Goal: Task Accomplishment & Management: Manage account settings

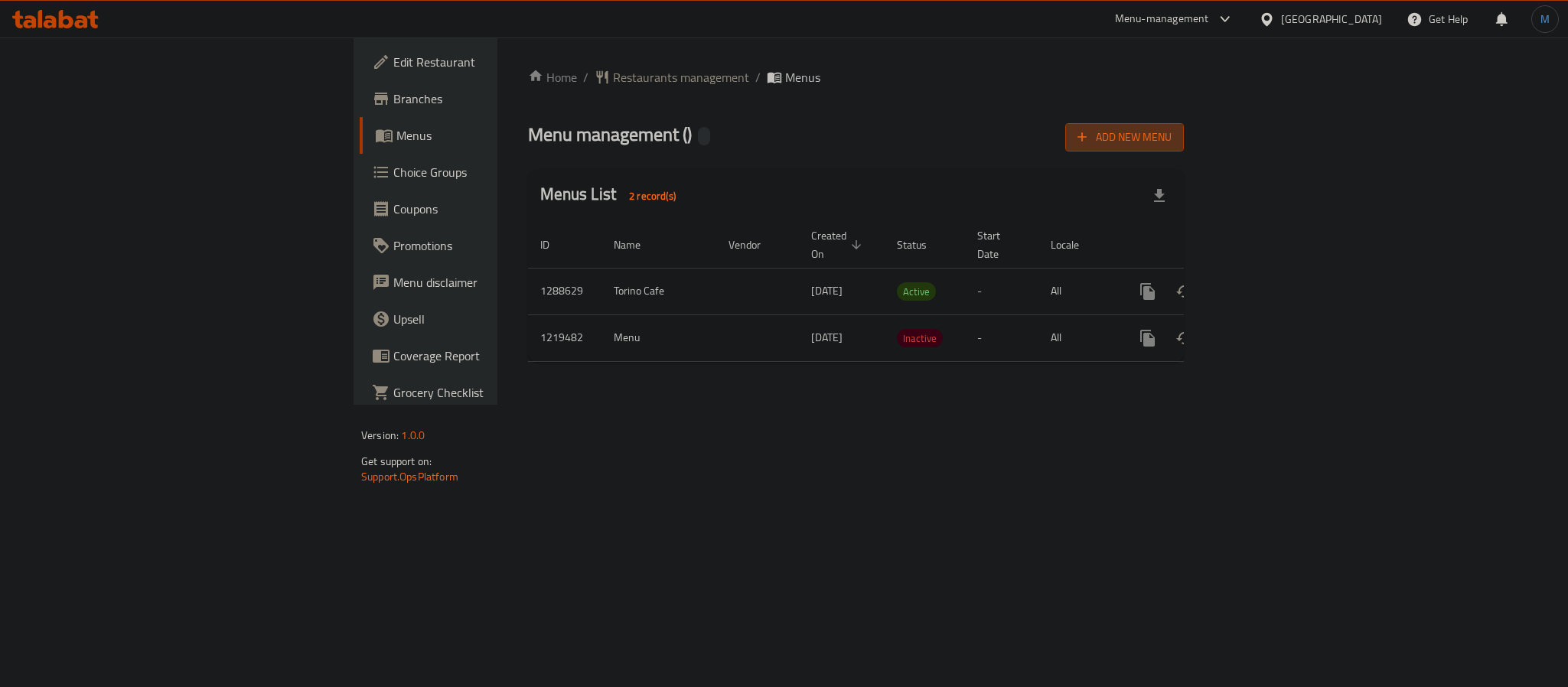
click at [1184, 147] on button "Add New Menu" at bounding box center [1125, 137] width 118 height 28
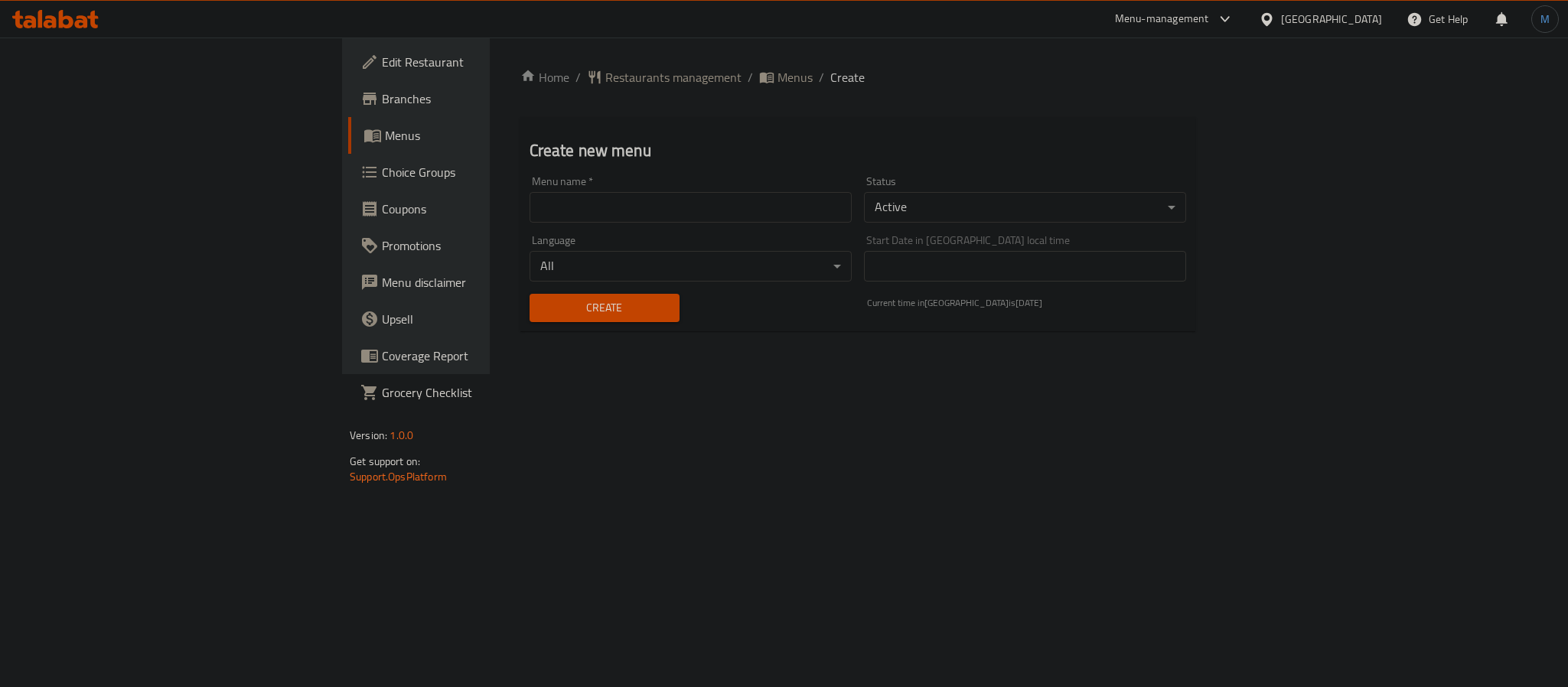
click at [795, 192] on input "text" at bounding box center [690, 207] width 322 height 31
paste input "341388012"
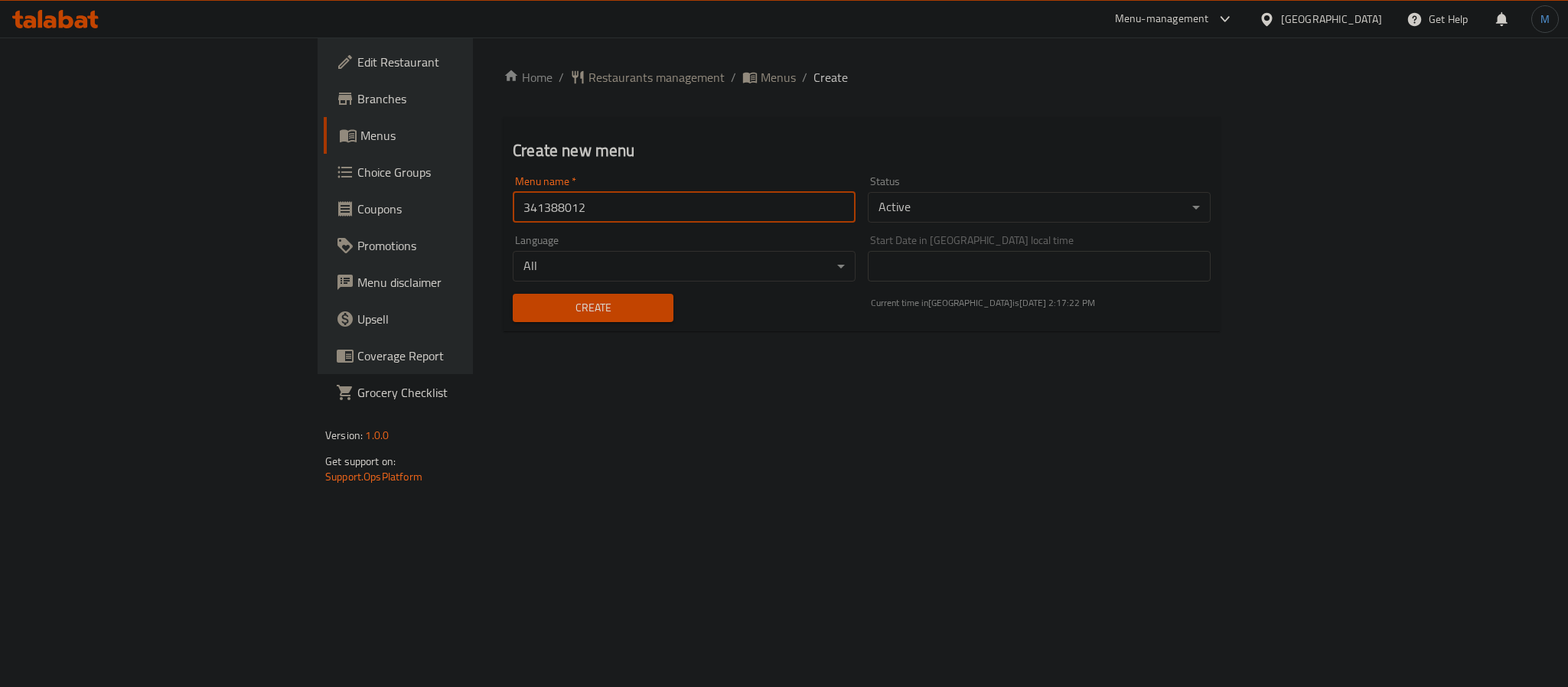
type input "341388012"
click at [1132, 197] on body "​ Menu-management Kuwait Get Help M Edit Restaurant Branches Menus Choice Group…" at bounding box center [784, 362] width 1568 height 649
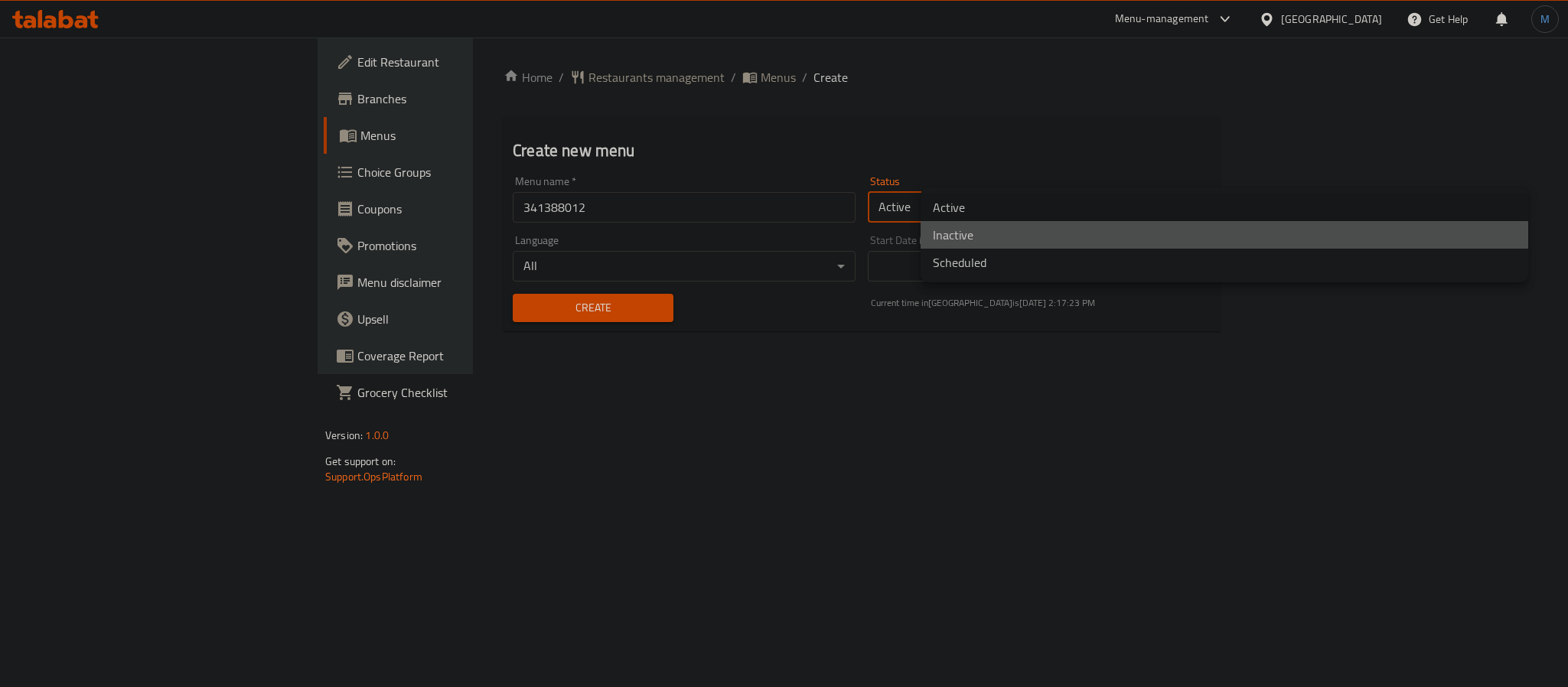
click at [1038, 234] on li "Inactive" at bounding box center [1224, 234] width 608 height 28
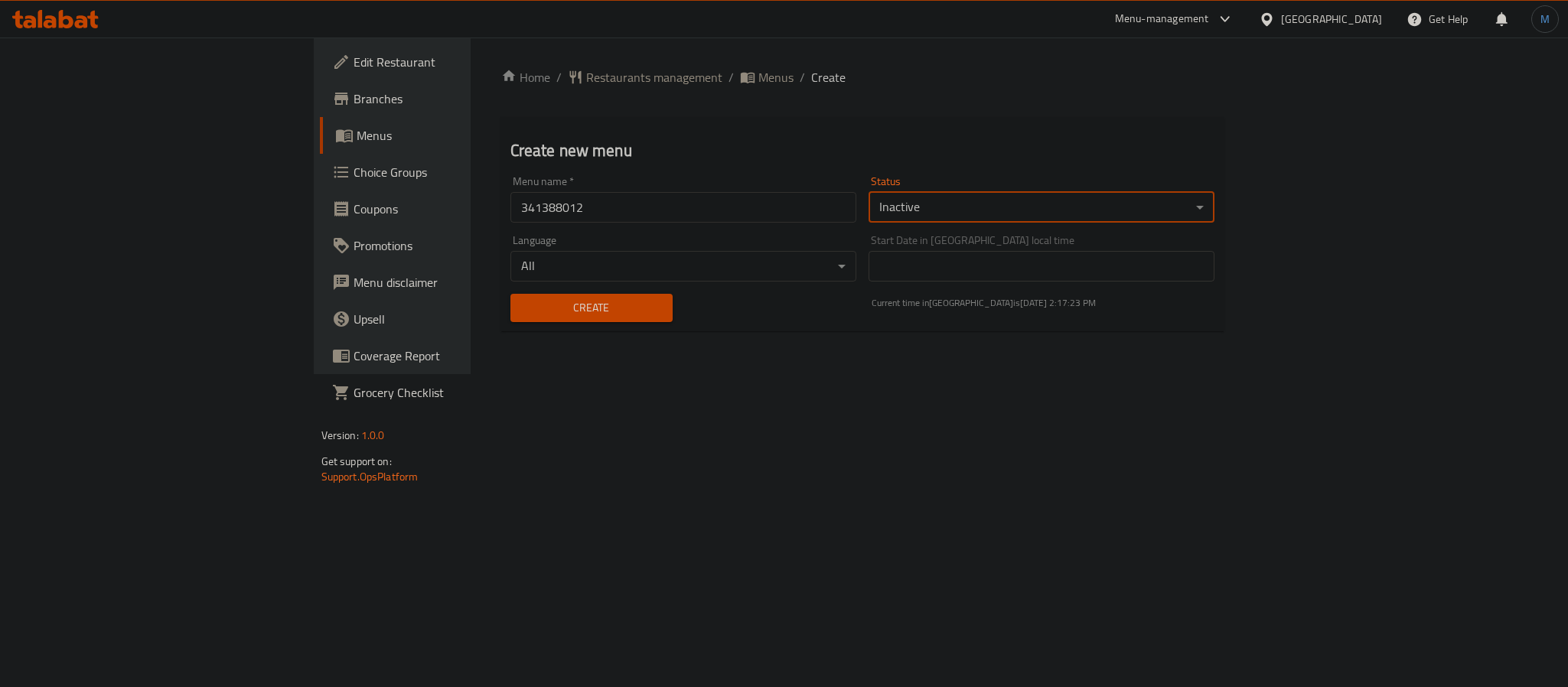
click at [511, 294] on button "Create" at bounding box center [592, 308] width 163 height 28
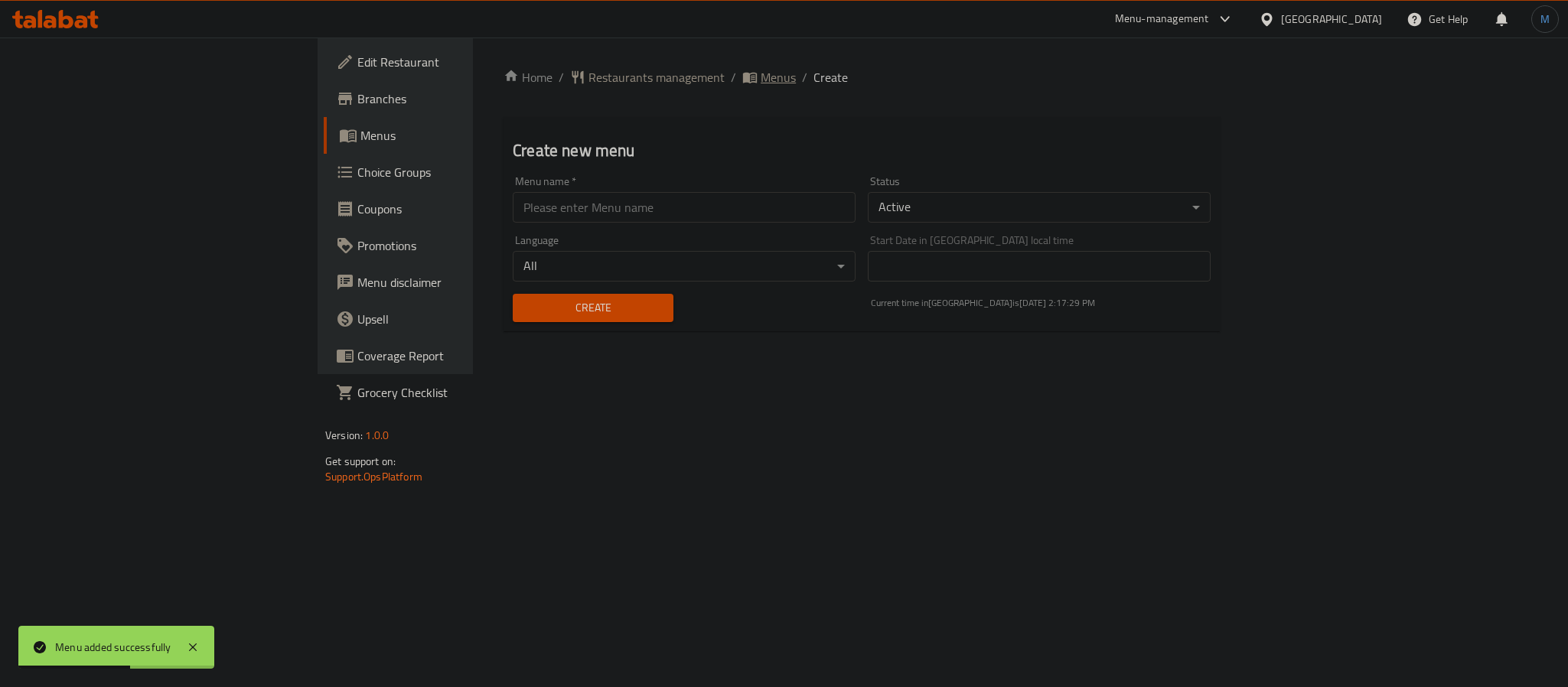
click at [761, 86] on span "Menus" at bounding box center [778, 77] width 36 height 18
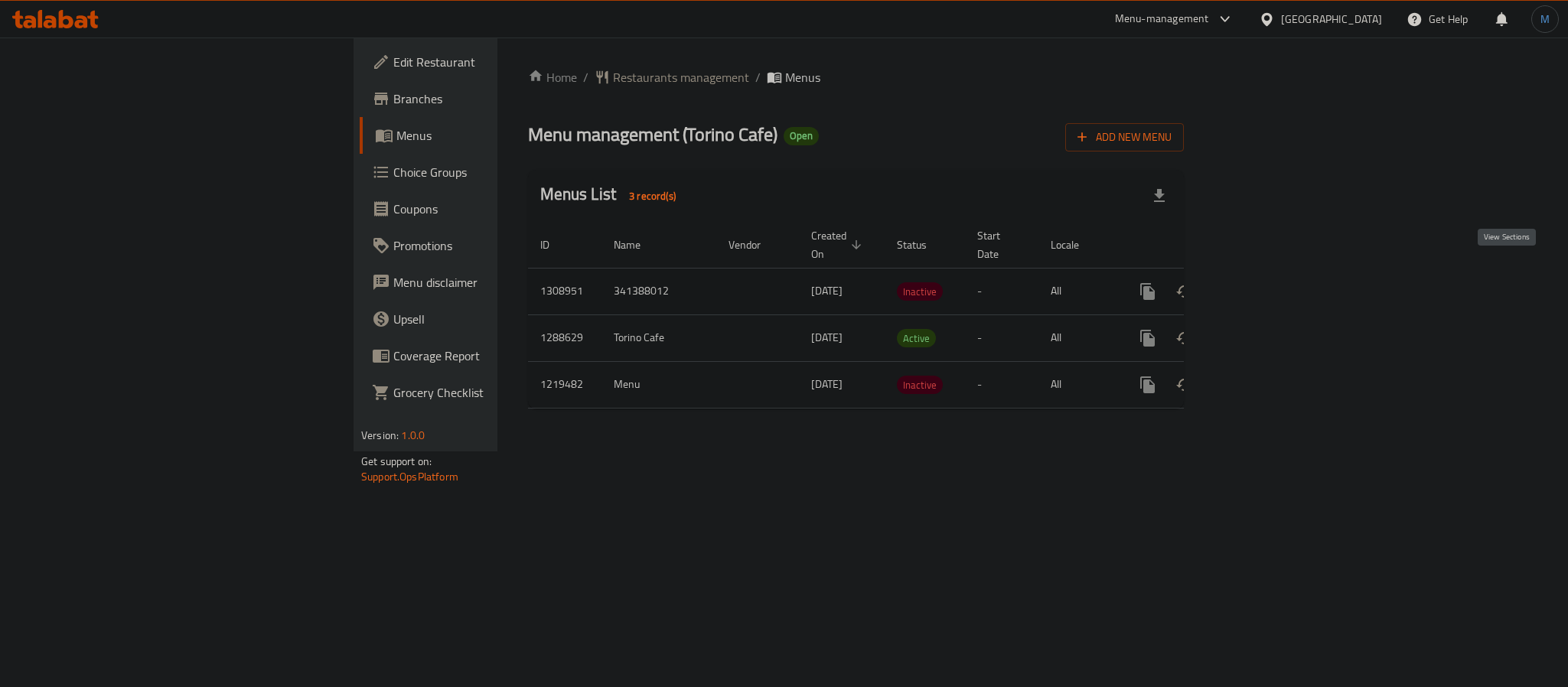
click at [1267, 282] on icon "enhanced table" at bounding box center [1257, 291] width 18 height 18
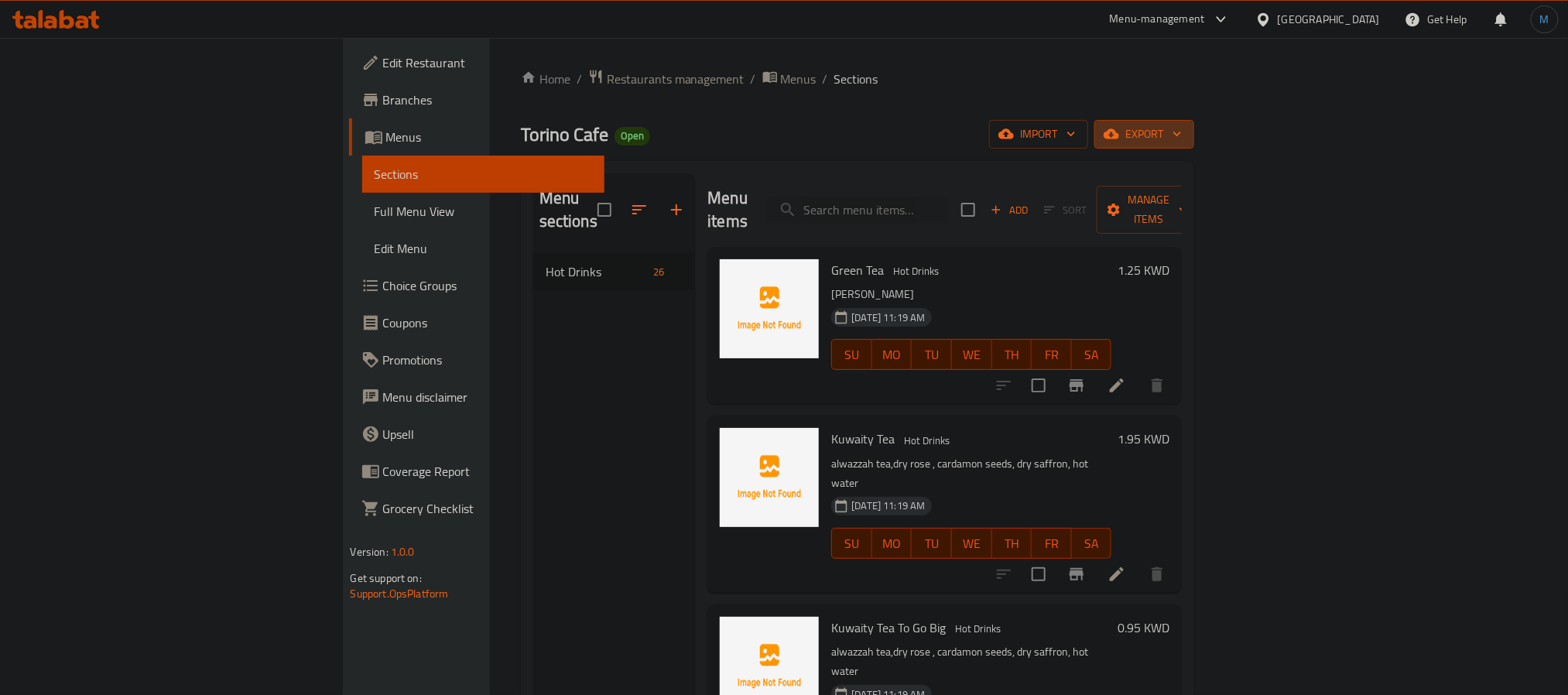
click at [1182, 142] on span "export" at bounding box center [1145, 134] width 75 height 19
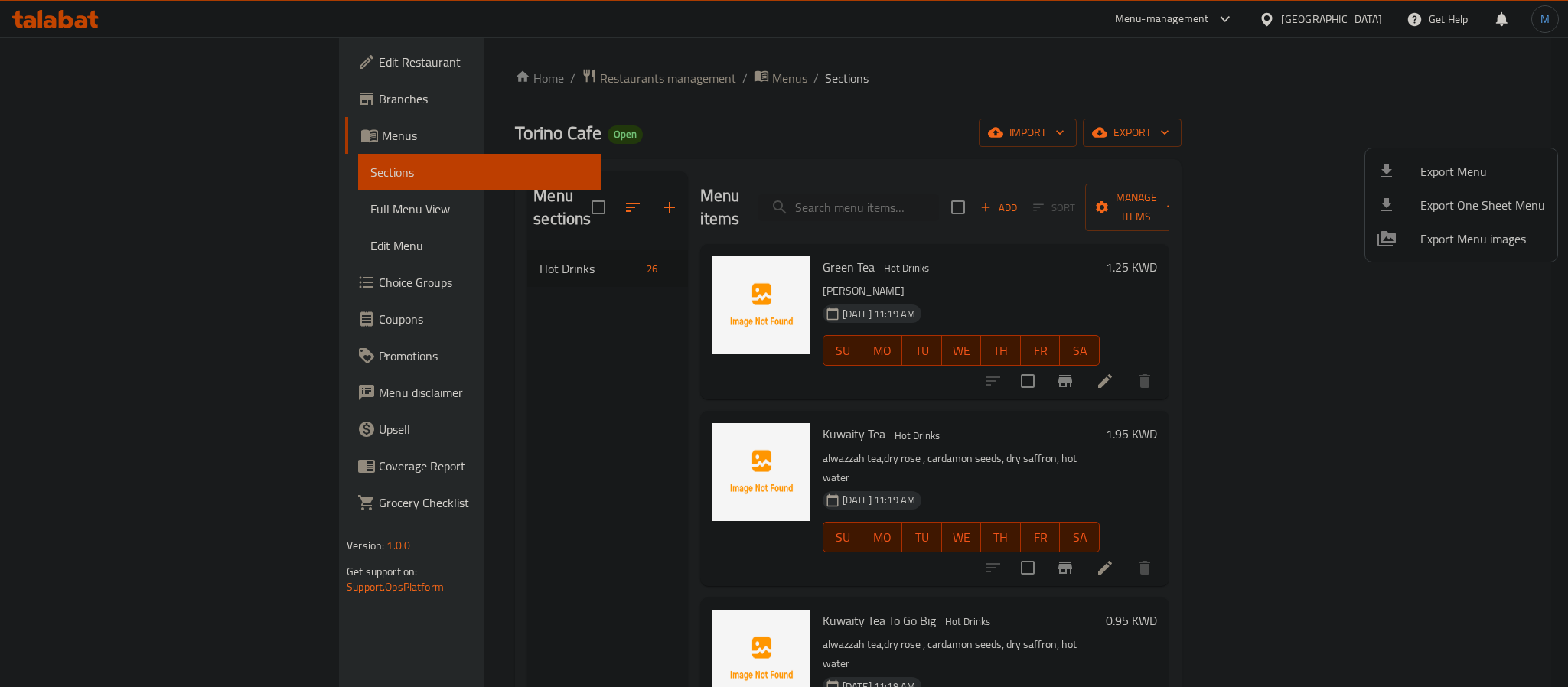
click at [1390, 138] on div at bounding box center [784, 343] width 1568 height 687
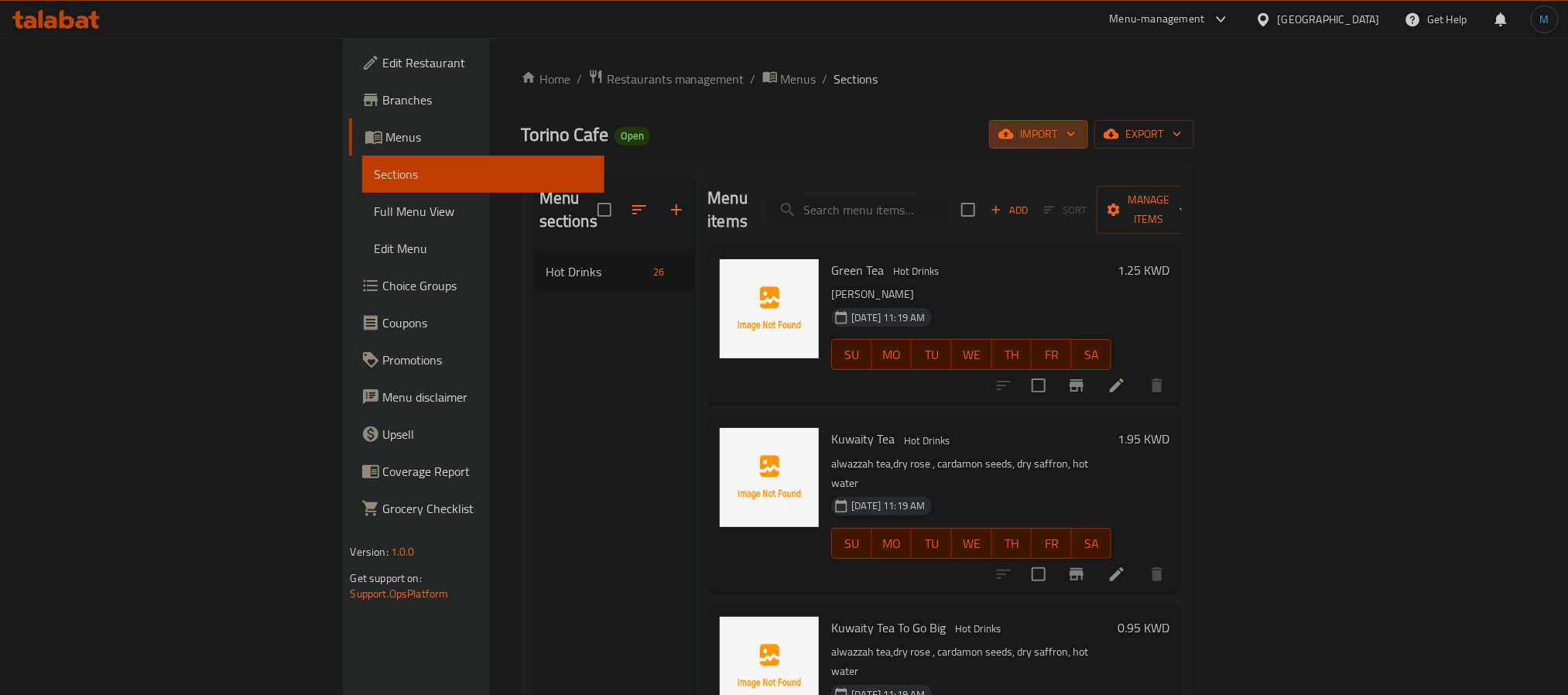
click at [1076, 130] on span "import" at bounding box center [1039, 134] width 74 height 19
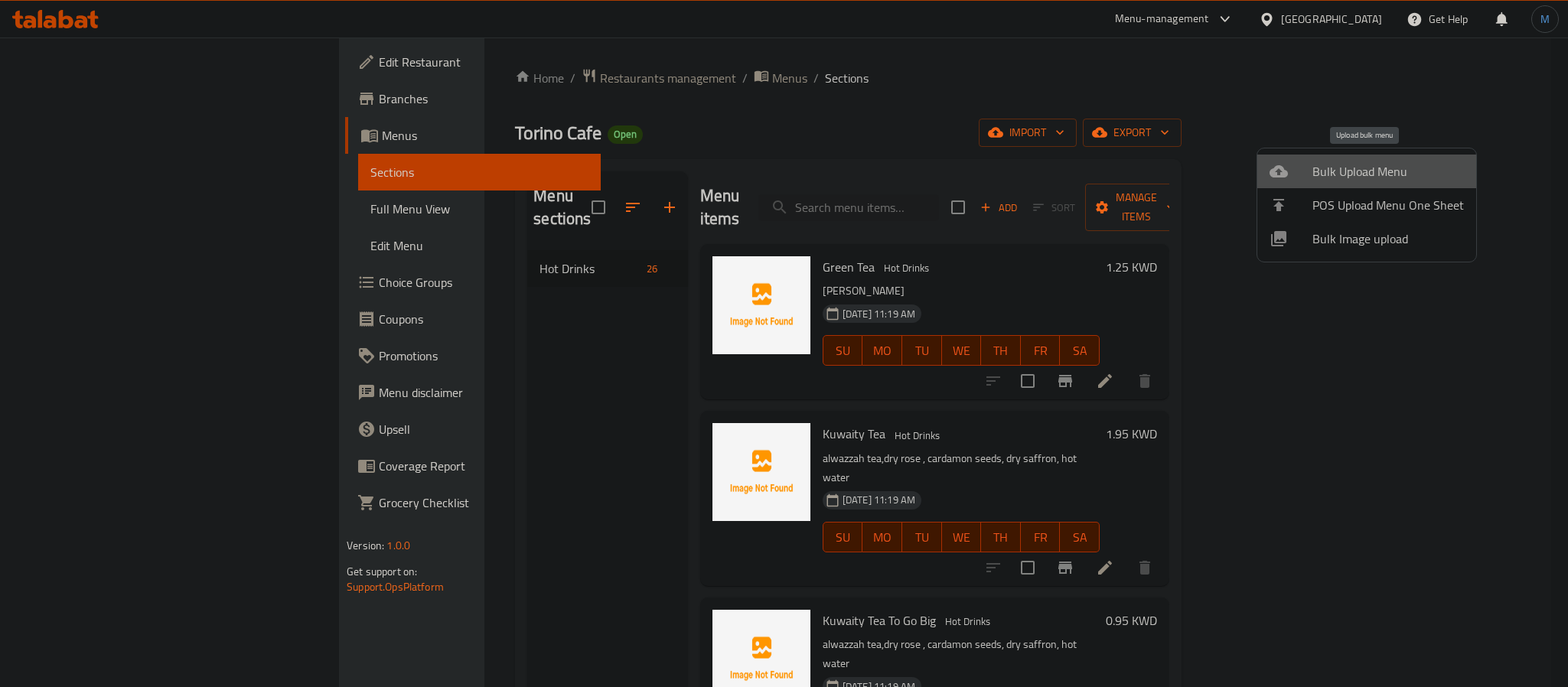
click at [1371, 162] on span "Bulk Upload Menu" at bounding box center [1388, 171] width 152 height 18
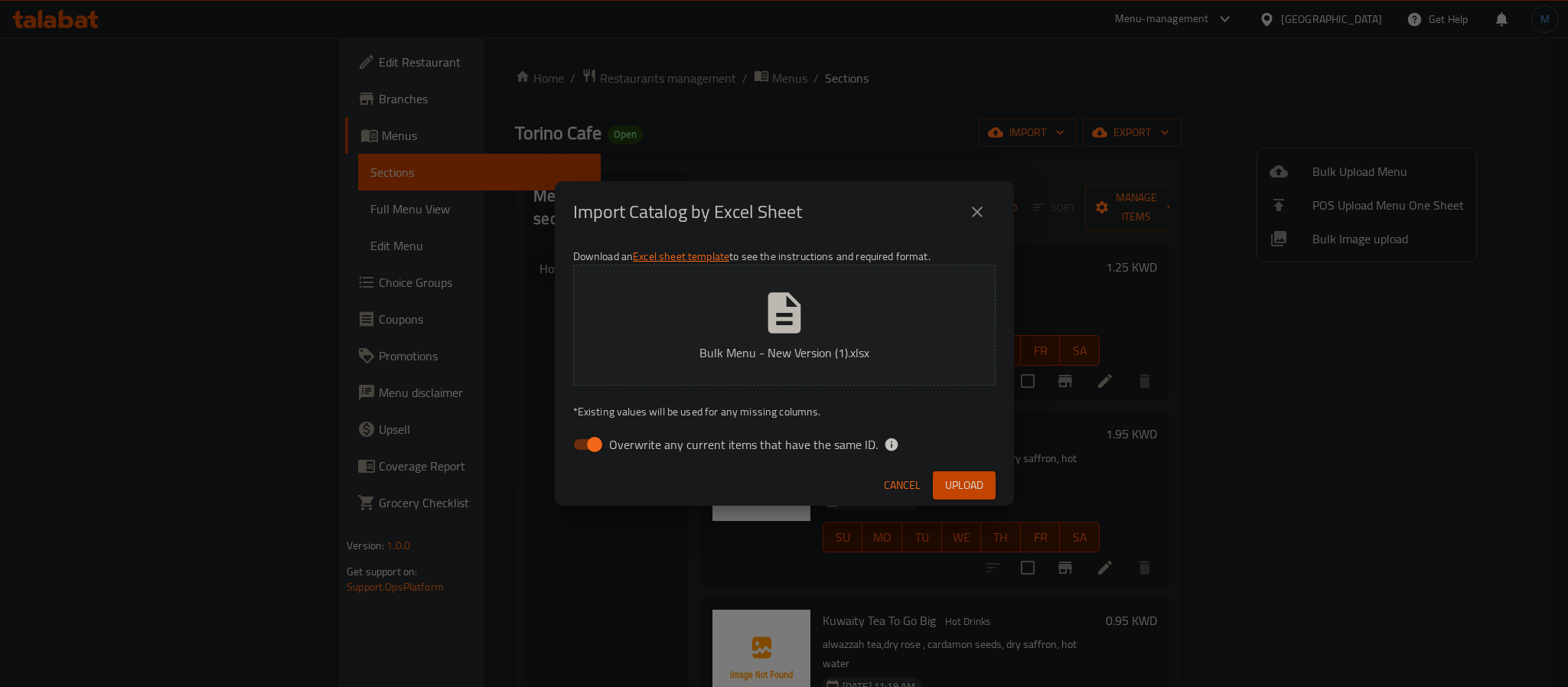
click at [779, 418] on p "* Existing values will be used for any missing columns." at bounding box center [784, 411] width 422 height 15
click at [795, 443] on span "Overwrite any current items that have the same ID." at bounding box center [743, 444] width 268 height 18
click at [638, 443] on input "Overwrite any current items that have the same ID." at bounding box center [594, 444] width 88 height 29
checkbox input "false"
click at [945, 482] on span "Upload" at bounding box center [964, 485] width 38 height 19
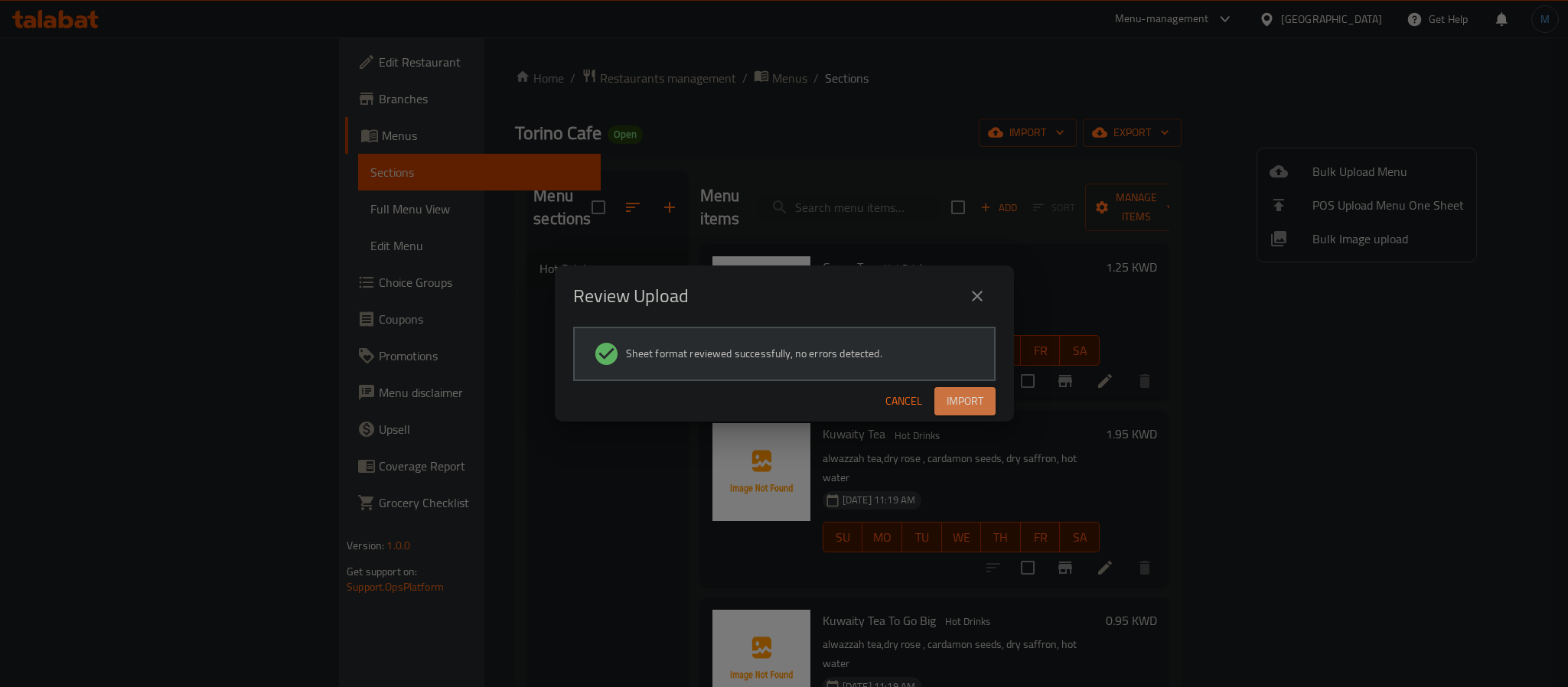
click at [960, 405] on span "Import" at bounding box center [964, 401] width 37 height 19
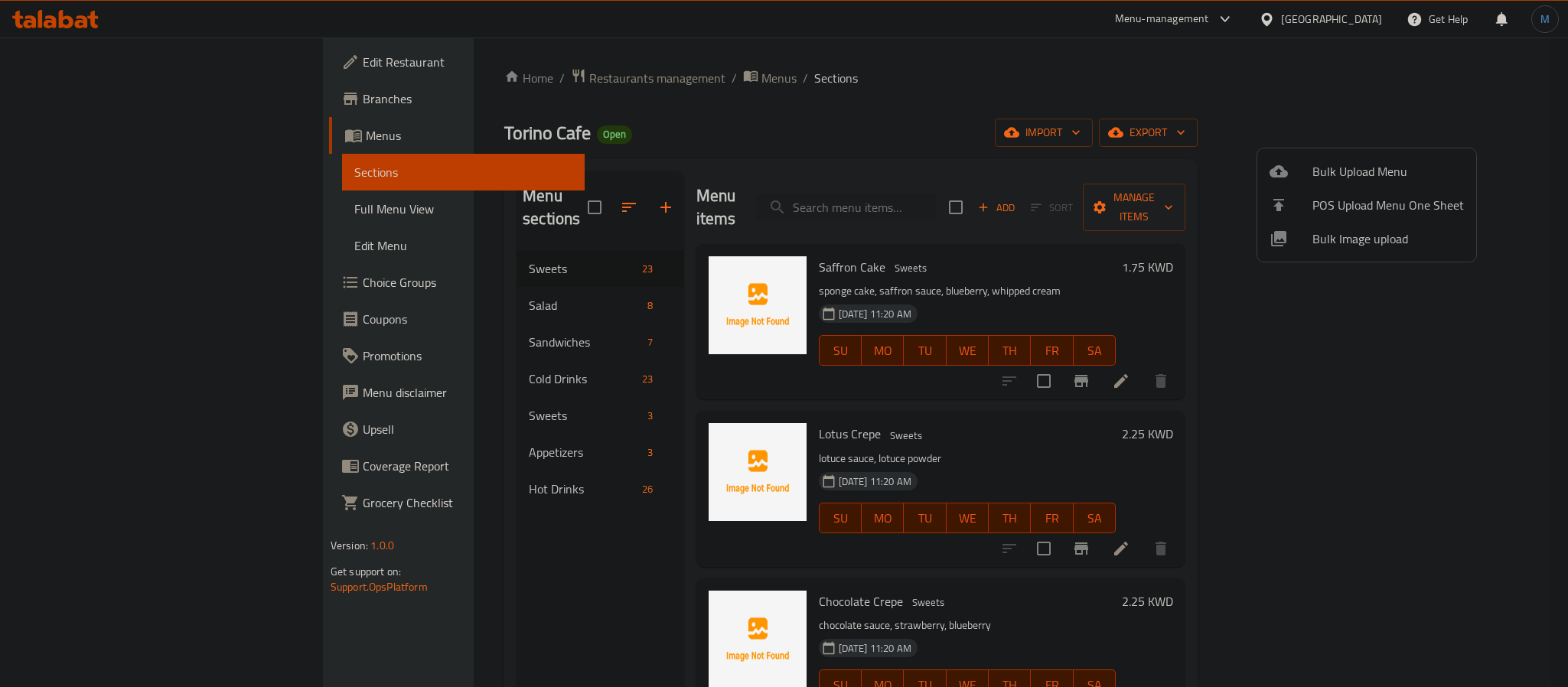
click at [1249, 21] on div at bounding box center [784, 343] width 1568 height 687
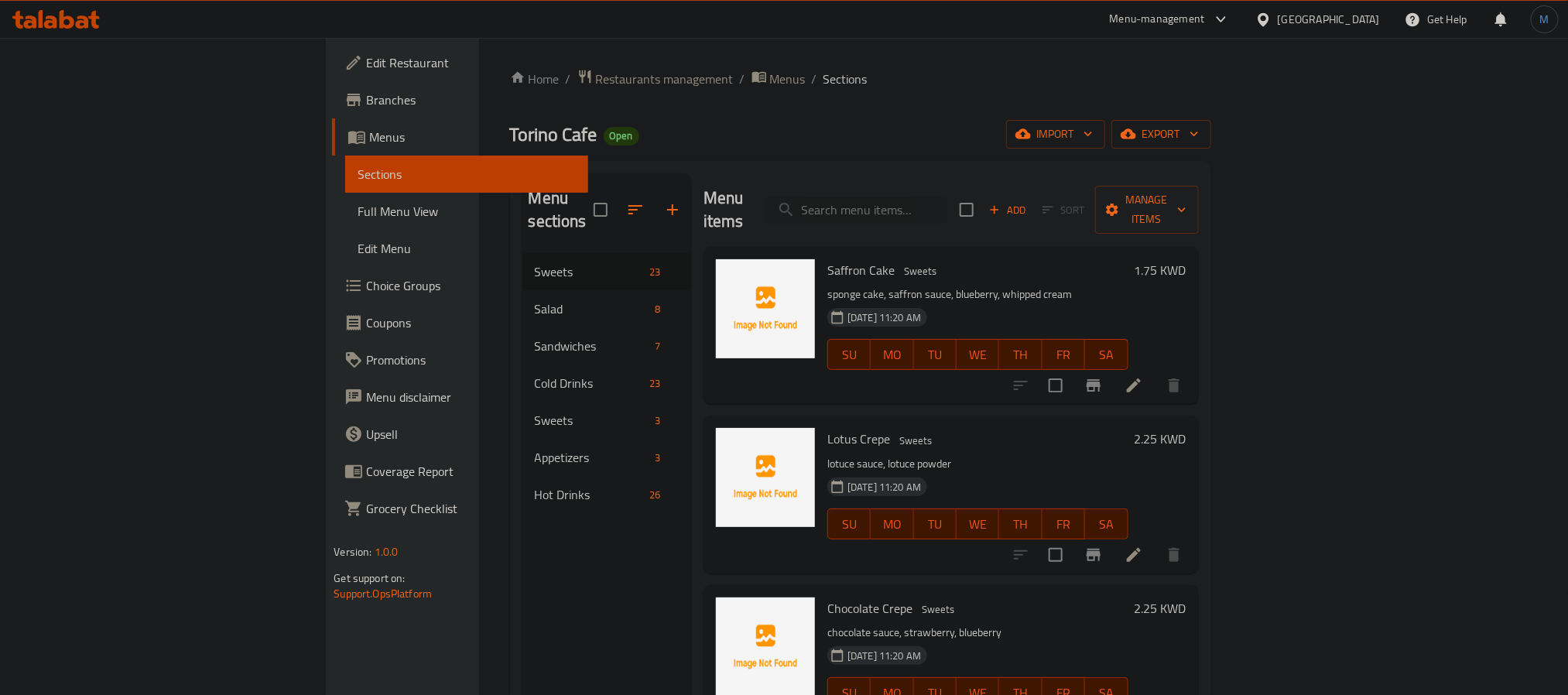
click at [1272, 21] on icon at bounding box center [1264, 20] width 16 height 16
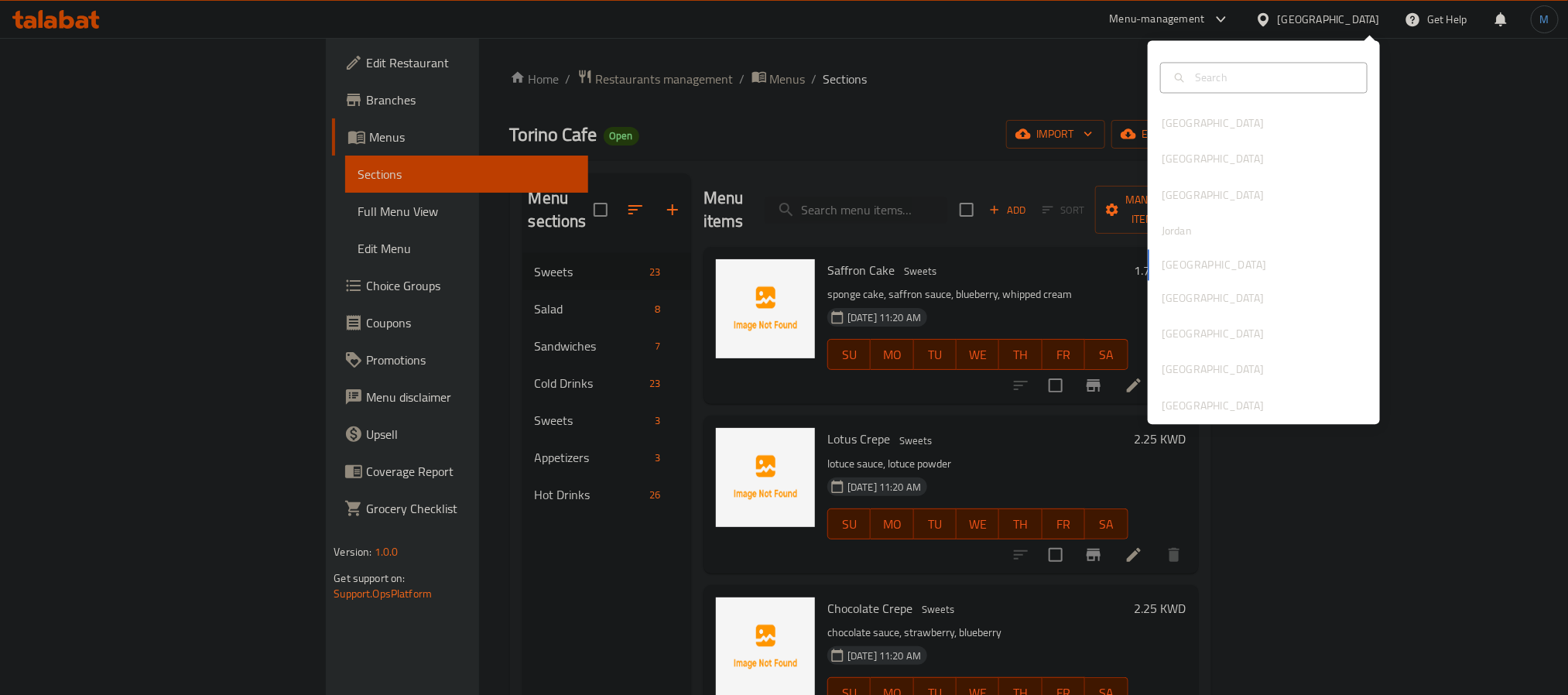
click at [1272, 21] on icon at bounding box center [1264, 20] width 16 height 16
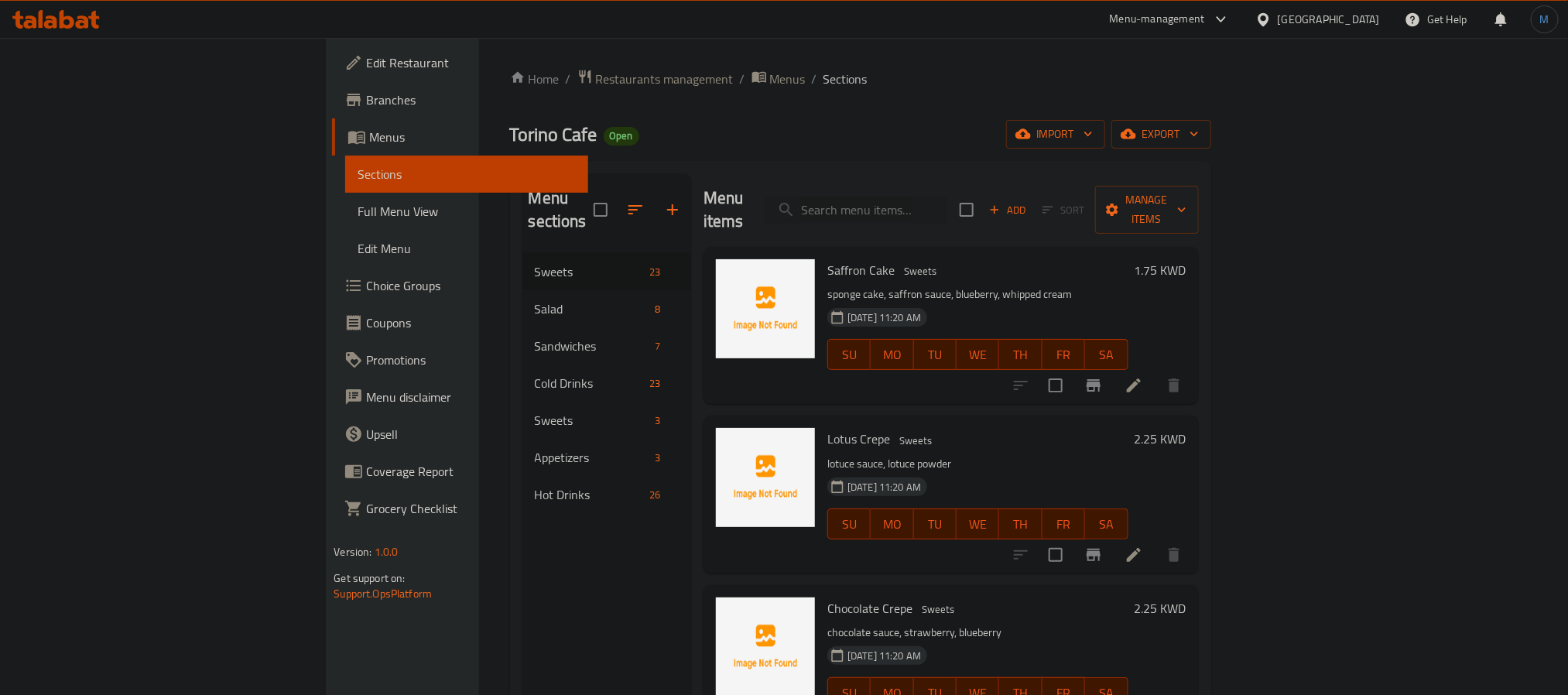
click at [1365, 22] on div "Kuwait" at bounding box center [1329, 19] width 102 height 17
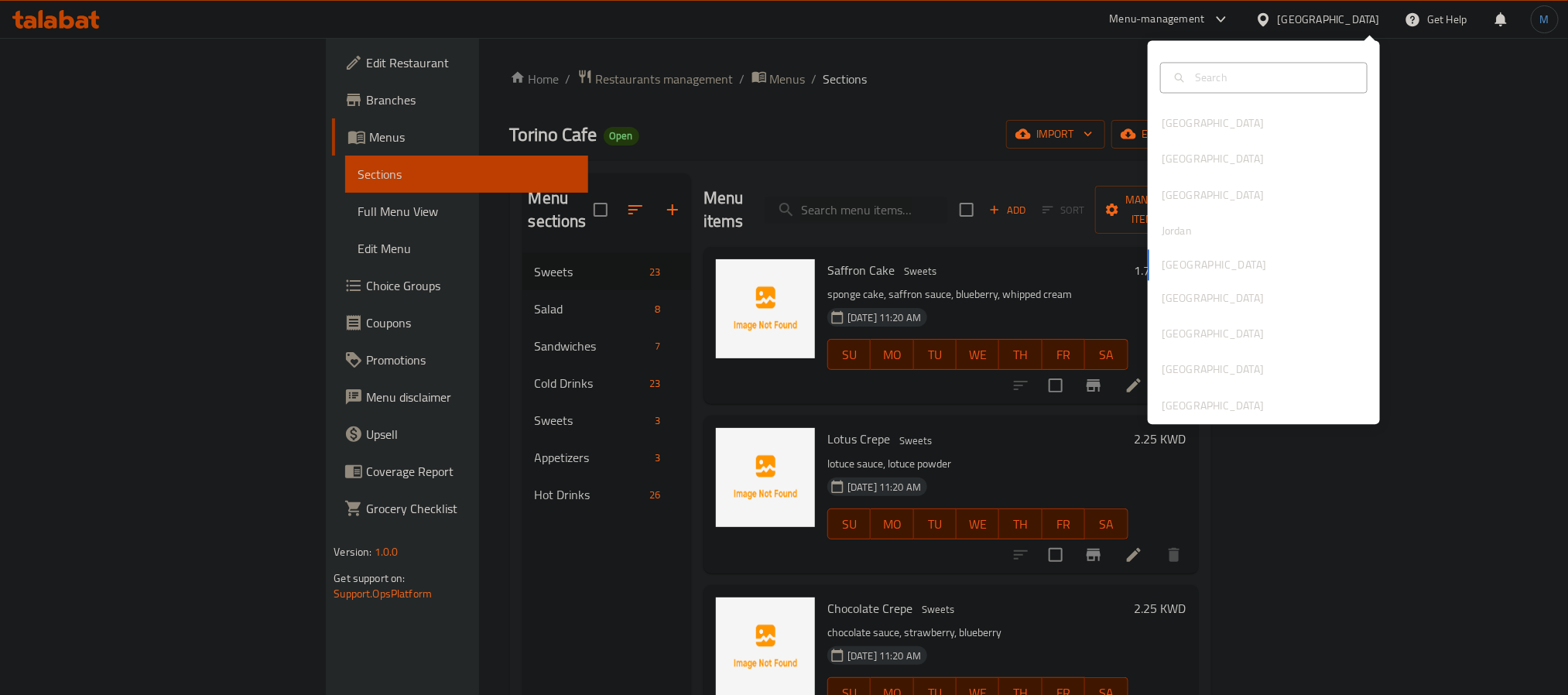
click at [1242, 58] on div "Home / Restaurants management / Menus / Sections Torino Cafe Open import export…" at bounding box center [861, 475] width 763 height 874
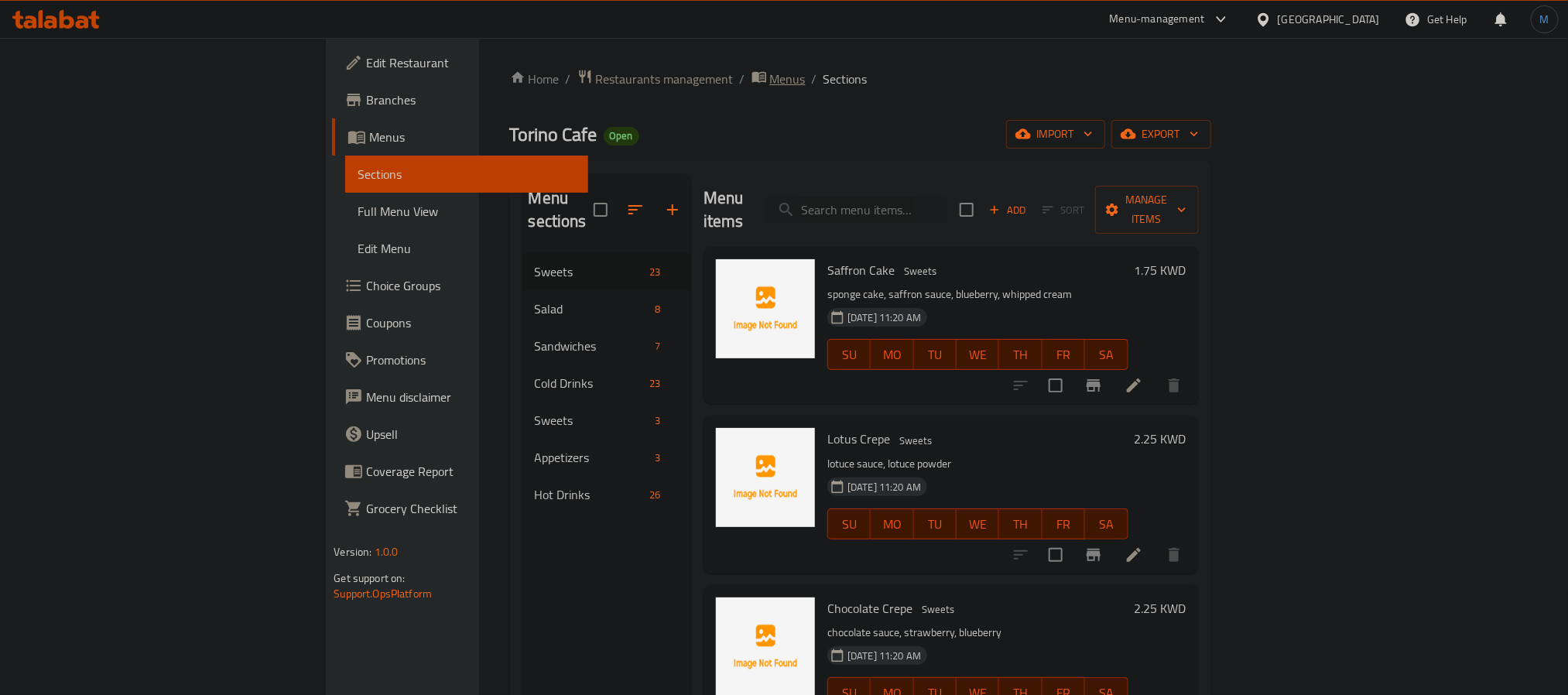
click at [770, 70] on span "Menus" at bounding box center [788, 78] width 36 height 18
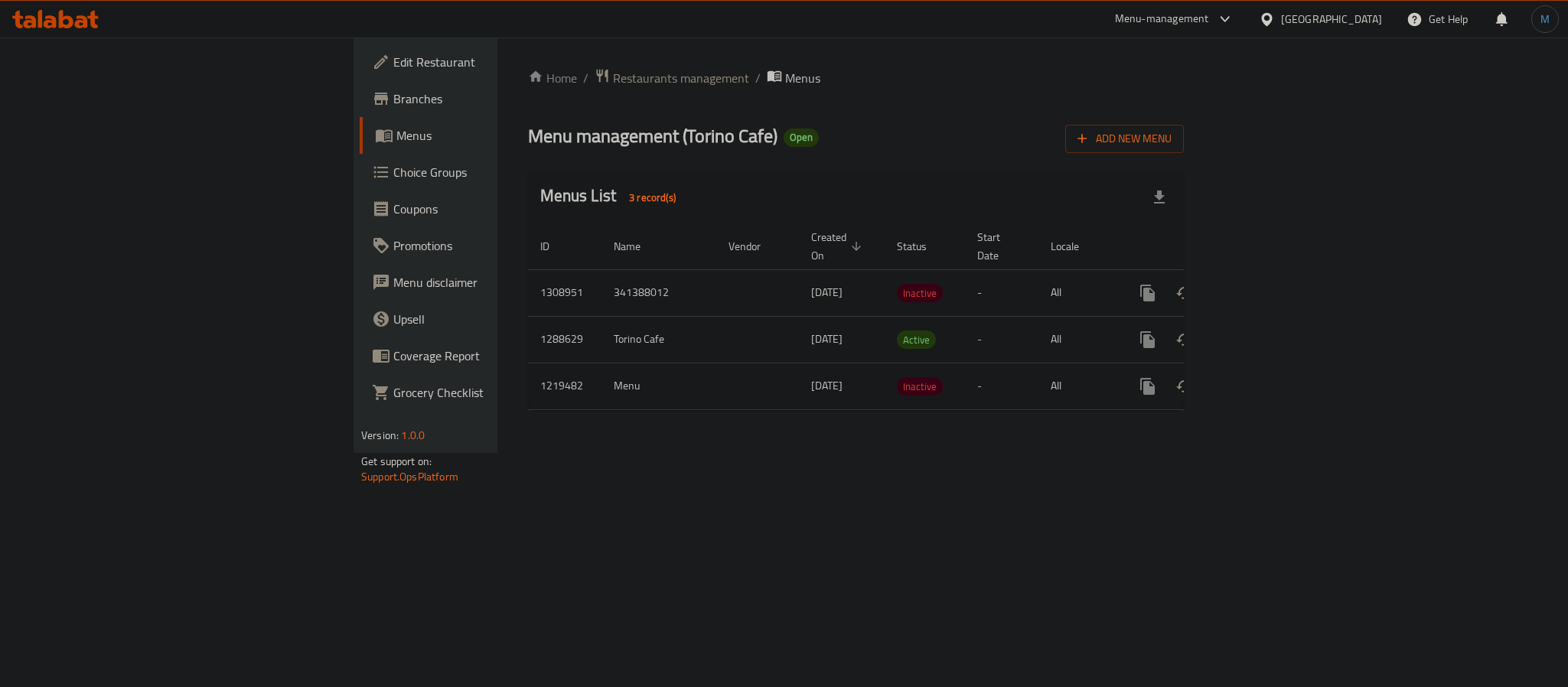
click at [1214, 445] on div "Home / Restaurants management / Menus Menu management ( Torino Cafe ) Open Add …" at bounding box center [855, 245] width 717 height 415
click at [1194, 284] on icon "enhanced table" at bounding box center [1184, 293] width 18 height 18
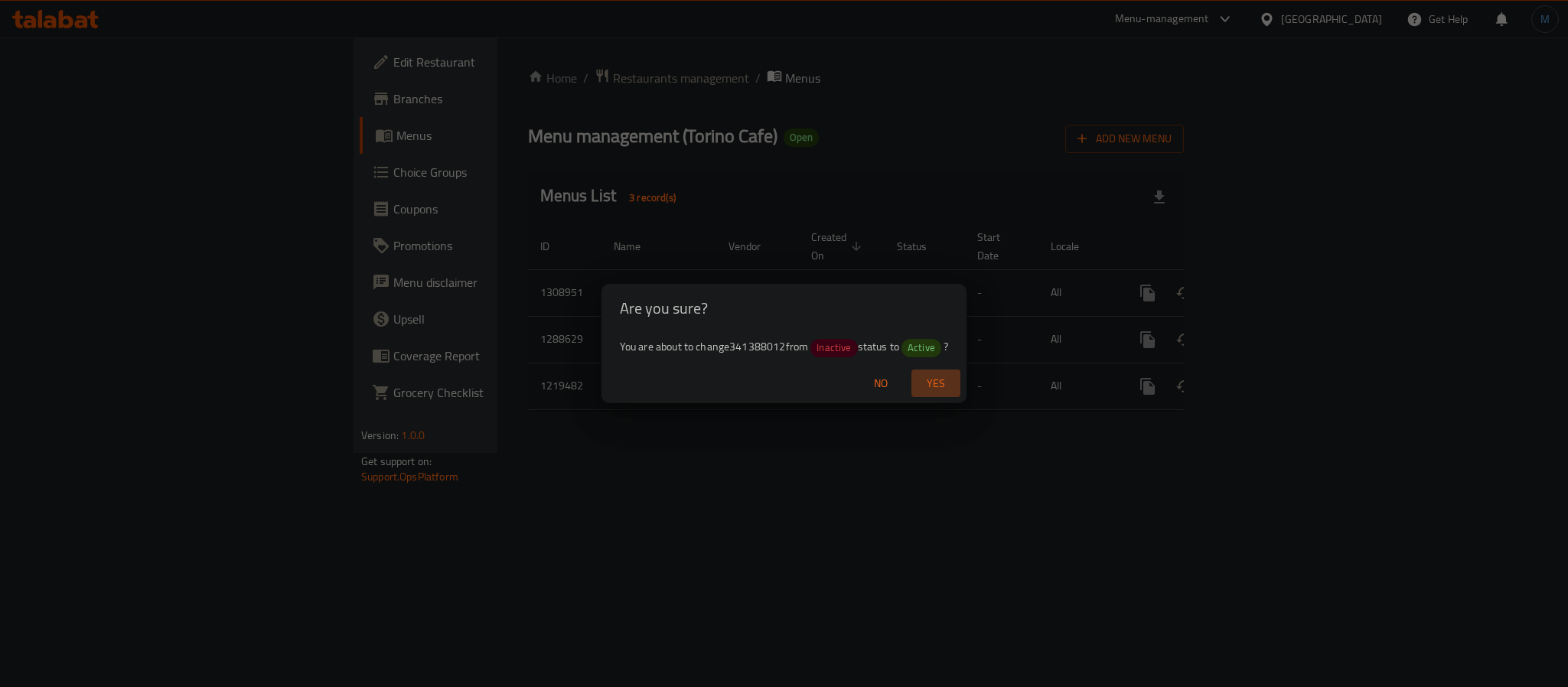
click at [928, 388] on span "Yes" at bounding box center [936, 383] width 37 height 19
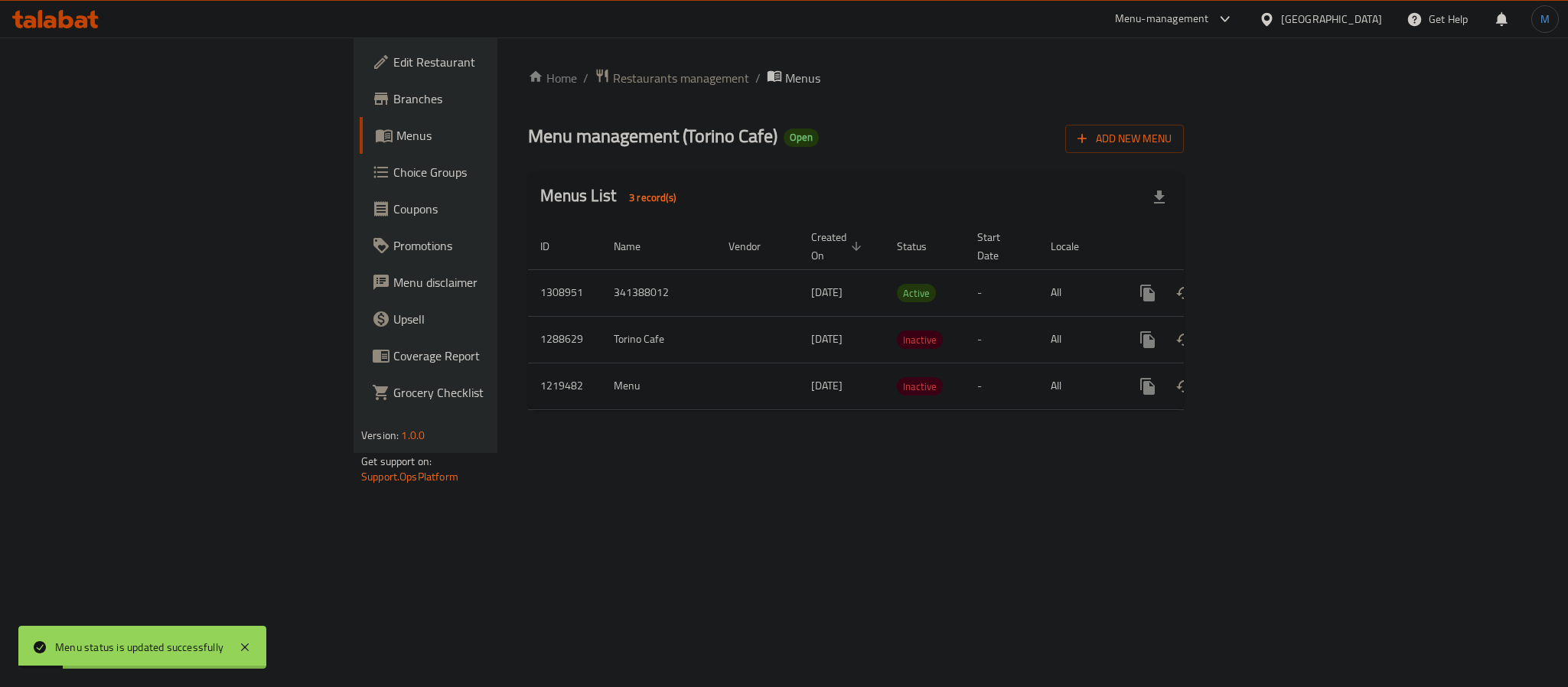
click at [360, 80] on link "Branches" at bounding box center [488, 99] width 256 height 37
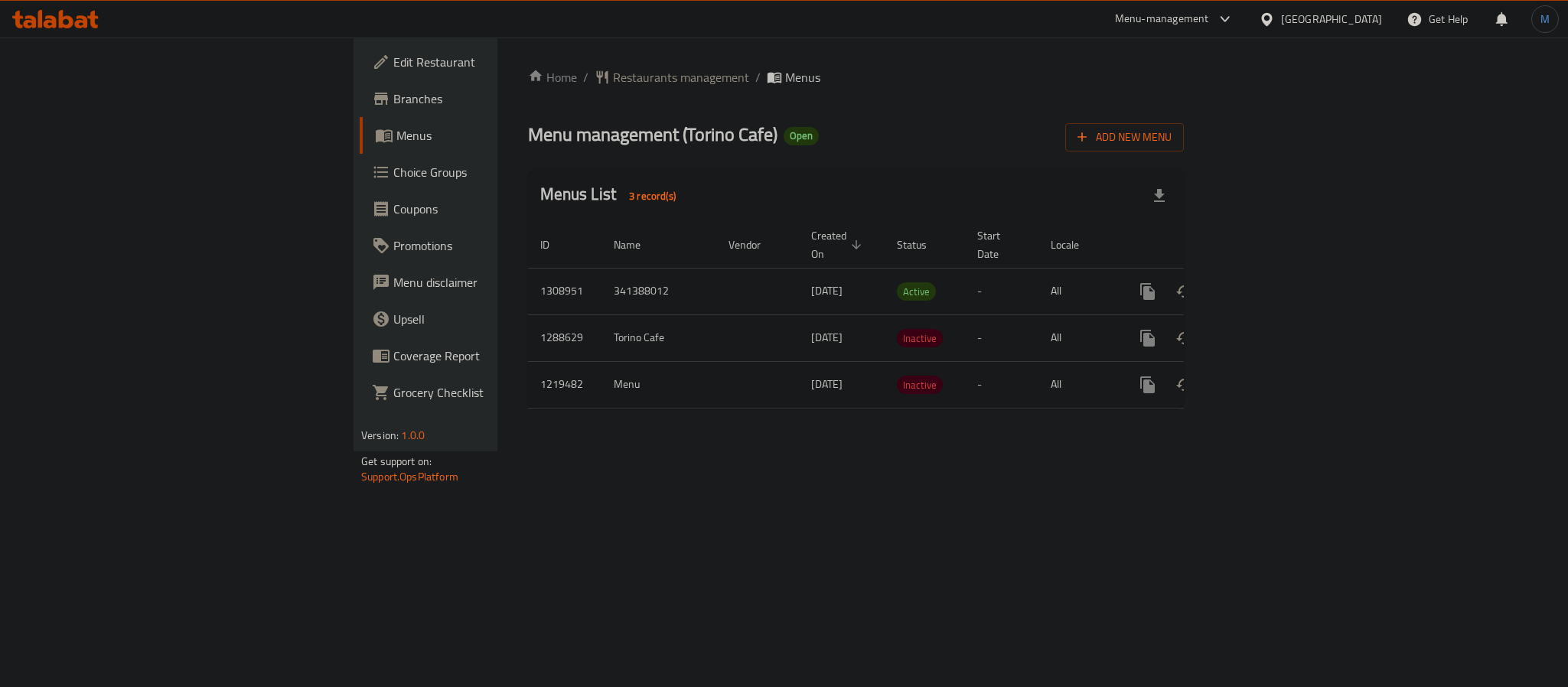
click at [1366, 18] on div "Kuwait" at bounding box center [1331, 19] width 101 height 17
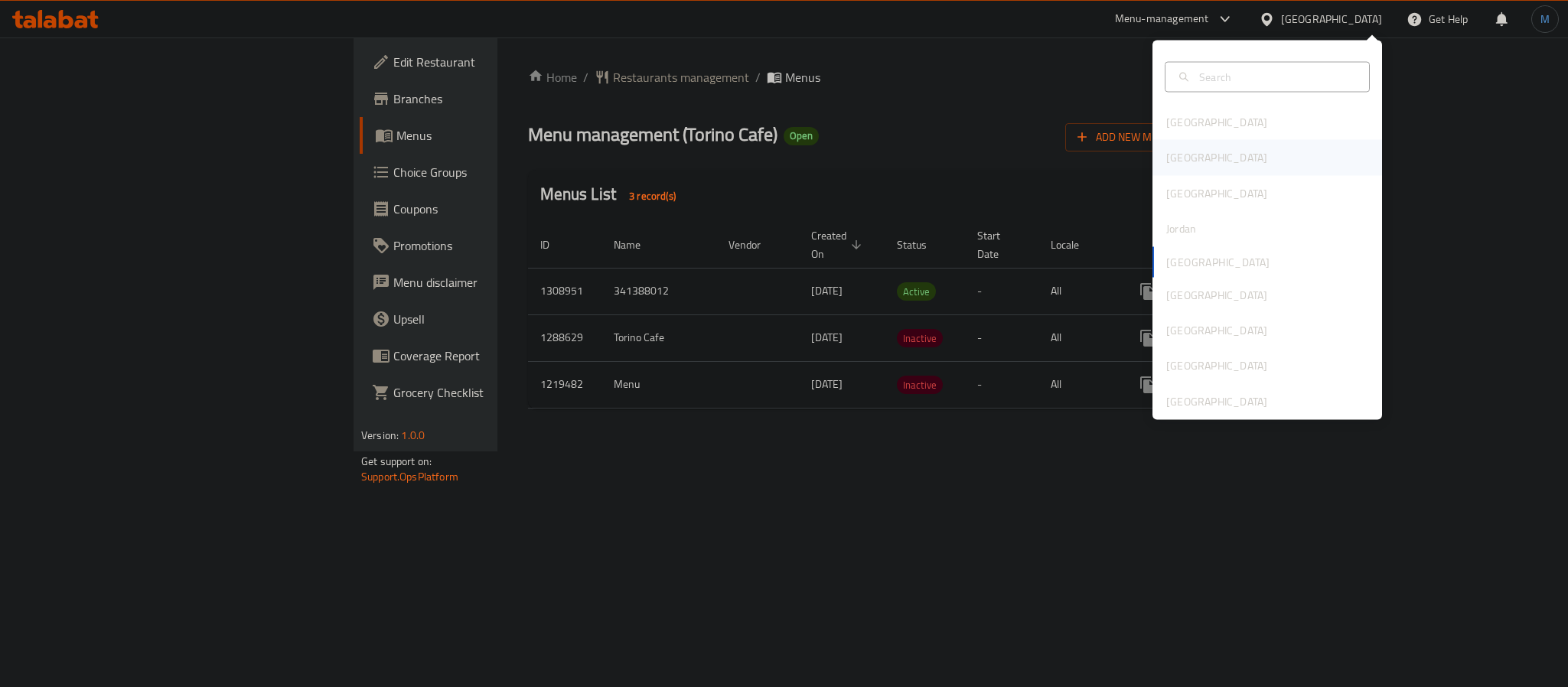
click at [1200, 159] on div "[GEOGRAPHIC_DATA]" at bounding box center [1267, 157] width 230 height 35
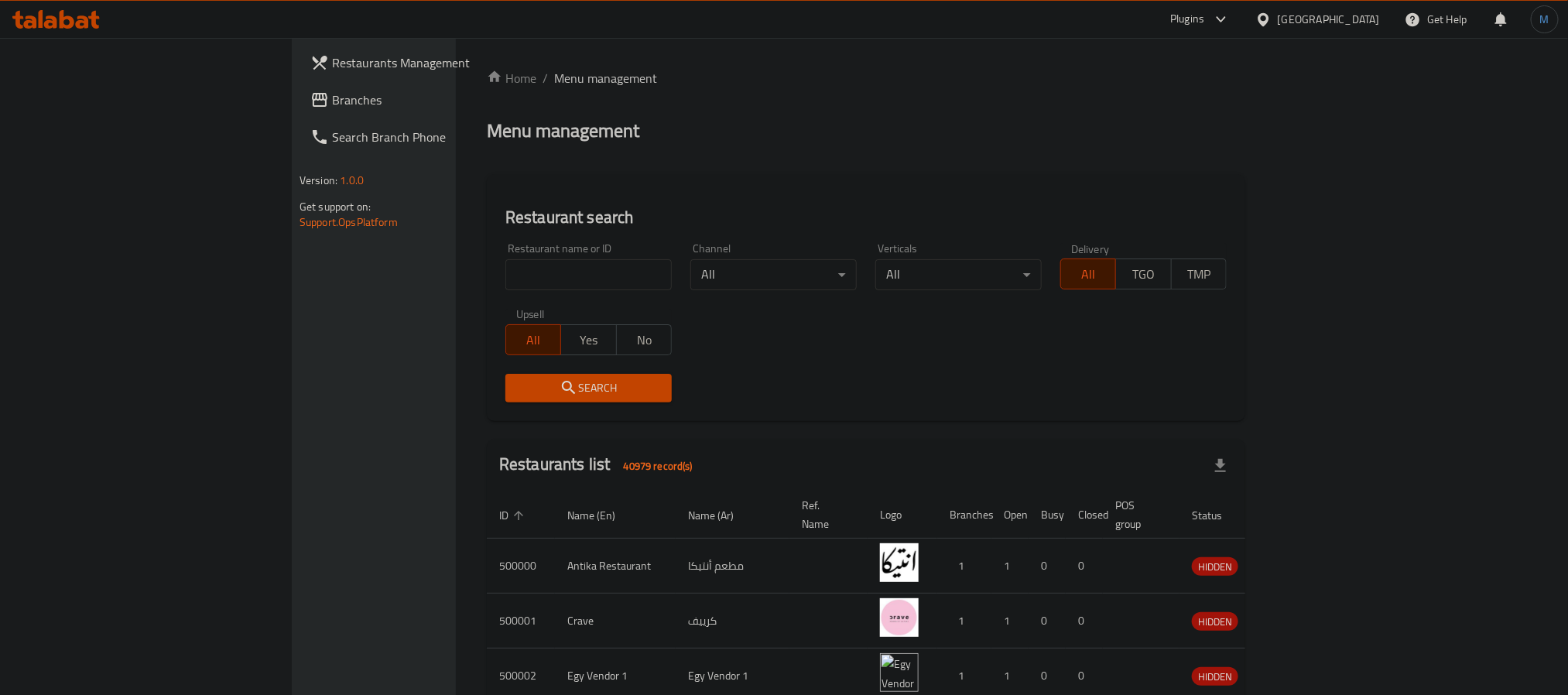
click at [332, 98] on span "Branches" at bounding box center [437, 99] width 209 height 18
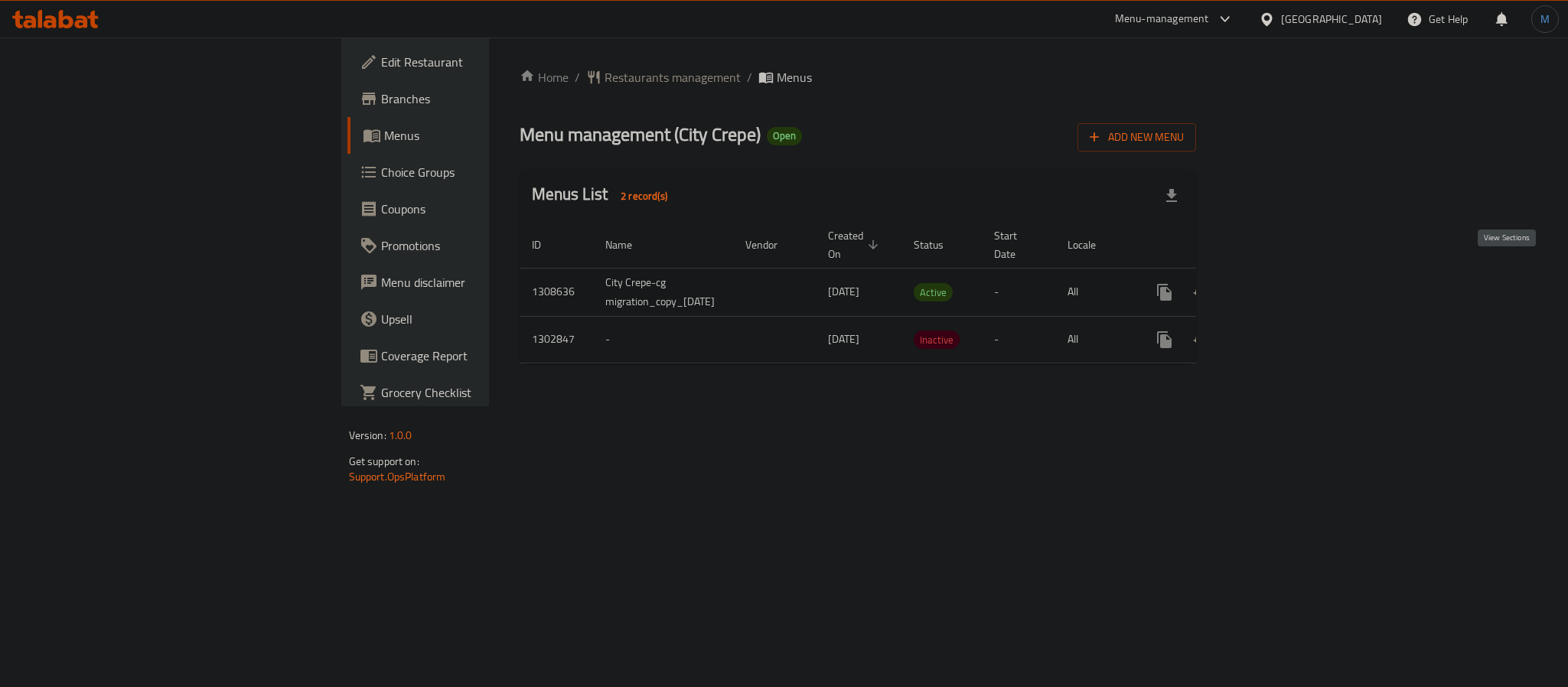
click at [1293, 274] on link "enhanced table" at bounding box center [1274, 292] width 37 height 37
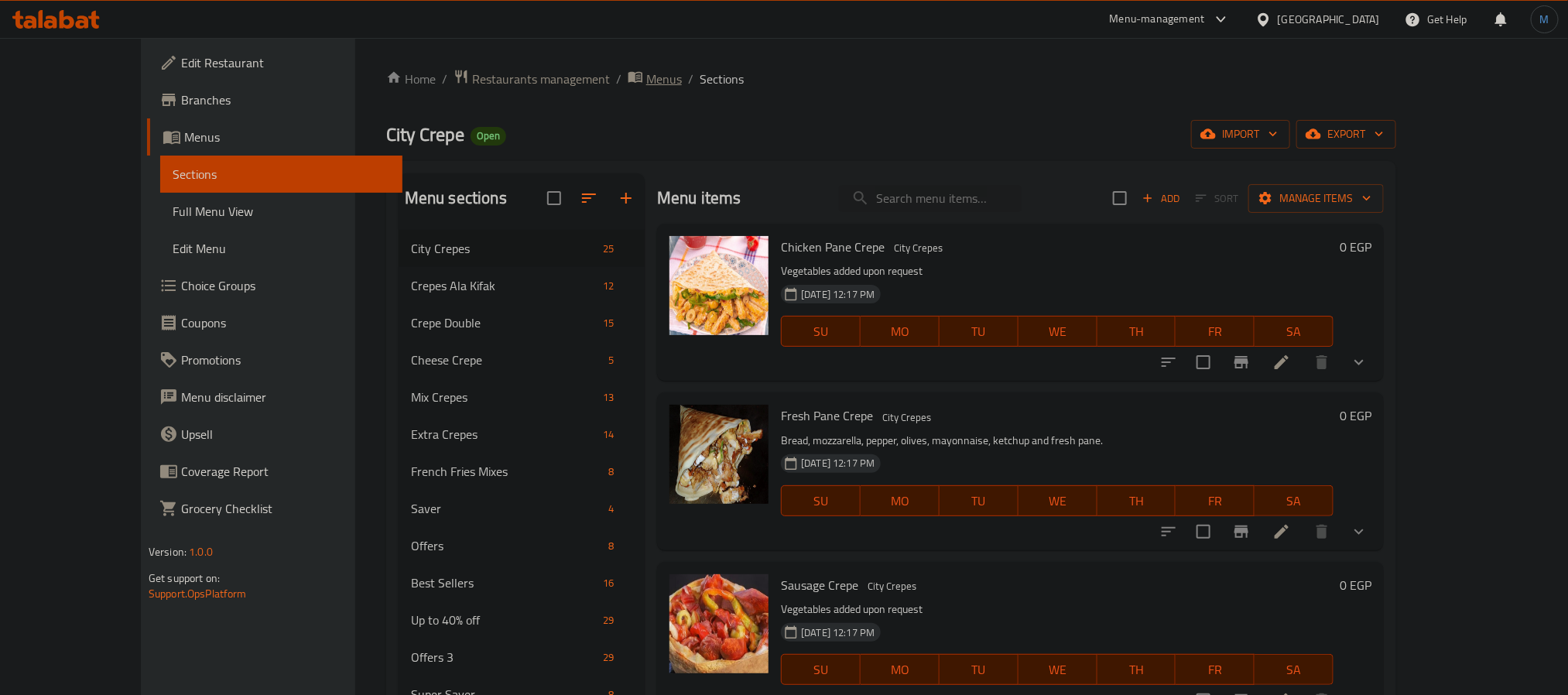
click at [628, 74] on icon "breadcrumb" at bounding box center [635, 77] width 14 height 11
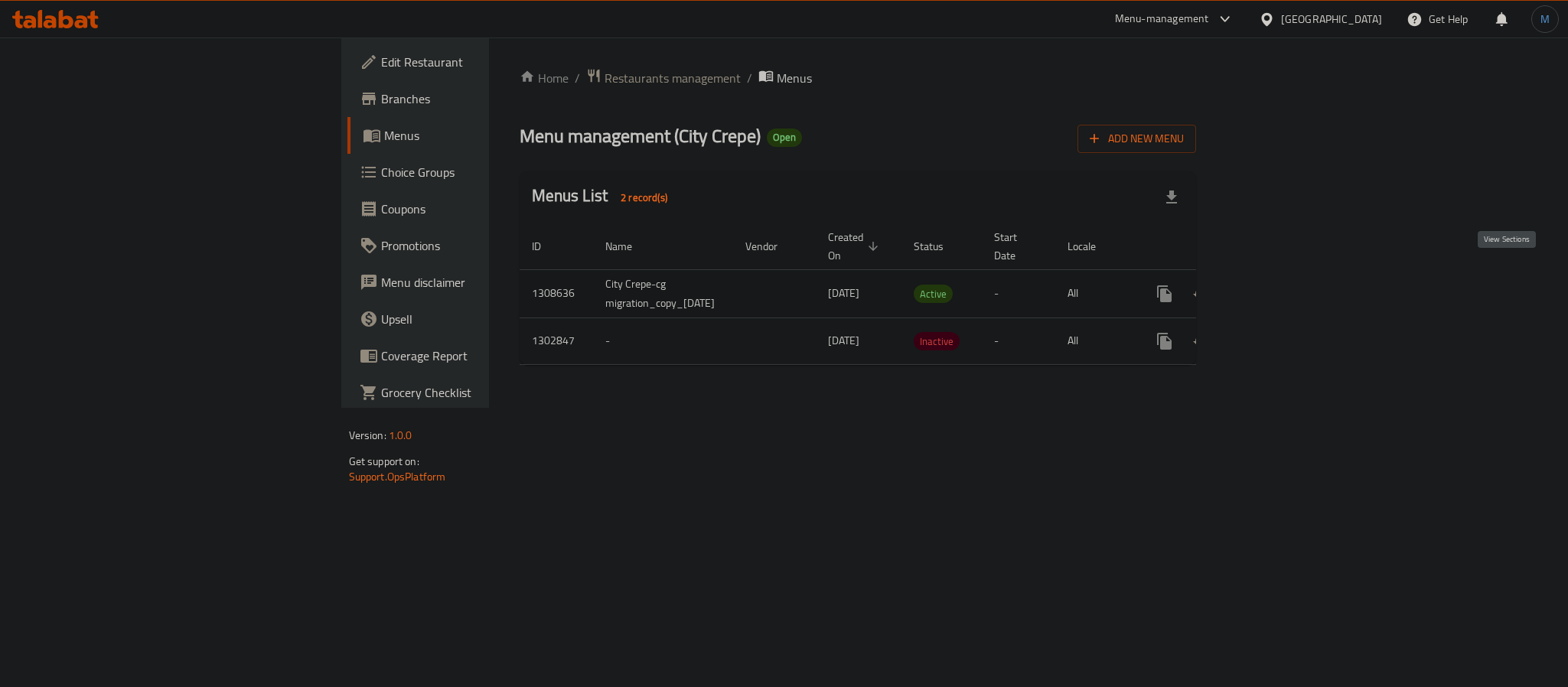
click at [1293, 275] on link "enhanced table" at bounding box center [1274, 293] width 37 height 37
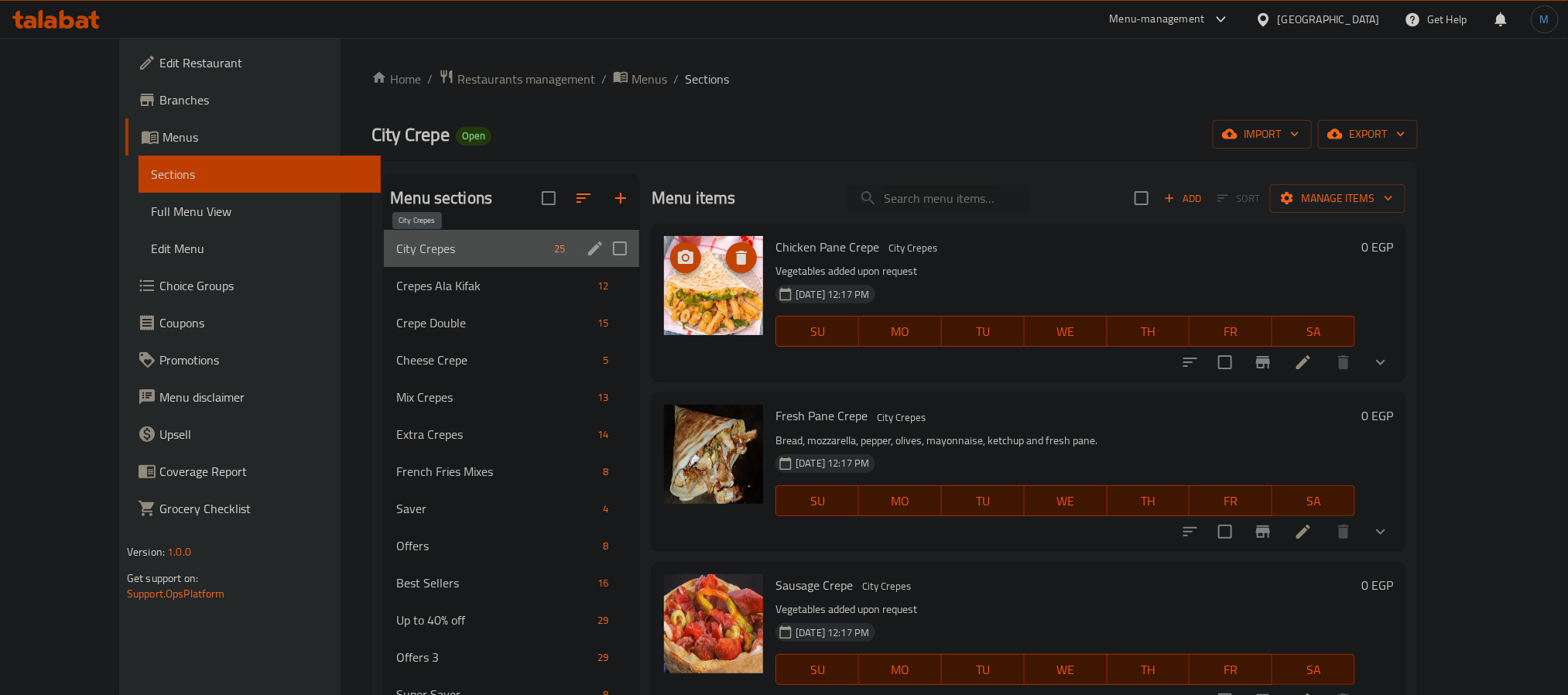
click at [428, 254] on span "City Crepes" at bounding box center [472, 248] width 152 height 18
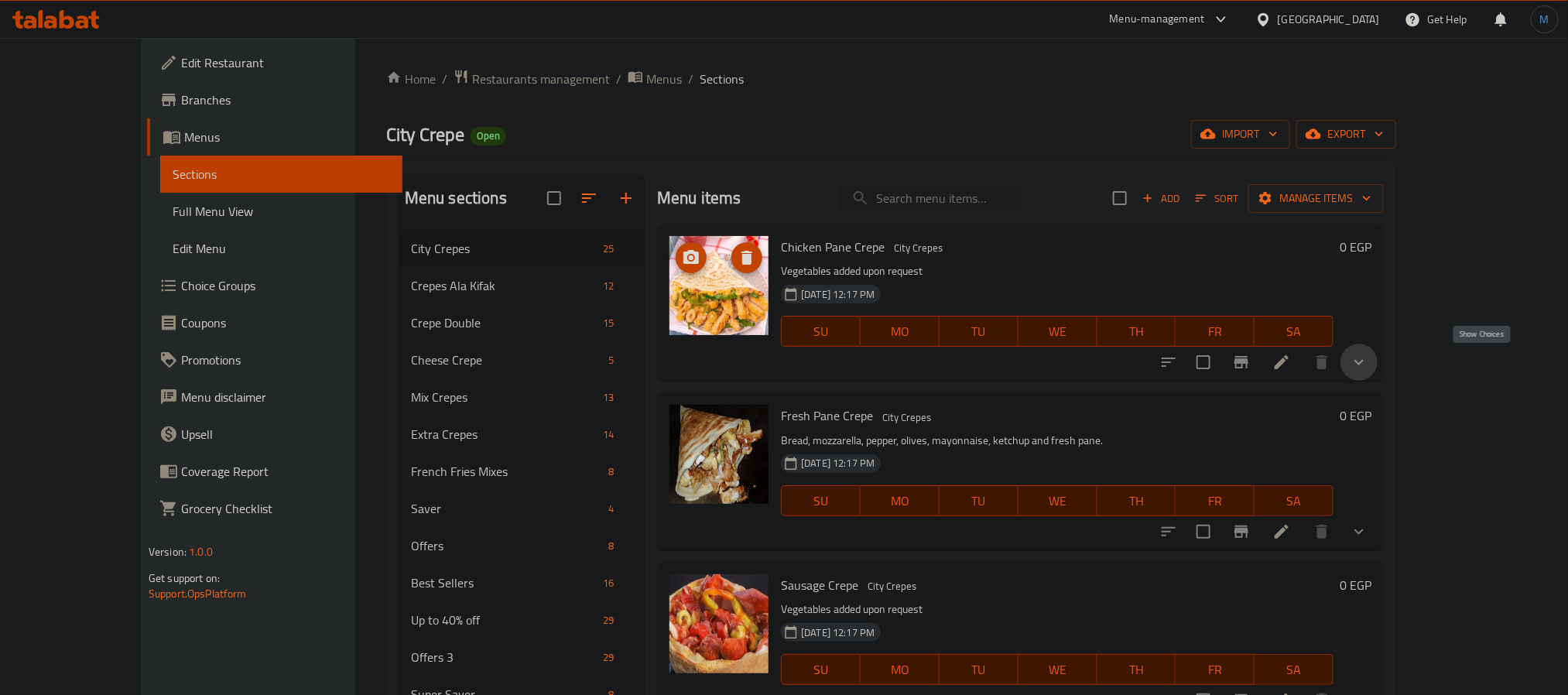
click at [1368, 369] on icon "show more" at bounding box center [1359, 361] width 18 height 18
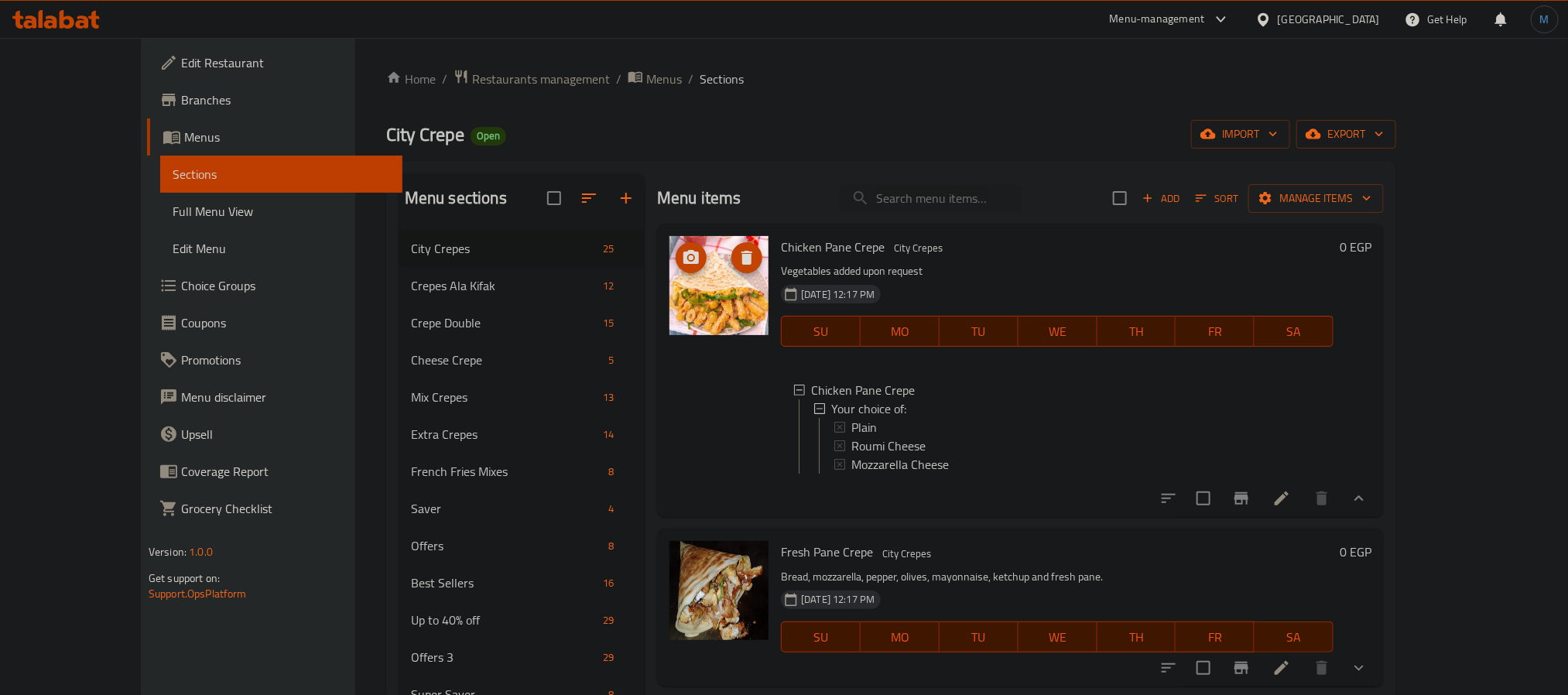
click at [1304, 512] on li at bounding box center [1282, 498] width 43 height 28
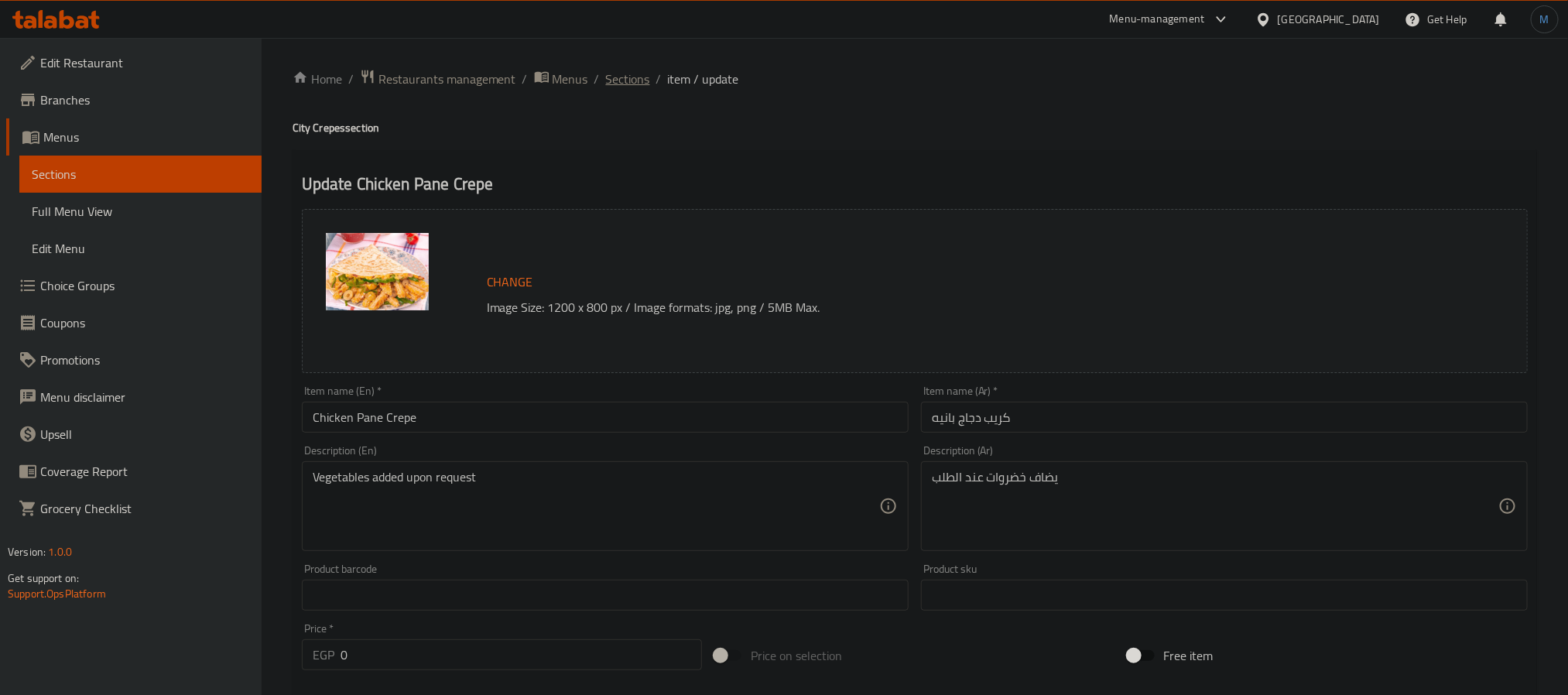
click at [614, 73] on span "Sections" at bounding box center [628, 78] width 44 height 18
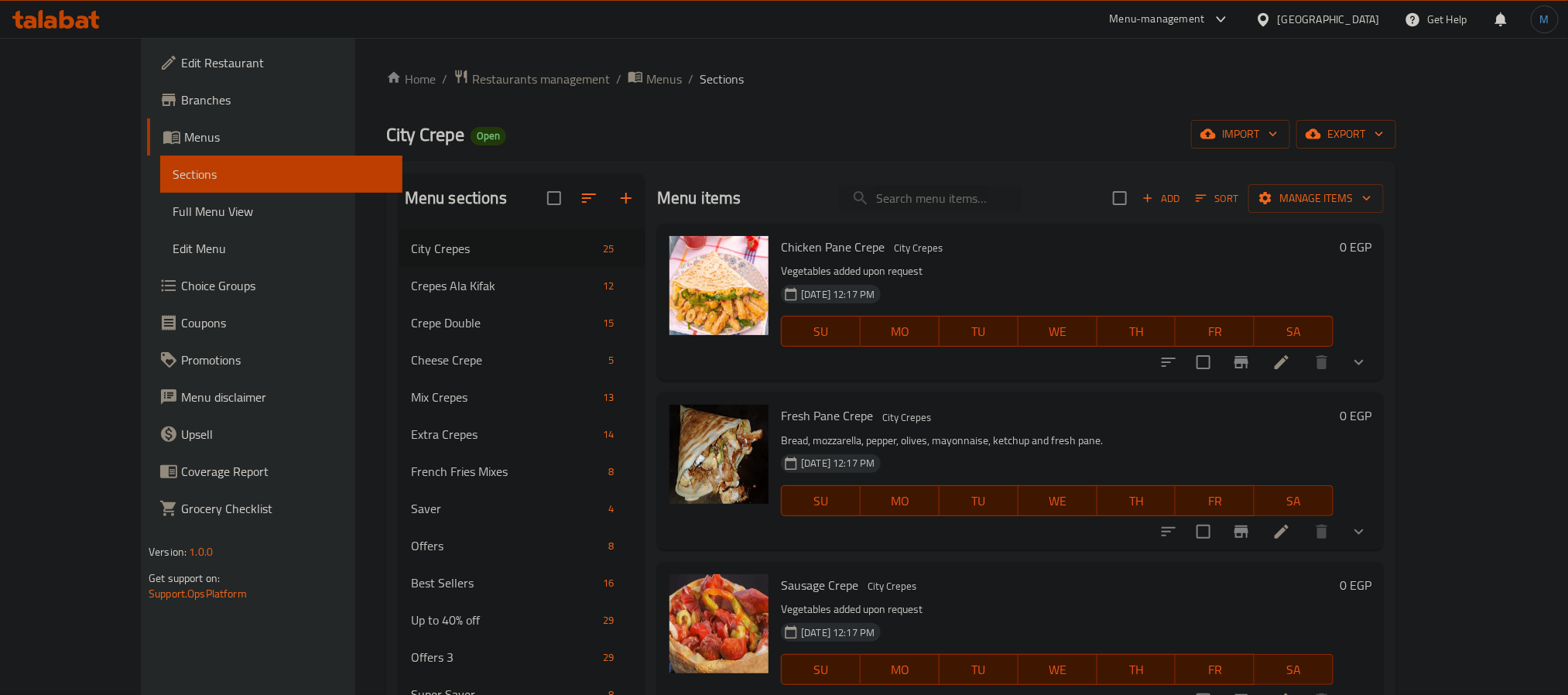
drag, startPoint x: 1475, startPoint y: 358, endPoint x: 1423, endPoint y: 381, distance: 56.9
click at [1368, 358] on icon "show more" at bounding box center [1359, 361] width 18 height 18
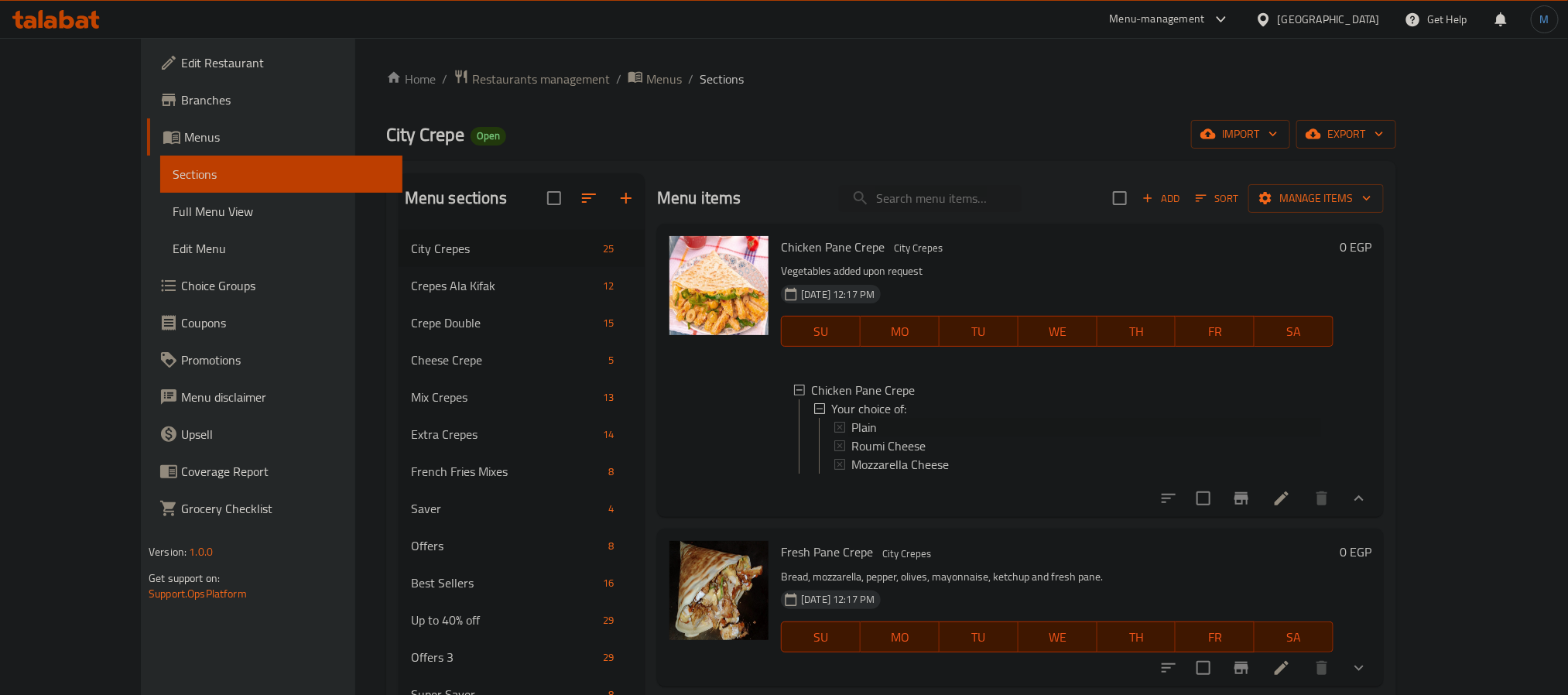
click at [852, 421] on span "Plain" at bounding box center [865, 427] width 26 height 18
click at [647, 69] on span "Menus" at bounding box center [664, 78] width 36 height 18
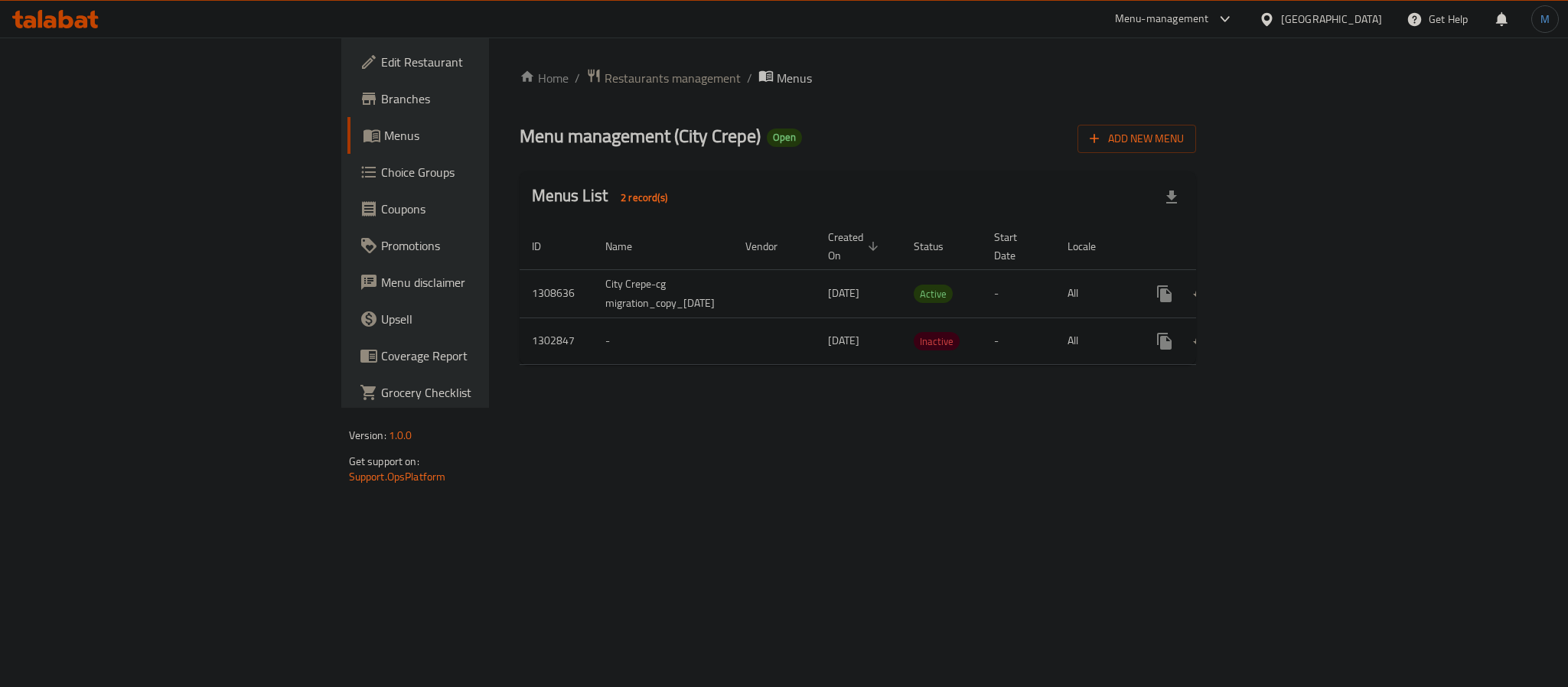
click at [733, 319] on td "enhanced table" at bounding box center [774, 340] width 83 height 47
click at [1284, 285] on icon "enhanced table" at bounding box center [1274, 293] width 18 height 18
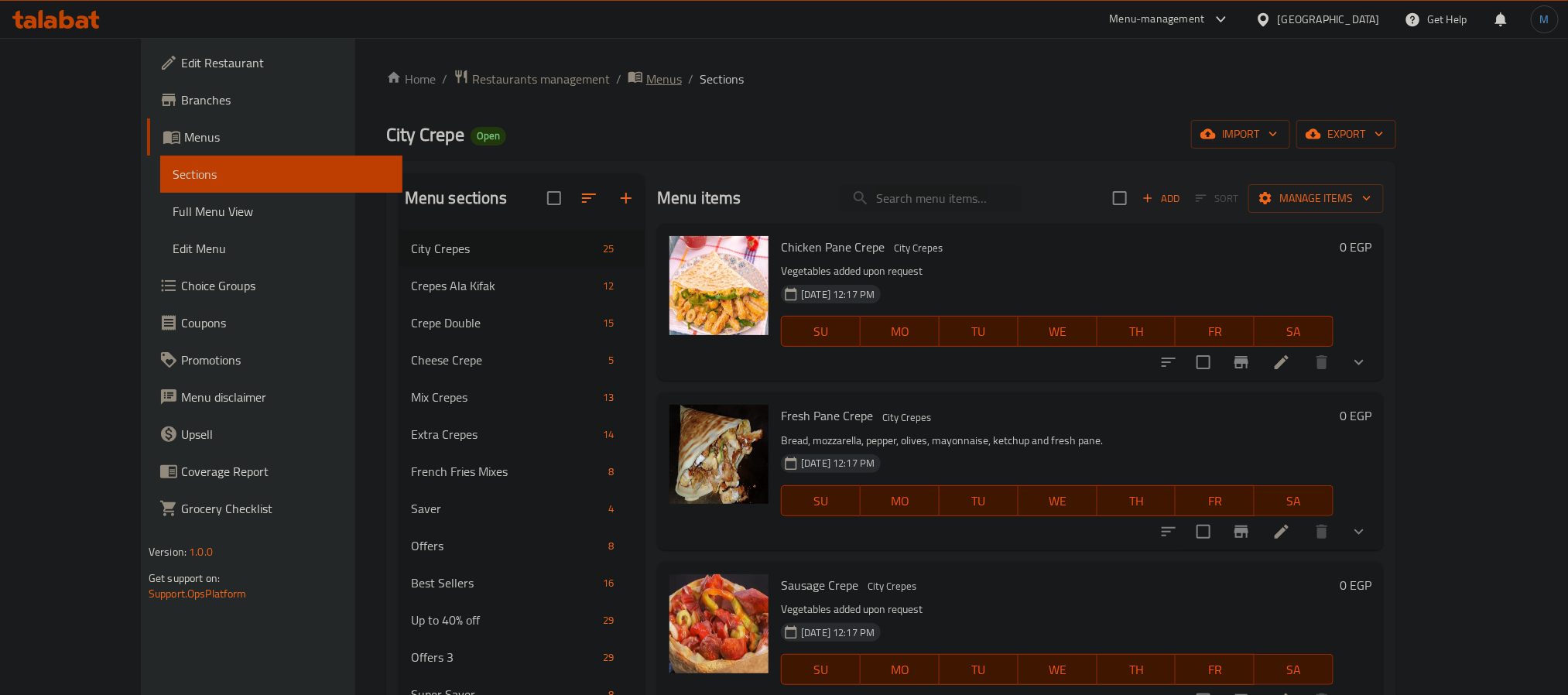
click at [628, 84] on icon "breadcrumb" at bounding box center [635, 76] width 15 height 15
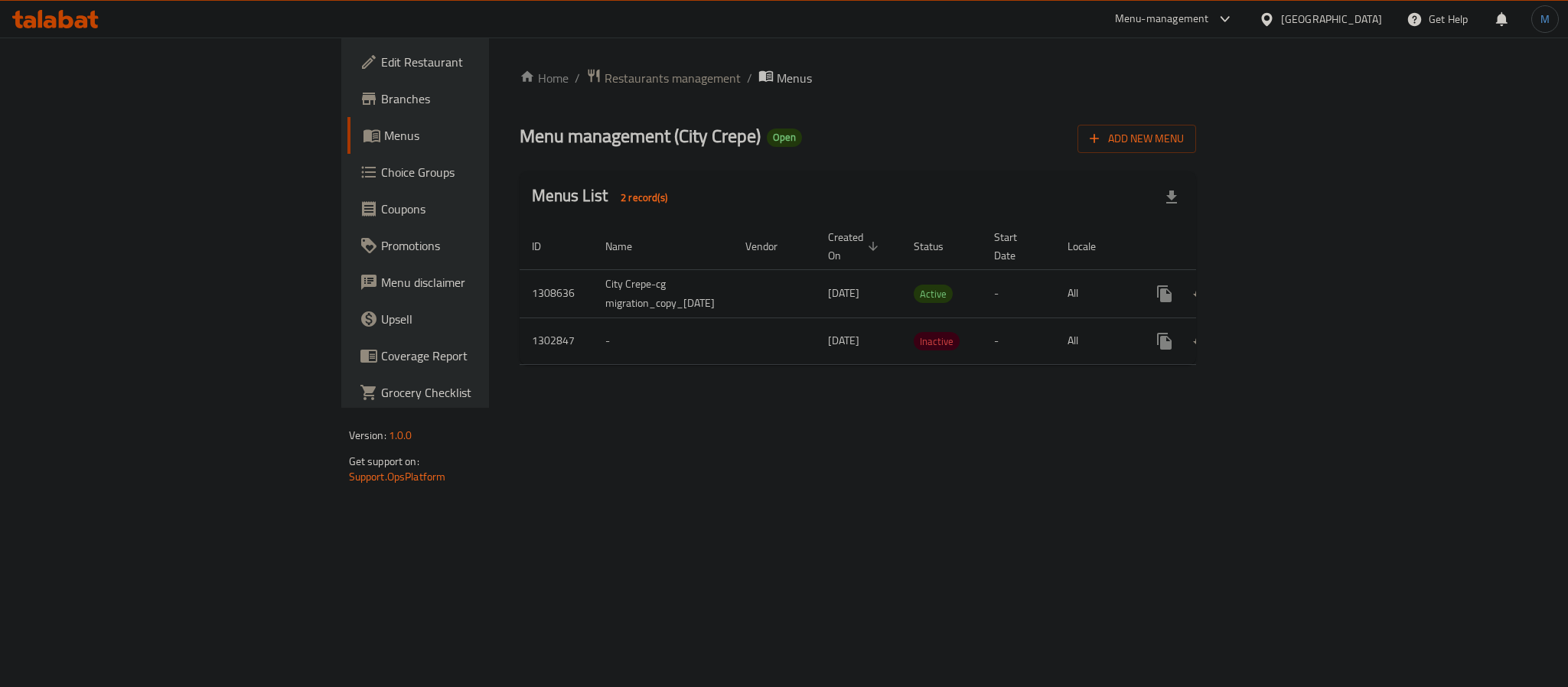
click at [347, 110] on link "Branches" at bounding box center [475, 99] width 256 height 37
drag, startPoint x: 657, startPoint y: 268, endPoint x: 612, endPoint y: 266, distance: 45.0
click at [816, 267] on td "[DATE]" at bounding box center [859, 291] width 86 height 48
click at [733, 274] on td "enhanced table" at bounding box center [774, 291] width 83 height 48
click at [1293, 288] on link "enhanced table" at bounding box center [1274, 292] width 37 height 37
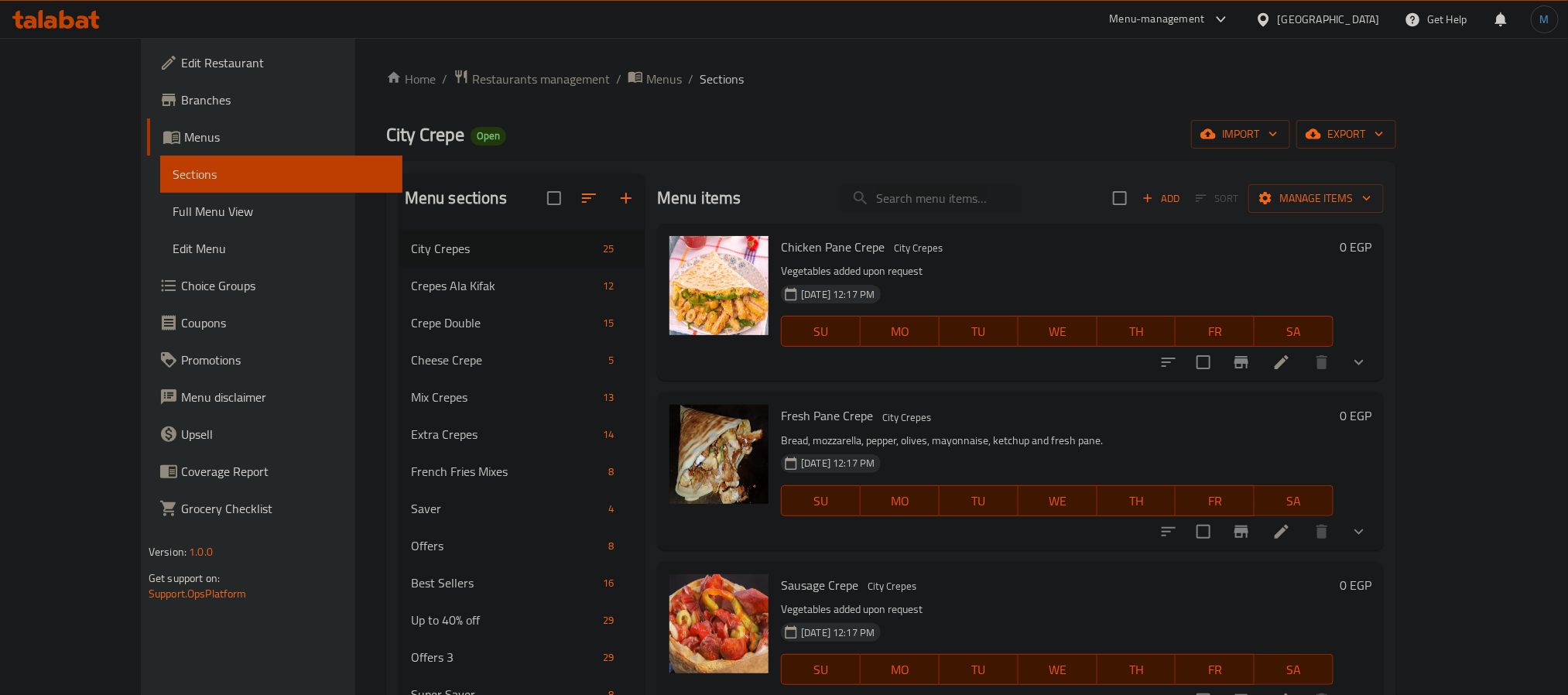
click at [172, 207] on span "Full Menu View" at bounding box center [281, 211] width 217 height 18
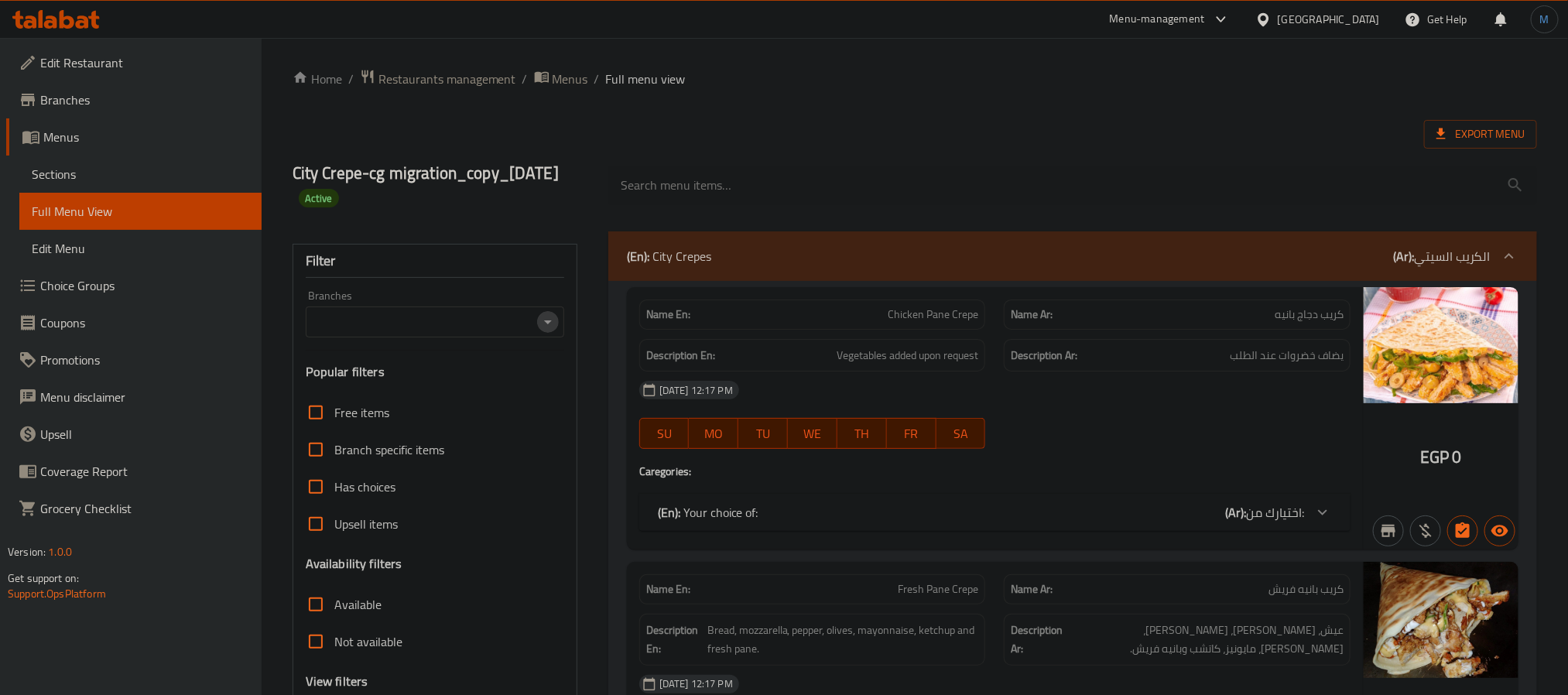
click at [547, 318] on icon "Open" at bounding box center [548, 322] width 18 height 18
click at [455, 411] on span "City Crepe, [GEOGRAPHIC_DATA] - [GEOGRAPHIC_DATA]" at bounding box center [434, 426] width 233 height 38
type input "City Crepe, [GEOGRAPHIC_DATA] - [GEOGRAPHIC_DATA]"
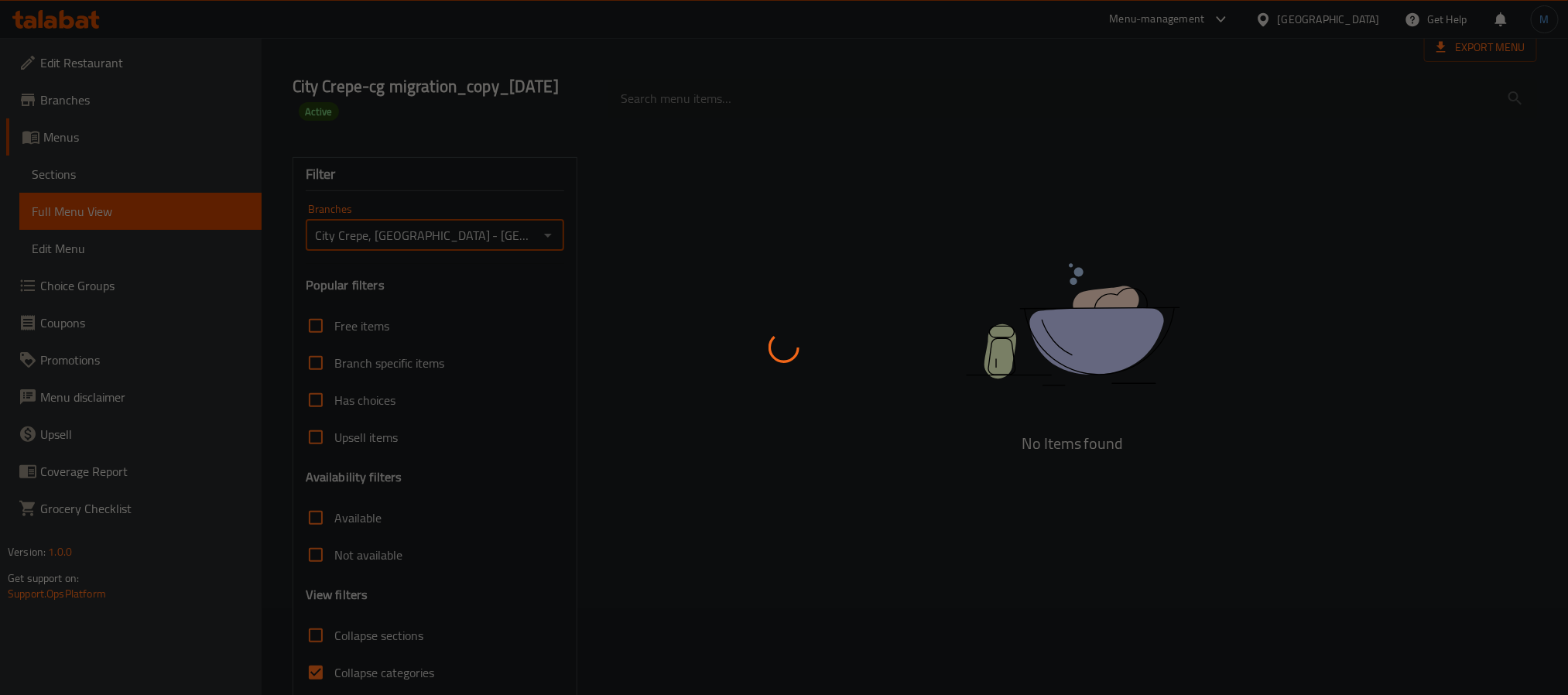
scroll to position [153, 0]
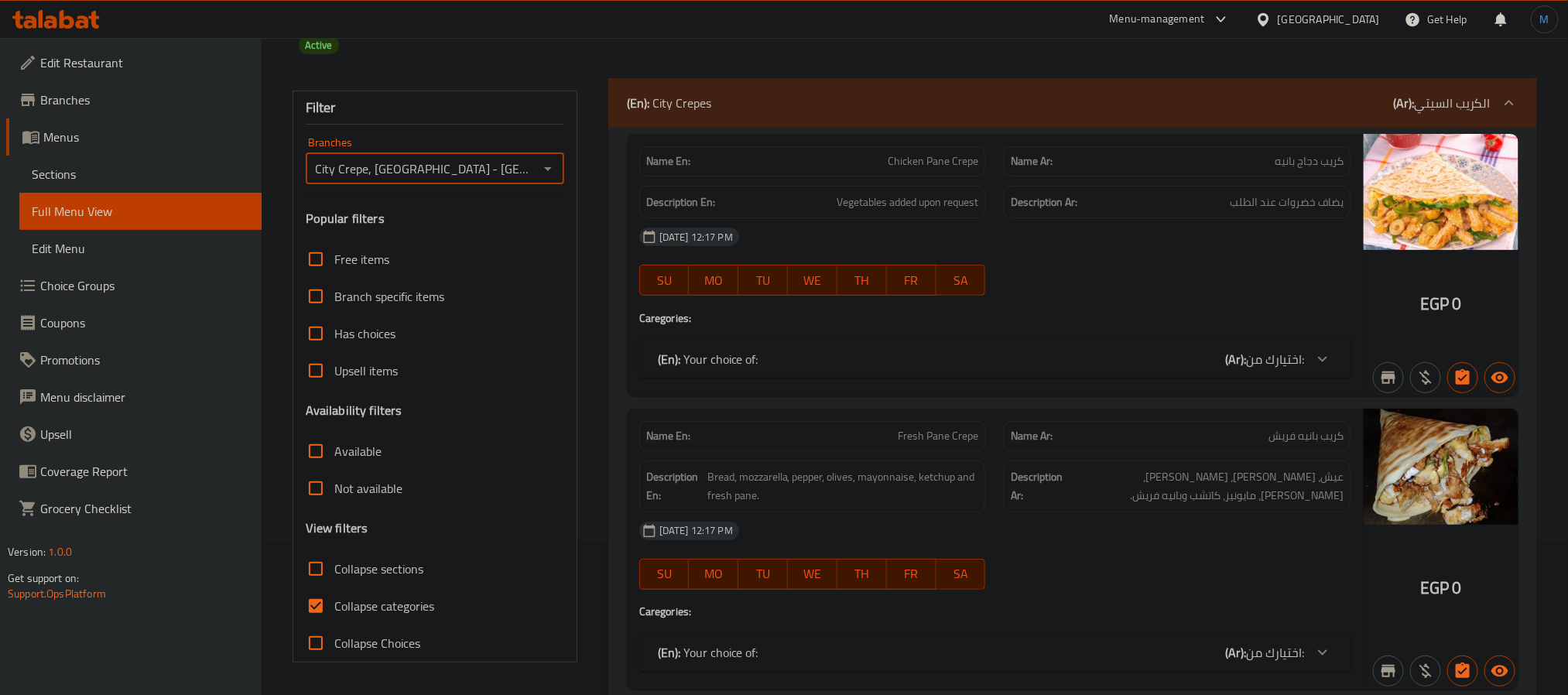
click at [325, 603] on input "Collapse categories" at bounding box center [315, 606] width 38 height 38
checkbox input "false"
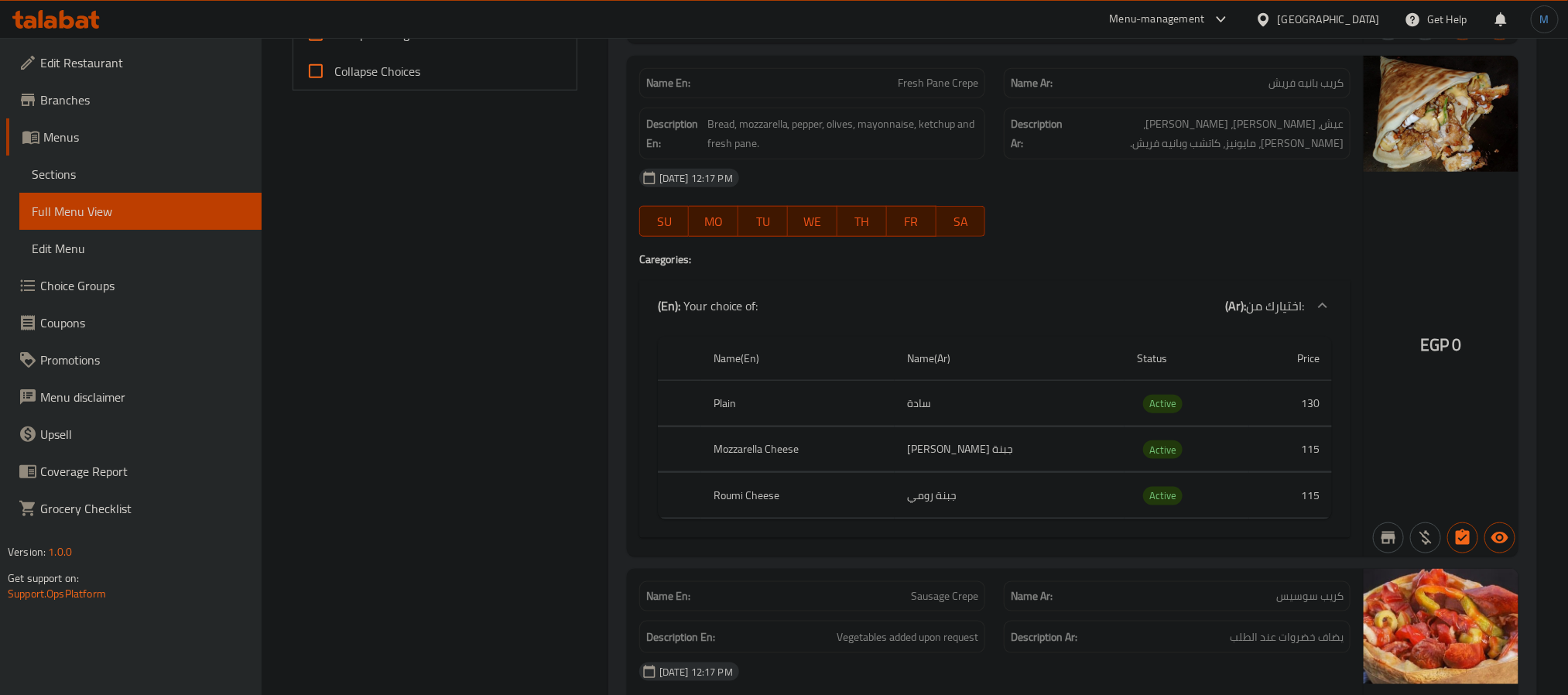
scroll to position [733, 0]
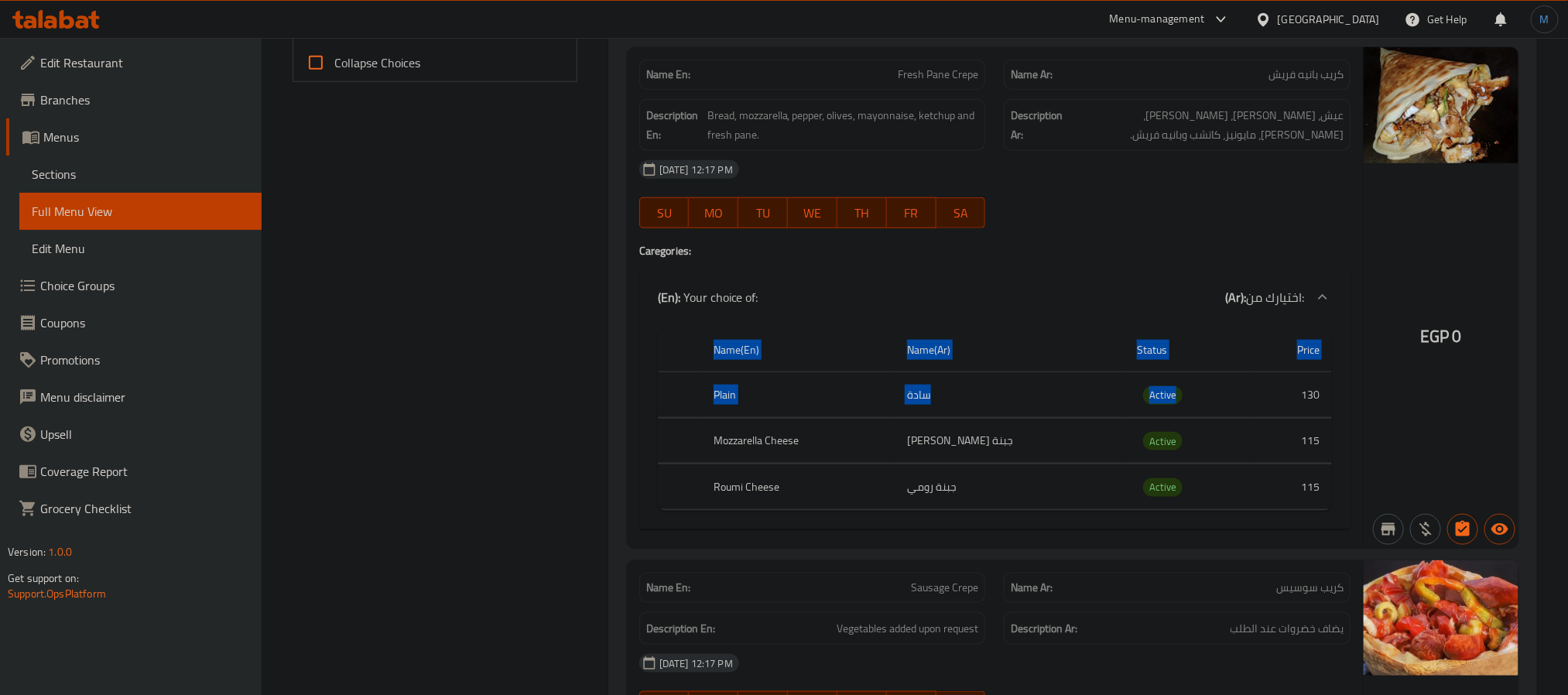
drag, startPoint x: 1273, startPoint y: 413, endPoint x: 1354, endPoint y: 409, distance: 81.1
click at [1354, 409] on div "Name En: Fresh Pane Crepe Name Ar: كريب بانيه فريش Description En: Bread, mozza…" at bounding box center [995, 297] width 736 height 500
click at [1138, 235] on div at bounding box center [1178, 227] width 366 height 18
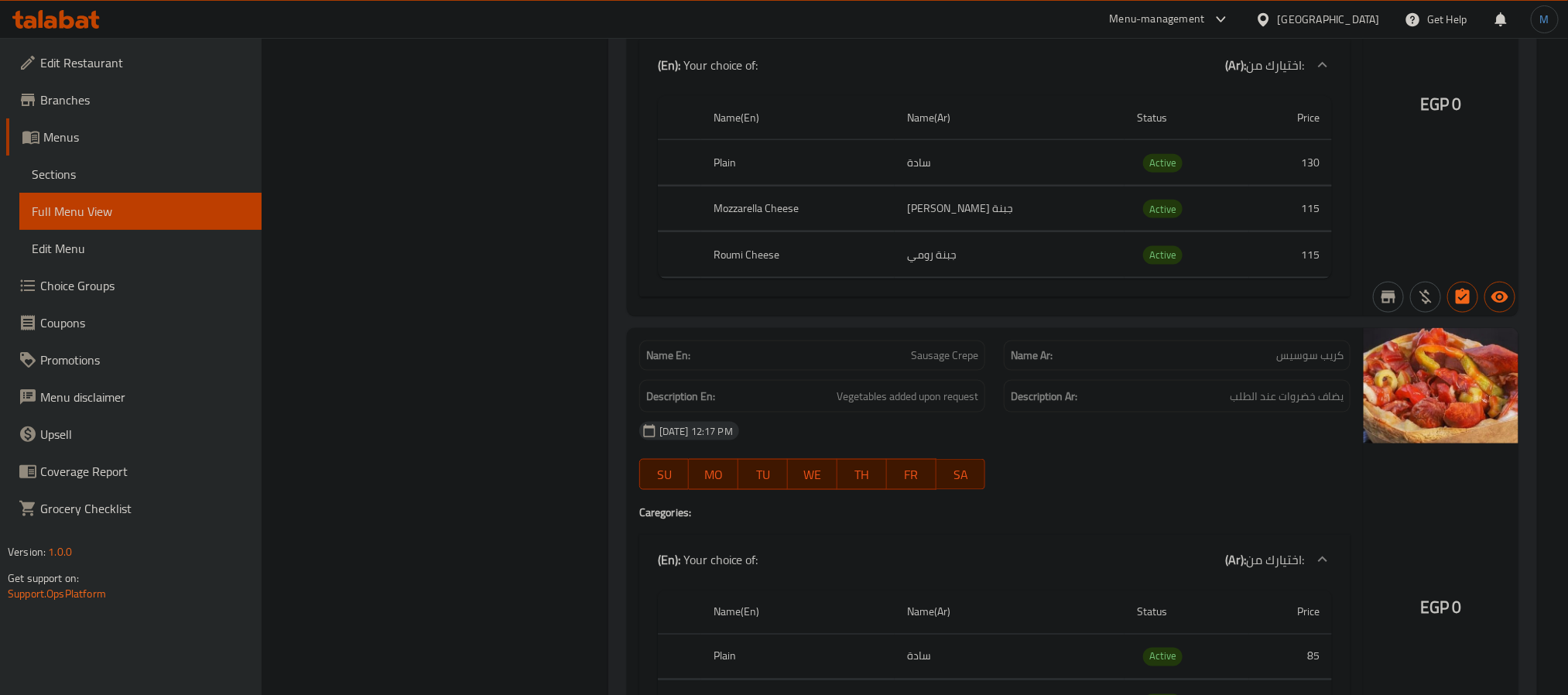
scroll to position [1082, 0]
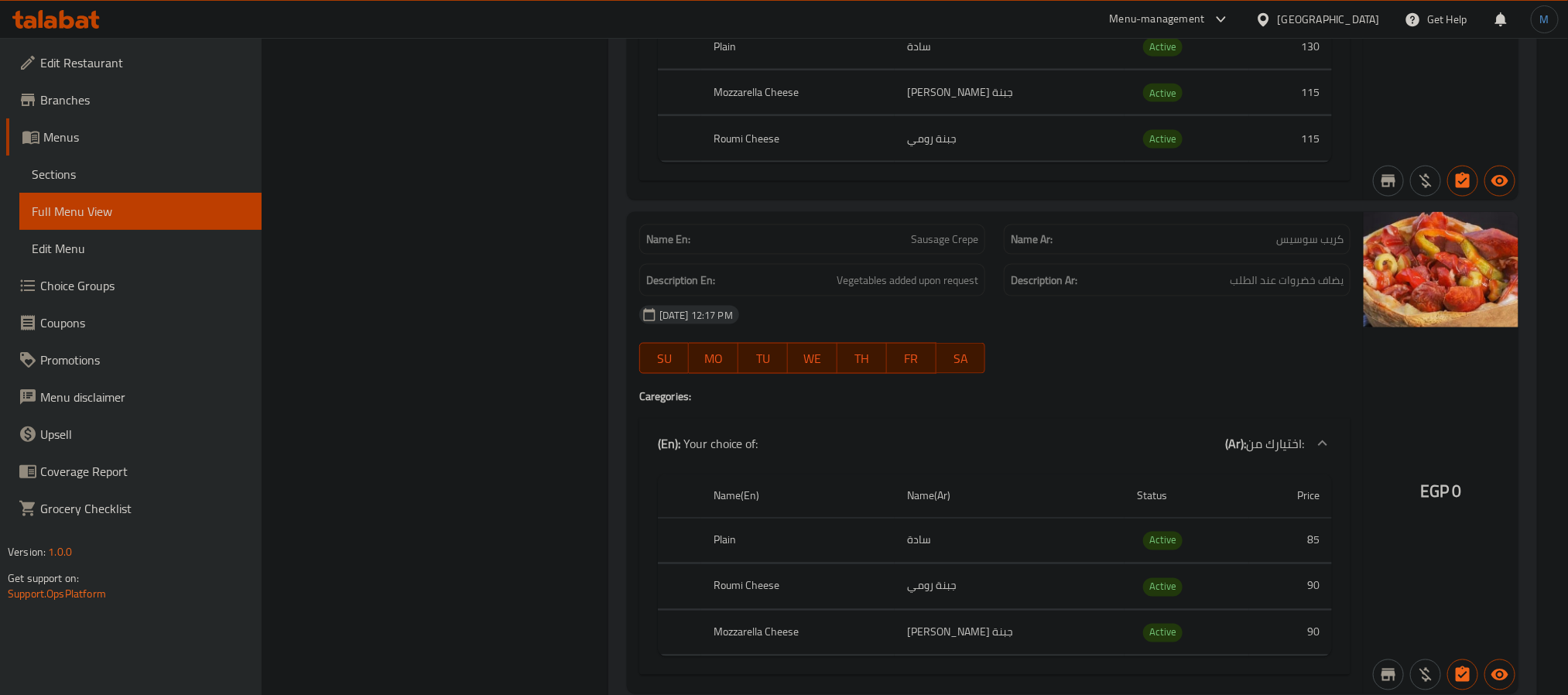
click at [165, 184] on link "Sections" at bounding box center [140, 174] width 242 height 38
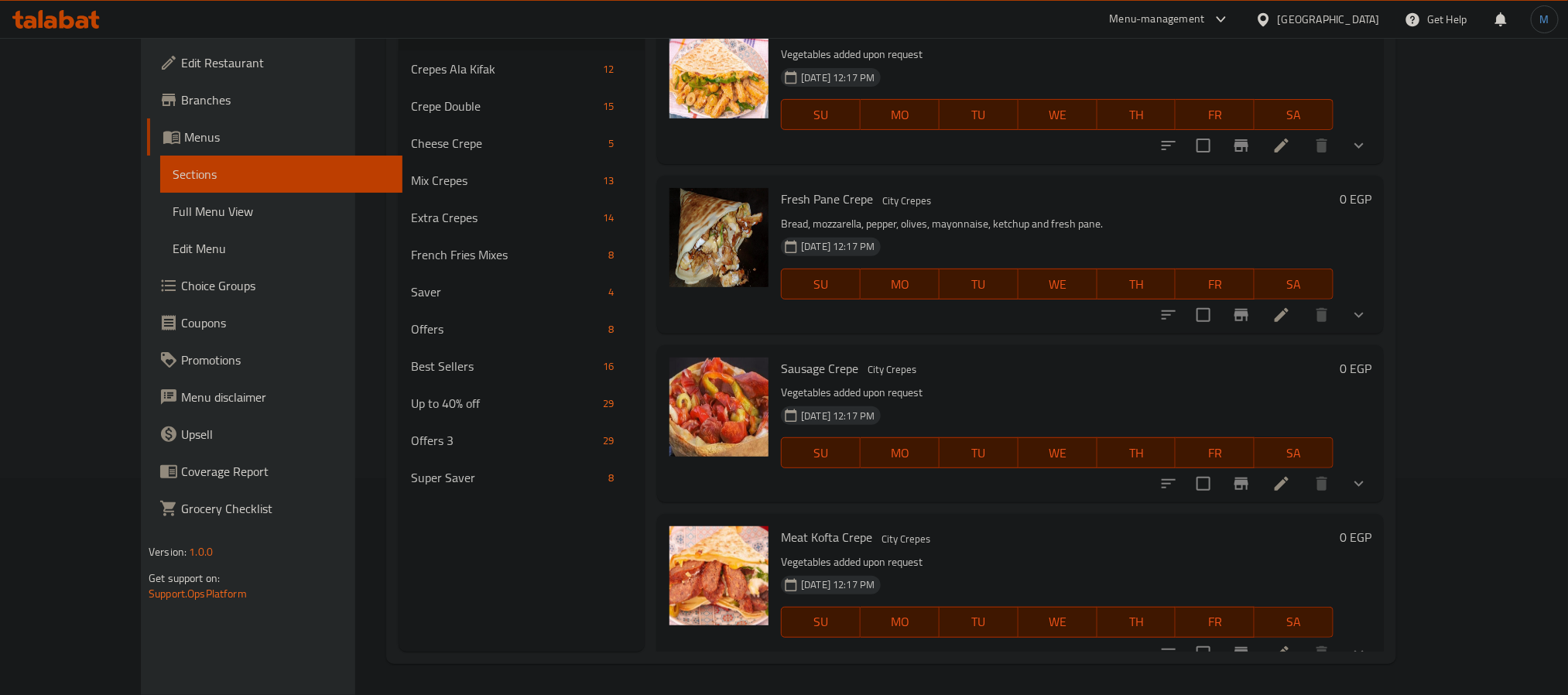
scroll to position [216, 0]
click at [184, 135] on span "Menus" at bounding box center [287, 136] width 206 height 18
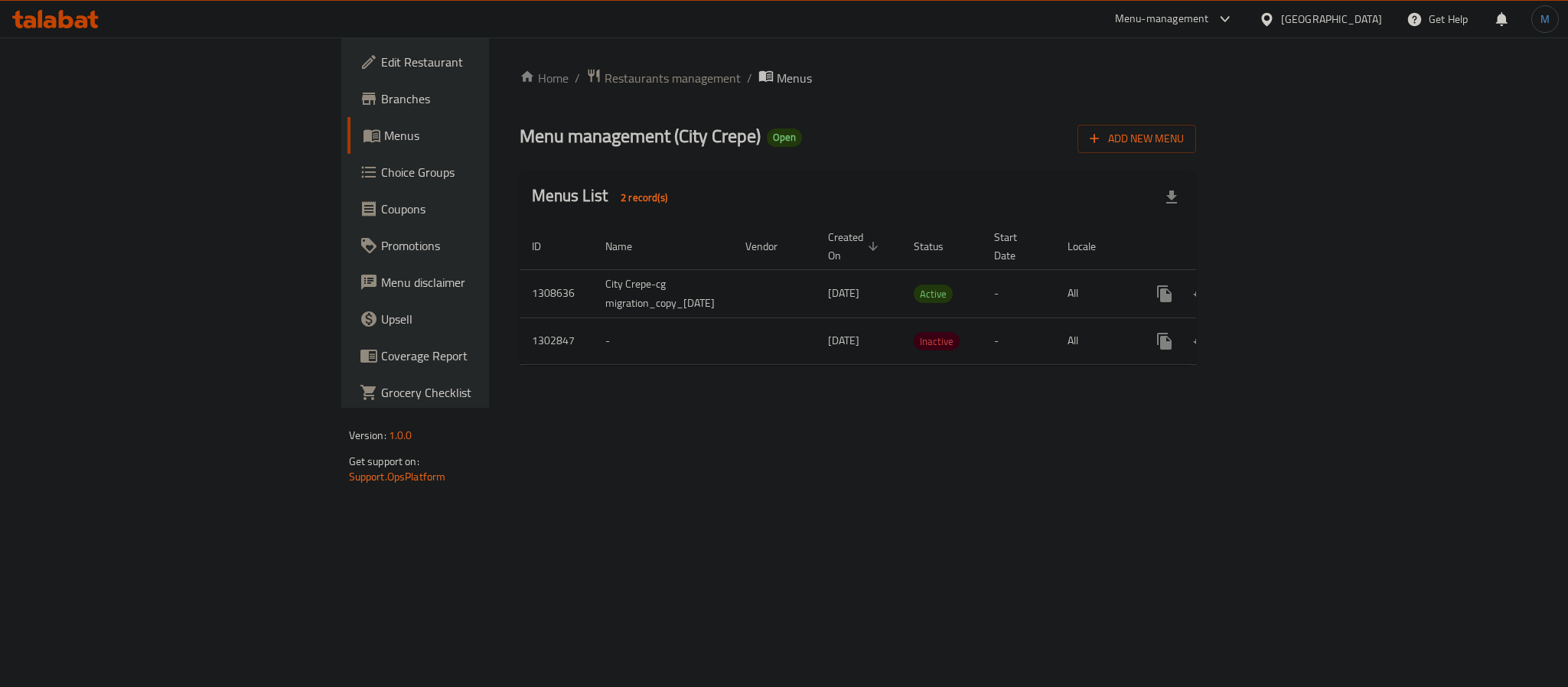
click at [381, 101] on span "Branches" at bounding box center [486, 98] width 210 height 18
click at [1284, 283] on icon "enhanced table" at bounding box center [1274, 292] width 18 height 18
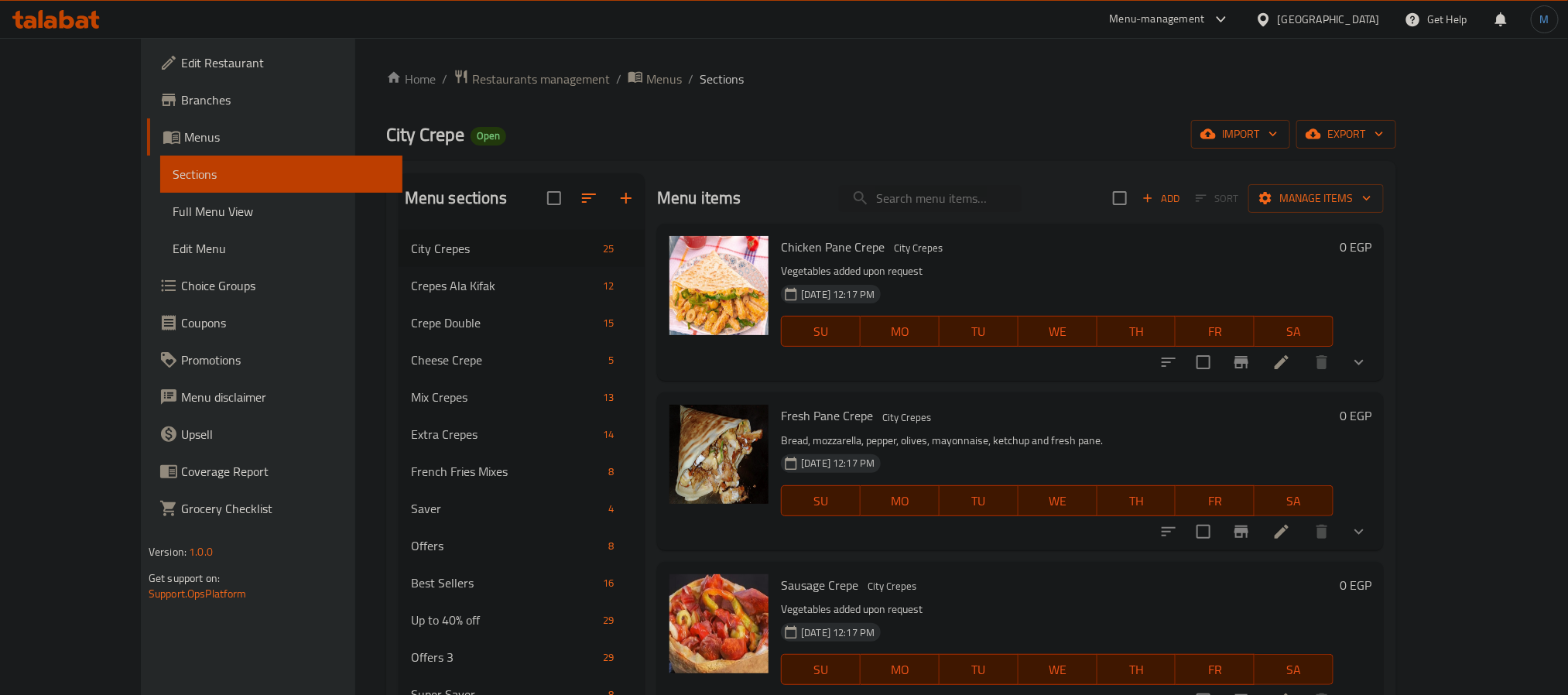
click at [1378, 346] on div at bounding box center [1264, 362] width 228 height 38
click at [1378, 353] on button "show more" at bounding box center [1359, 362] width 38 height 38
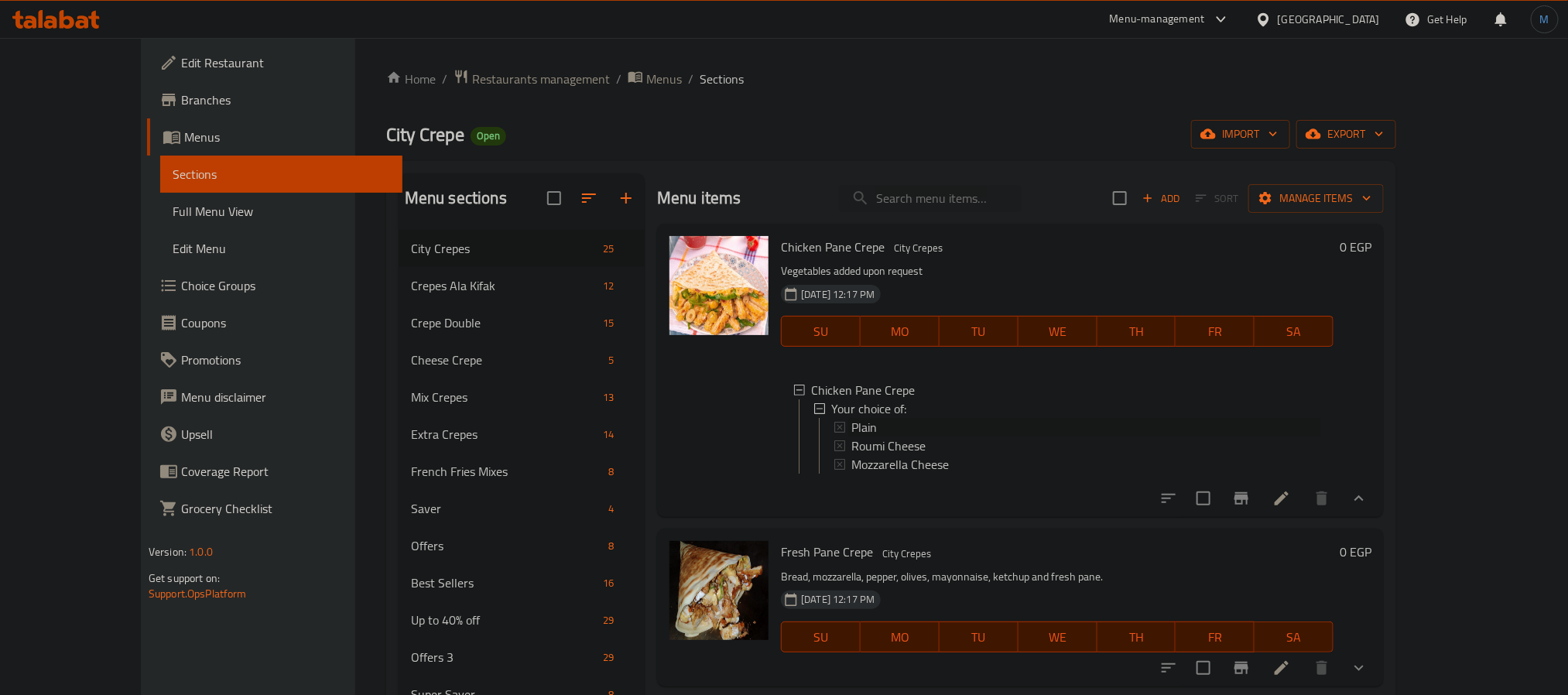
click at [833, 425] on div "Plain" at bounding box center [1077, 427] width 488 height 18
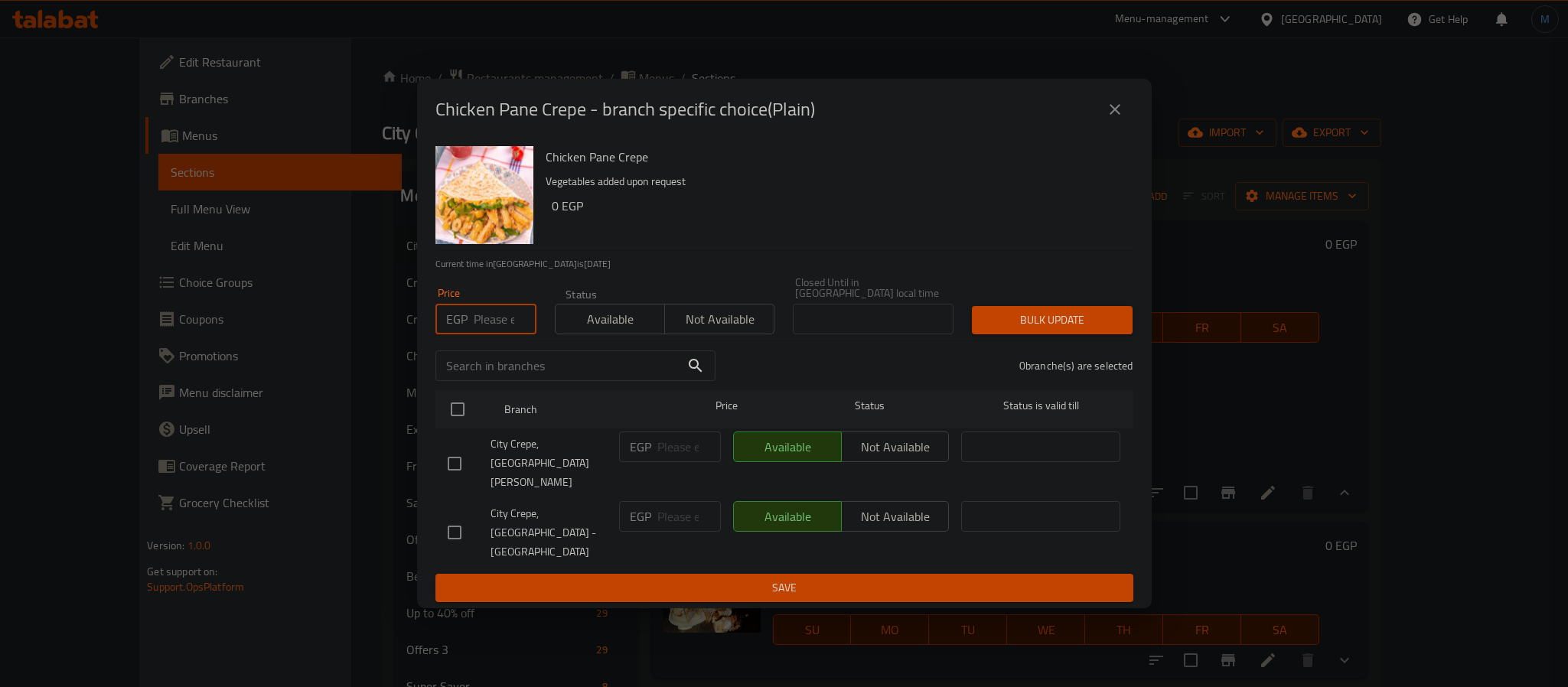
click at [508, 334] on input "number" at bounding box center [505, 319] width 63 height 31
type input "70"
click at [462, 480] on input "checkbox" at bounding box center [455, 463] width 32 height 32
checkbox input "true"
click at [1035, 334] on button "Bulk update" at bounding box center [1052, 320] width 161 height 28
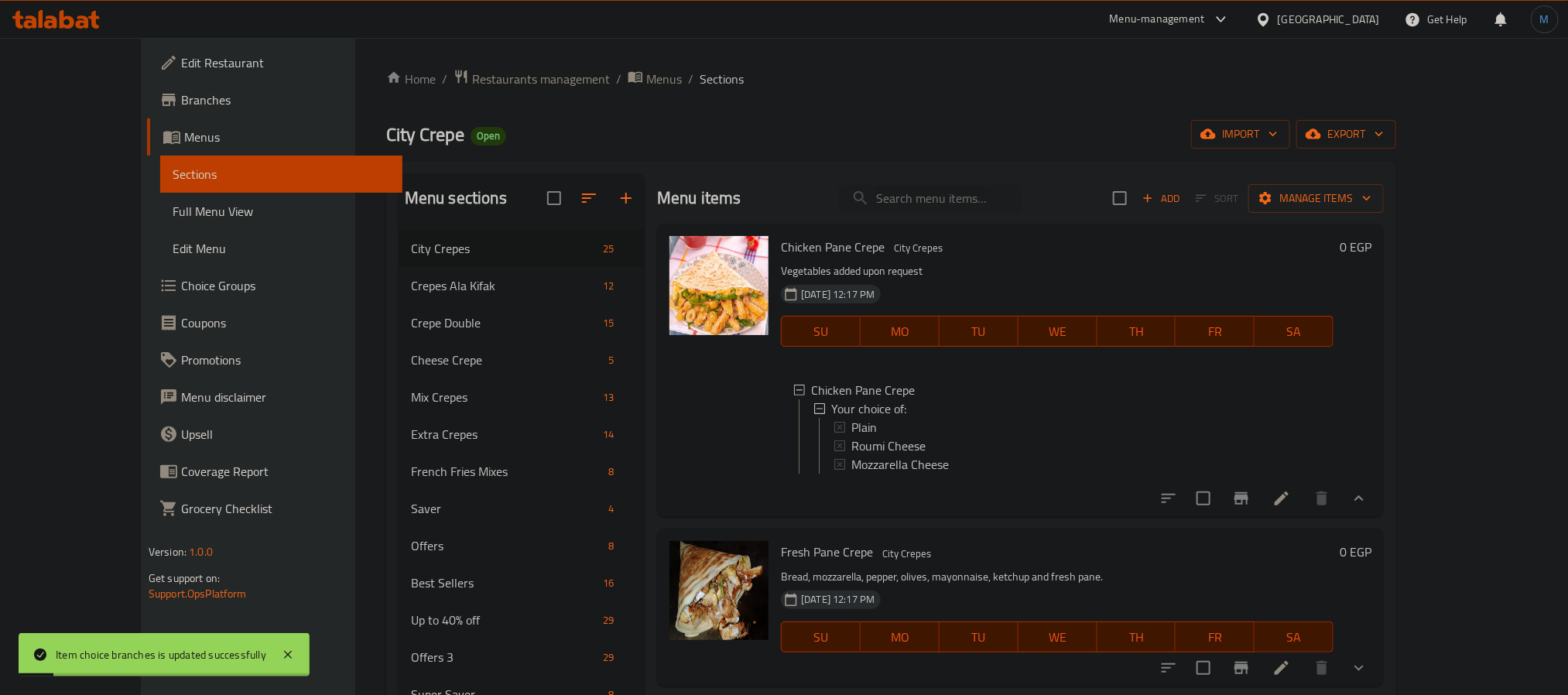
click at [852, 428] on span "Plain" at bounding box center [865, 427] width 26 height 18
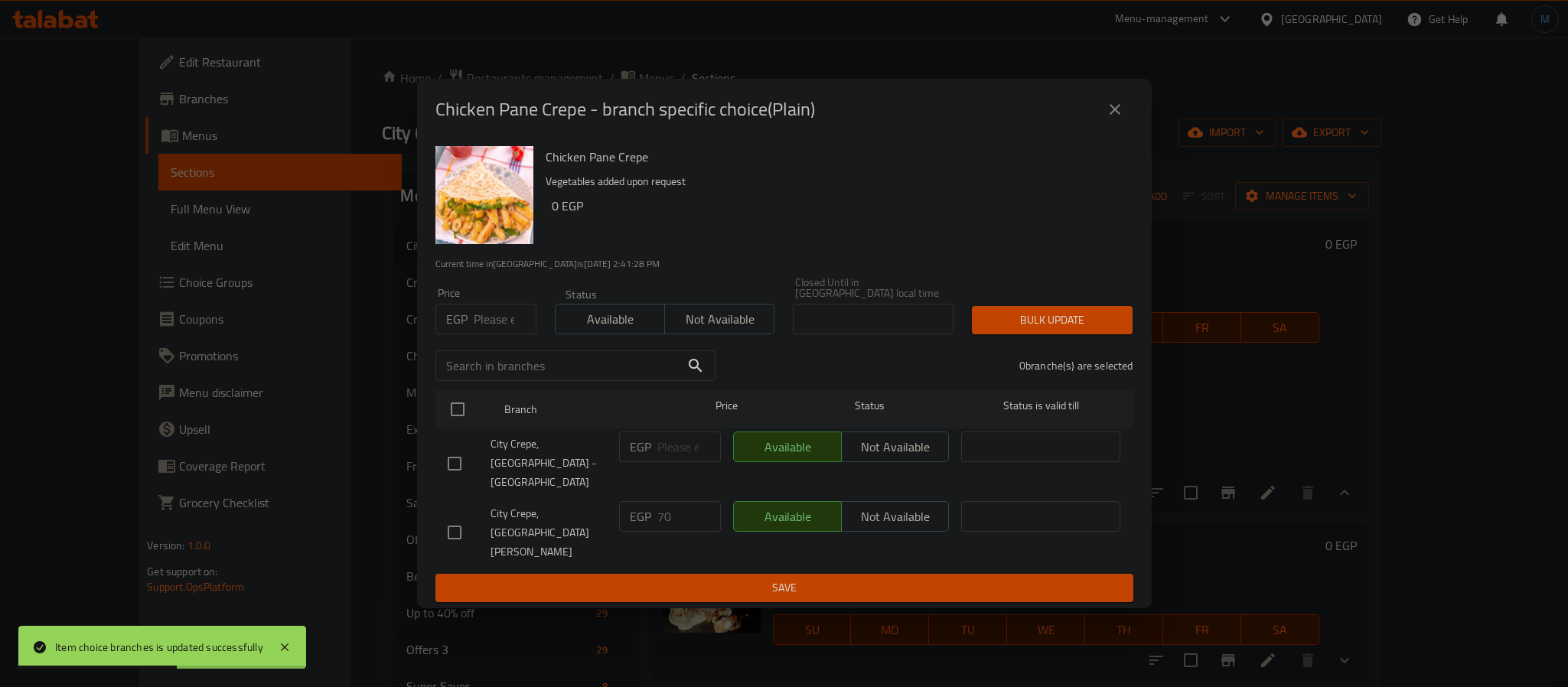
click at [498, 324] on input "number" at bounding box center [505, 319] width 63 height 31
type input "75"
click at [462, 516] on input "checkbox" at bounding box center [455, 532] width 32 height 32
checkbox input "true"
click at [1098, 367] on div "1 branche(s) are selected" at bounding box center [933, 366] width 417 height 55
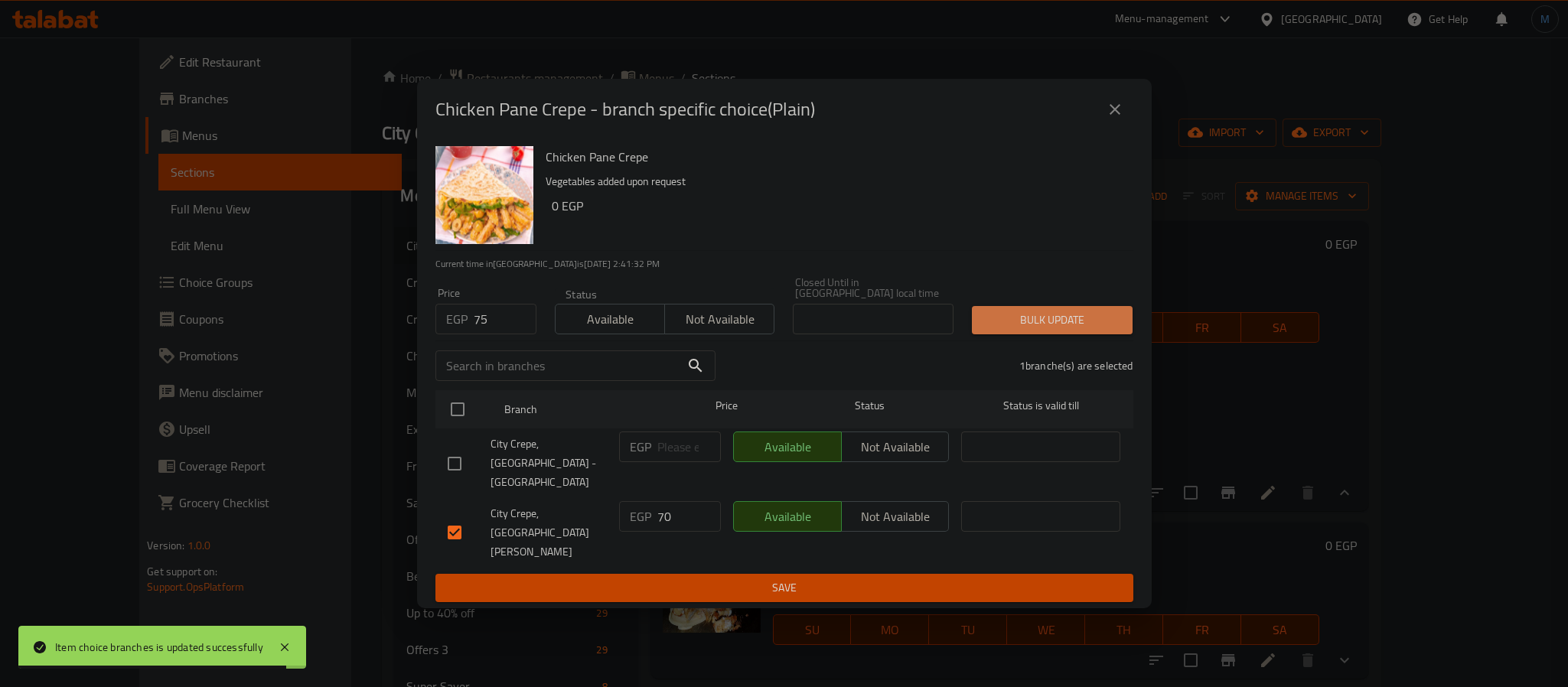
click at [1098, 334] on button "Bulk update" at bounding box center [1052, 320] width 161 height 28
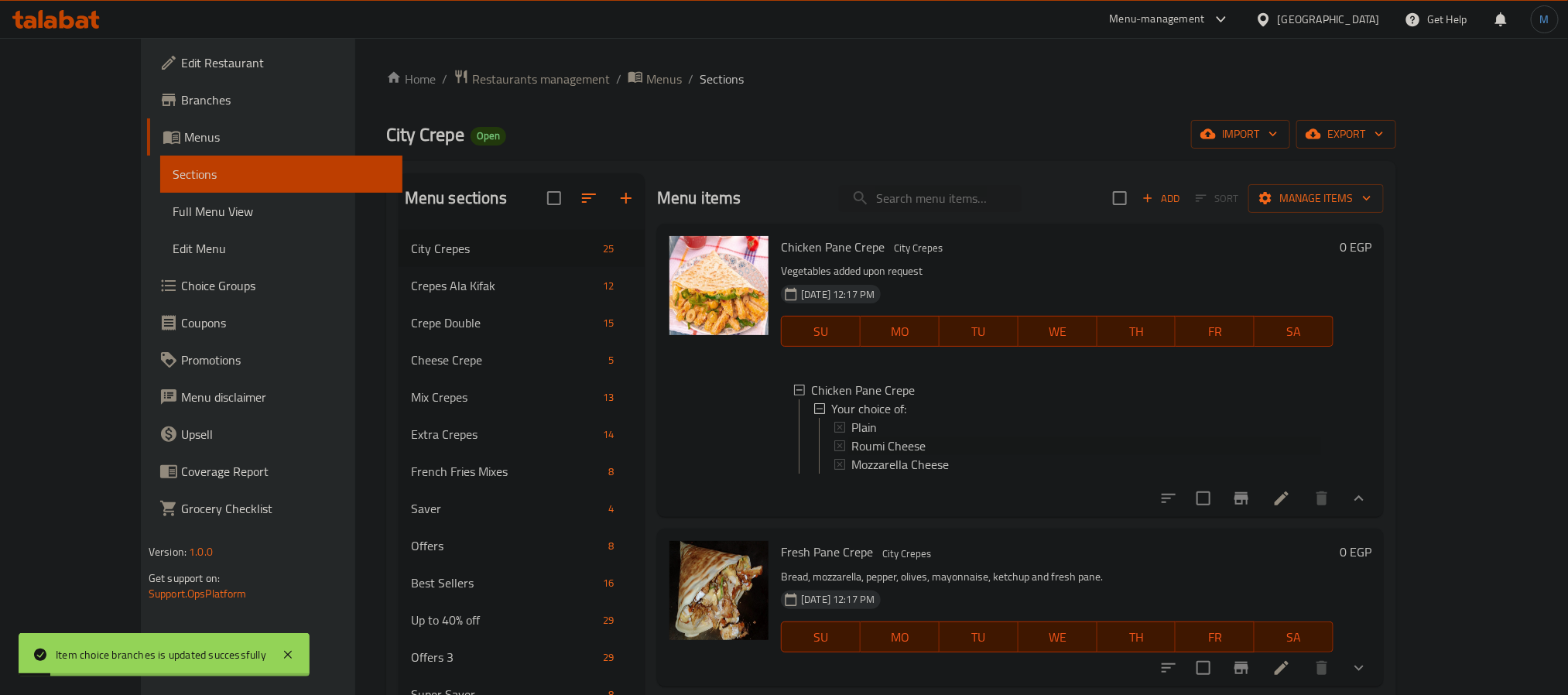
click at [852, 439] on span "Roumi Cheese" at bounding box center [889, 445] width 74 height 18
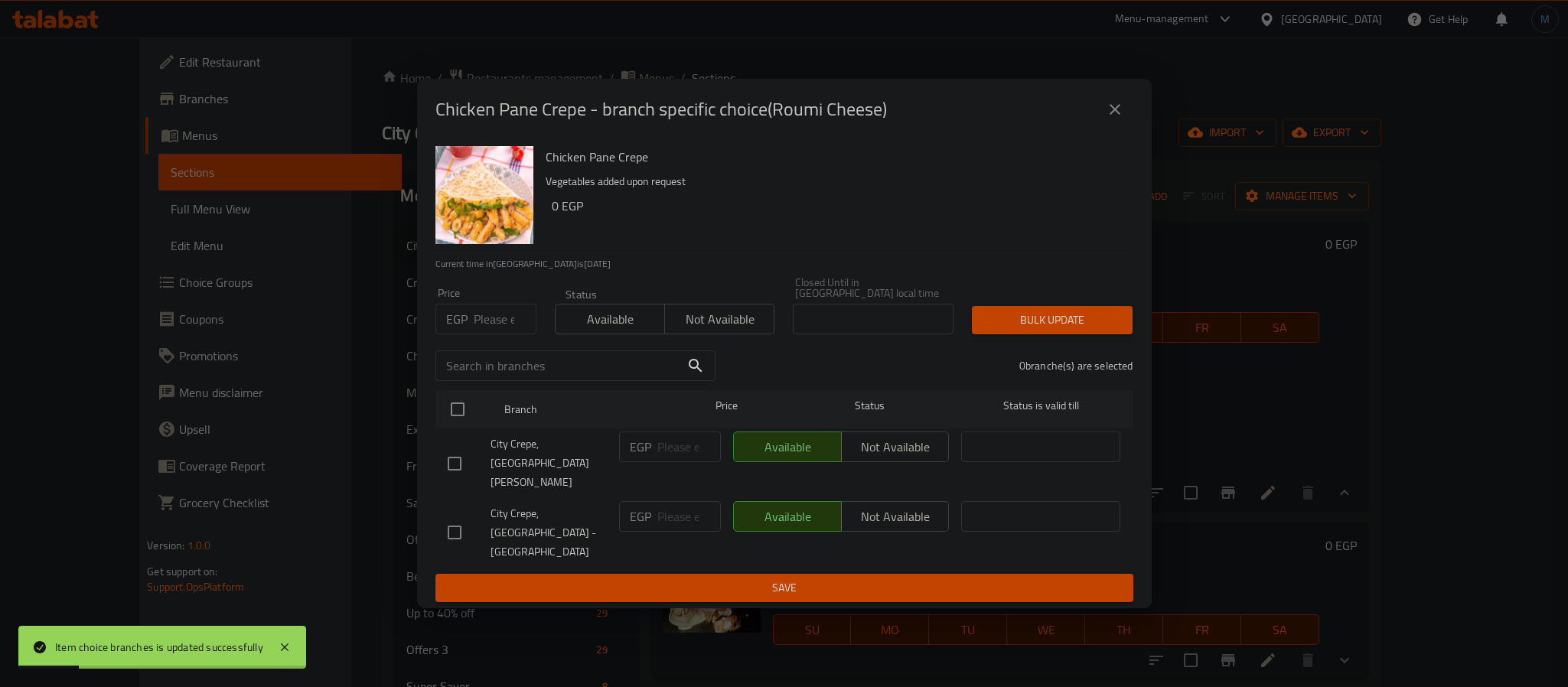
click at [508, 324] on input "number" at bounding box center [505, 319] width 63 height 31
type input "80"
click at [464, 471] on input "checkbox" at bounding box center [455, 463] width 32 height 32
checkbox input "true"
click at [1089, 334] on button "Bulk update" at bounding box center [1052, 320] width 161 height 28
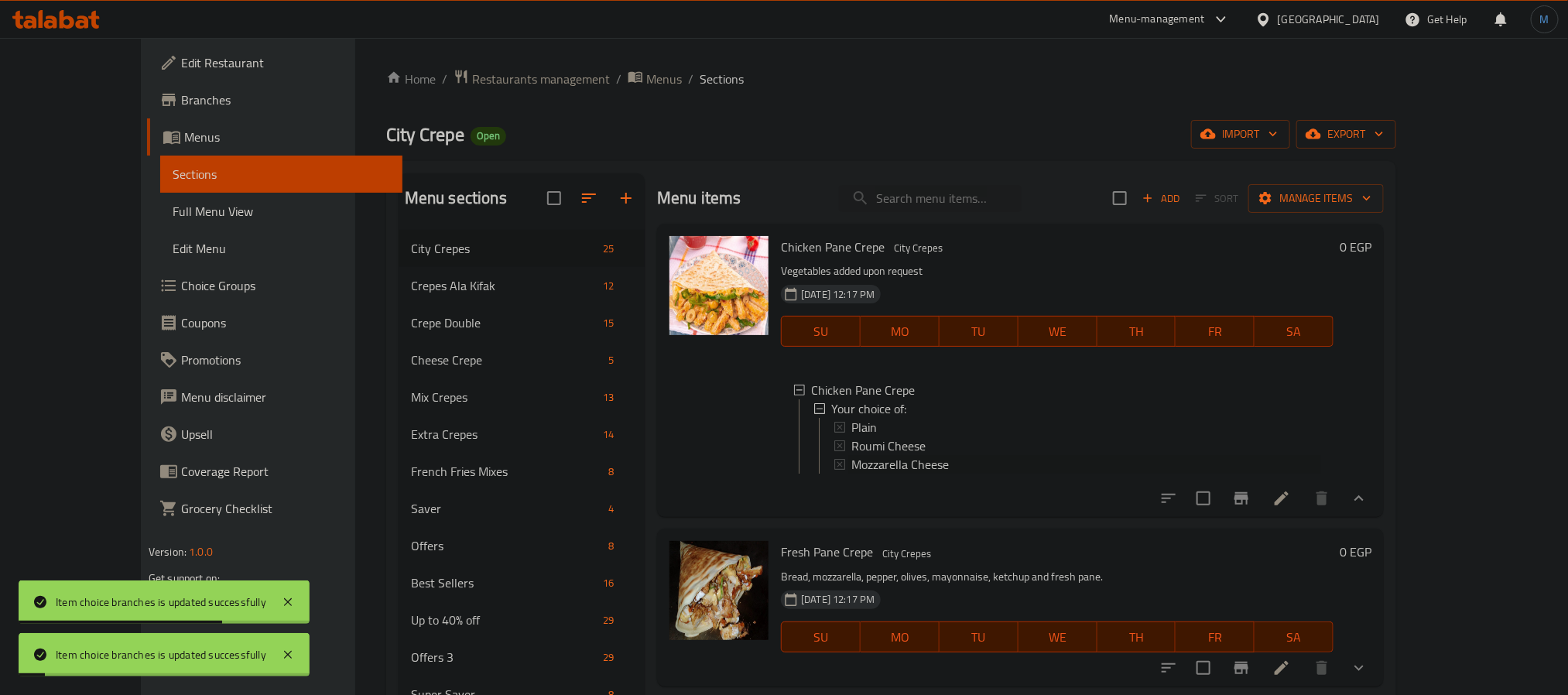
click at [852, 473] on span "Mozzarella Cheese" at bounding box center [901, 464] width 97 height 18
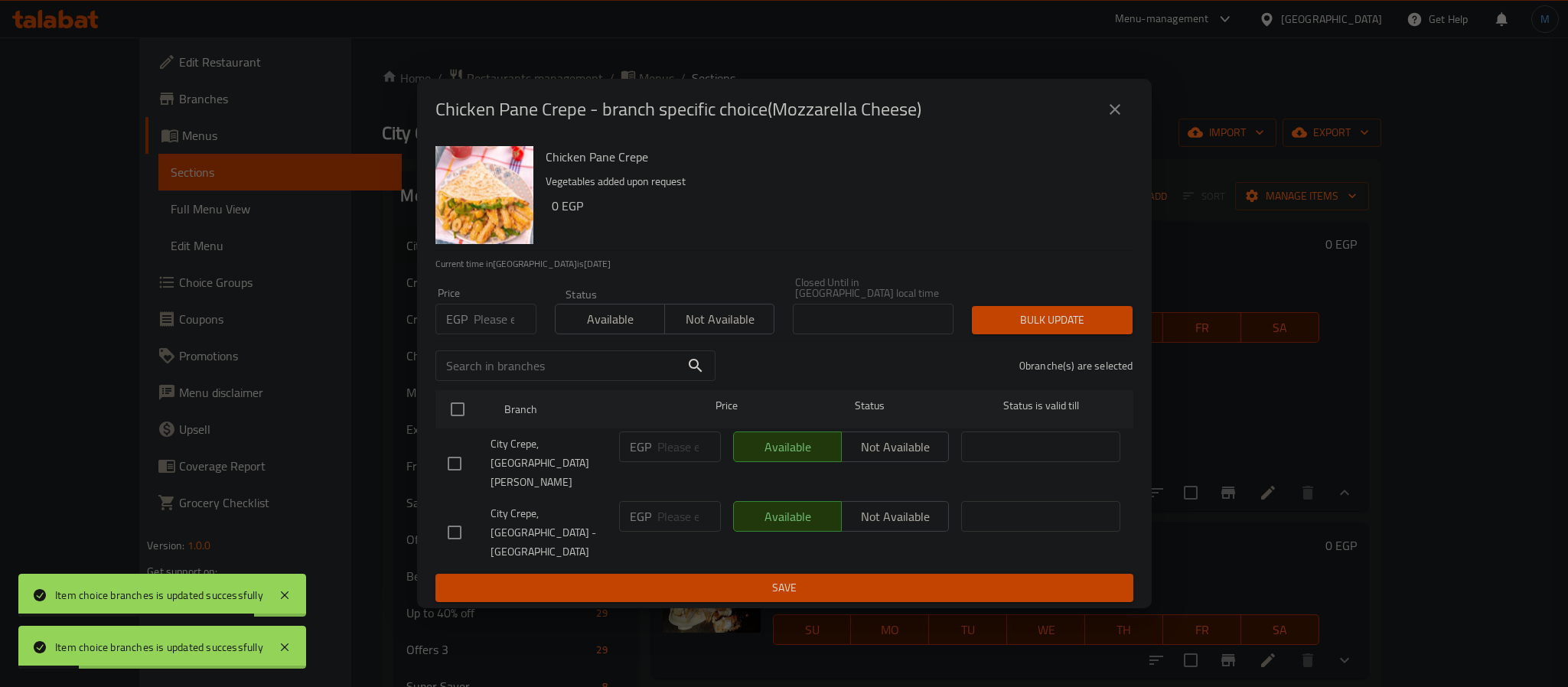
click at [493, 334] on input "number" at bounding box center [505, 319] width 63 height 31
type input "80"
click at [459, 468] on input "checkbox" at bounding box center [455, 463] width 32 height 32
checkbox input "true"
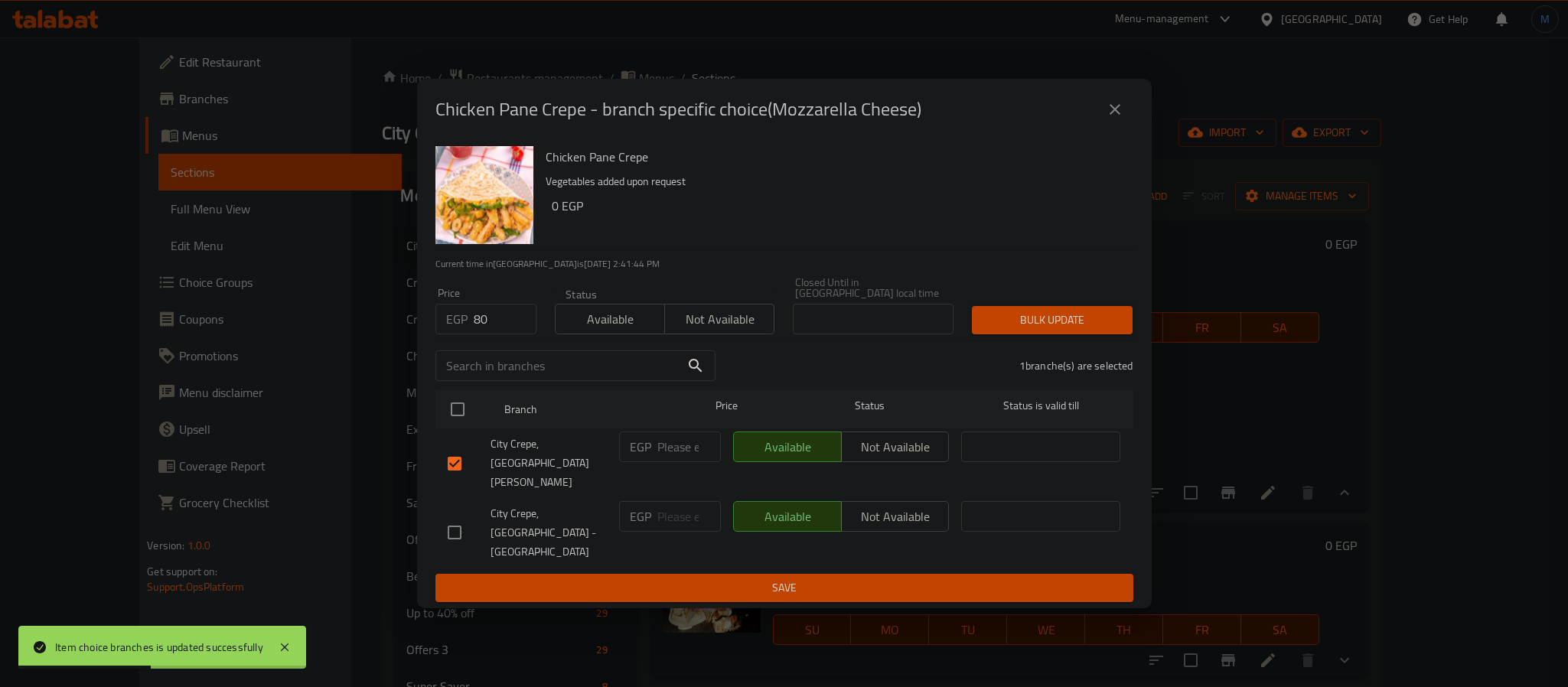
click at [1093, 306] on div "Price EGP 80 Price Status Available Not available Closed Until in [GEOGRAPHIC_D…" at bounding box center [784, 305] width 717 height 76
click at [1053, 330] on span "Bulk update" at bounding box center [1052, 320] width 137 height 19
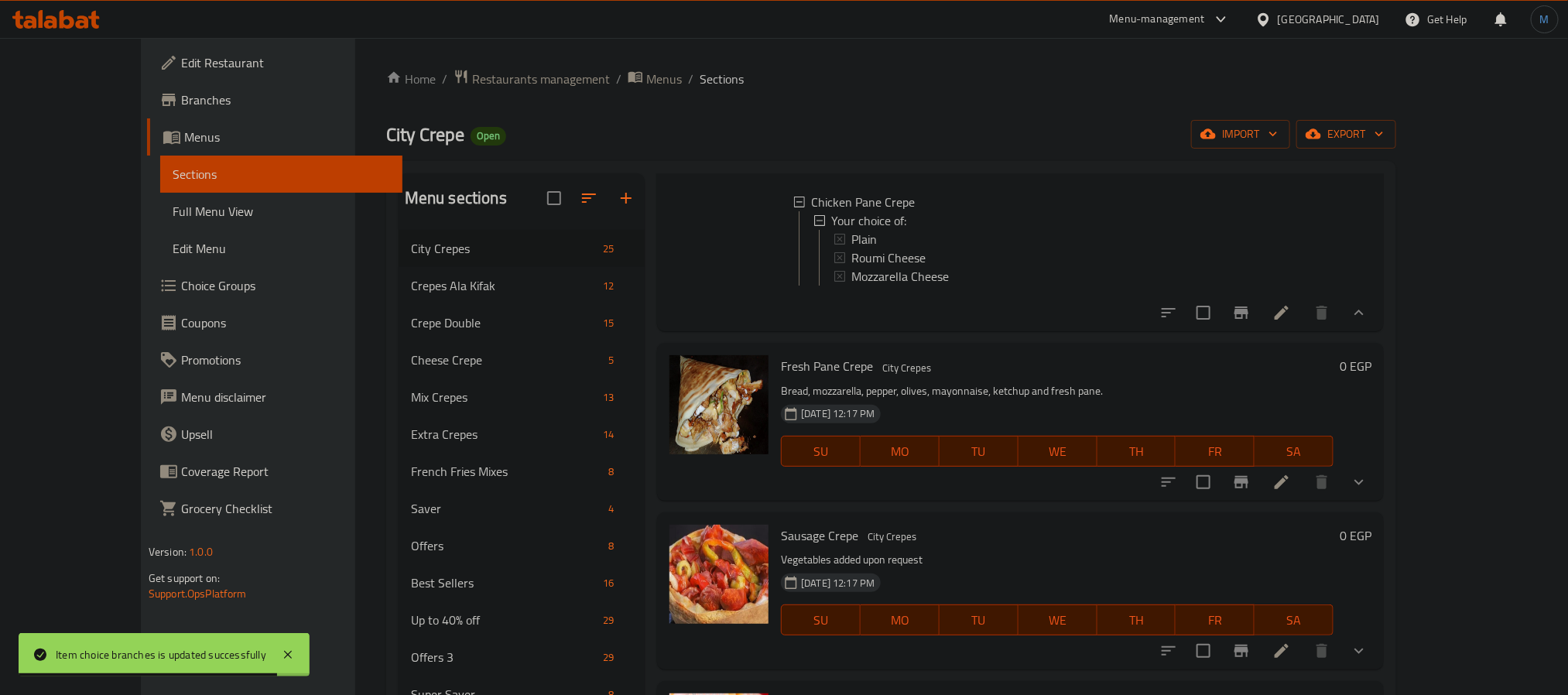
scroll to position [348, 0]
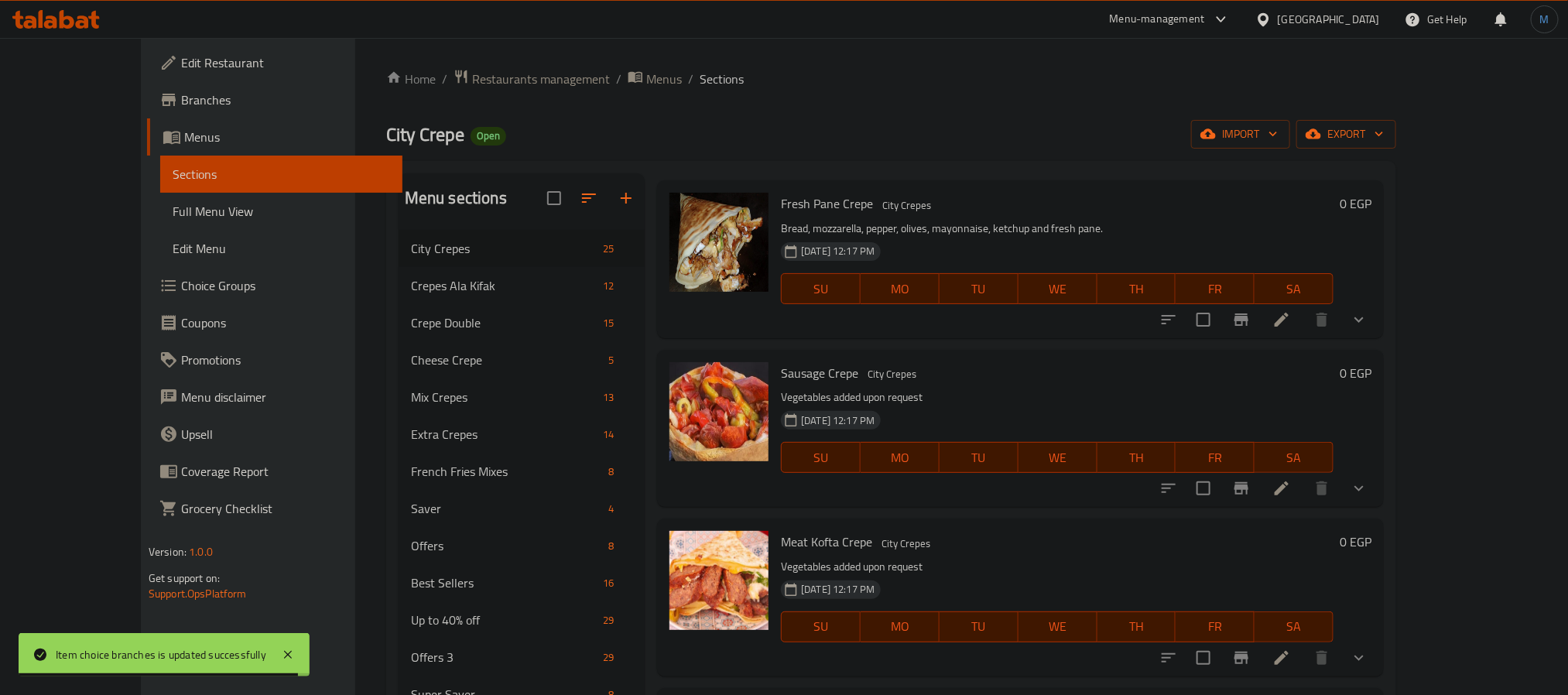
click at [1378, 338] on button "show more" at bounding box center [1359, 319] width 38 height 38
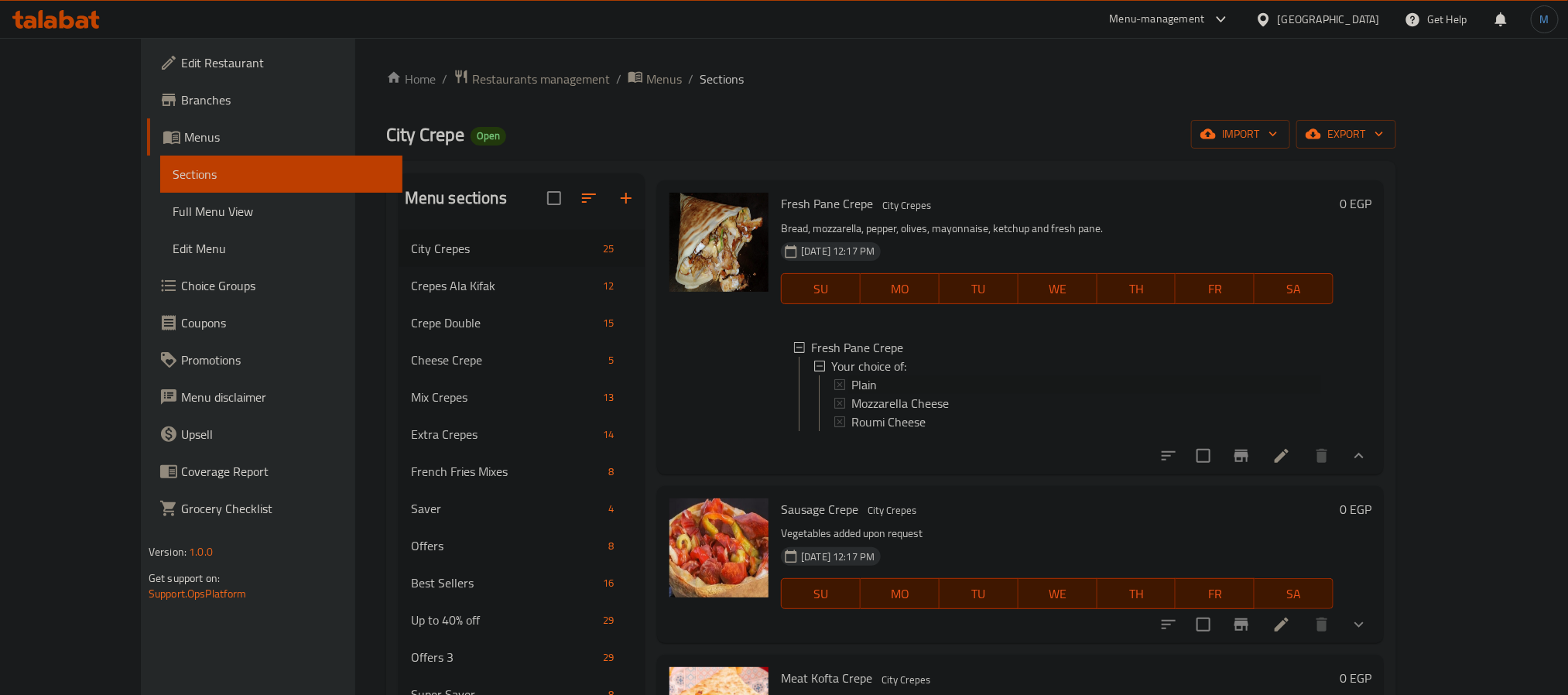
click at [853, 394] on div "Plain" at bounding box center [1087, 384] width 470 height 18
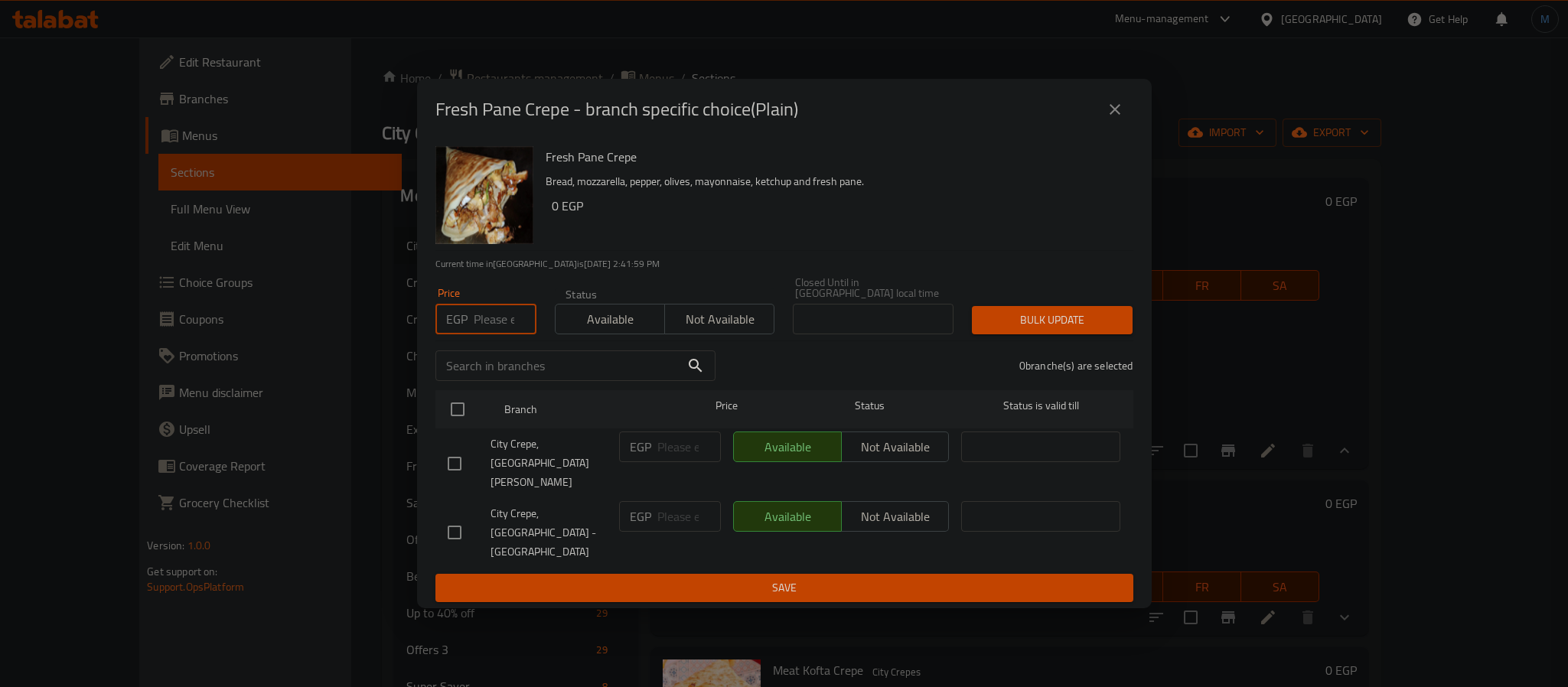
click at [491, 334] on input "number" at bounding box center [505, 319] width 63 height 31
type input "110"
click at [452, 476] on input "checkbox" at bounding box center [455, 463] width 32 height 32
checkbox input "true"
click at [1045, 365] on div "1 branche(s) are selected" at bounding box center [933, 366] width 417 height 55
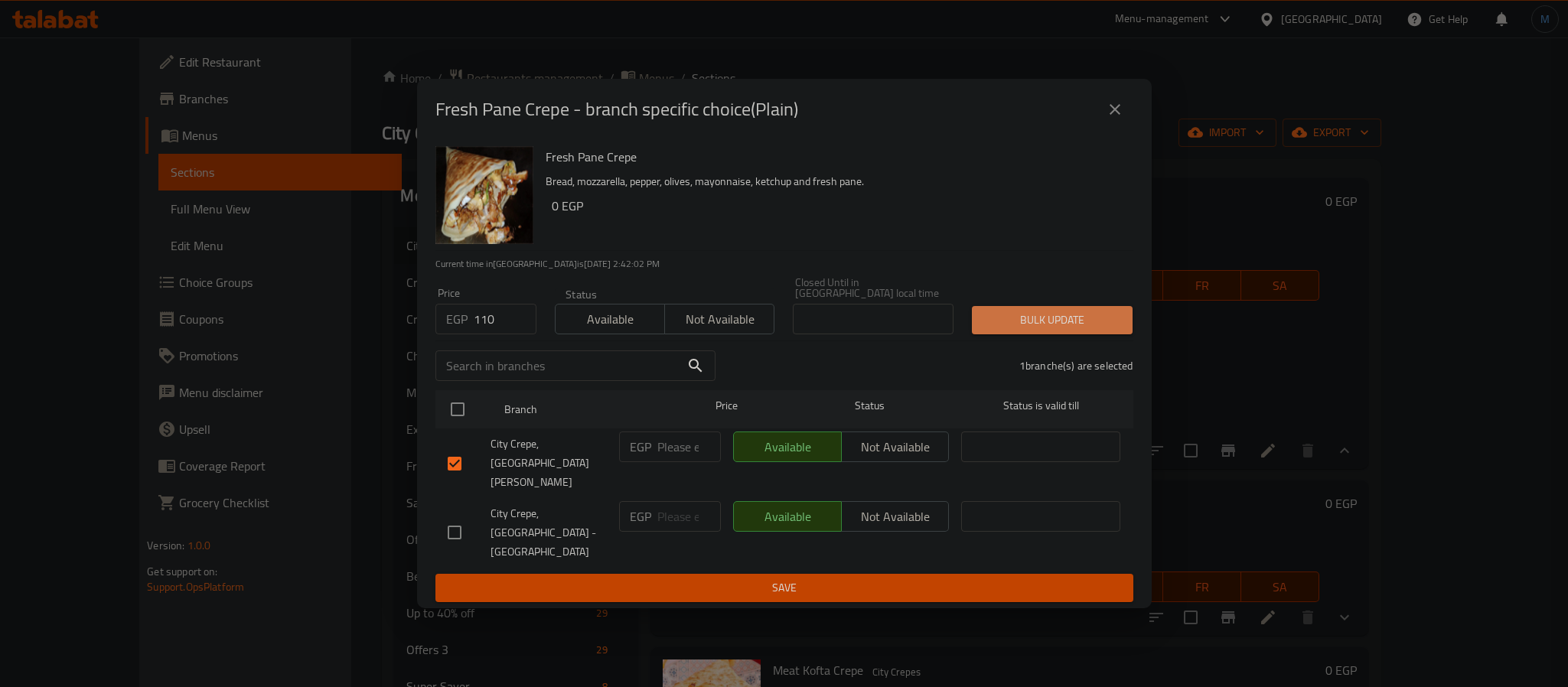
click at [1068, 330] on span "Bulk update" at bounding box center [1052, 320] width 137 height 19
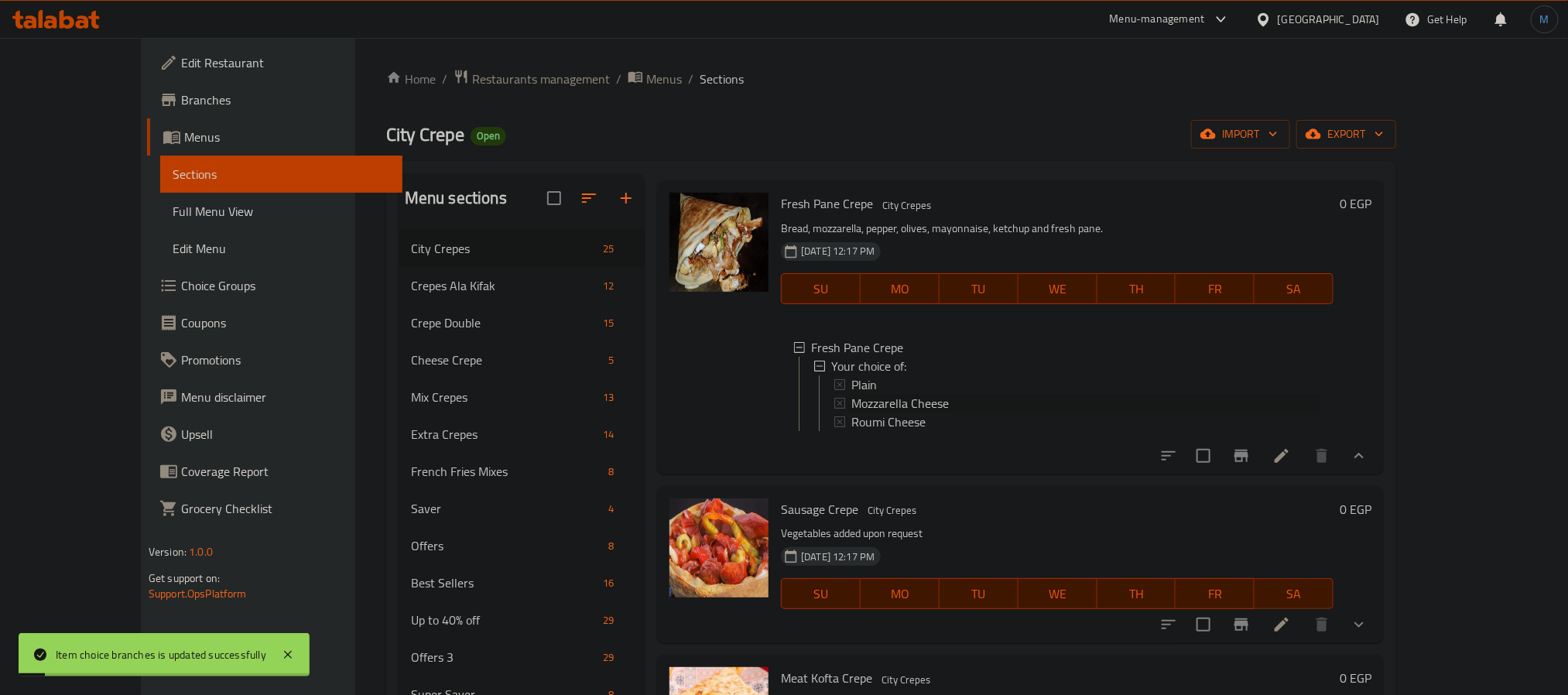
click at [852, 413] on span "Mozzarella Cheese" at bounding box center [901, 403] width 97 height 18
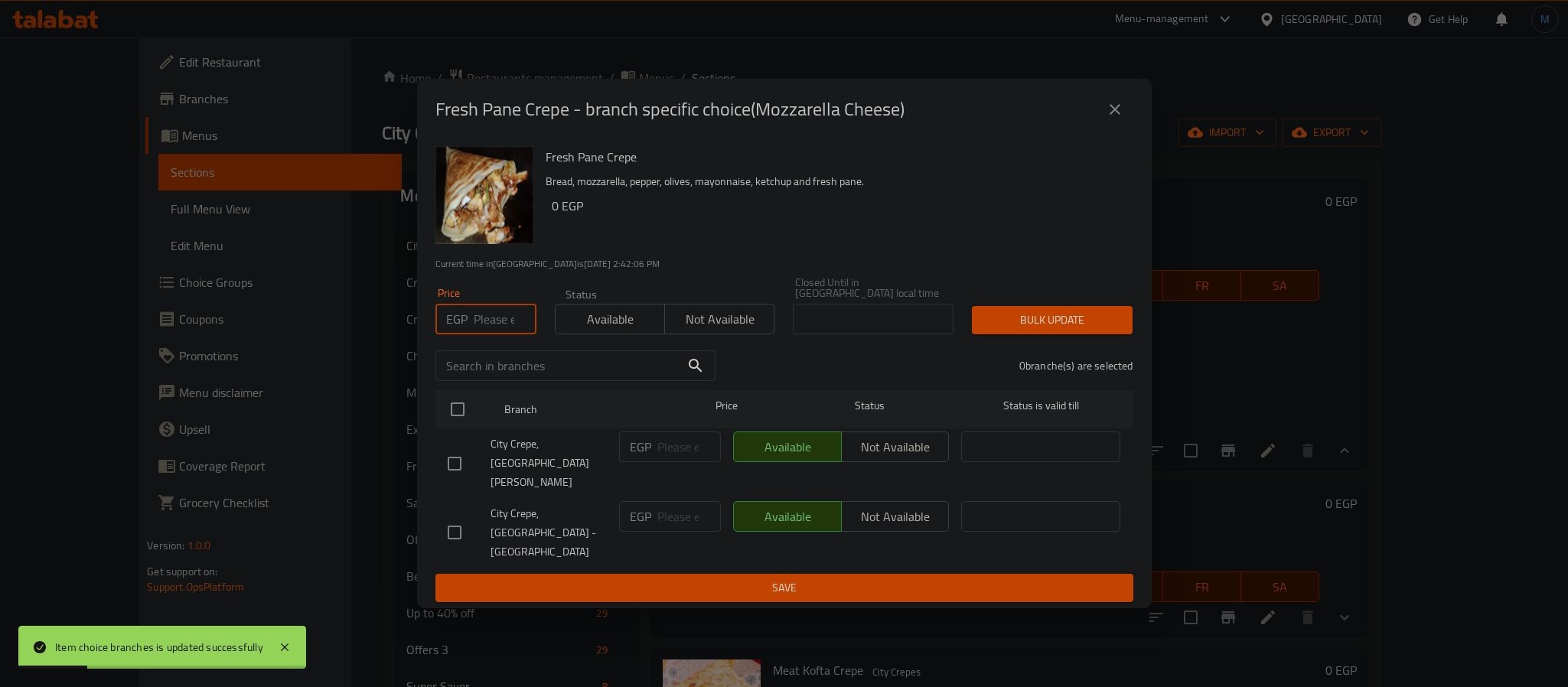
click at [512, 334] on input "number" at bounding box center [505, 319] width 63 height 31
type input "115"
click at [452, 471] on input "checkbox" at bounding box center [455, 463] width 32 height 32
checkbox input "true"
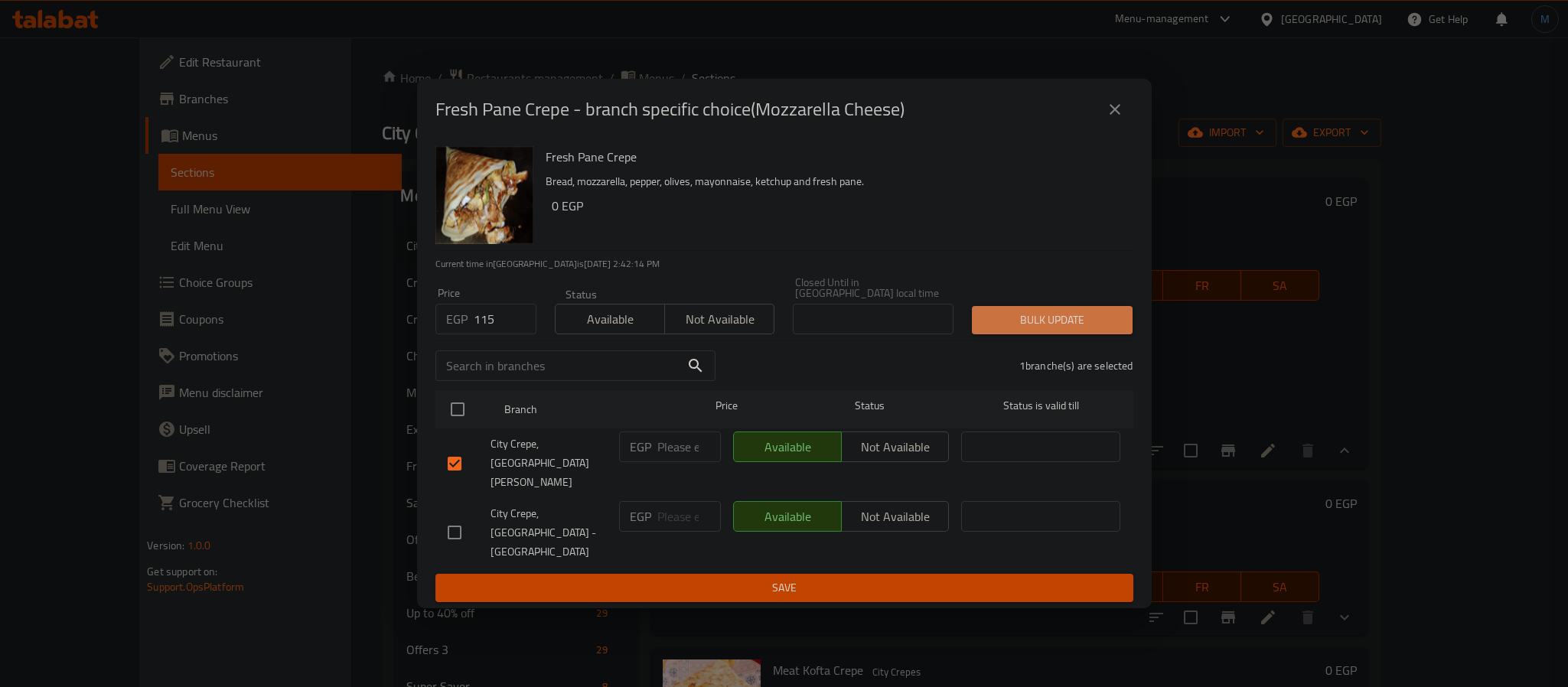
click at [980, 334] on button "Bulk update" at bounding box center [1052, 320] width 161 height 28
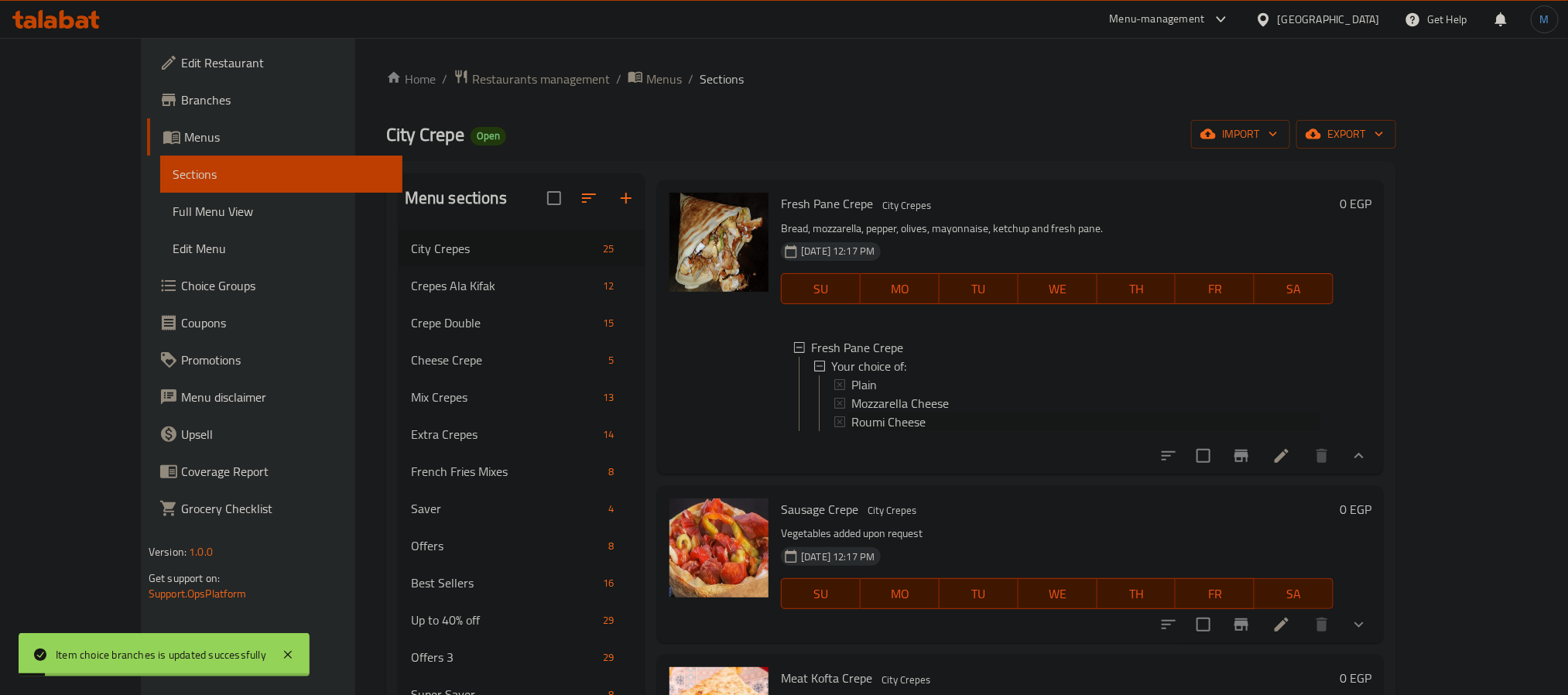
click at [852, 431] on span "Roumi Cheese" at bounding box center [889, 421] width 74 height 18
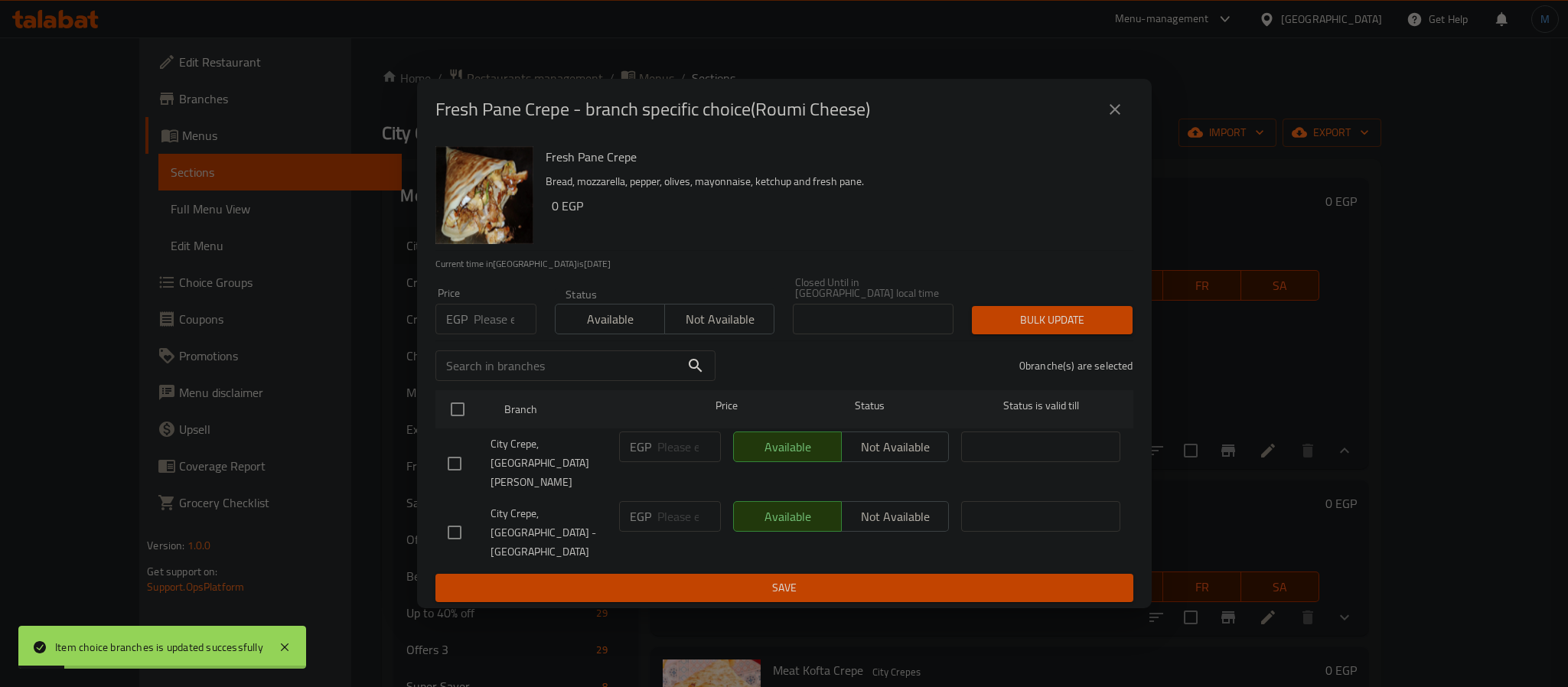
click at [499, 334] on input "number" at bounding box center [505, 319] width 63 height 31
type input "115"
click at [458, 459] on input "checkbox" at bounding box center [455, 463] width 32 height 32
checkbox input "true"
click at [985, 330] on span "Bulk update" at bounding box center [1052, 320] width 137 height 19
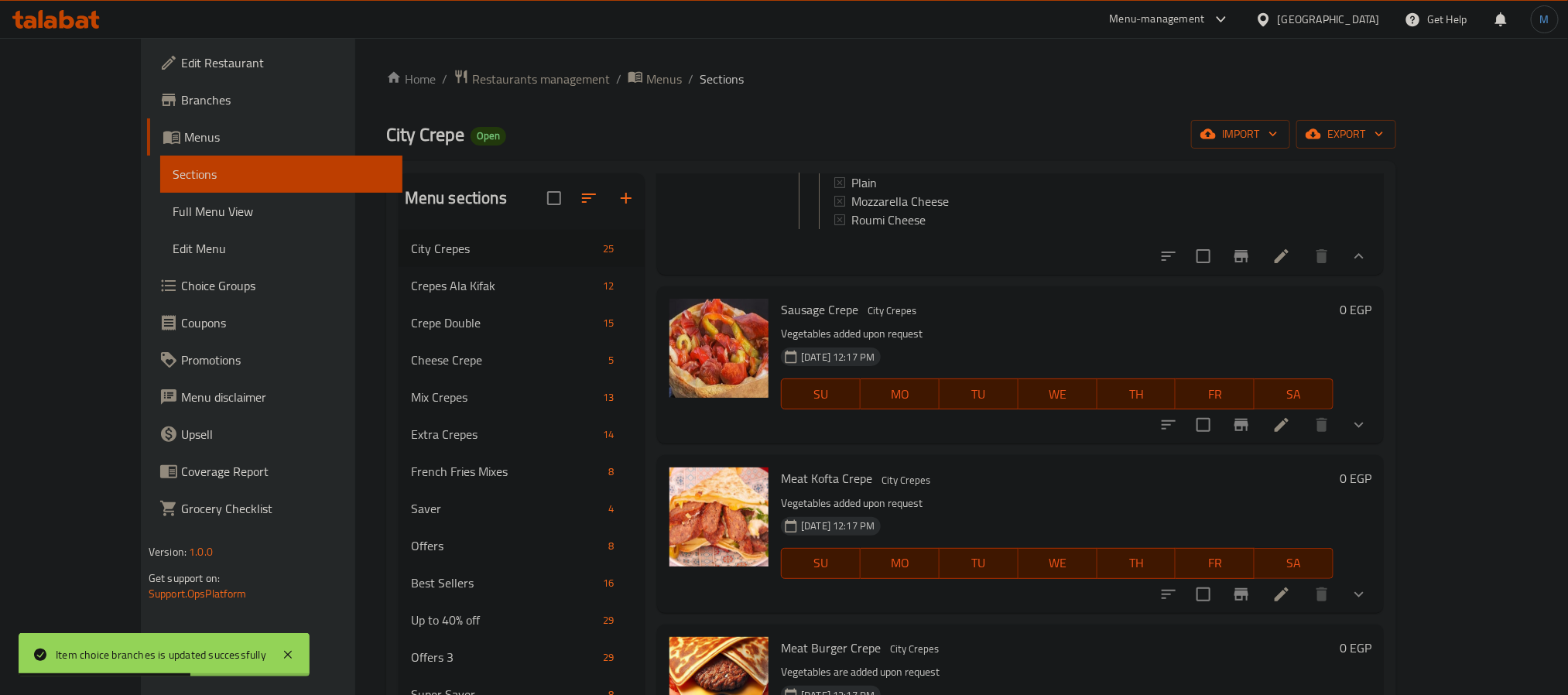
scroll to position [580, 0]
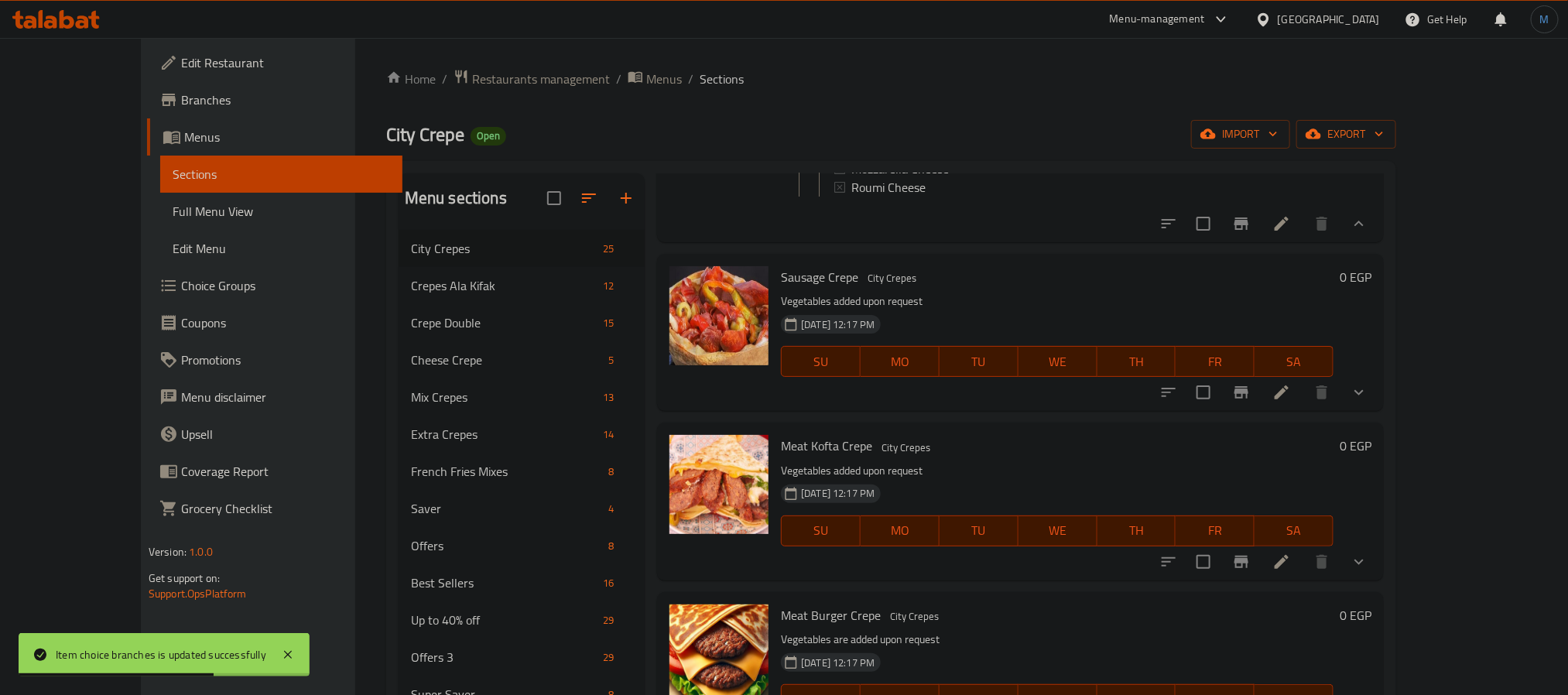
click at [1378, 411] on button "show more" at bounding box center [1359, 392] width 38 height 38
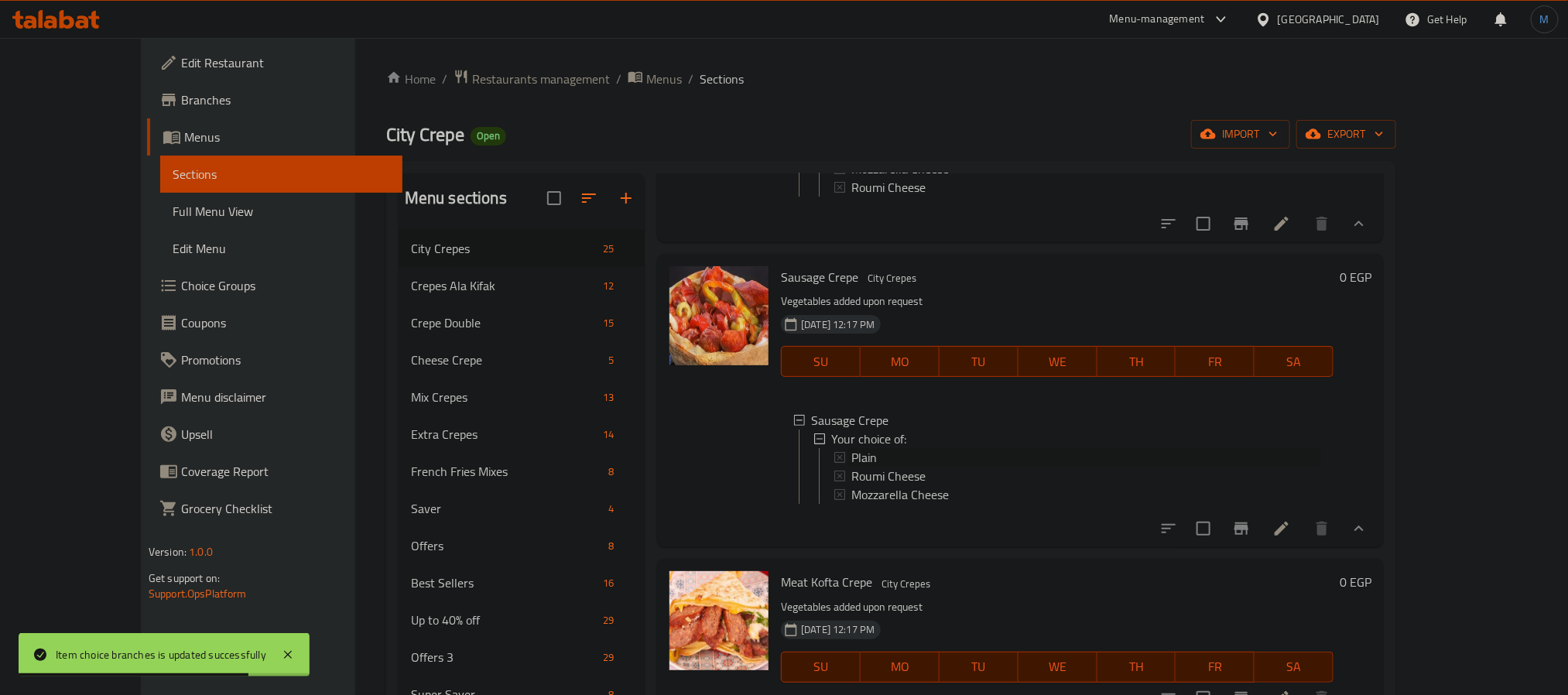
click at [852, 467] on span "Plain" at bounding box center [865, 456] width 26 height 18
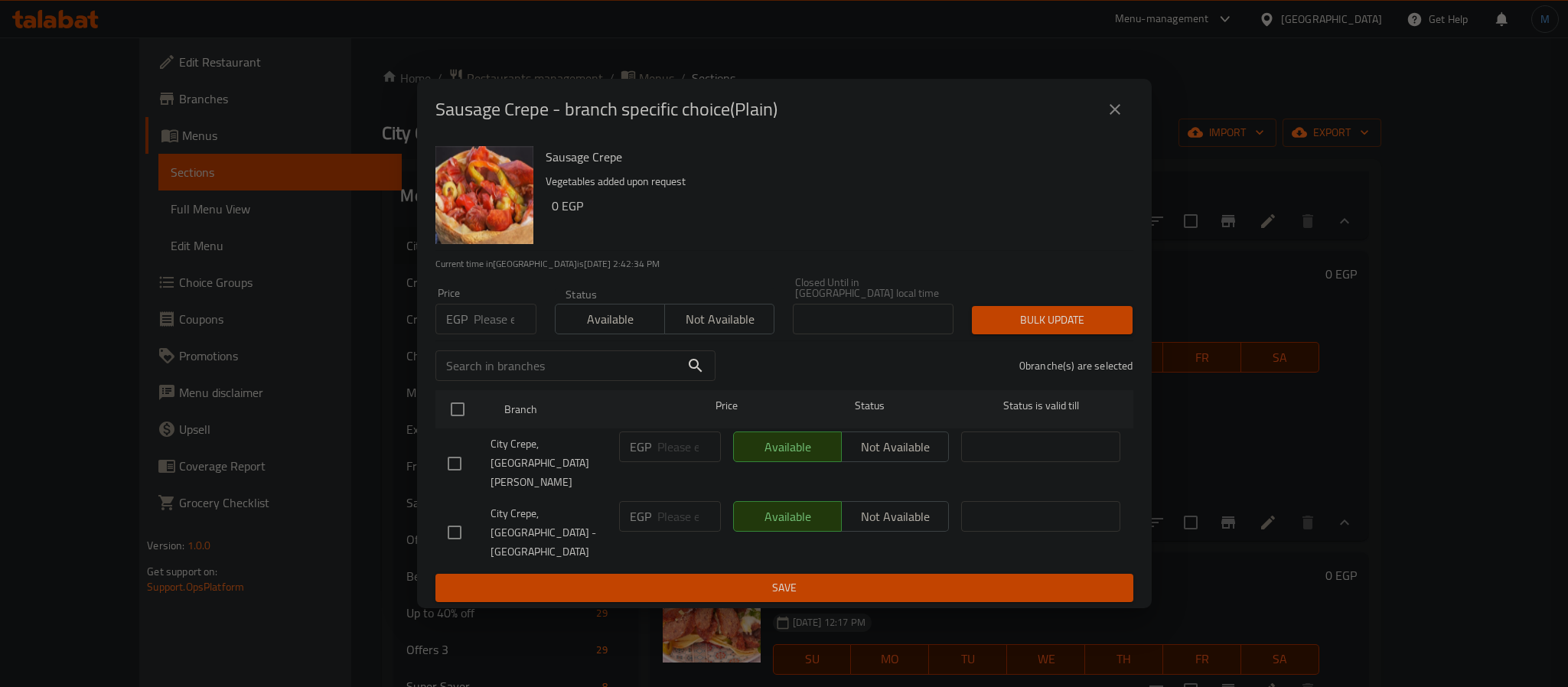
click at [492, 334] on input "number" at bounding box center [505, 319] width 63 height 31
type input "75"
click at [455, 466] on input "checkbox" at bounding box center [455, 463] width 32 height 32
checkbox input "true"
click at [1031, 330] on span "Bulk update" at bounding box center [1052, 320] width 137 height 19
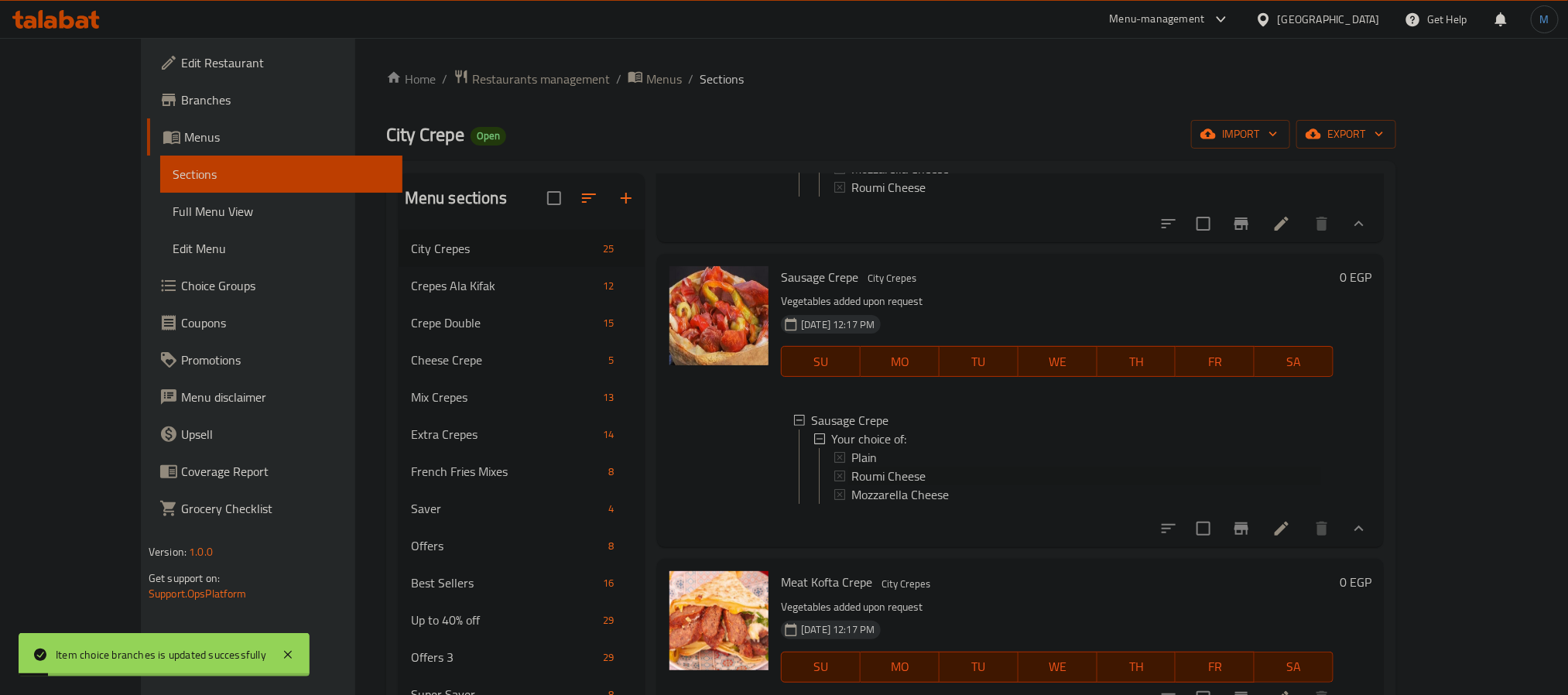
click at [852, 485] on span "Roumi Cheese" at bounding box center [889, 476] width 74 height 18
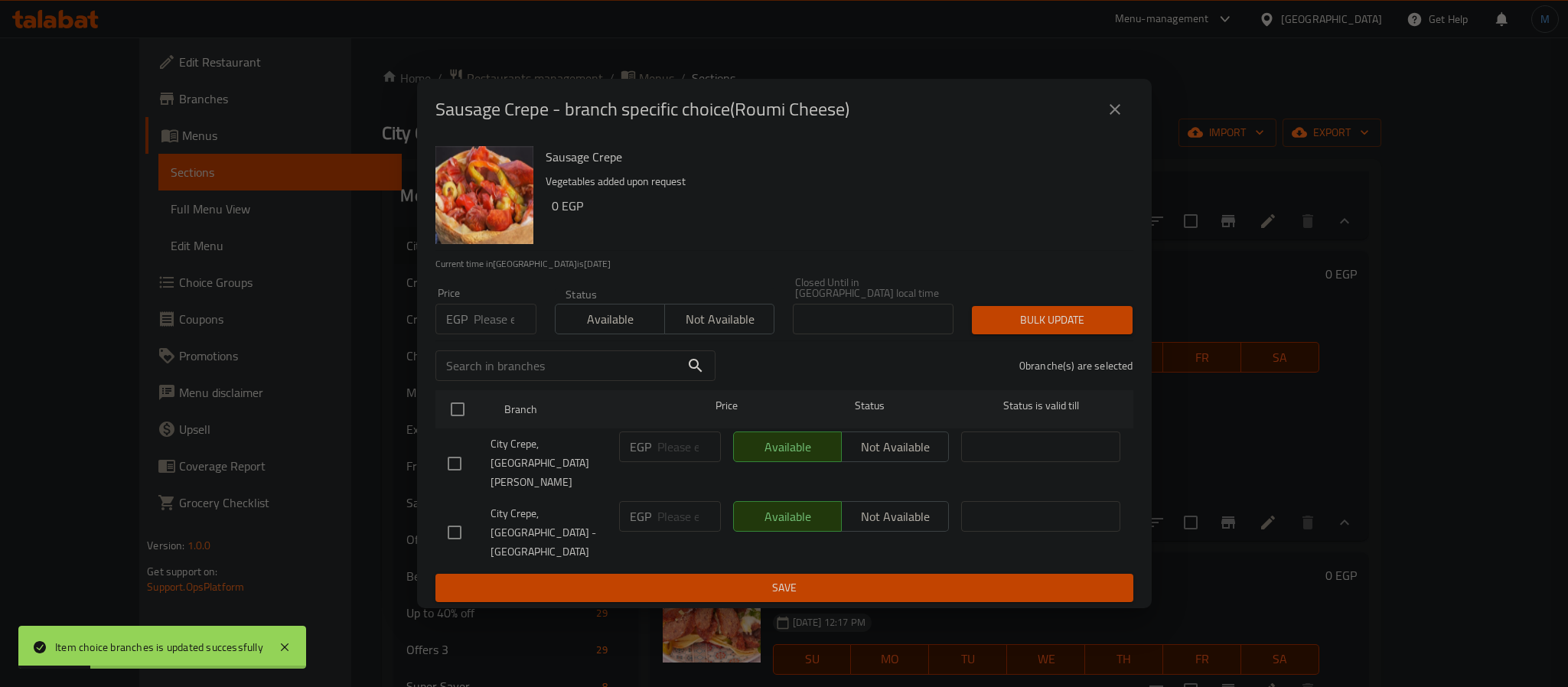
click at [477, 324] on input "number" at bounding box center [505, 319] width 63 height 31
type input "80"
click at [455, 465] on input "checkbox" at bounding box center [455, 463] width 32 height 32
checkbox input "true"
click at [1011, 364] on div "1 branche(s) are selected" at bounding box center [933, 366] width 417 height 55
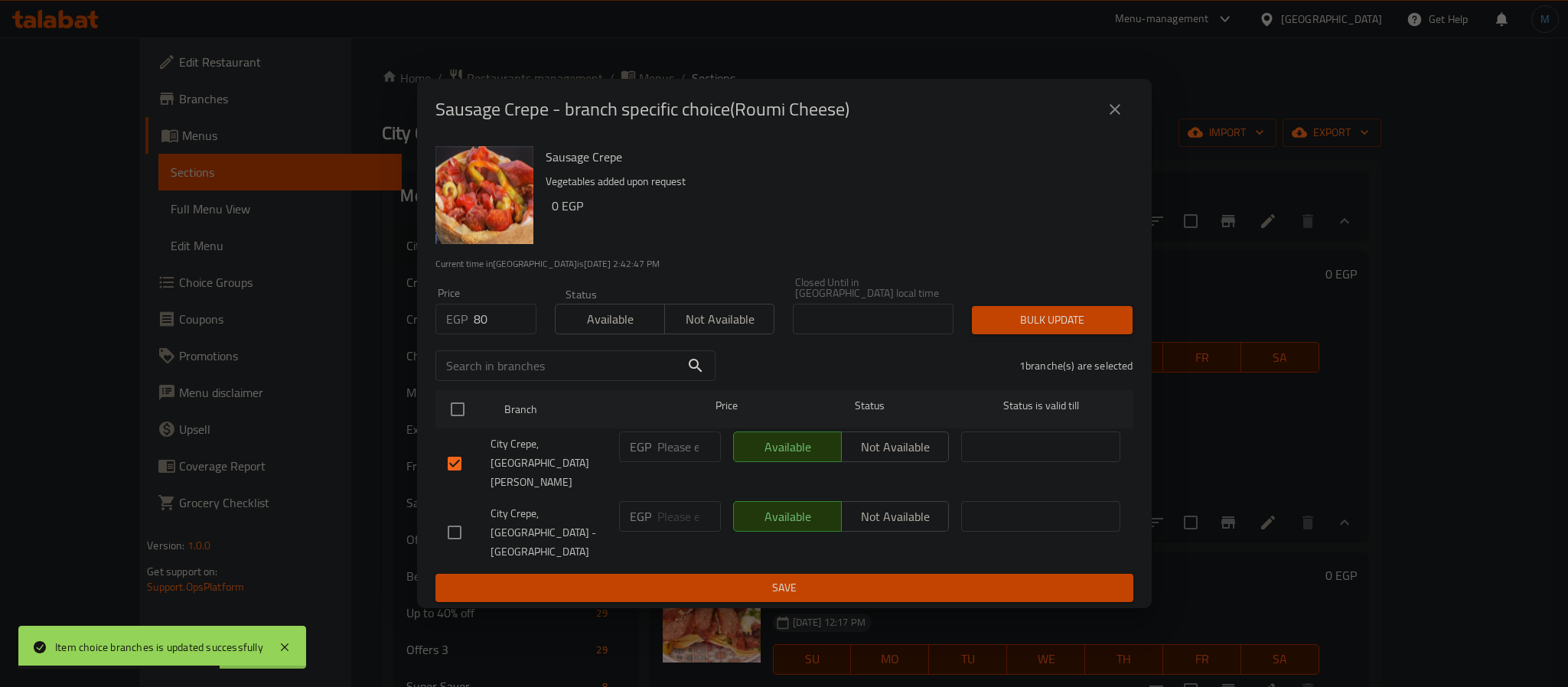
click at [1027, 343] on div "Bulk update" at bounding box center [1052, 319] width 179 height 47
click at [1068, 313] on div "Price EGP 80 Price Status Available Not available Closed Until in [GEOGRAPHIC_D…" at bounding box center [784, 305] width 717 height 76
click at [1059, 329] on span "Bulk update" at bounding box center [1052, 320] width 137 height 19
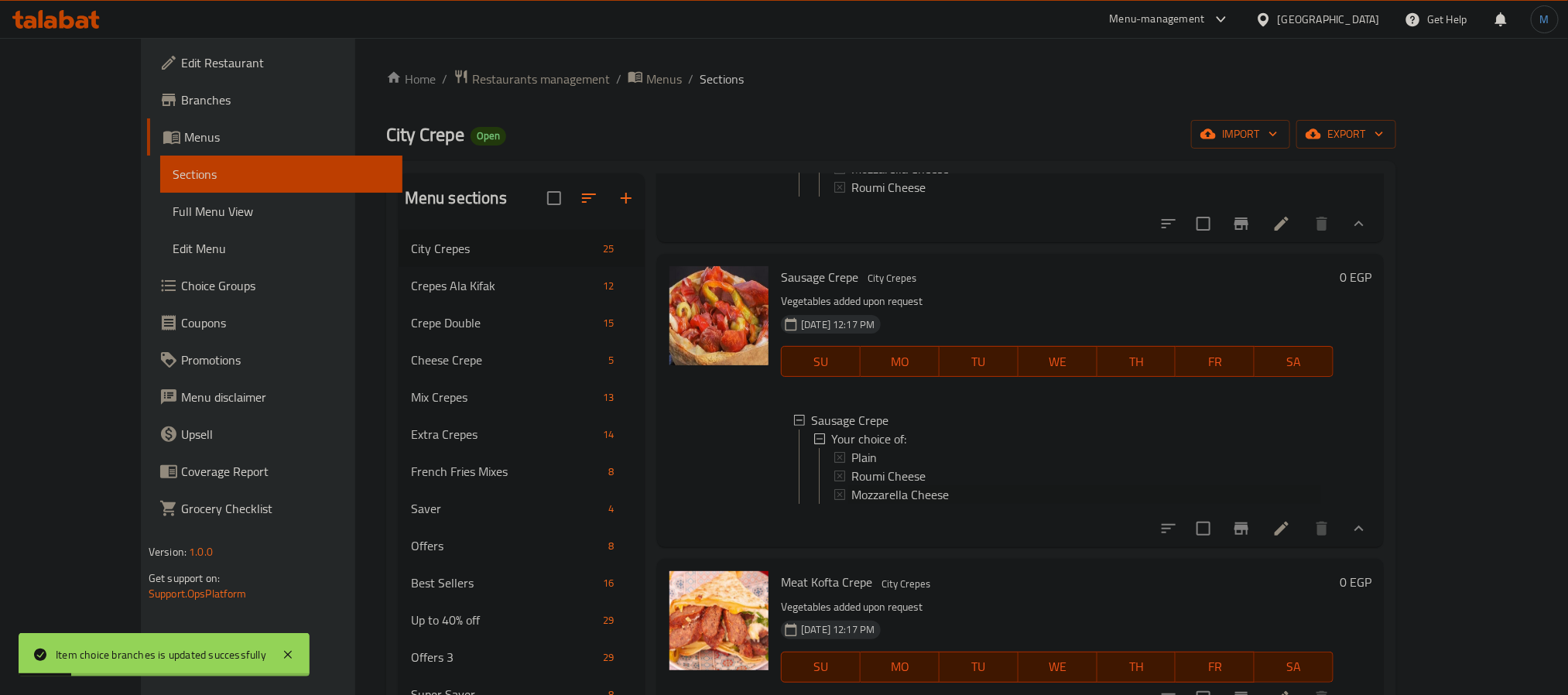
click at [852, 503] on span "Mozzarella Cheese" at bounding box center [901, 494] width 97 height 18
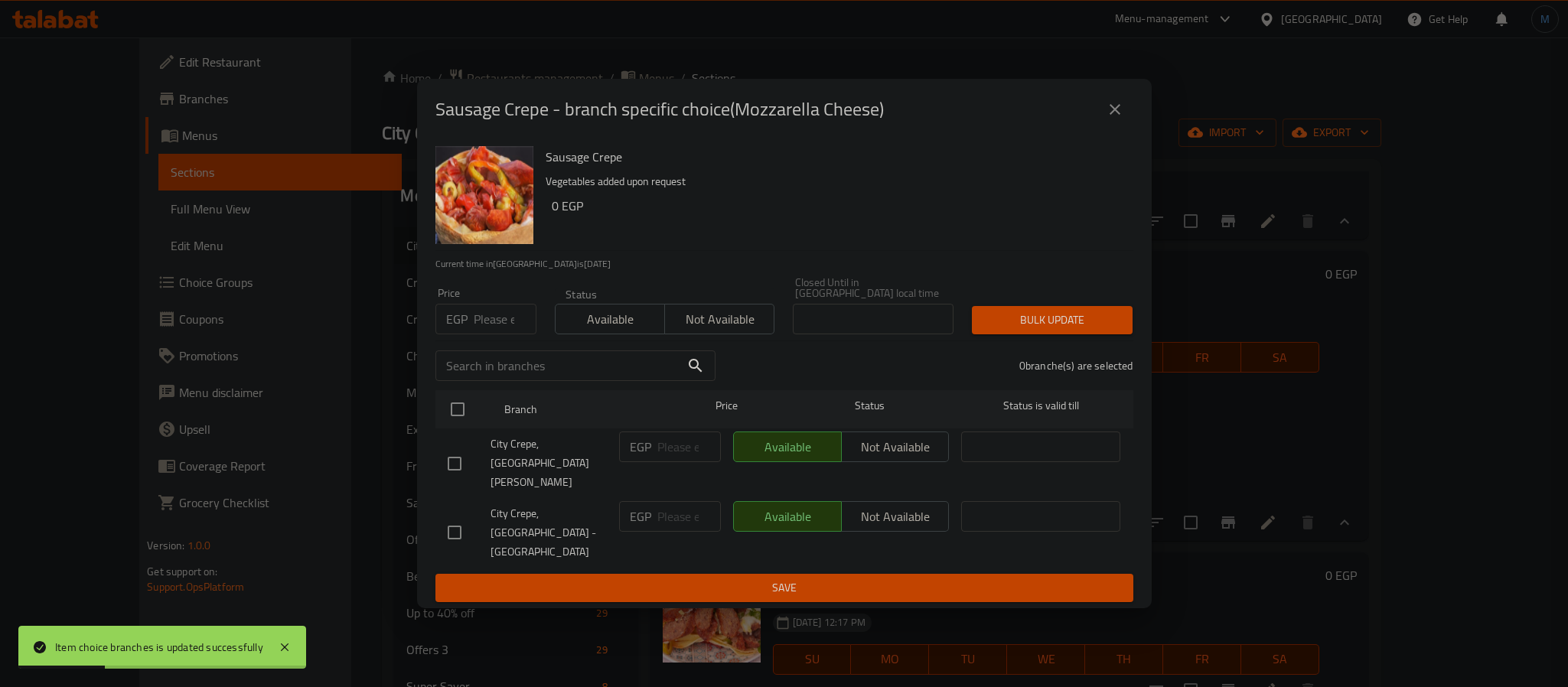
click at [493, 331] on input "number" at bounding box center [505, 319] width 63 height 31
type input "80"
click at [455, 450] on input "checkbox" at bounding box center [455, 463] width 32 height 32
checkbox input "true"
click at [1129, 315] on div "Price EGP 80 Price Status Available Not available Closed Until in [GEOGRAPHIC_D…" at bounding box center [784, 305] width 717 height 76
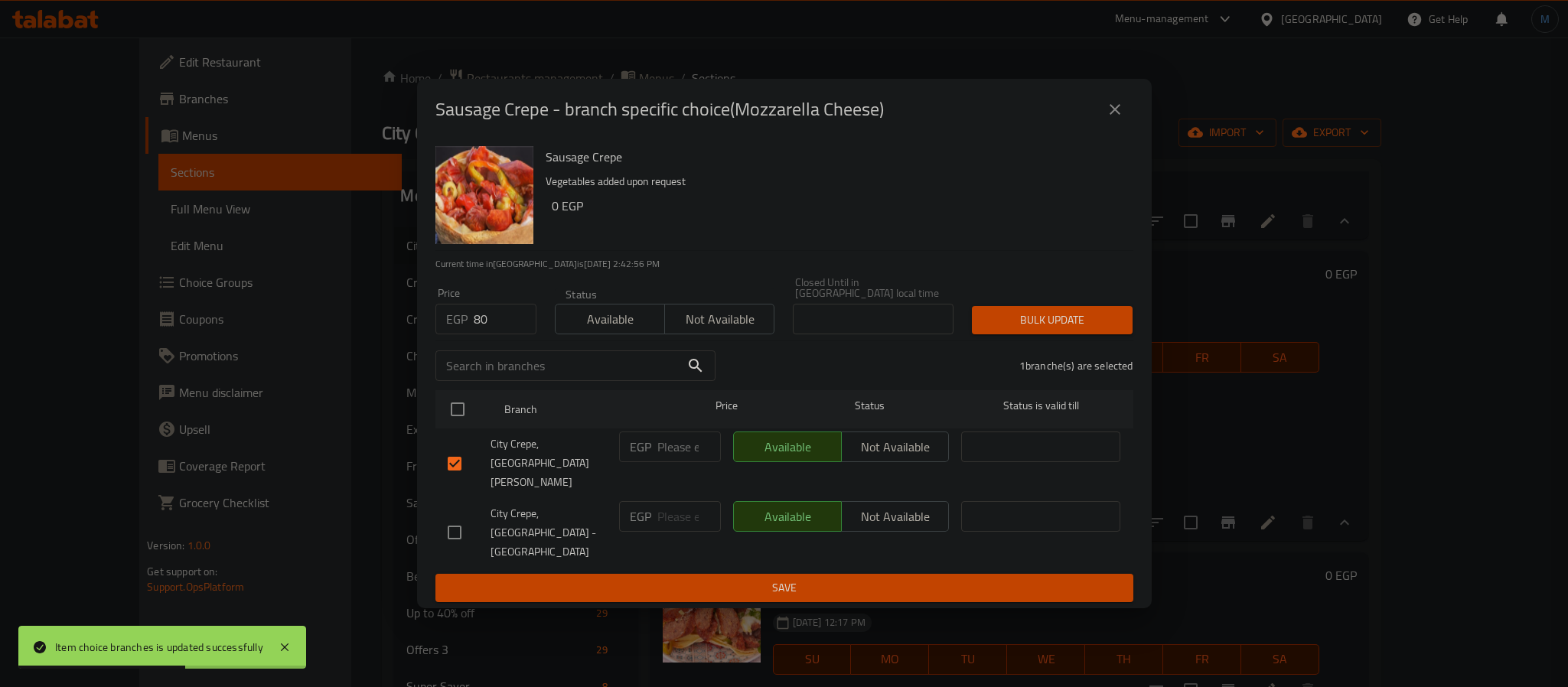
click at [1066, 343] on div "Bulk update" at bounding box center [1052, 319] width 179 height 47
click at [1070, 330] on span "Bulk update" at bounding box center [1052, 320] width 137 height 19
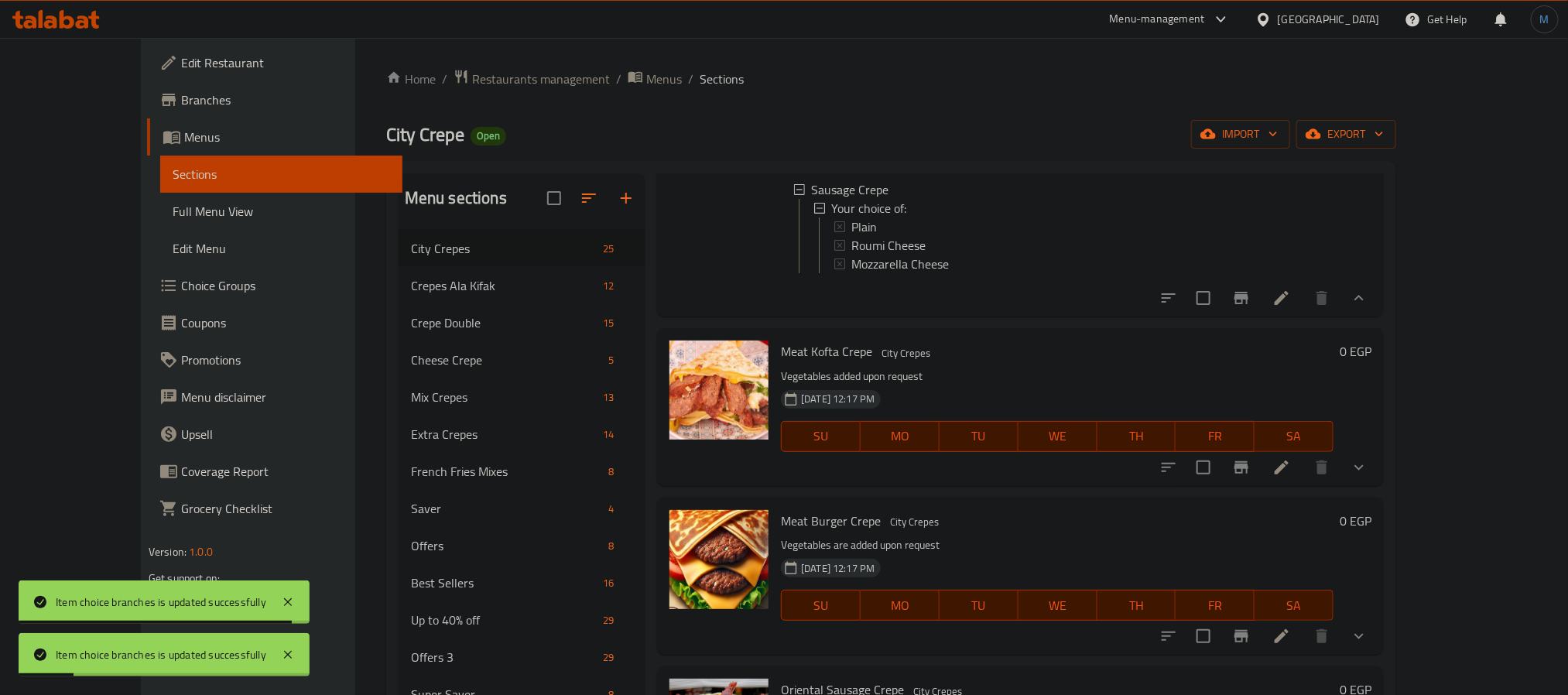
scroll to position [812, 0]
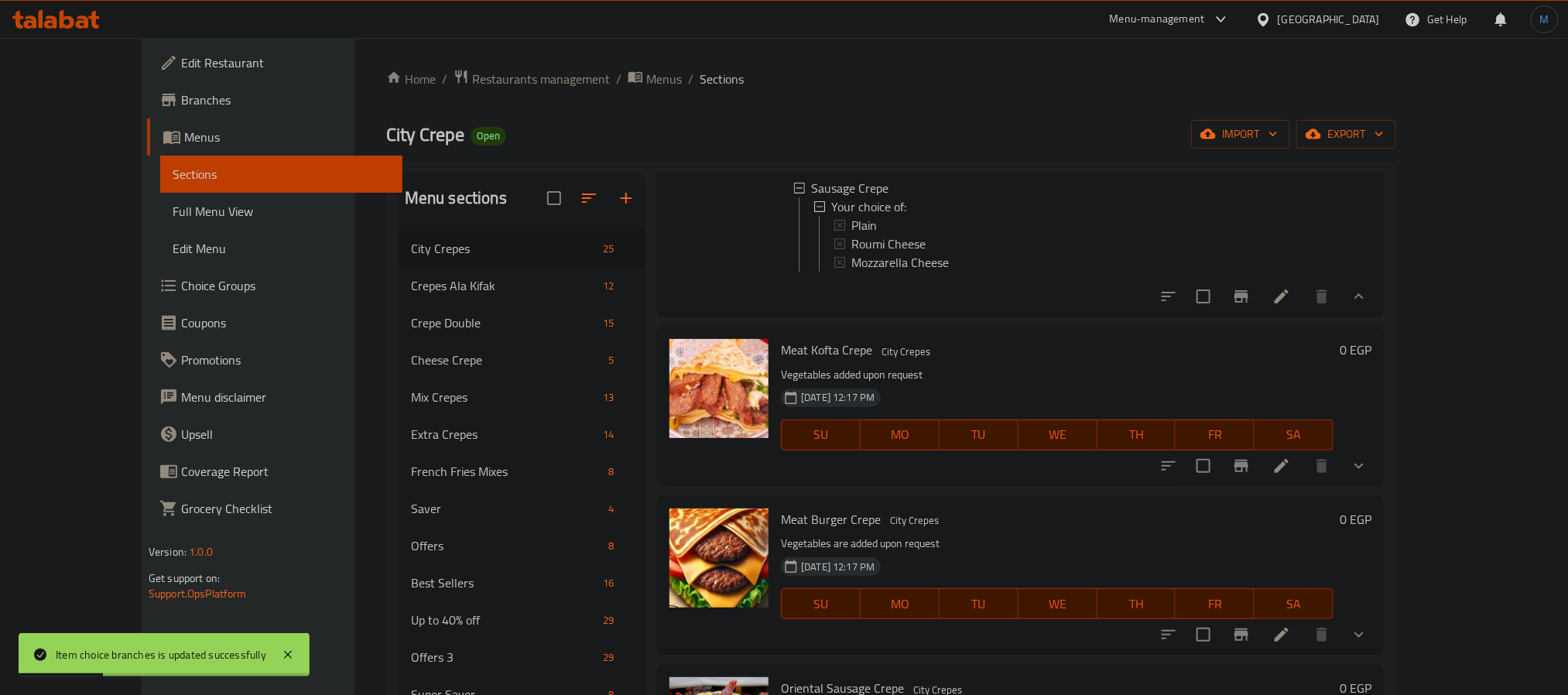
click at [1378, 484] on button "show more" at bounding box center [1359, 465] width 38 height 38
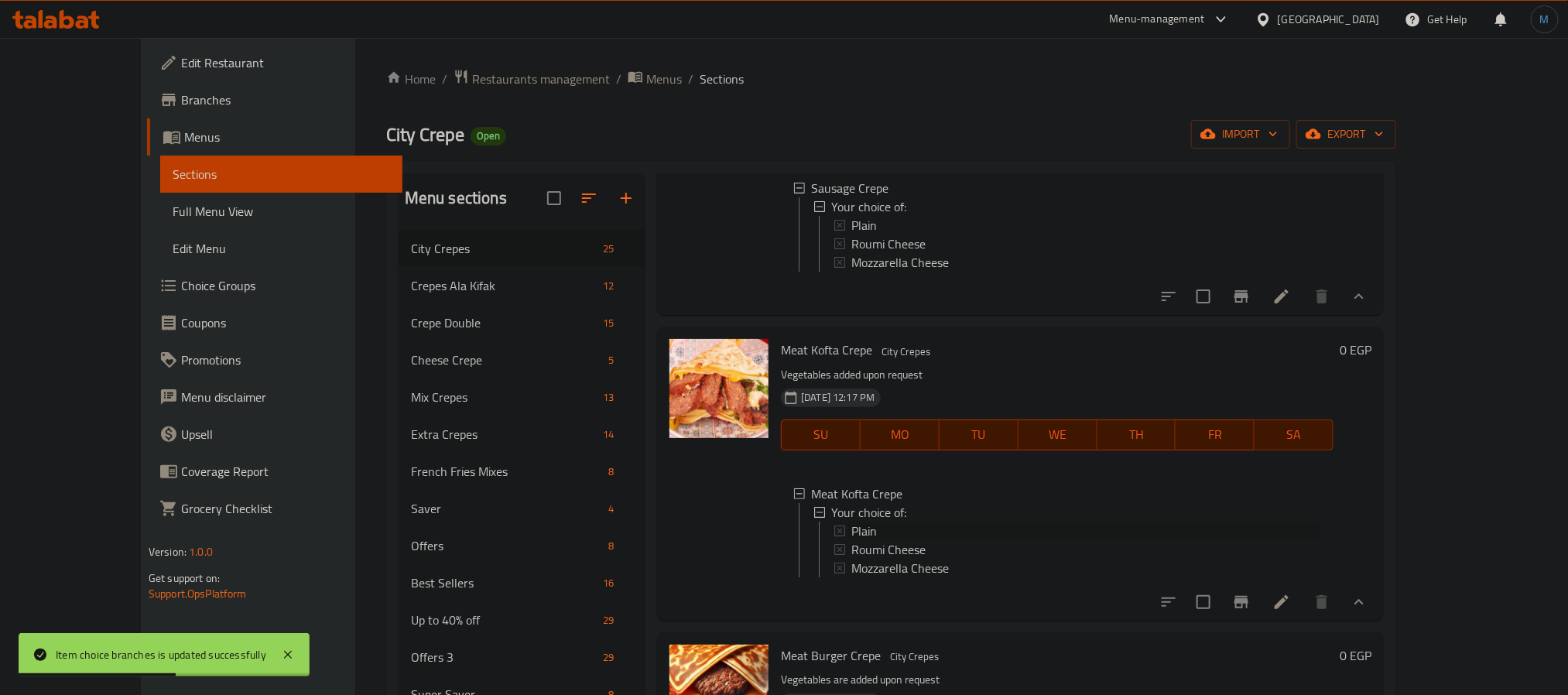
click at [852, 540] on span "Plain" at bounding box center [865, 531] width 26 height 18
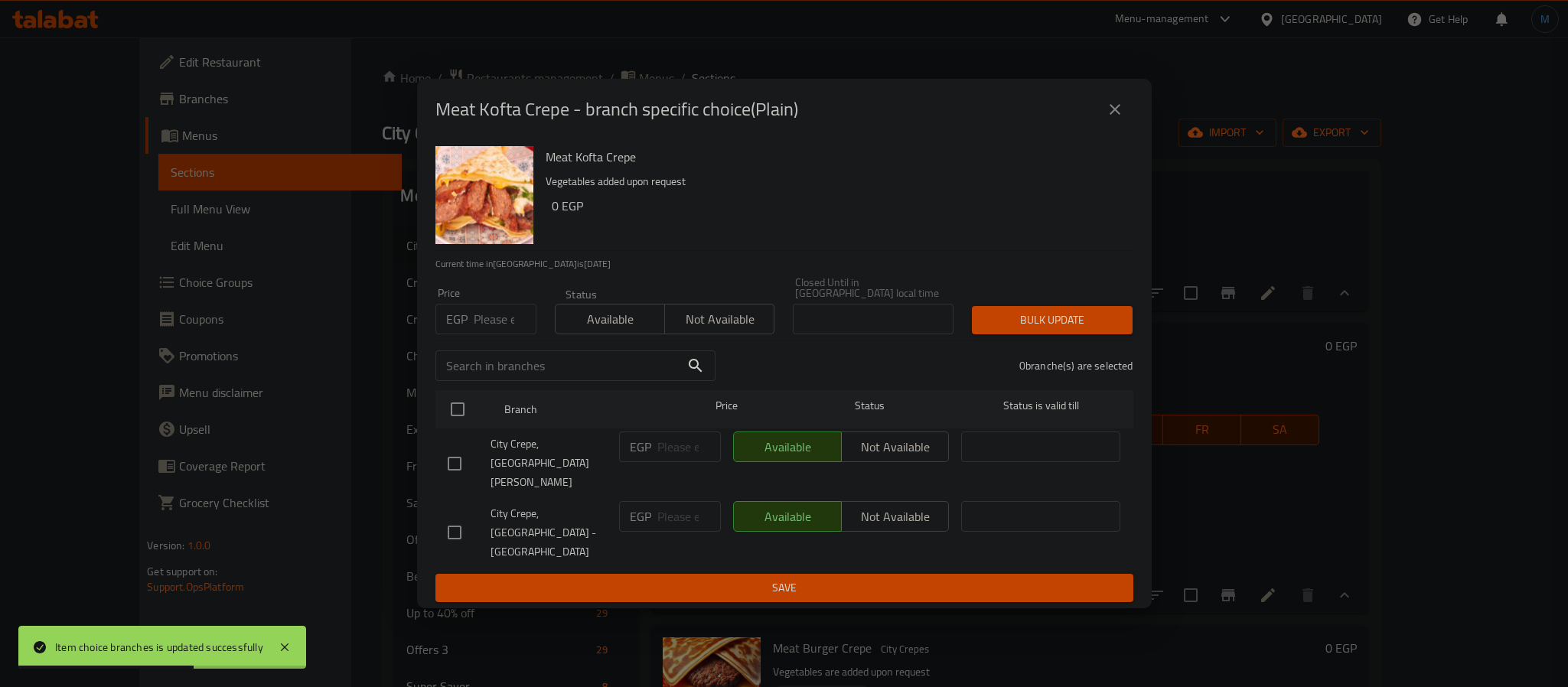
click at [487, 334] on input "number" at bounding box center [505, 319] width 63 height 31
type input "75"
click at [455, 459] on input "checkbox" at bounding box center [455, 463] width 32 height 32
checkbox input "true"
click at [1076, 330] on span "Bulk update" at bounding box center [1052, 320] width 137 height 19
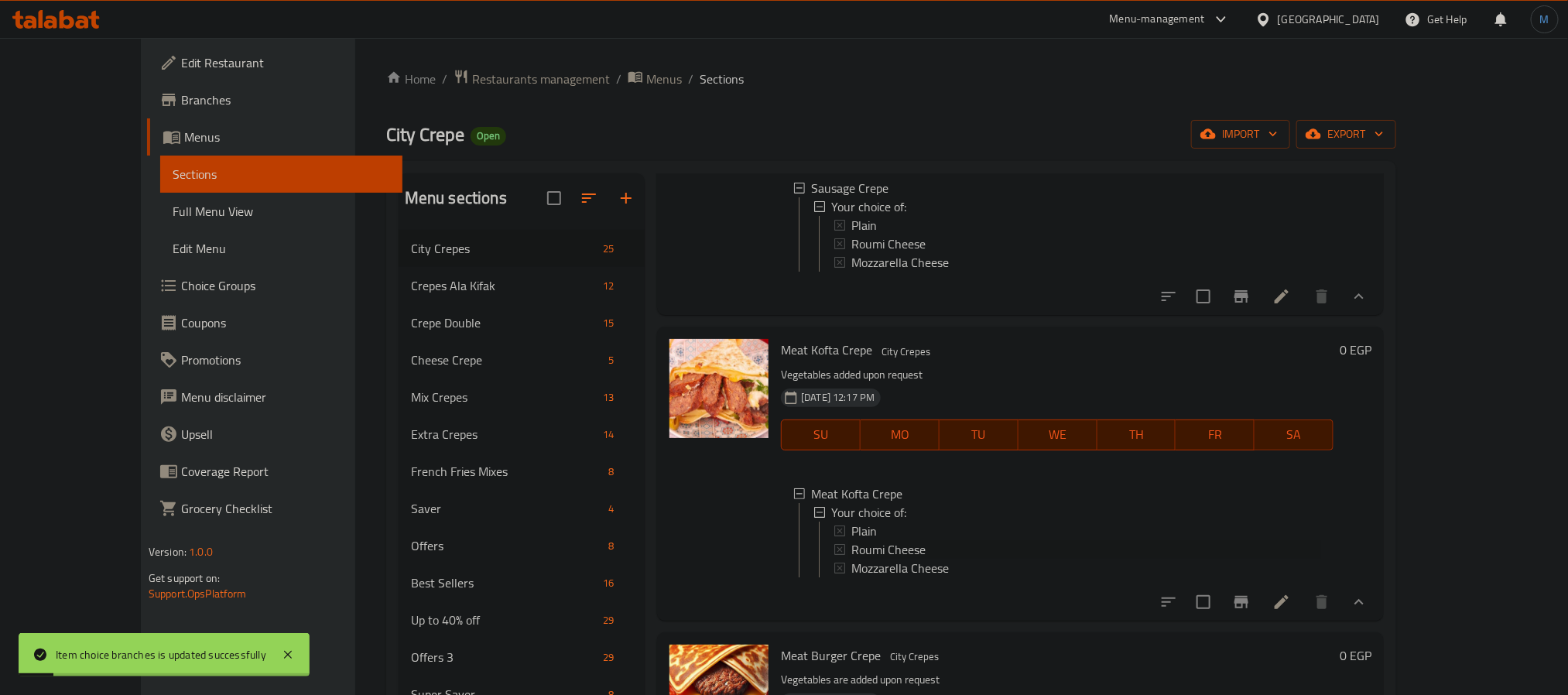
click at [852, 559] on span "Roumi Cheese" at bounding box center [889, 549] width 74 height 18
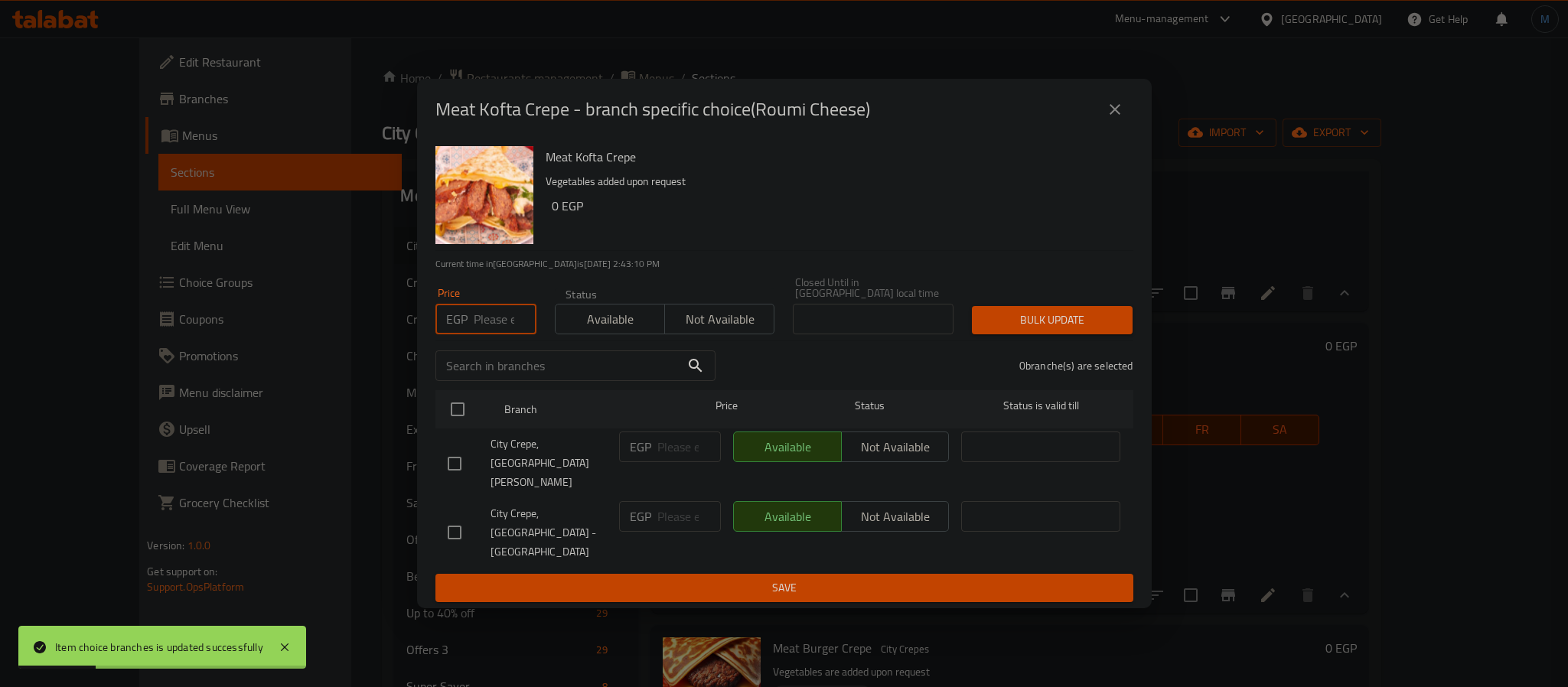
click at [499, 334] on input "number" at bounding box center [505, 319] width 63 height 31
type input "80"
click at [455, 457] on input "checkbox" at bounding box center [455, 463] width 32 height 32
checkbox input "true"
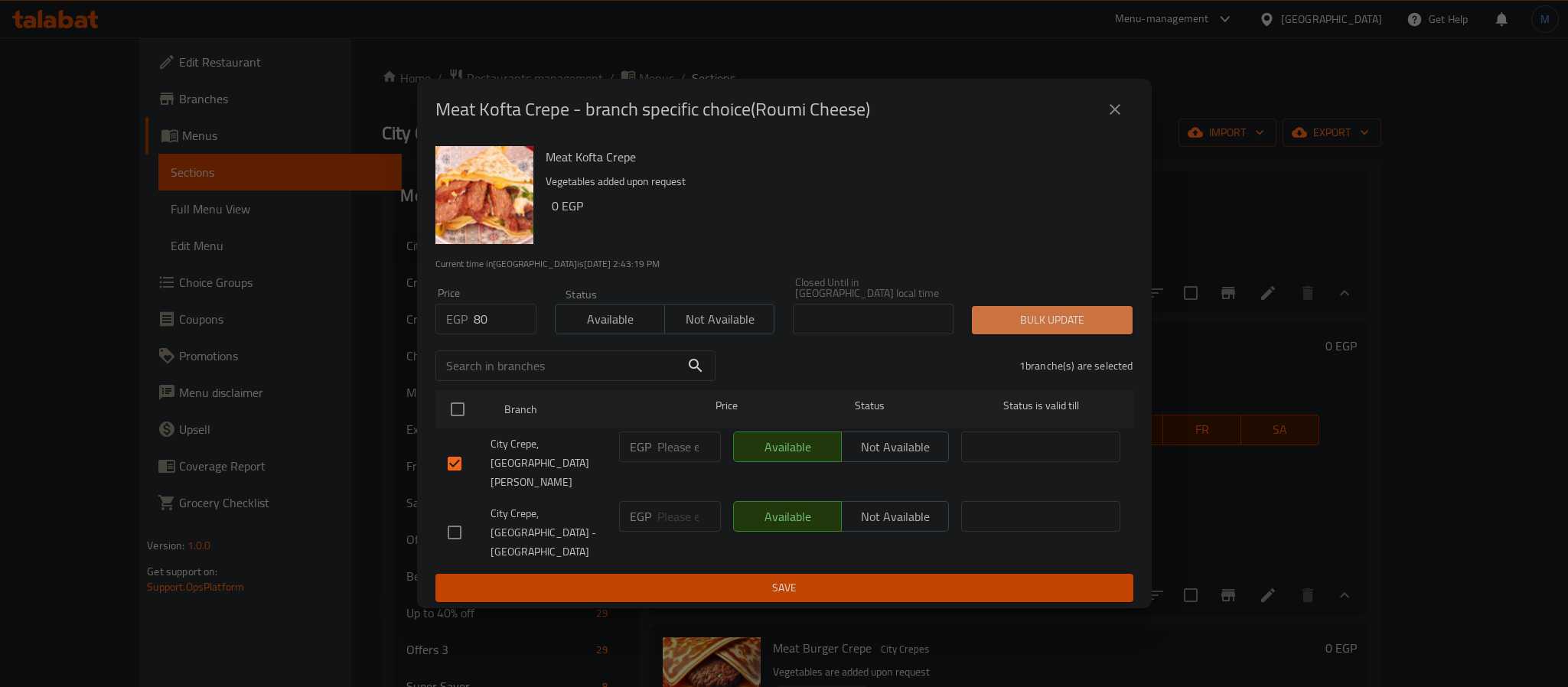
click at [1084, 330] on span "Bulk update" at bounding box center [1052, 320] width 137 height 19
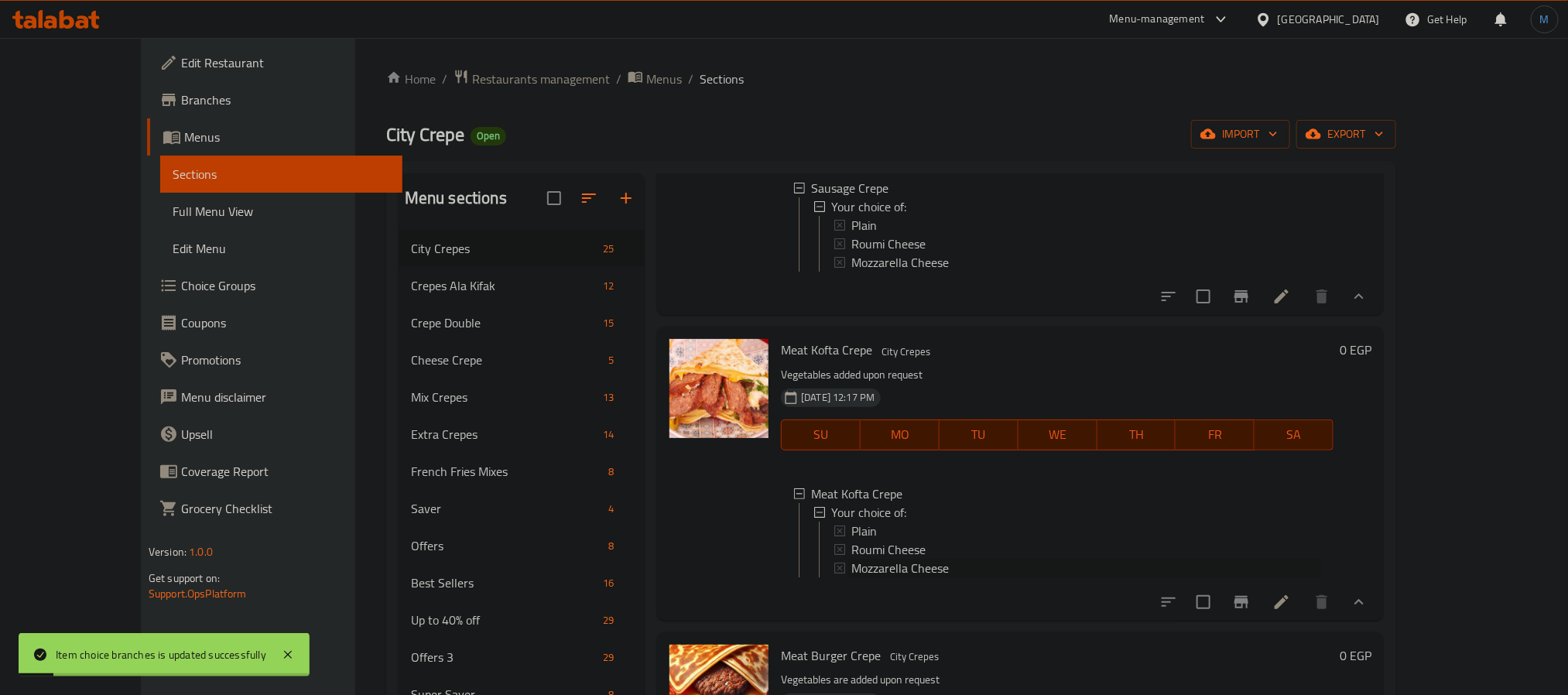
click at [862, 577] on span "Mozzarella Cheese" at bounding box center [901, 567] width 97 height 18
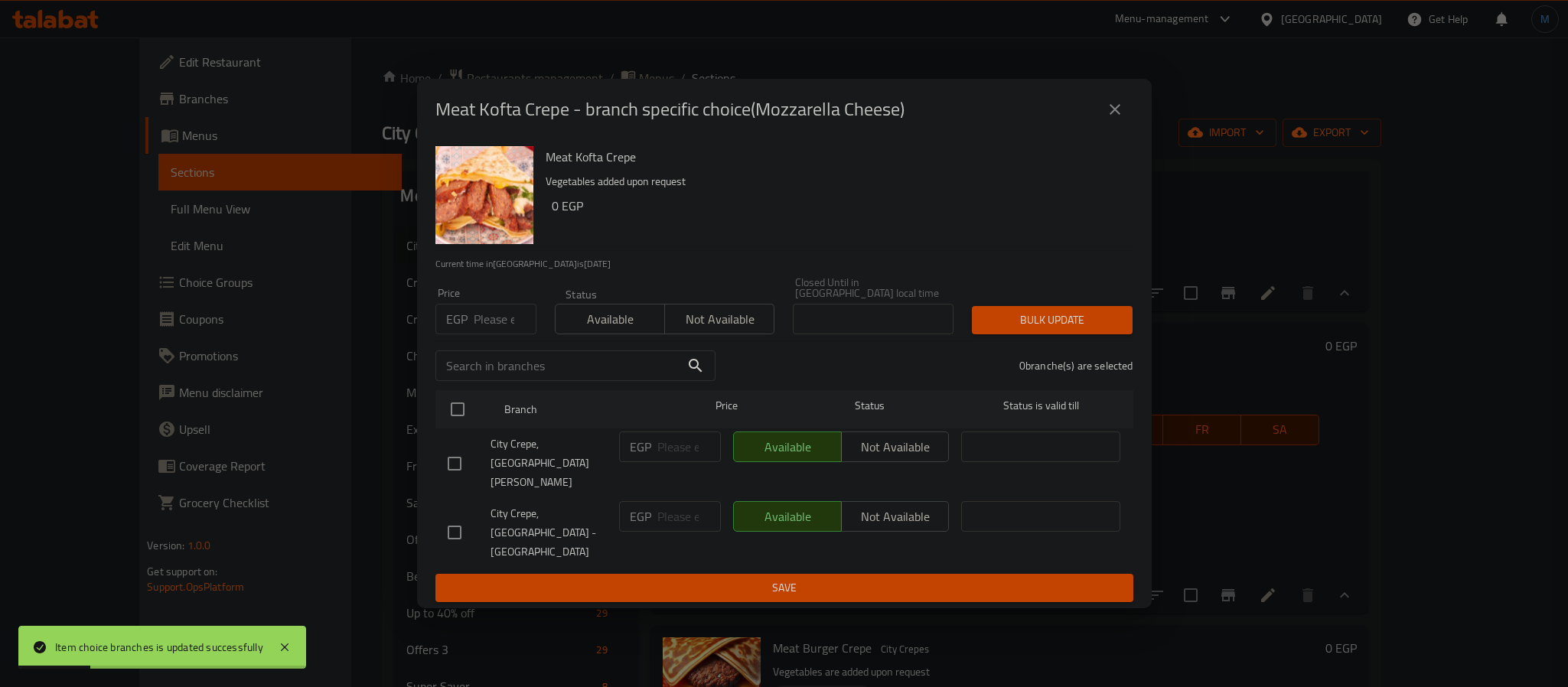
click at [498, 334] on input "number" at bounding box center [505, 319] width 63 height 31
type input "80"
click at [458, 495] on div "City Crepe, [GEOGRAPHIC_DATA] - [GEOGRAPHIC_DATA]" at bounding box center [526, 532] width 171 height 76
click at [458, 469] on input "checkbox" at bounding box center [455, 463] width 32 height 32
checkbox input "true"
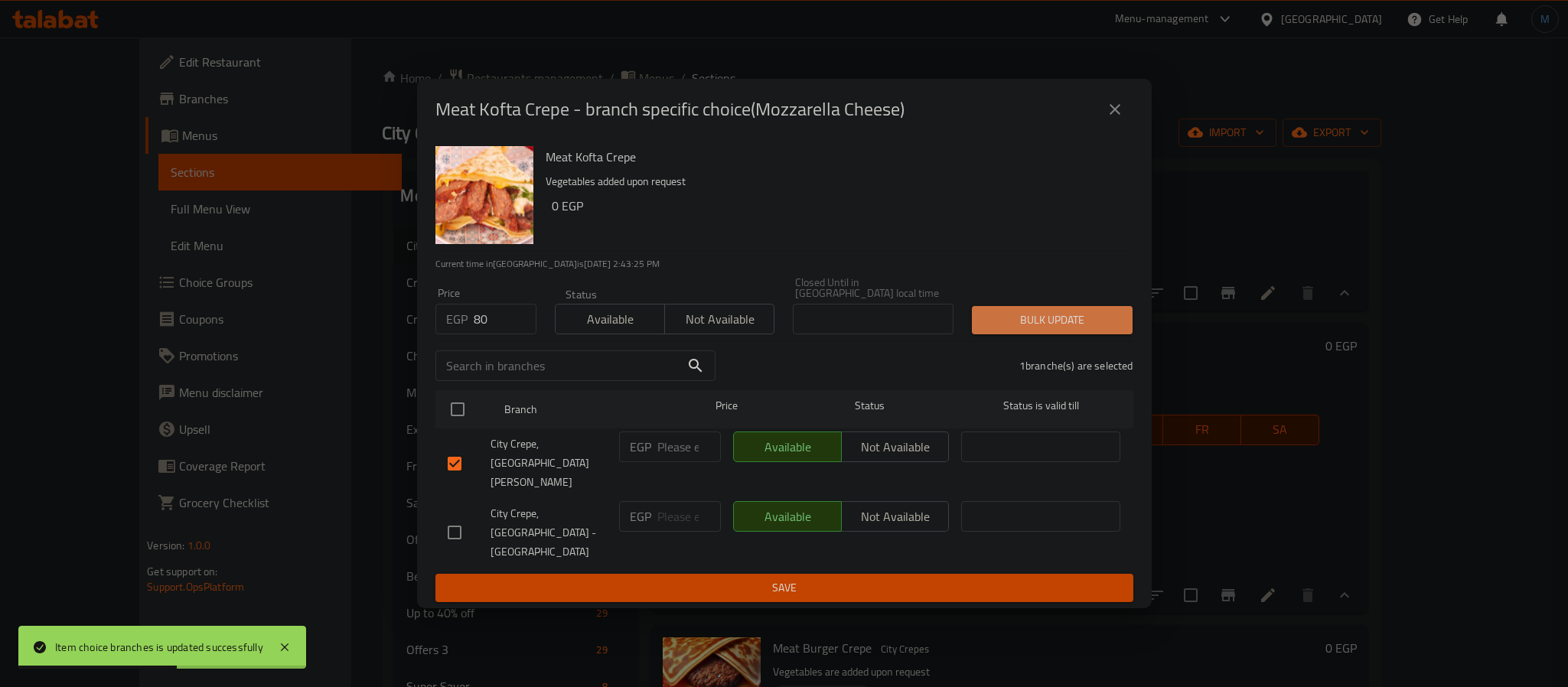
click at [1047, 330] on span "Bulk update" at bounding box center [1052, 320] width 137 height 19
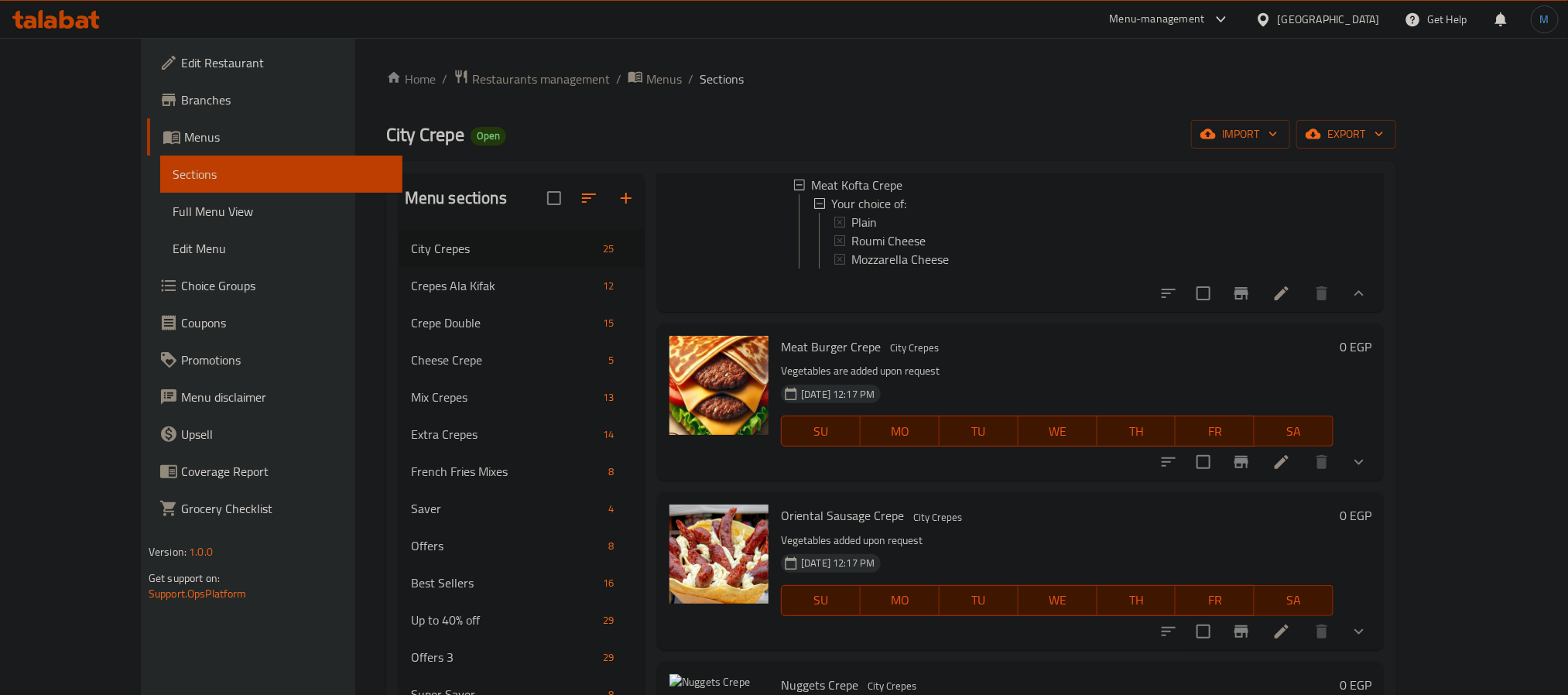
scroll to position [1277, 0]
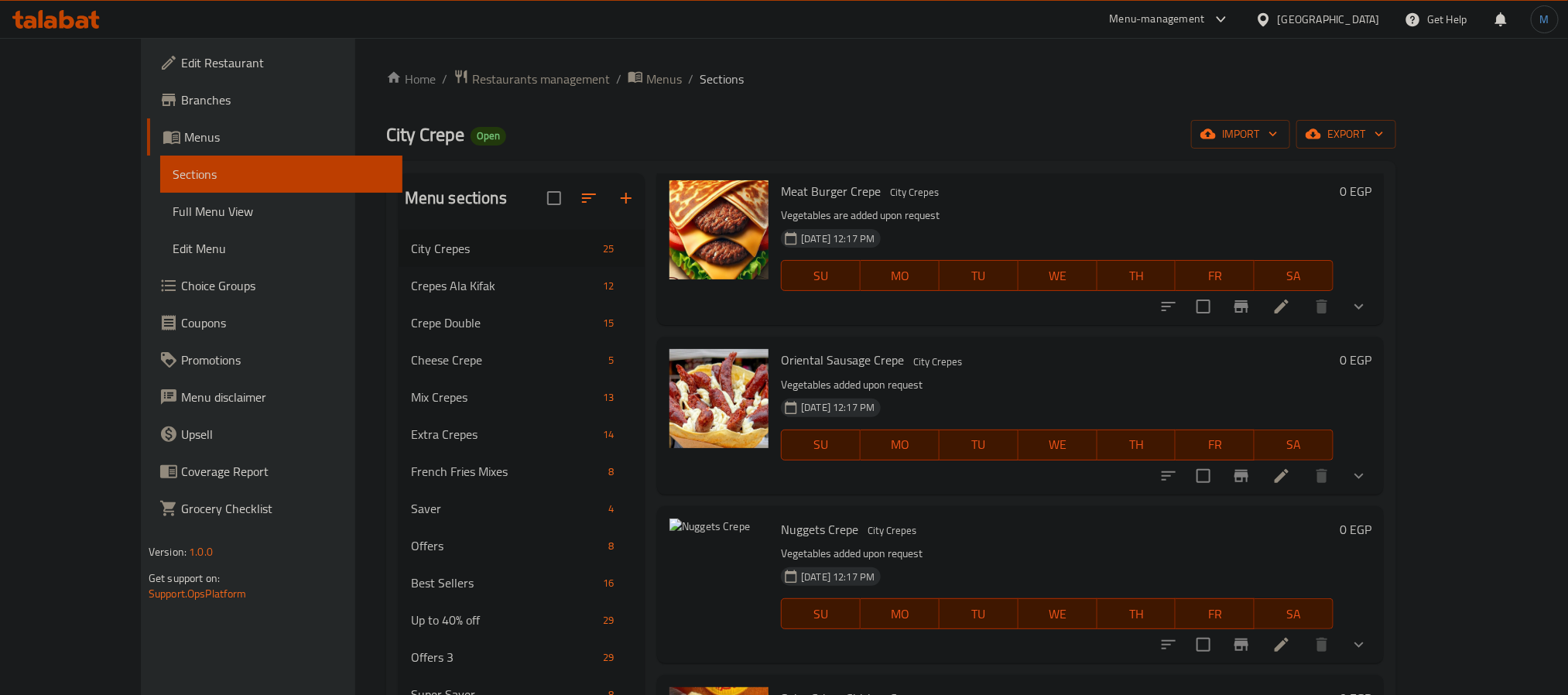
click at [1378, 325] on button "show more" at bounding box center [1359, 306] width 38 height 38
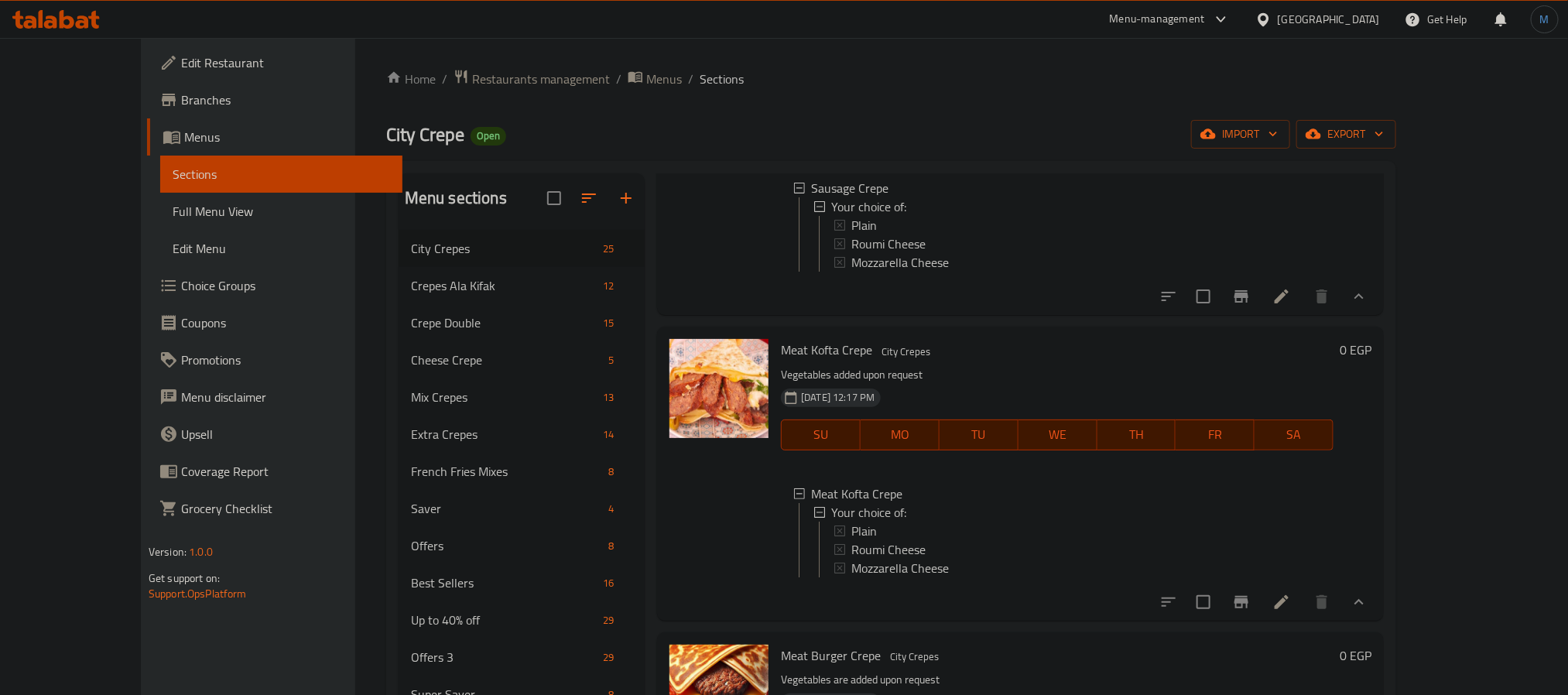
scroll to position [697, 0]
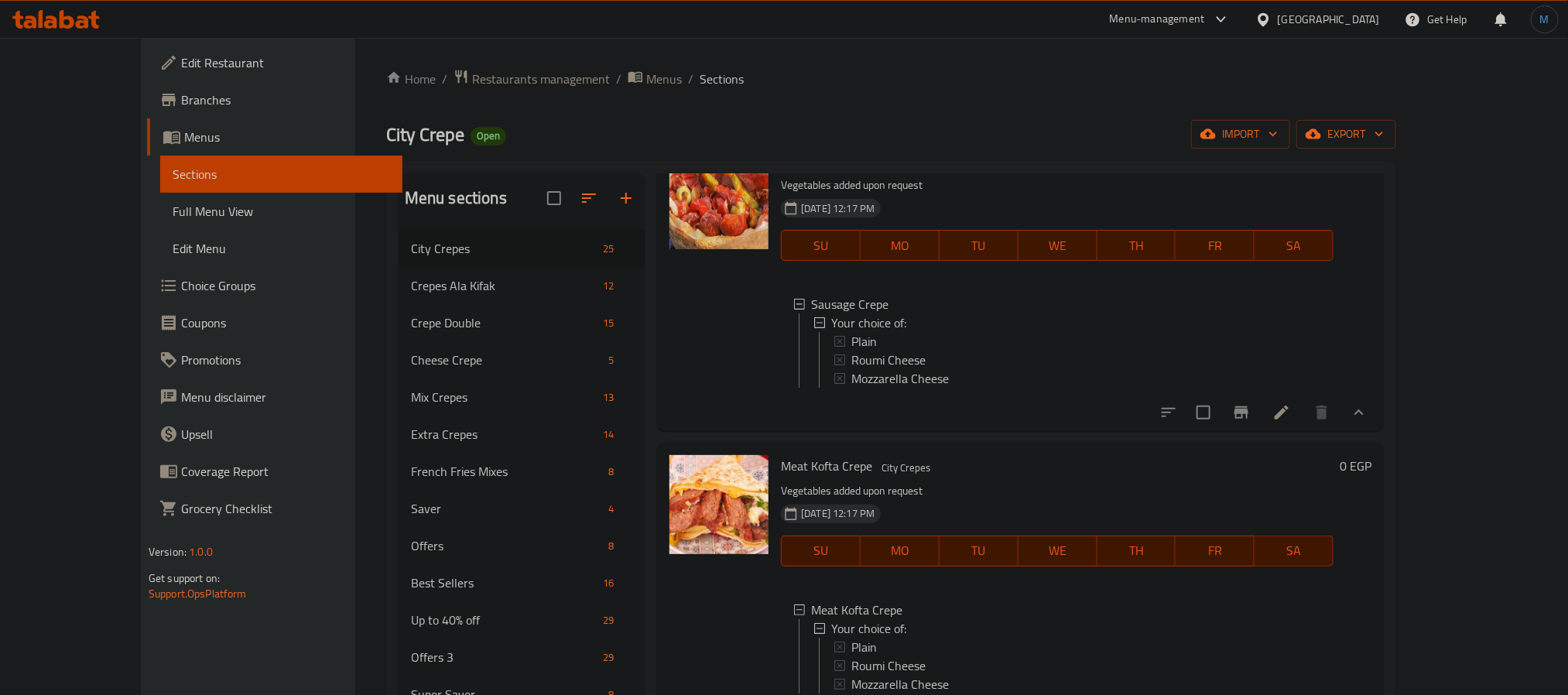
click at [908, 497] on div "Meat Kofta Crepe City Crepes Vegetables added upon request [DATE] 12:17 PM SU M…" at bounding box center [1020, 589] width 727 height 293
click at [1291, 421] on icon at bounding box center [1281, 412] width 18 height 18
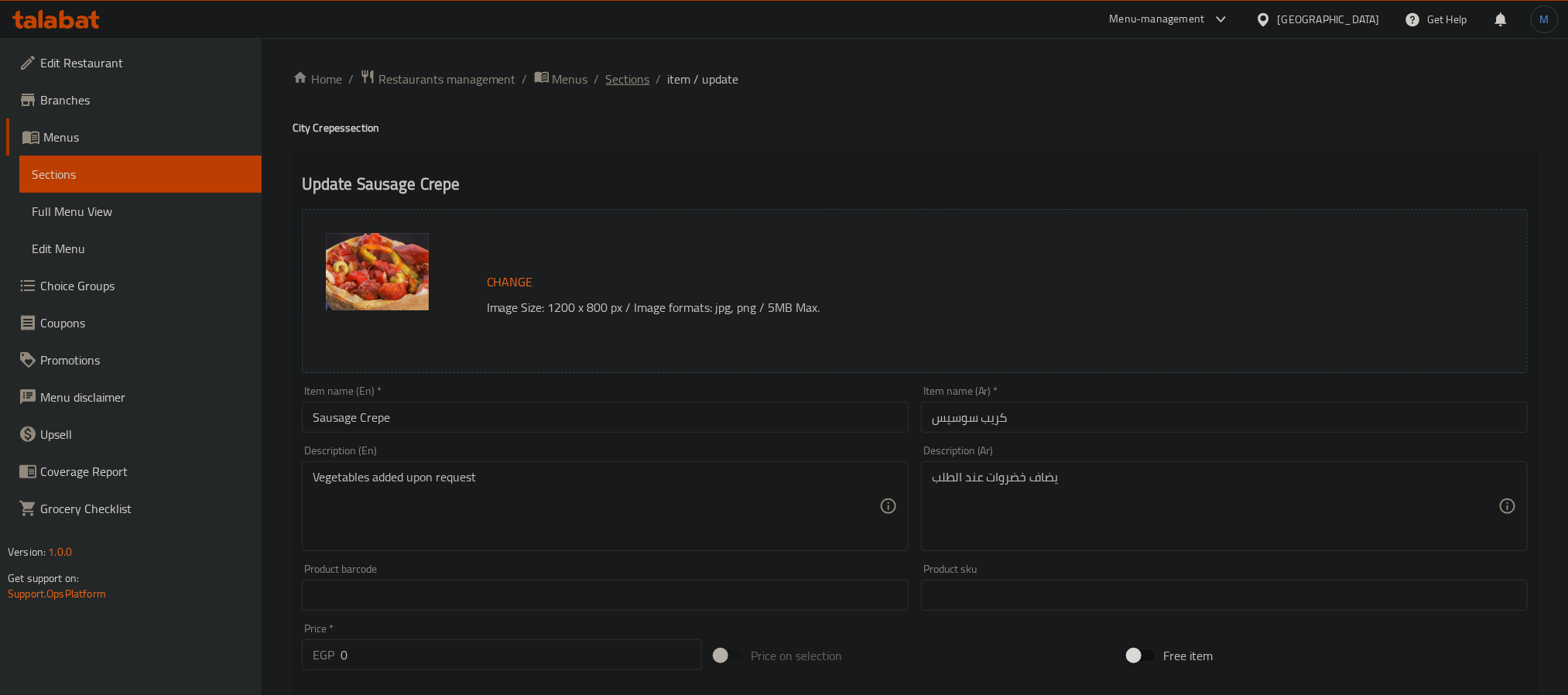
click at [606, 69] on span "Sections" at bounding box center [628, 78] width 44 height 18
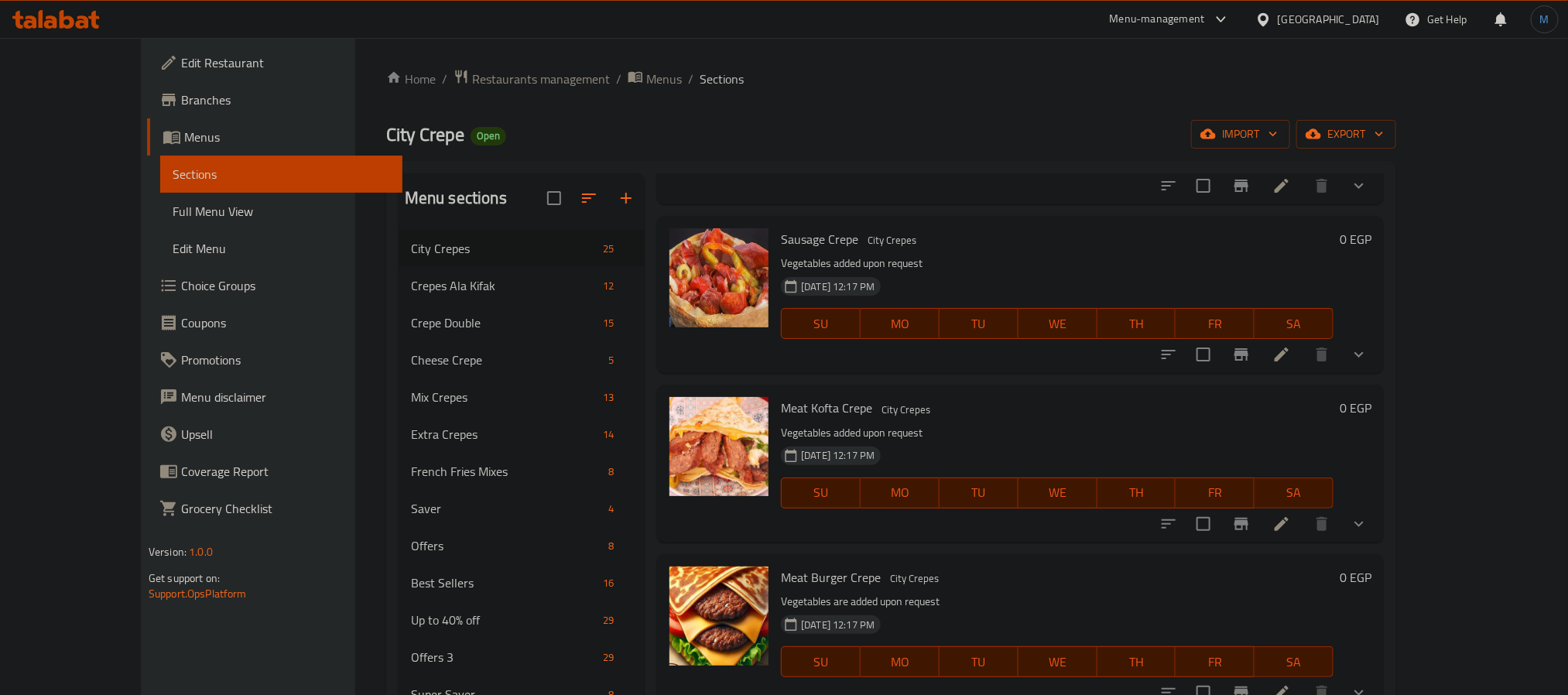
scroll to position [348, 0]
click at [1378, 349] on button "show more" at bounding box center [1359, 352] width 38 height 38
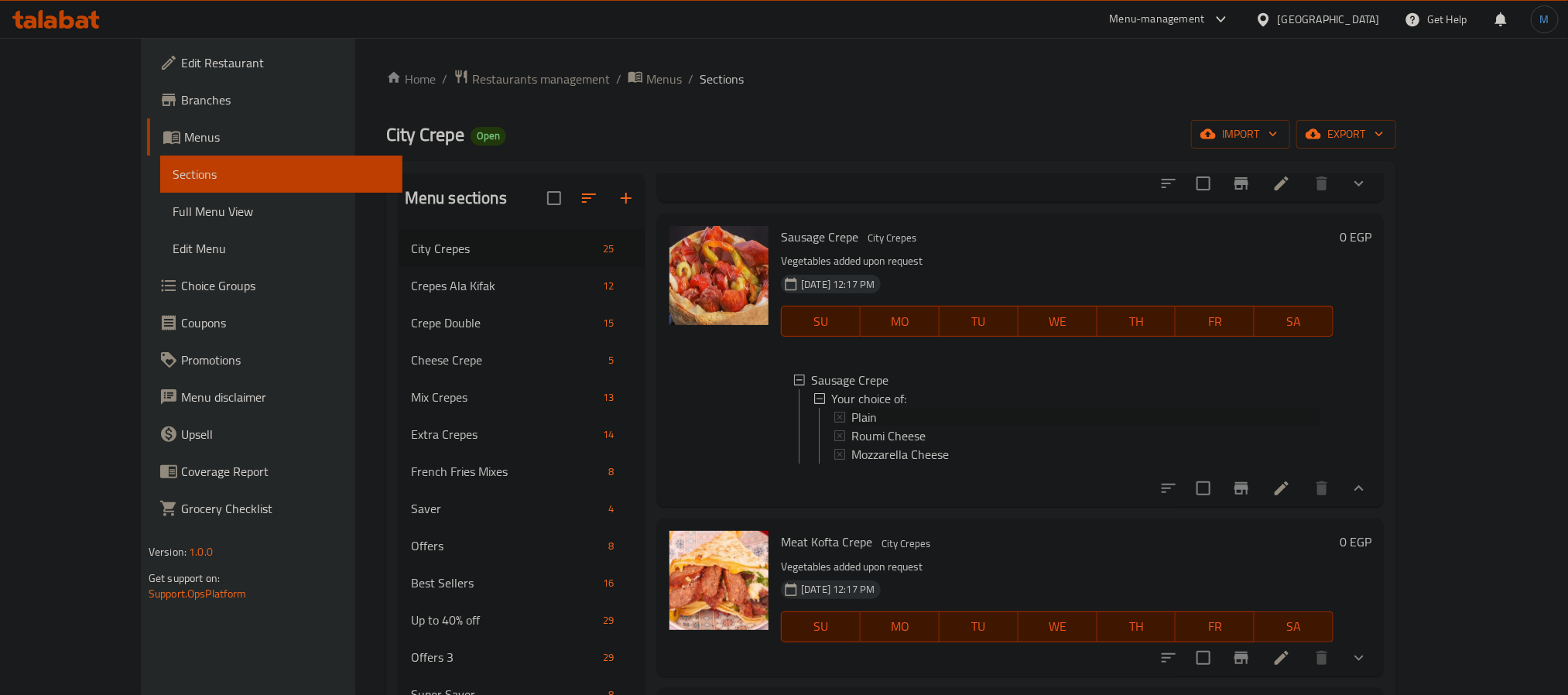
click at [852, 418] on span "Plain" at bounding box center [865, 417] width 26 height 18
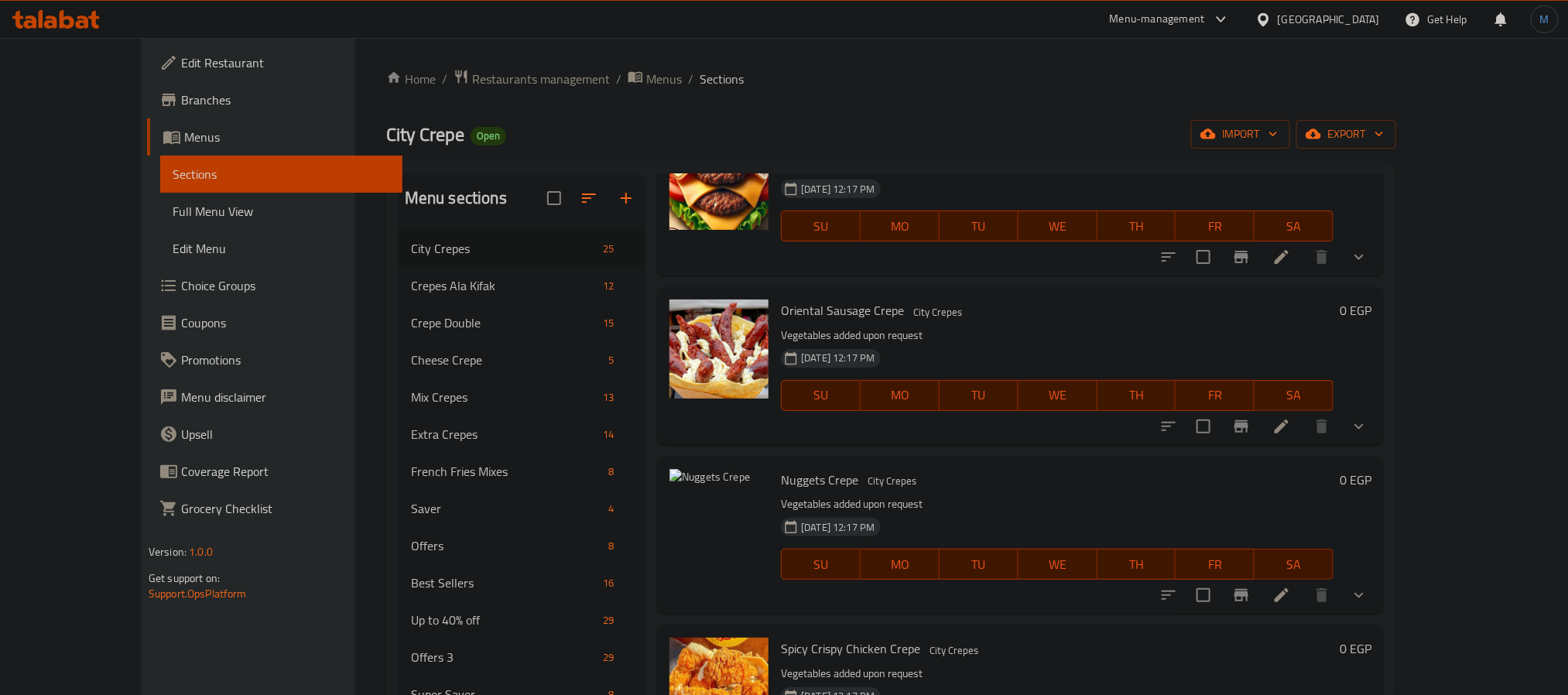
scroll to position [929, 0]
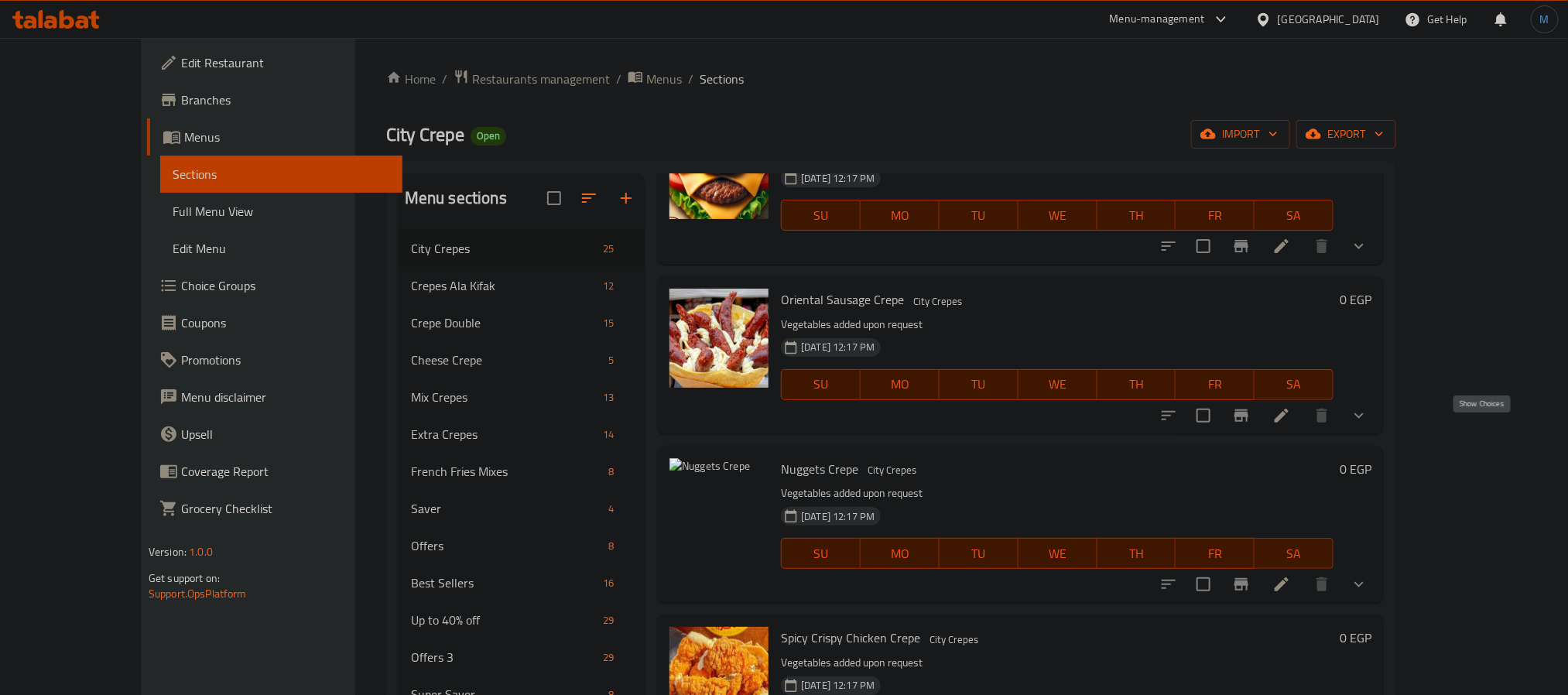
click at [1368, 425] on icon "show more" at bounding box center [1359, 415] width 18 height 18
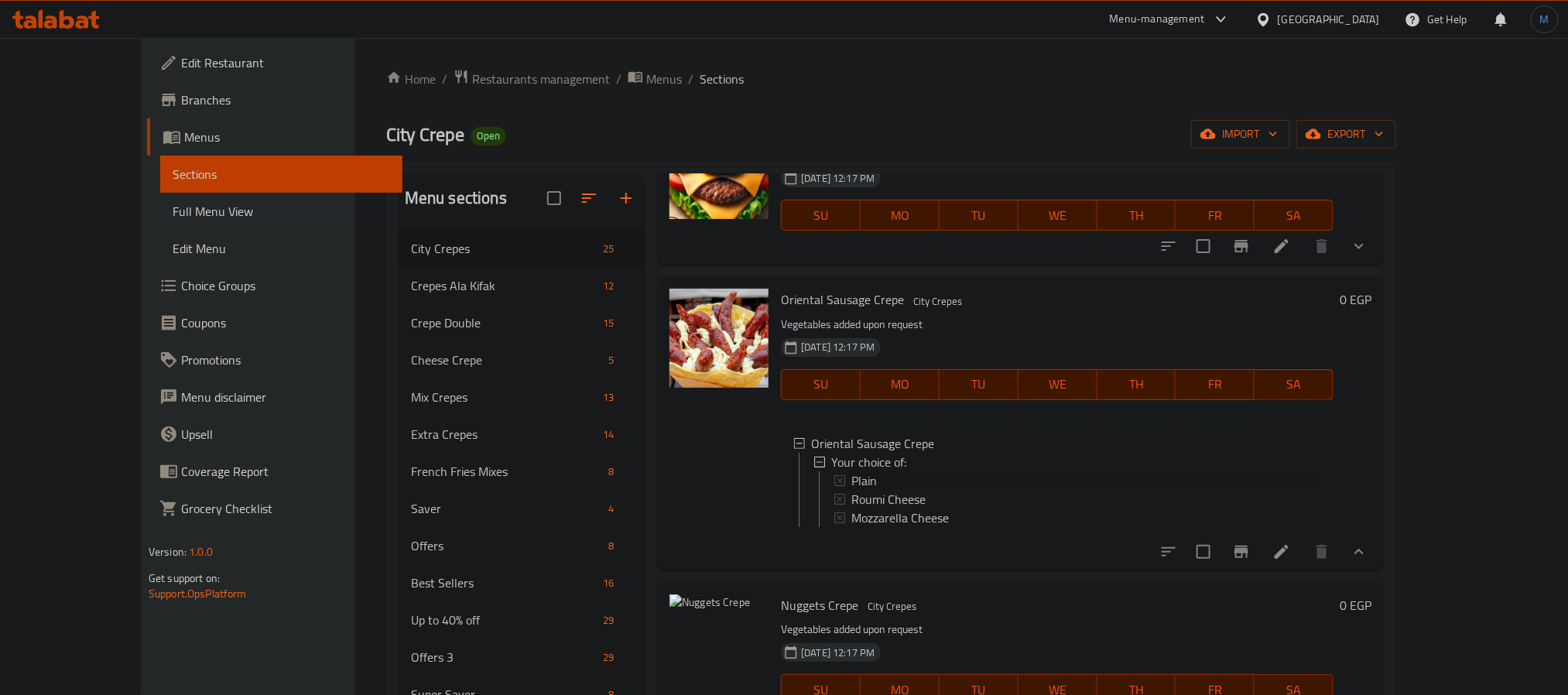
click at [834, 486] on icon at bounding box center [840, 480] width 11 height 11
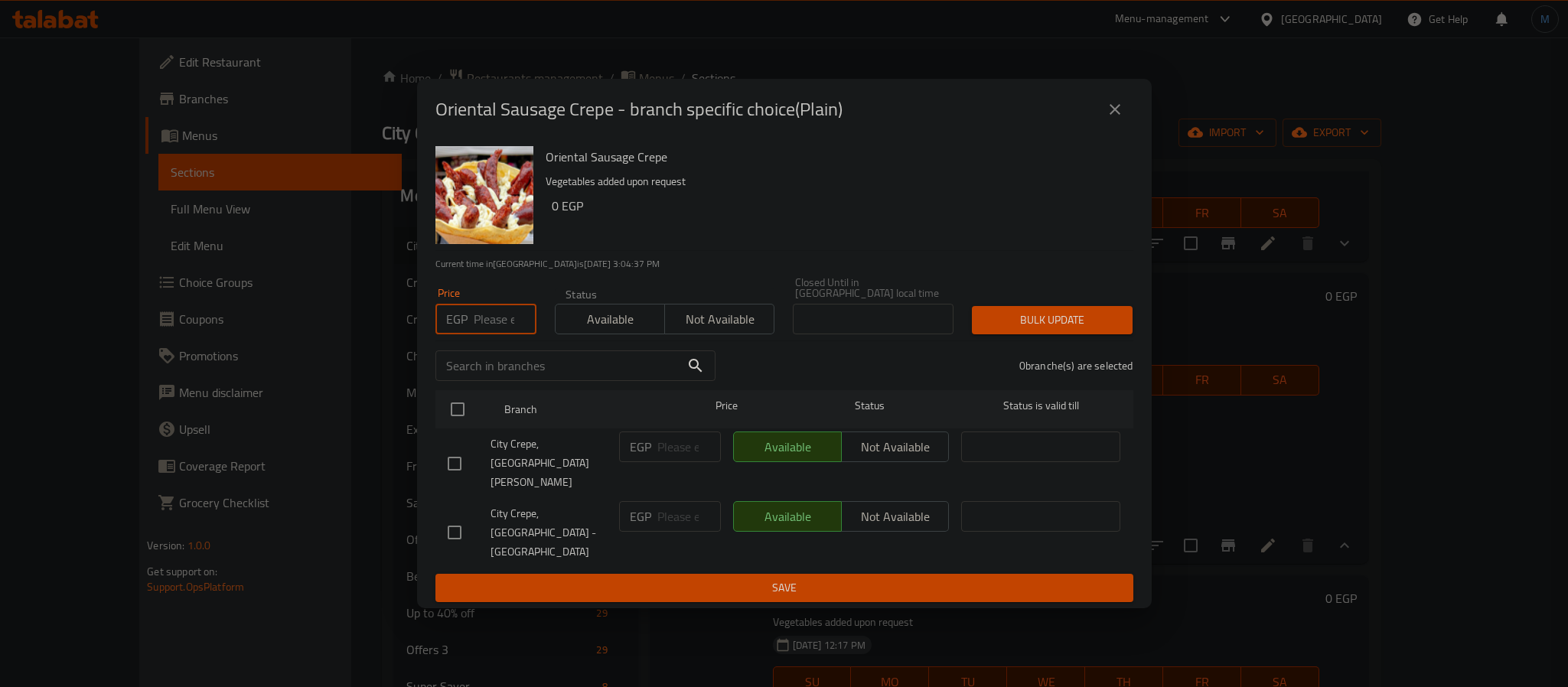
click at [488, 334] on input "number" at bounding box center [505, 319] width 63 height 31
type input "75"
click at [451, 459] on input "checkbox" at bounding box center [455, 463] width 32 height 32
checkbox input "true"
click at [1024, 330] on span "Bulk update" at bounding box center [1052, 320] width 137 height 19
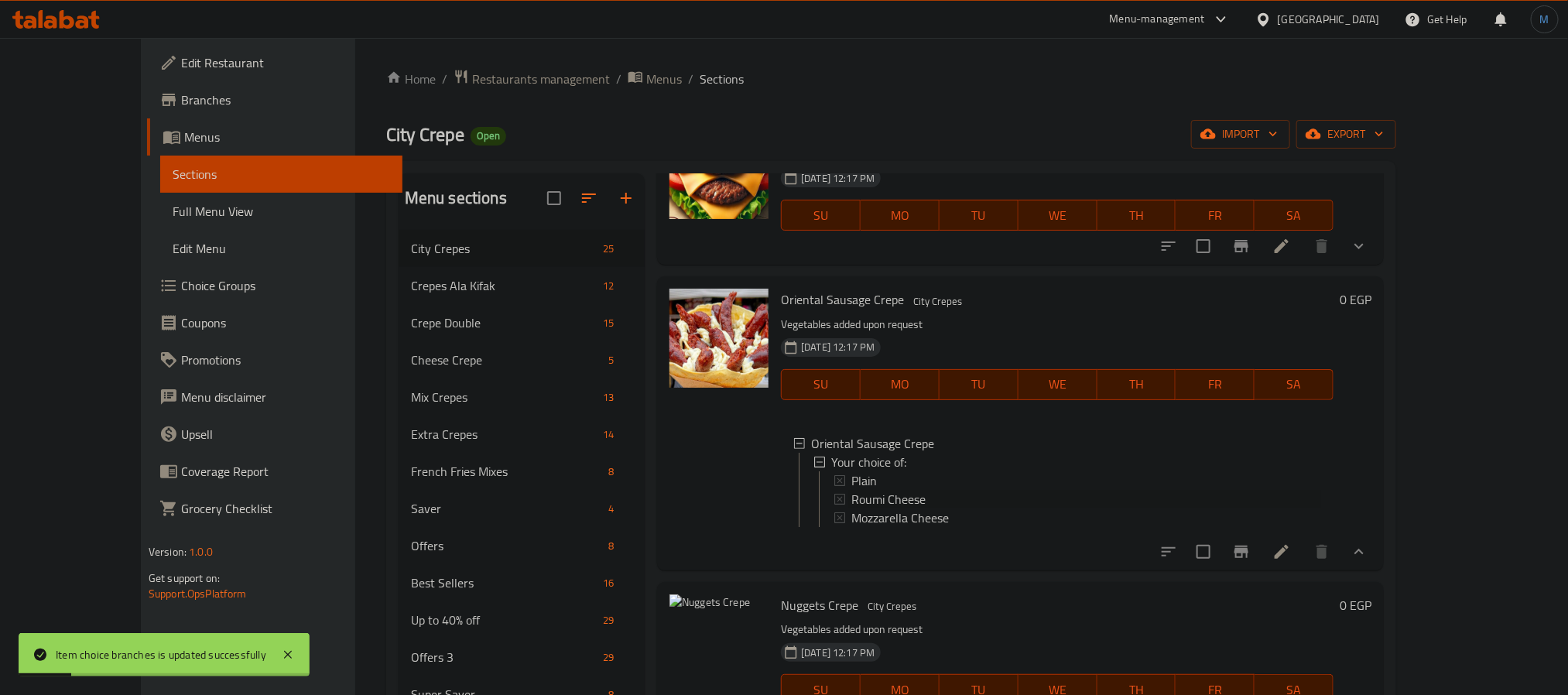
click at [852, 508] on span "Roumi Cheese" at bounding box center [889, 499] width 74 height 18
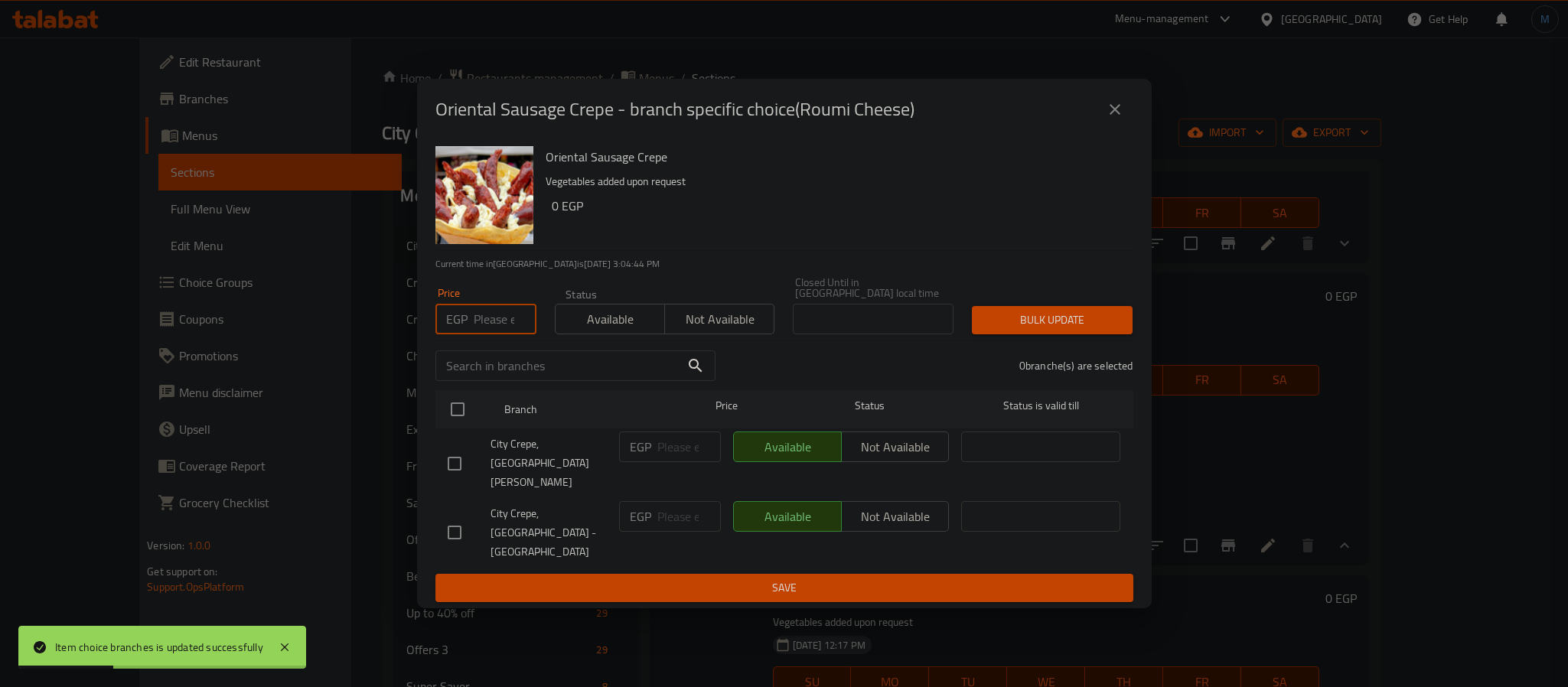
drag, startPoint x: 533, startPoint y: 338, endPoint x: 507, endPoint y: 342, distance: 26.3
click at [508, 334] on input "number" at bounding box center [505, 319] width 63 height 31
type input "80"
click at [457, 417] on input "checkbox" at bounding box center [457, 409] width 32 height 32
checkbox input "true"
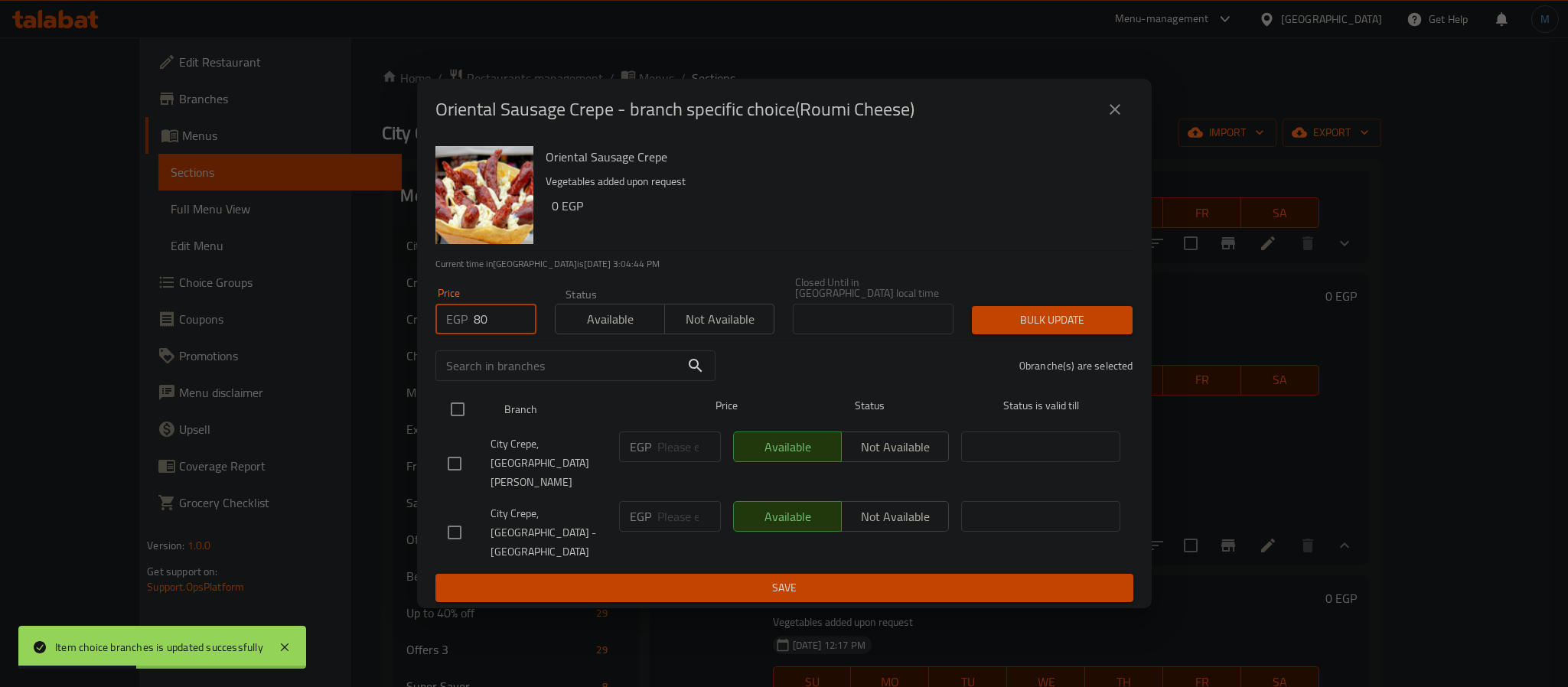
checkbox input "true"
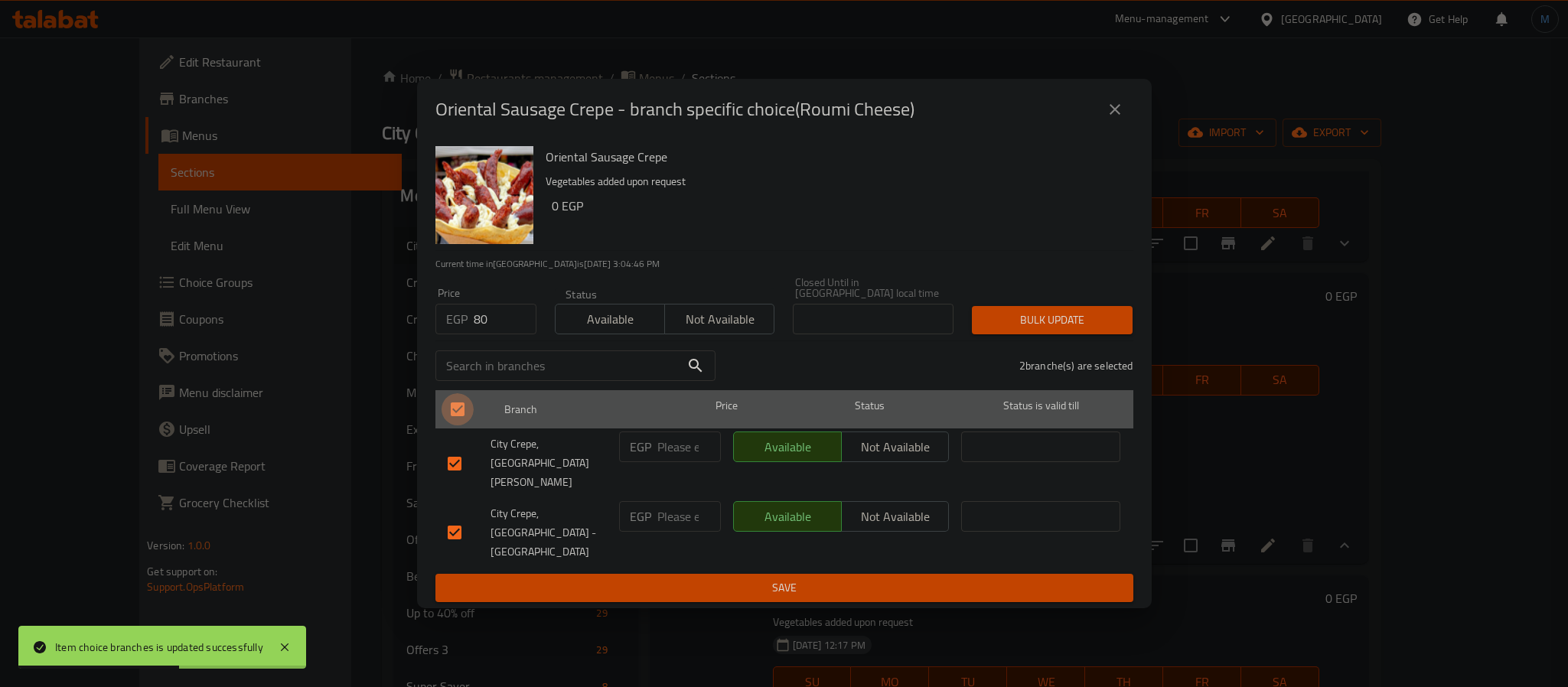
click at [457, 425] on input "checkbox" at bounding box center [457, 409] width 32 height 32
checkbox input "false"
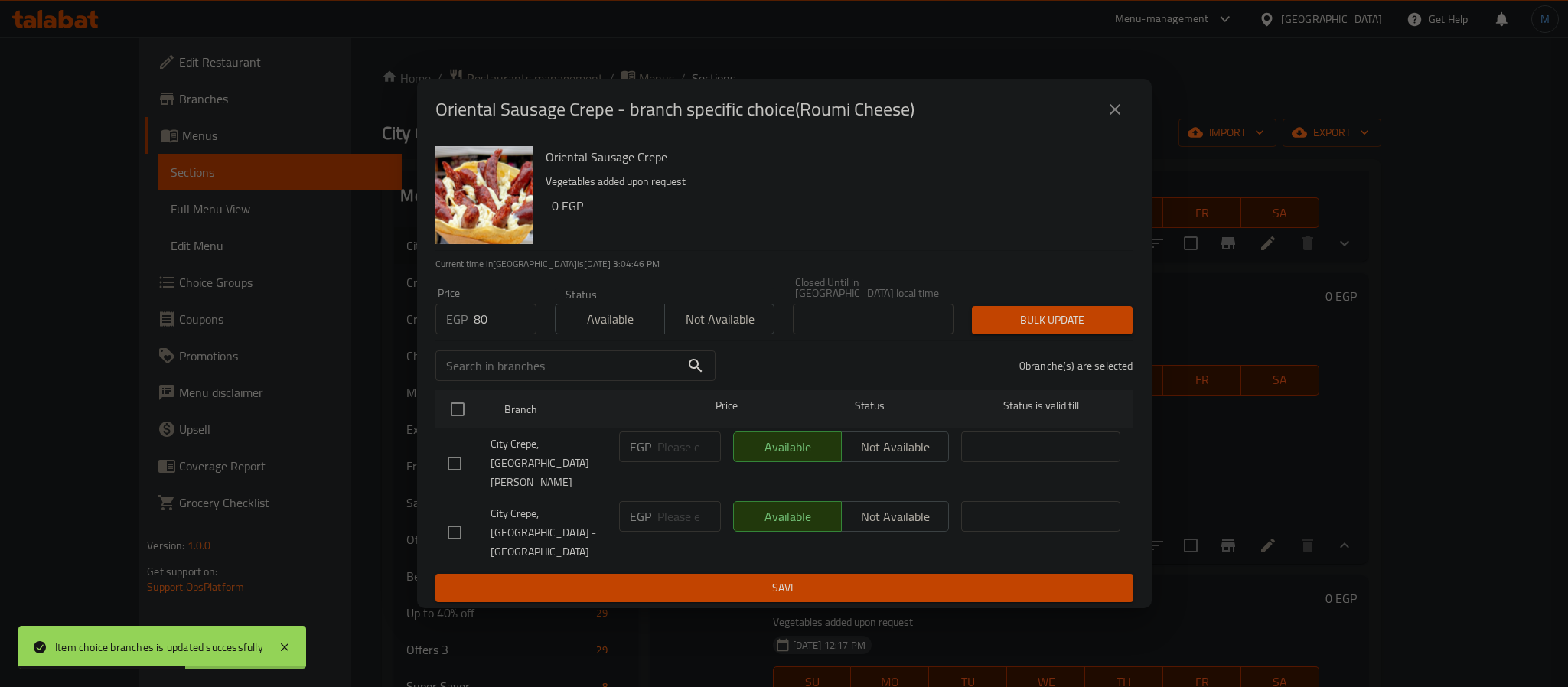
click at [450, 475] on input "checkbox" at bounding box center [455, 463] width 32 height 32
checkbox input "true"
click at [1024, 330] on span "Bulk update" at bounding box center [1052, 320] width 137 height 19
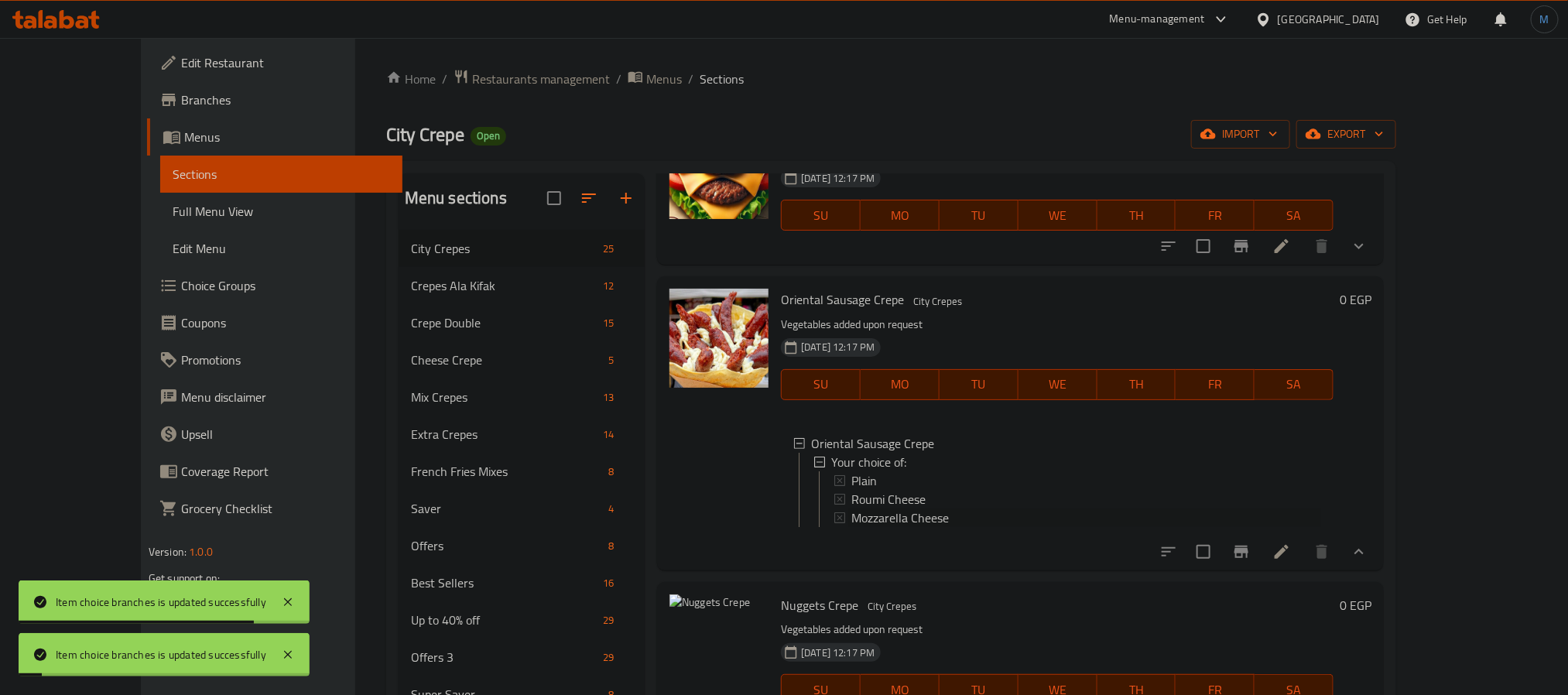
click at [852, 527] on span "Mozzarella Cheese" at bounding box center [901, 517] width 97 height 18
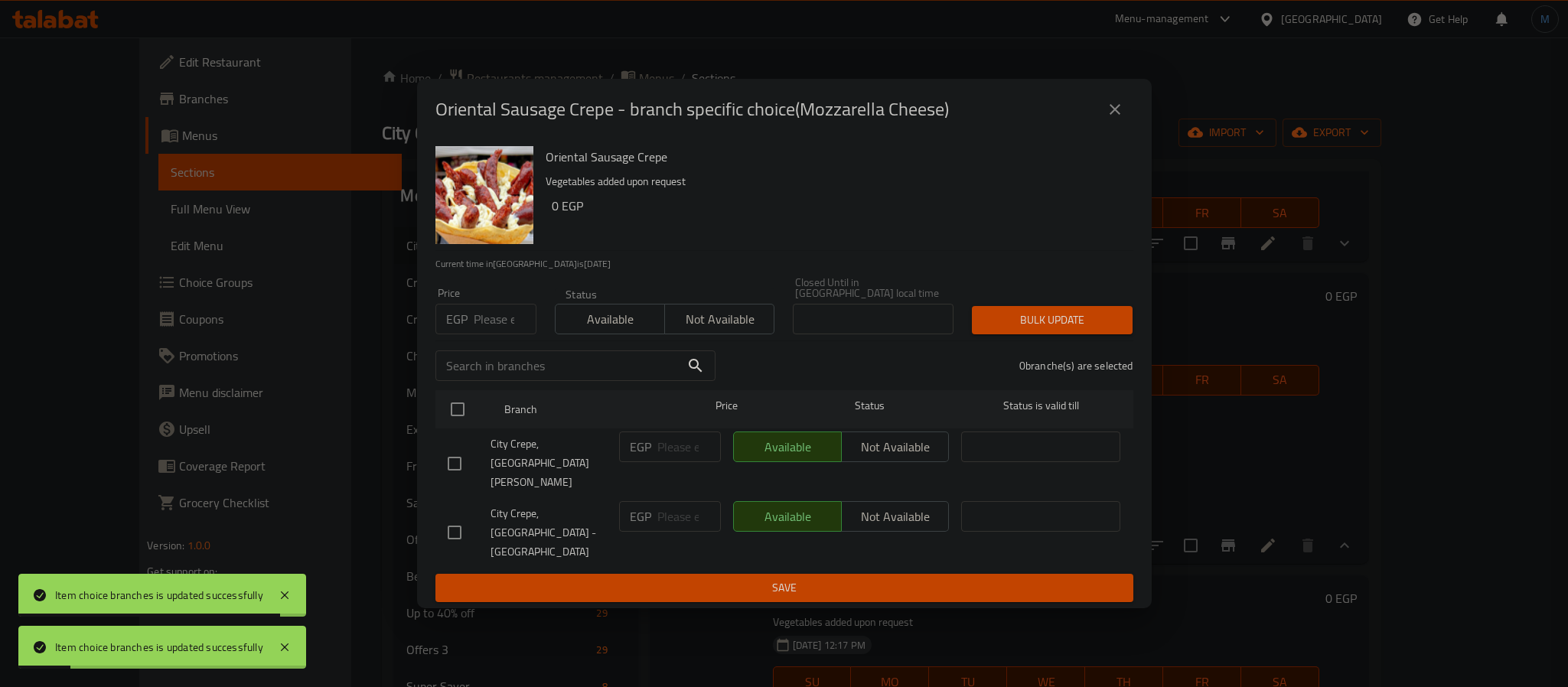
click at [501, 334] on input "number" at bounding box center [505, 319] width 63 height 31
type input "80"
click at [469, 459] on input "checkbox" at bounding box center [455, 463] width 32 height 32
checkbox input "true"
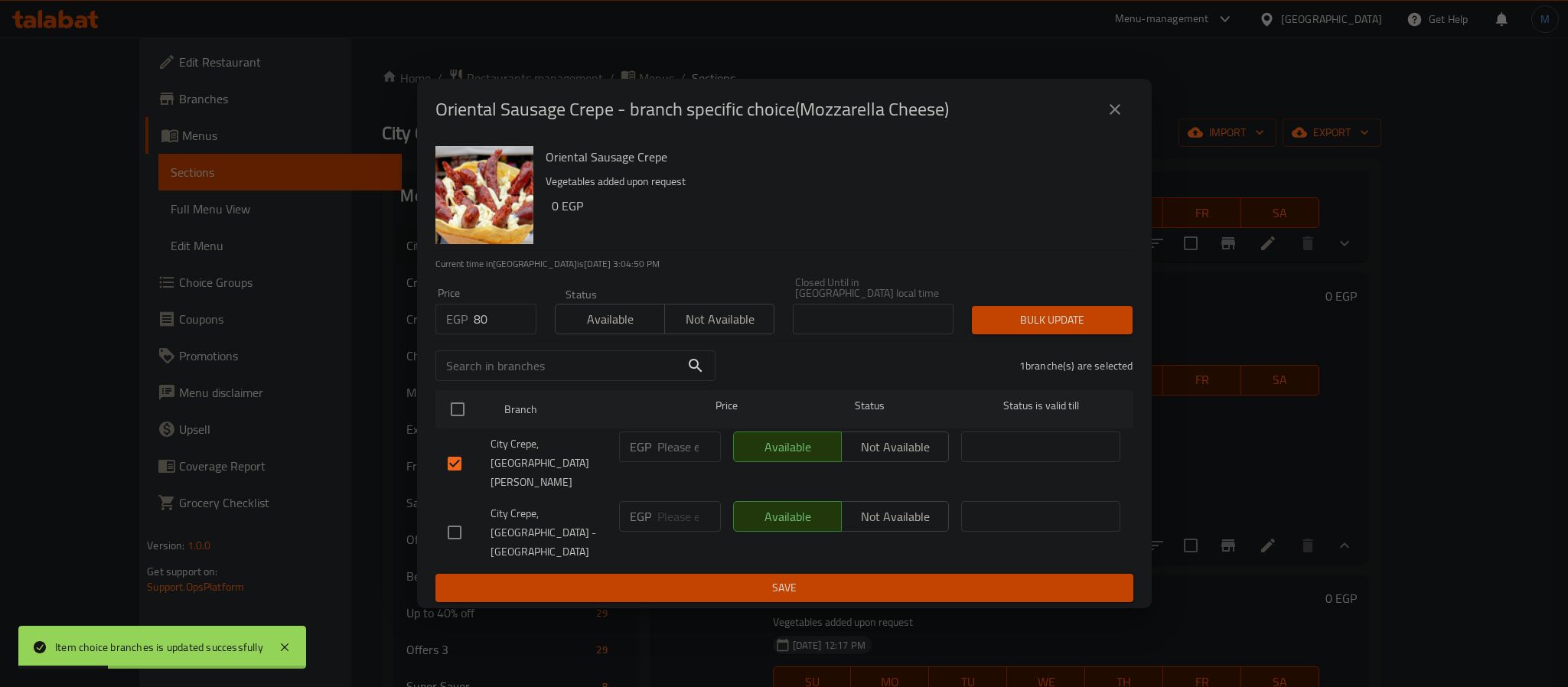
click at [1053, 330] on span "Bulk update" at bounding box center [1052, 320] width 137 height 19
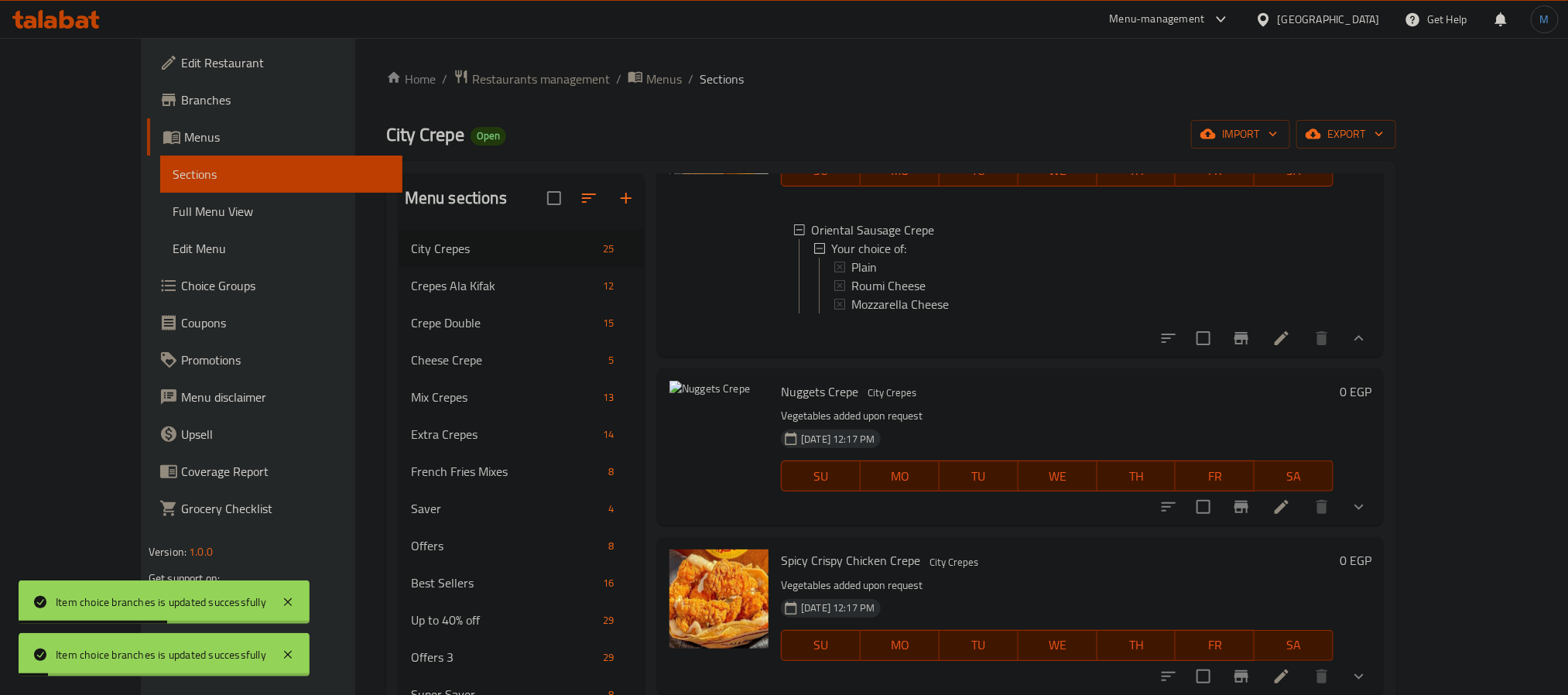
scroll to position [1160, 0]
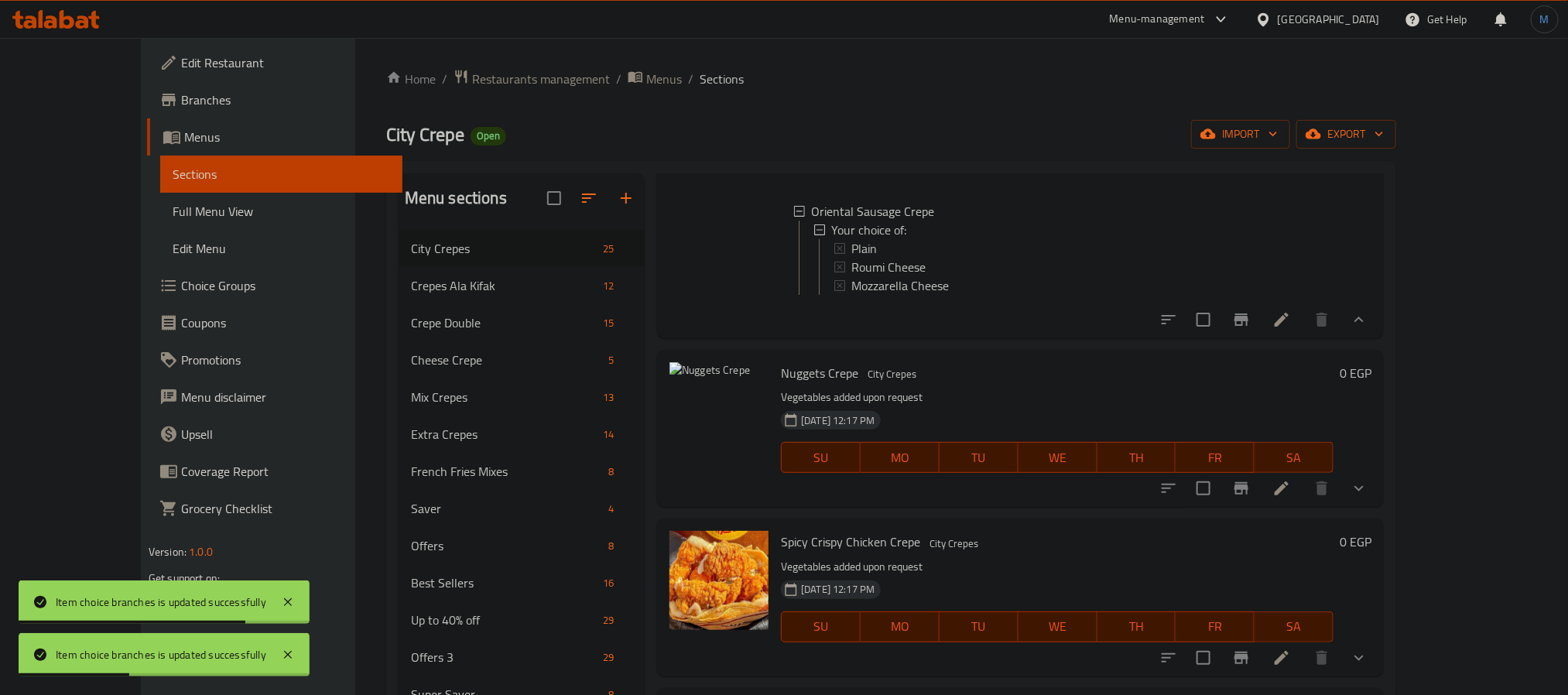
click at [1378, 506] on button "show more" at bounding box center [1359, 488] width 38 height 38
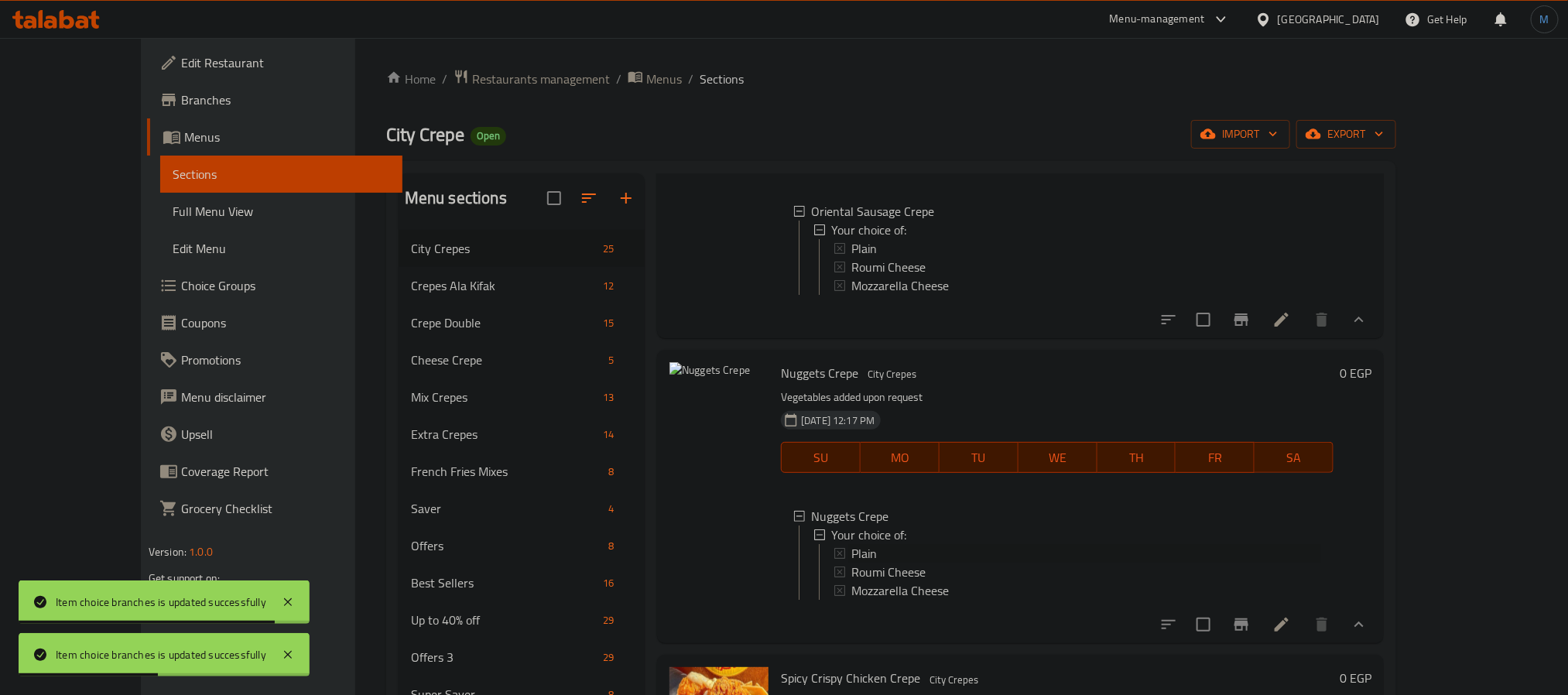
click at [852, 563] on span "Plain" at bounding box center [865, 553] width 26 height 18
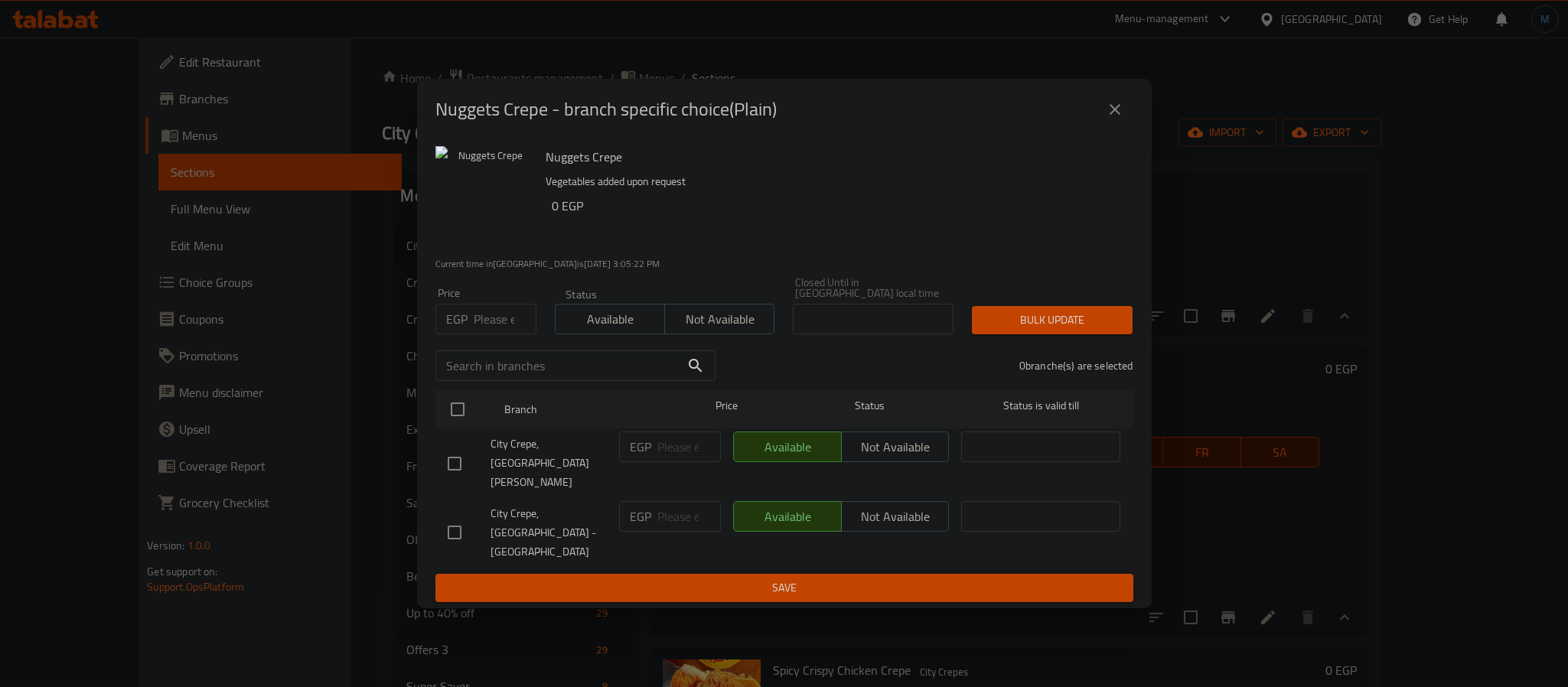
click at [485, 333] on input "number" at bounding box center [505, 319] width 63 height 31
type input "75"
click at [455, 471] on input "checkbox" at bounding box center [455, 463] width 32 height 32
checkbox input "true"
click at [956, 343] on div "Closed Until in [GEOGRAPHIC_DATA] local time Closed Until in [GEOGRAPHIC_DATA] …" at bounding box center [873, 305] width 179 height 76
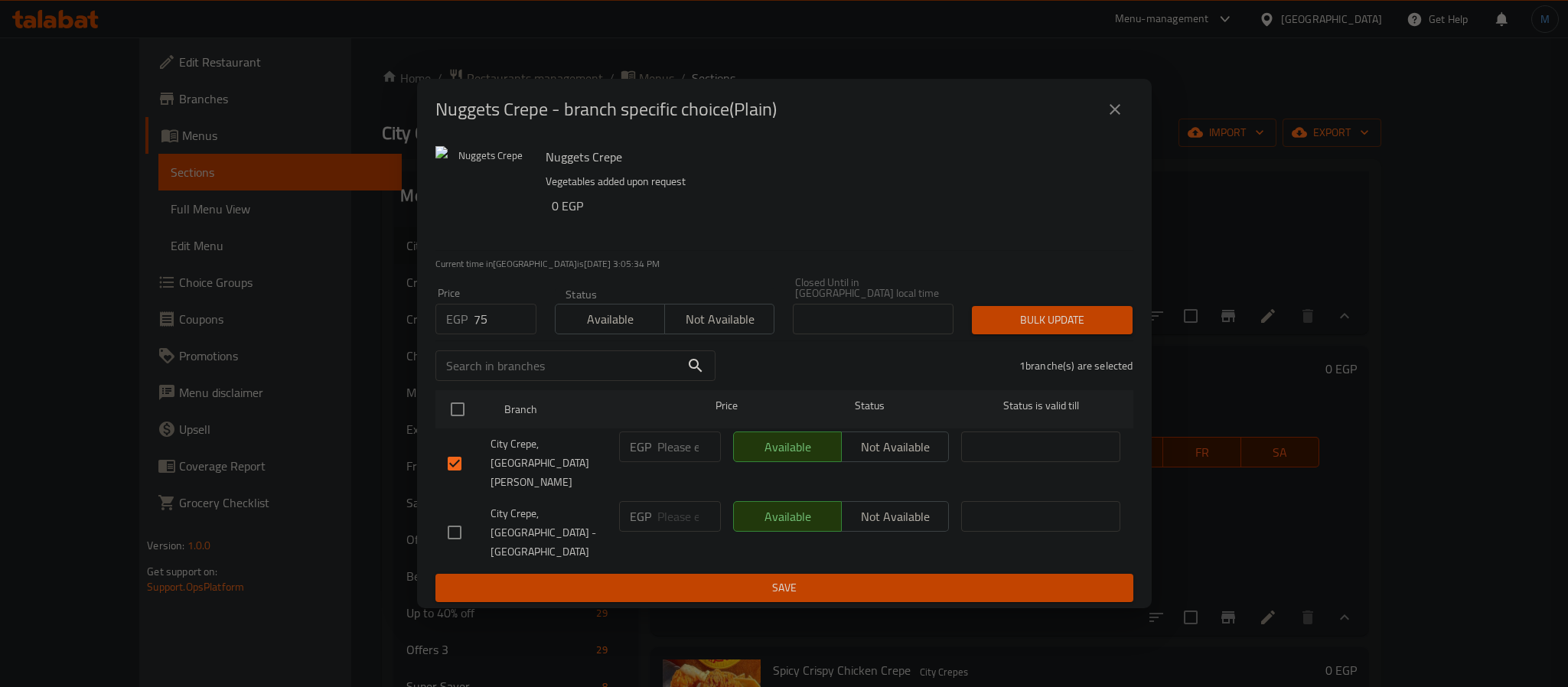
click at [979, 334] on button "Bulk update" at bounding box center [1052, 320] width 161 height 28
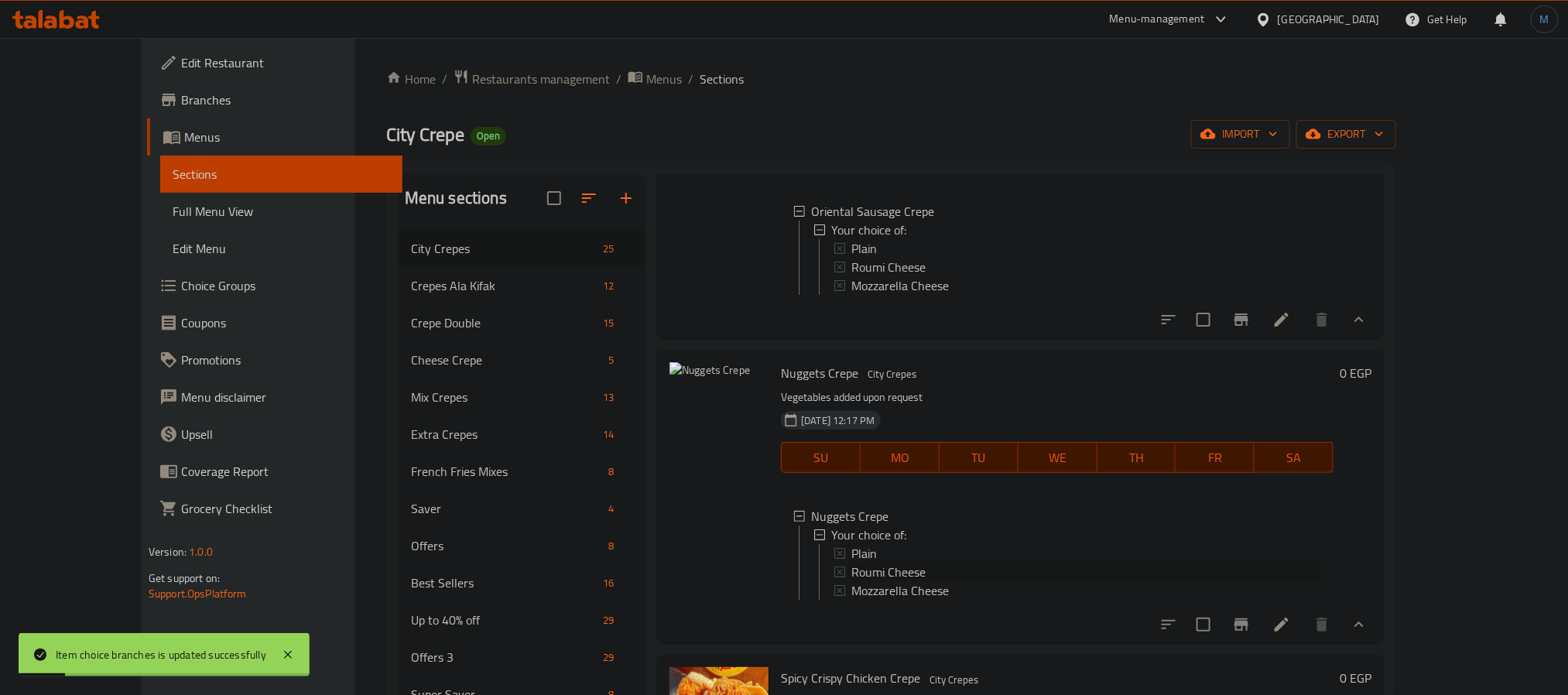
click at [853, 581] on span "Roumi Cheese" at bounding box center [889, 571] width 74 height 18
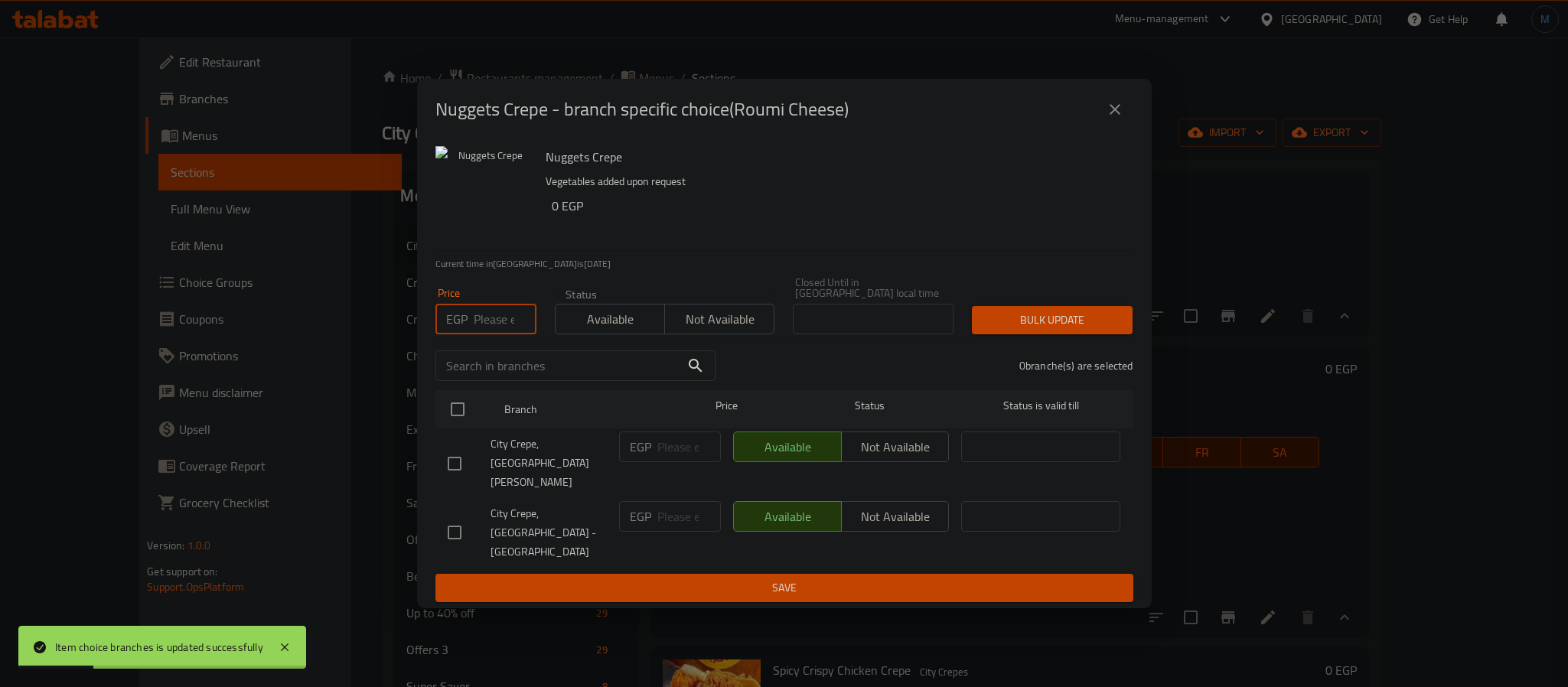
click at [499, 326] on input "number" at bounding box center [505, 319] width 63 height 31
type input "80"
click at [459, 465] on input "checkbox" at bounding box center [455, 463] width 32 height 32
checkbox input "true"
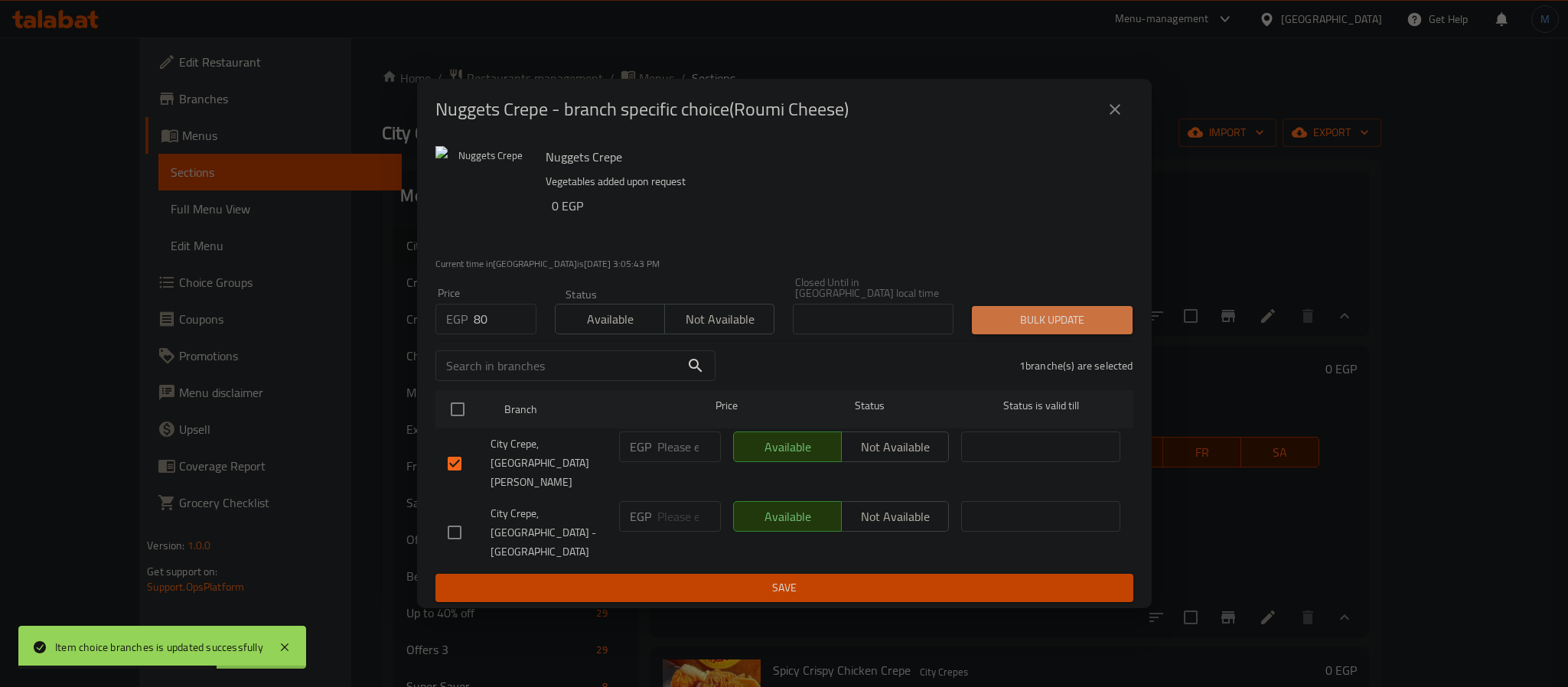
click at [1026, 330] on span "Bulk update" at bounding box center [1052, 320] width 137 height 19
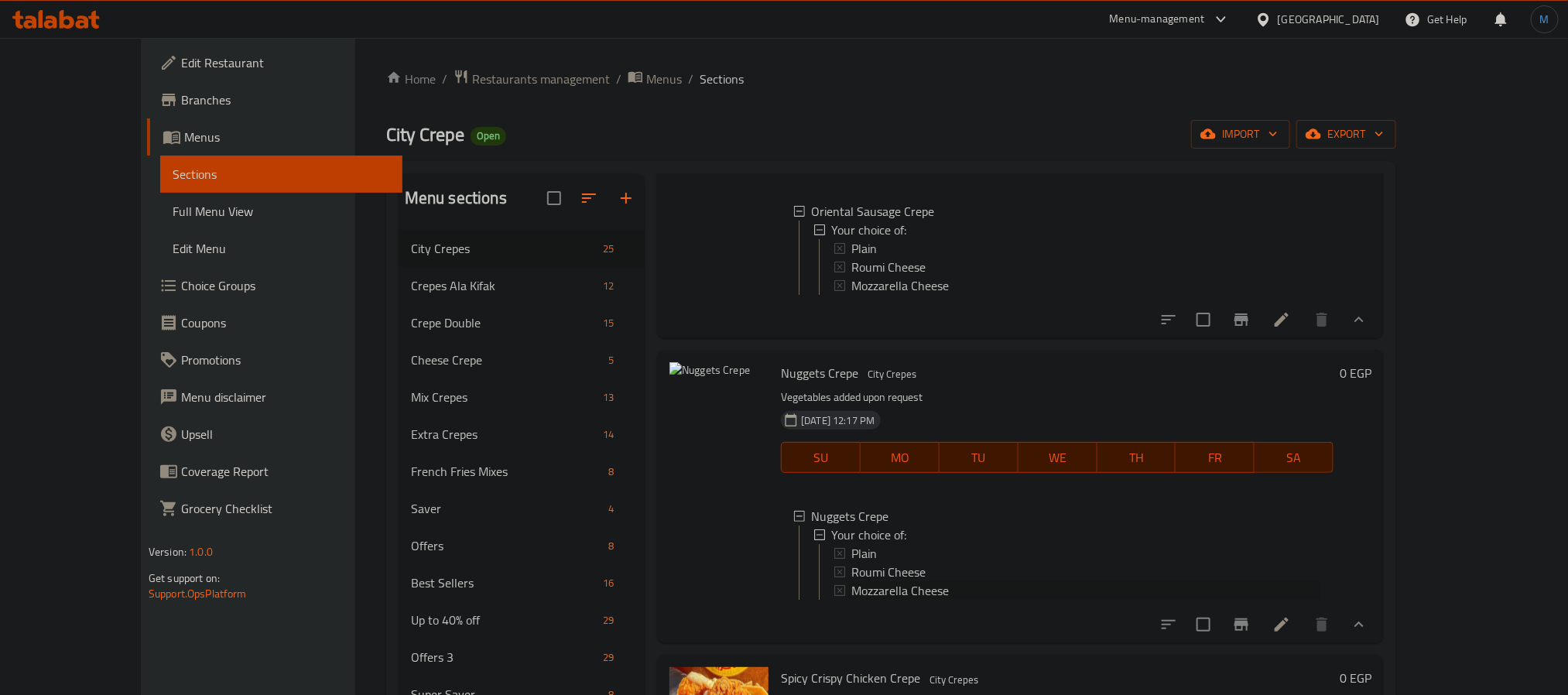
click at [882, 599] on span "Mozzarella Cheese" at bounding box center [901, 590] width 97 height 18
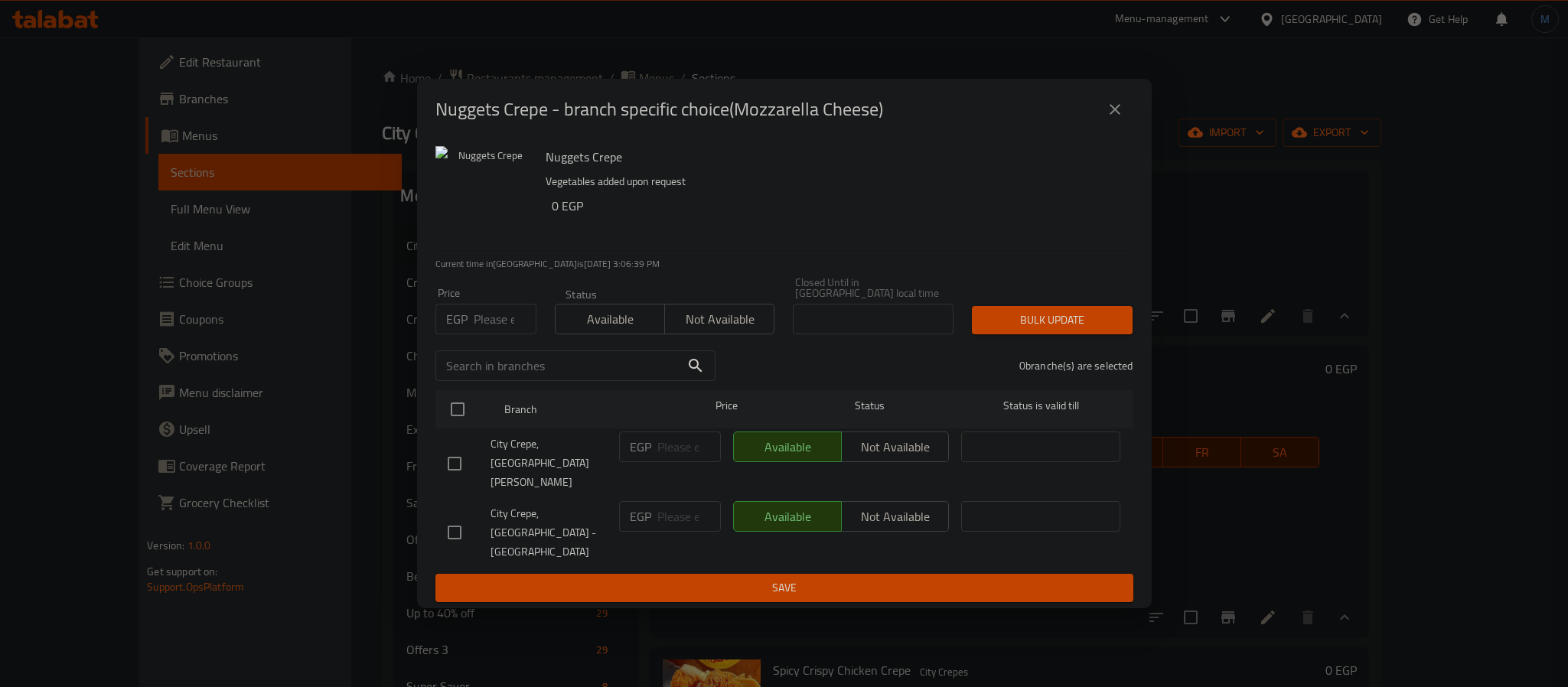
click at [482, 328] on input "number" at bounding box center [505, 319] width 63 height 31
type input "80"
click at [439, 459] on input "checkbox" at bounding box center [455, 463] width 32 height 32
checkbox input "true"
click at [1017, 308] on div "Price EGP 80 Price Status Available Not available Closed Until in [GEOGRAPHIC_D…" at bounding box center [784, 305] width 717 height 76
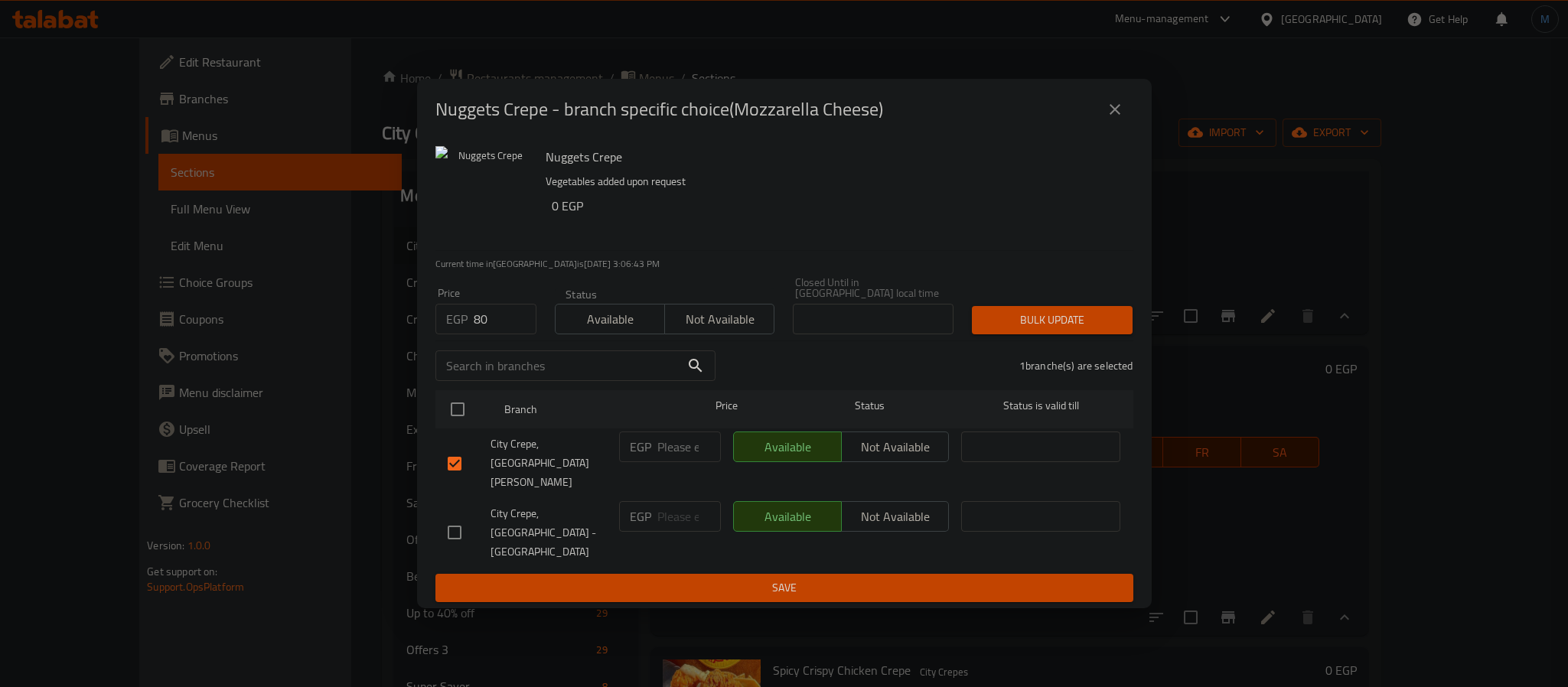
click at [1063, 359] on div "1 branche(s) are selected" at bounding box center [933, 366] width 417 height 55
click at [1070, 334] on button "Bulk update" at bounding box center [1052, 320] width 161 height 28
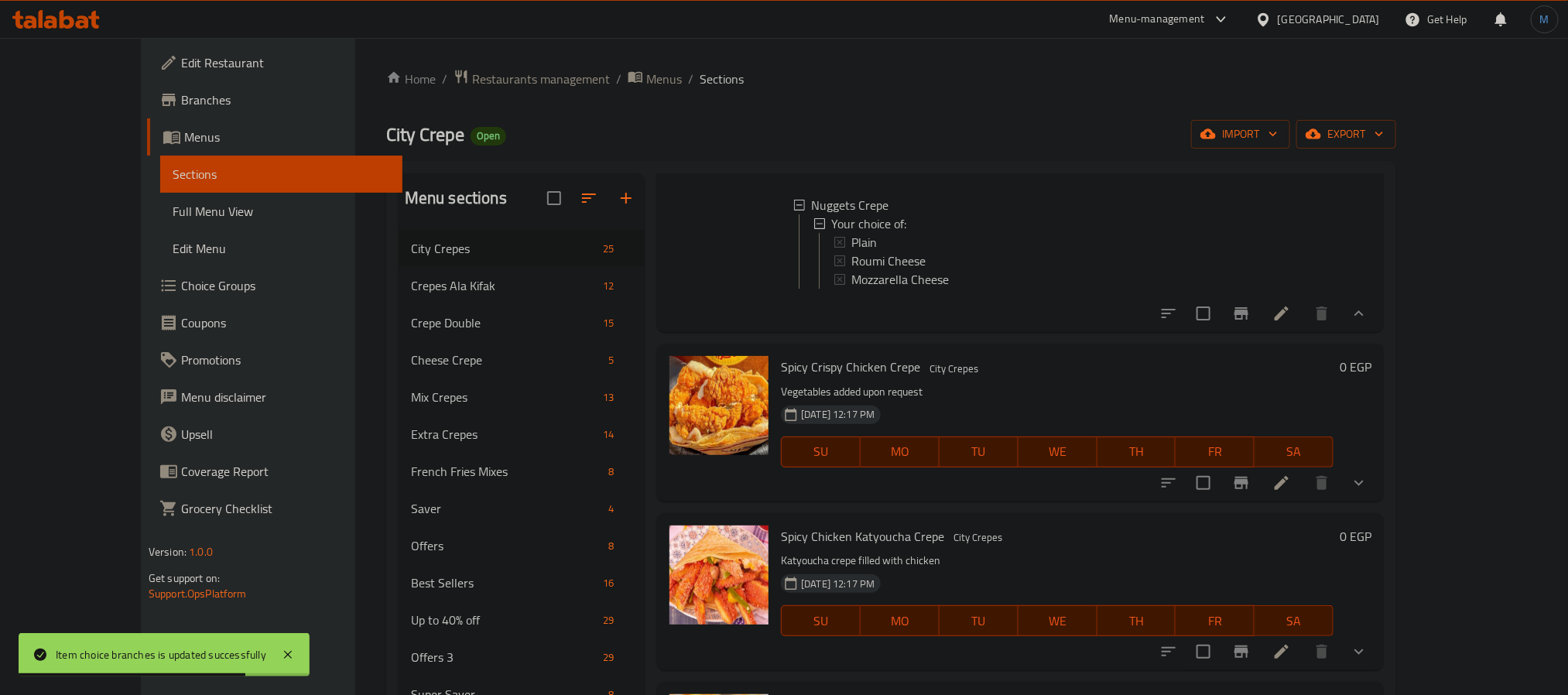
scroll to position [1509, 0]
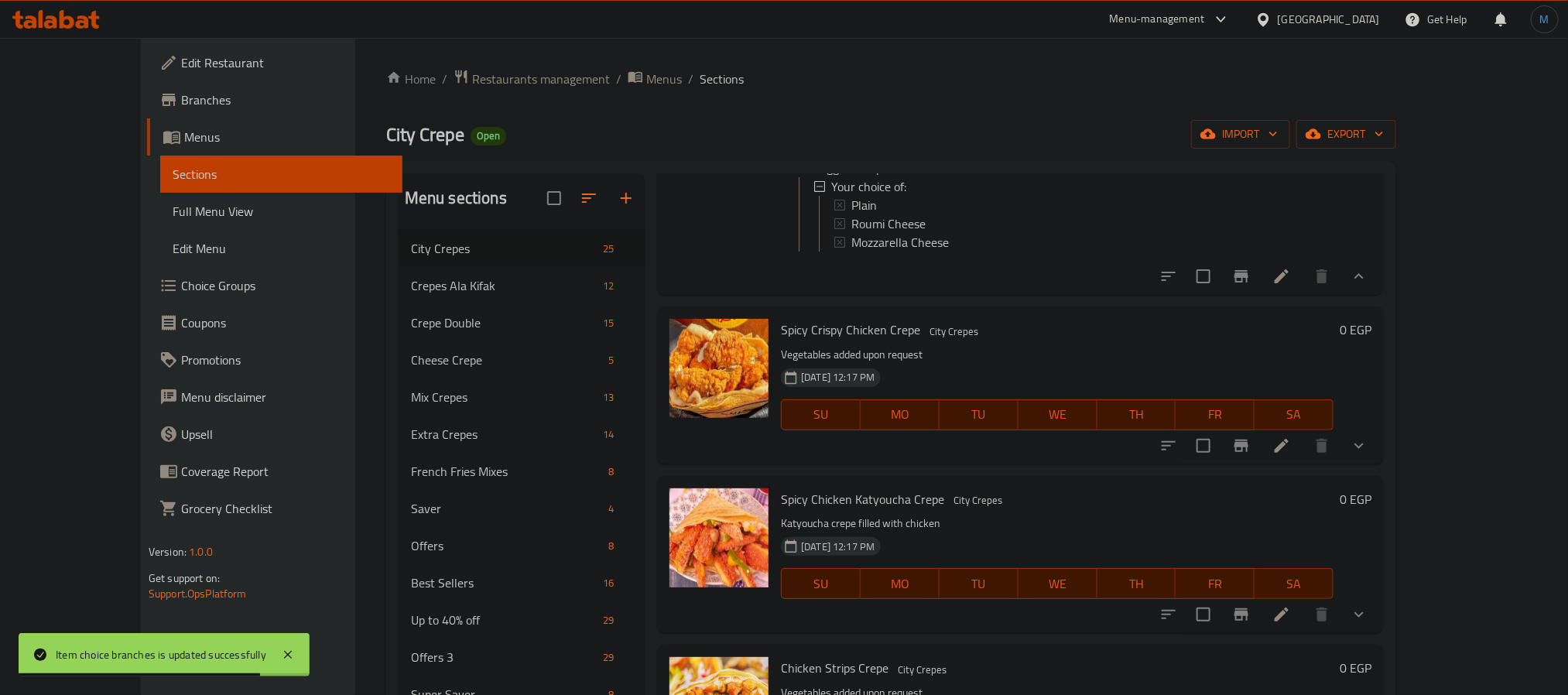
click at [1368, 455] on icon "show more" at bounding box center [1359, 445] width 18 height 18
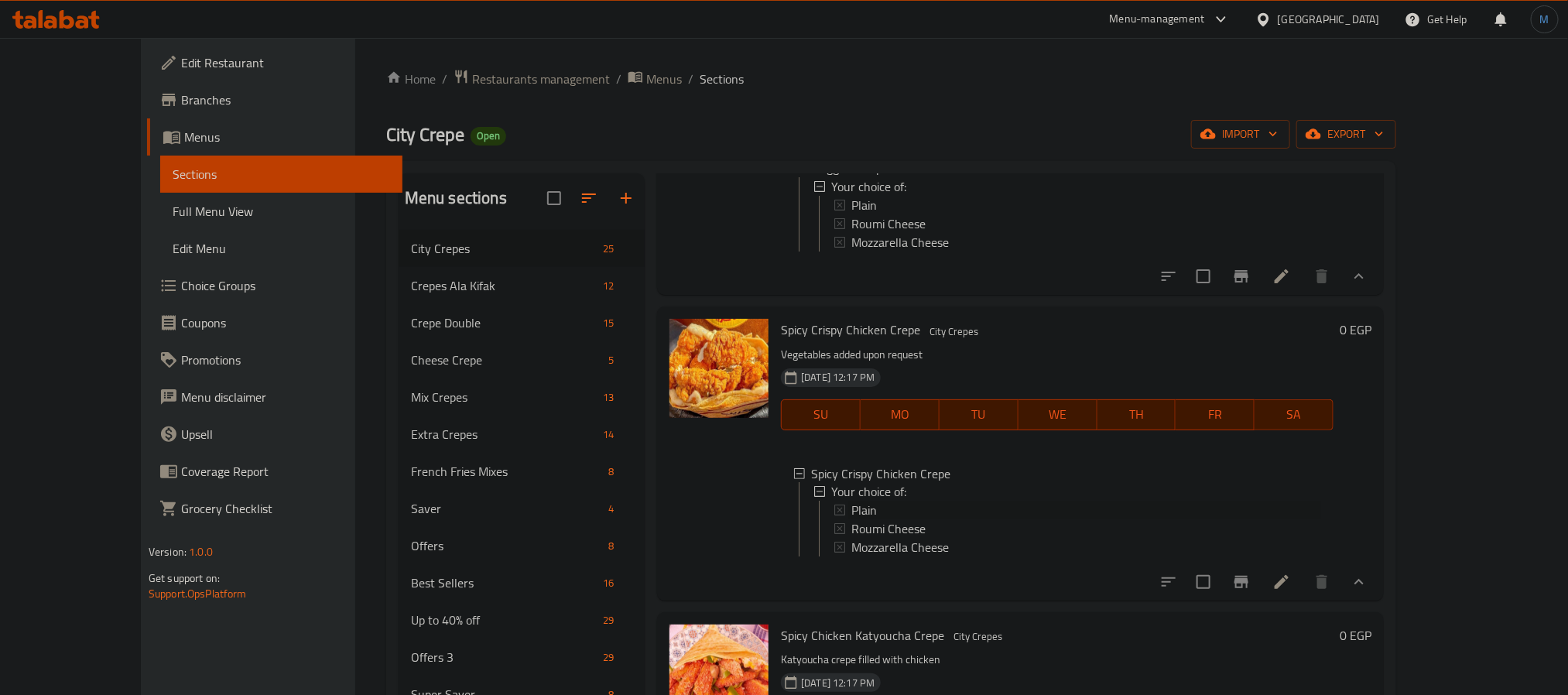
click at [852, 520] on span "Plain" at bounding box center [865, 510] width 26 height 18
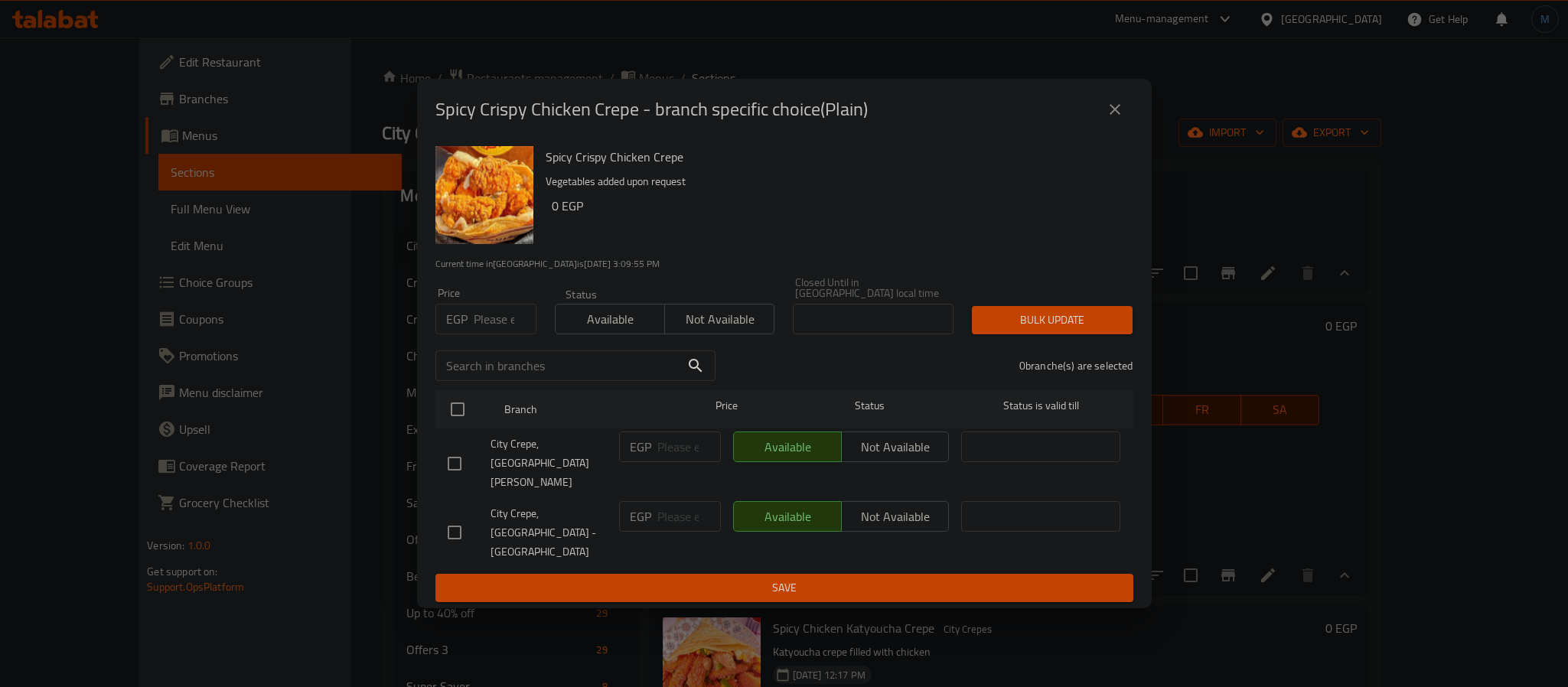
click at [499, 334] on input "number" at bounding box center [505, 319] width 63 height 31
click at [508, 334] on input "number" at bounding box center [505, 319] width 63 height 31
type input "110"
click at [455, 495] on div "City Crepe, [GEOGRAPHIC_DATA] - [GEOGRAPHIC_DATA]" at bounding box center [526, 532] width 171 height 76
click at [459, 478] on input "checkbox" at bounding box center [455, 463] width 32 height 32
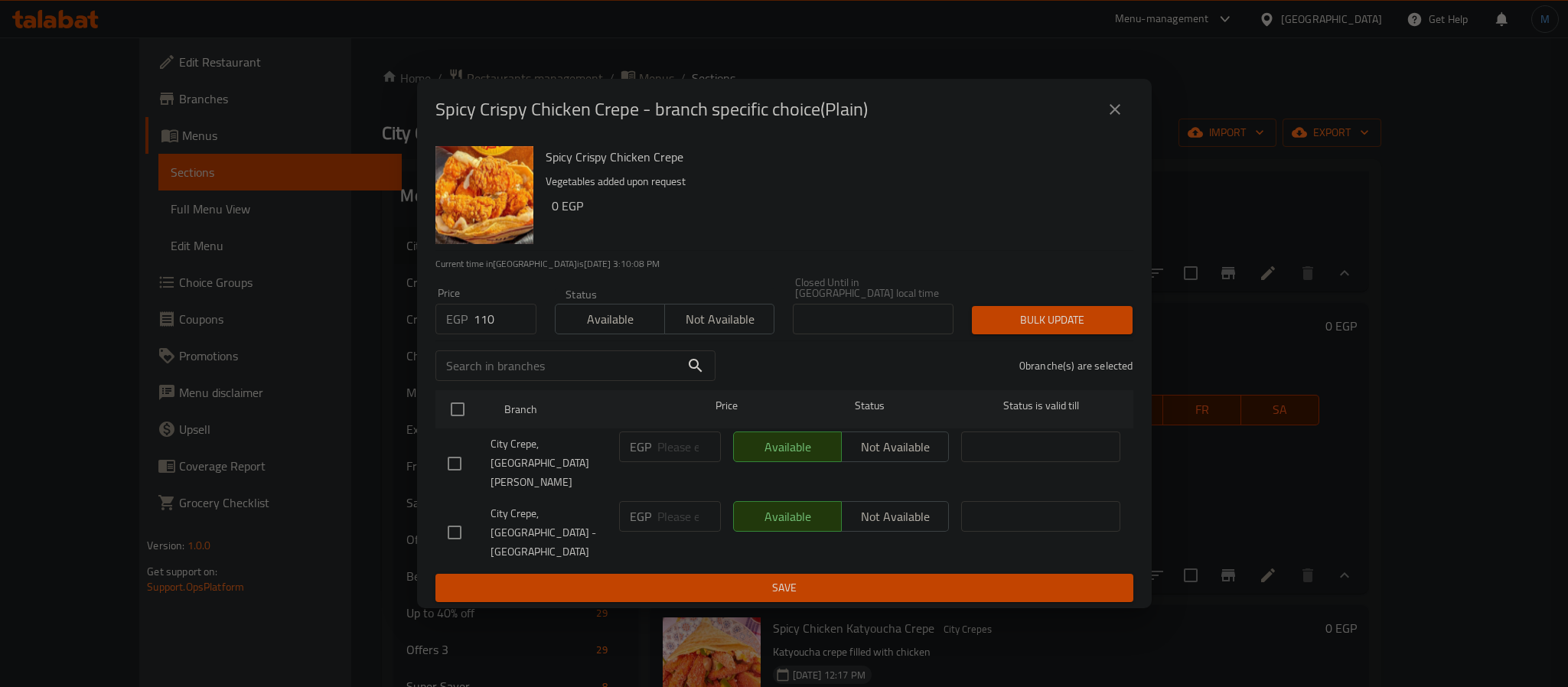
checkbox input "true"
click at [1061, 343] on div "Bulk update" at bounding box center [1052, 319] width 179 height 47
click at [1068, 330] on span "Bulk update" at bounding box center [1052, 320] width 137 height 19
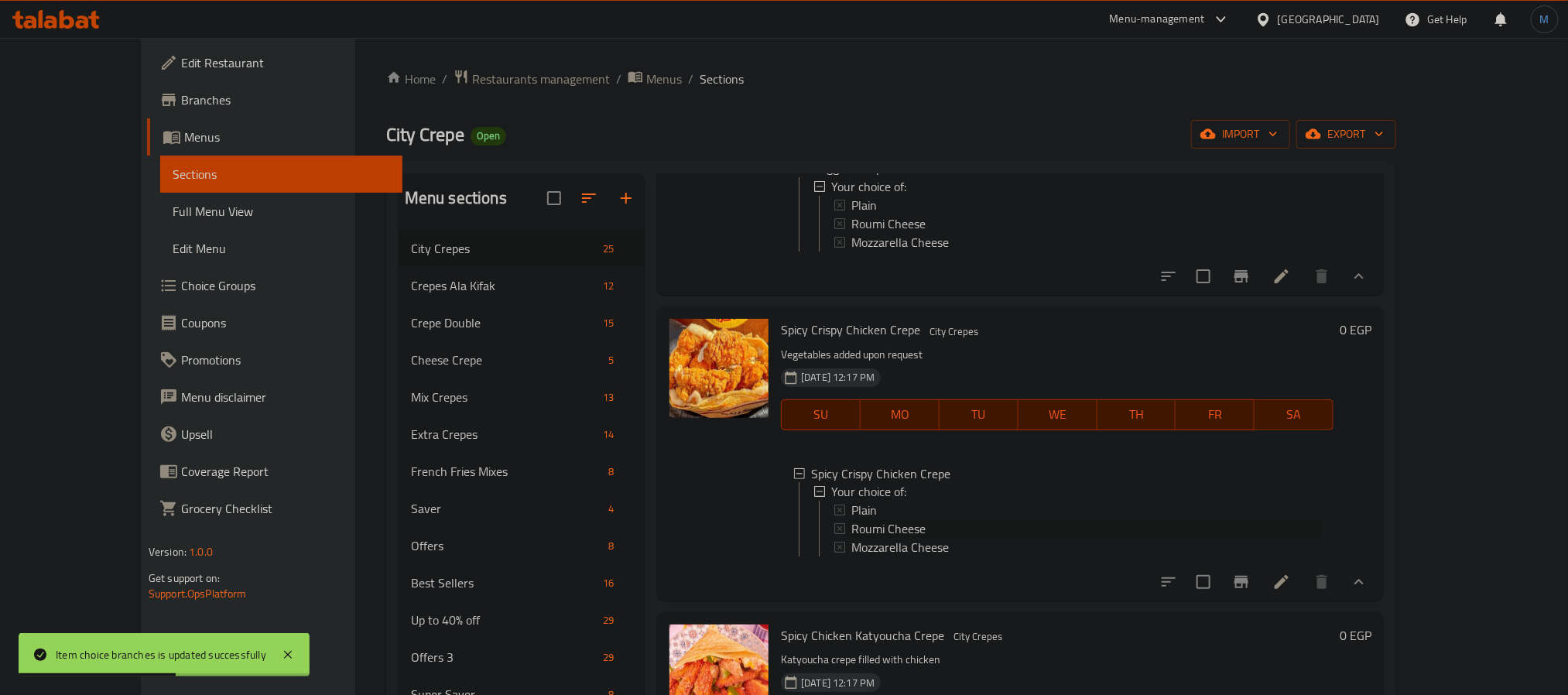
click at [852, 539] on span "Roumi Cheese" at bounding box center [889, 529] width 74 height 18
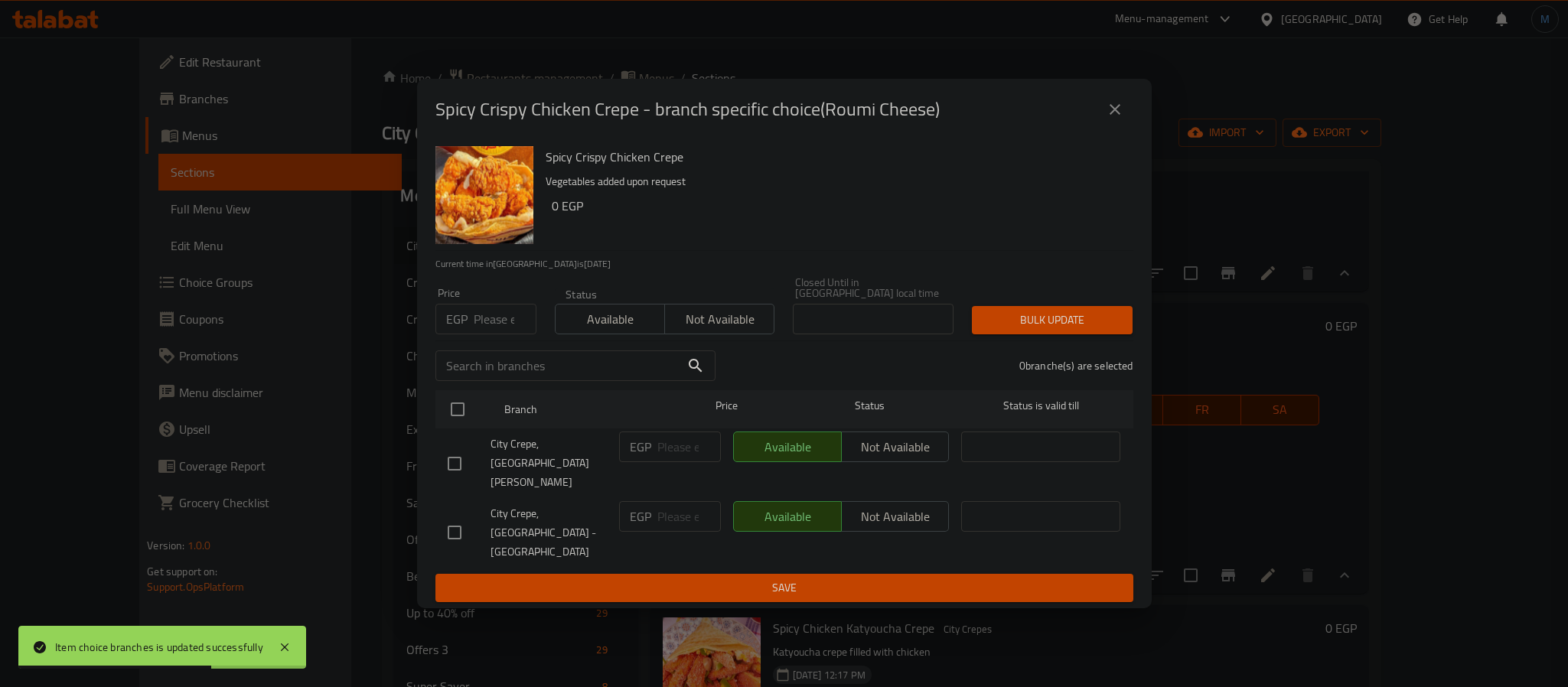
click at [478, 334] on input "number" at bounding box center [505, 319] width 63 height 31
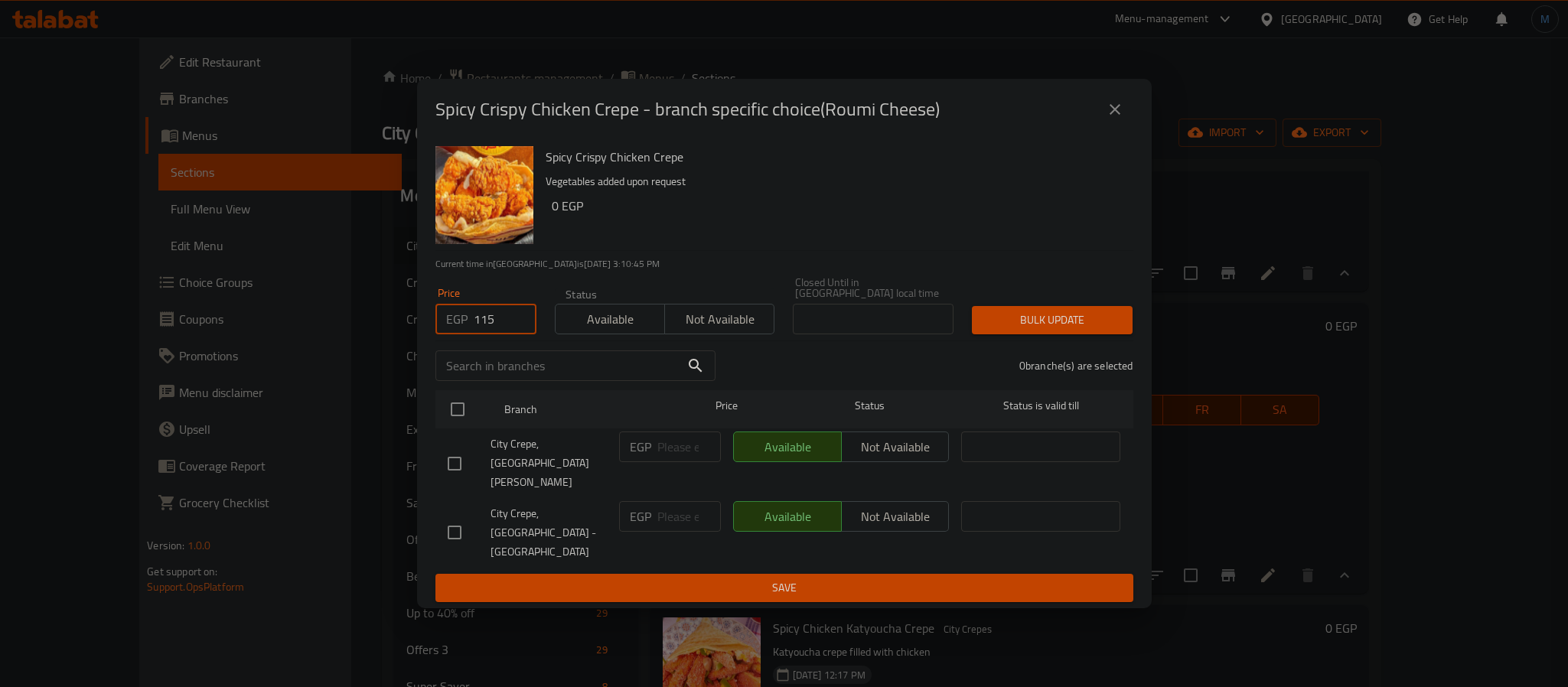
type input "115"
click at [476, 470] on div at bounding box center [469, 463] width 43 height 32
click at [466, 473] on input "checkbox" at bounding box center [455, 463] width 32 height 32
checkbox input "true"
click at [1005, 330] on span "Bulk update" at bounding box center [1052, 320] width 137 height 19
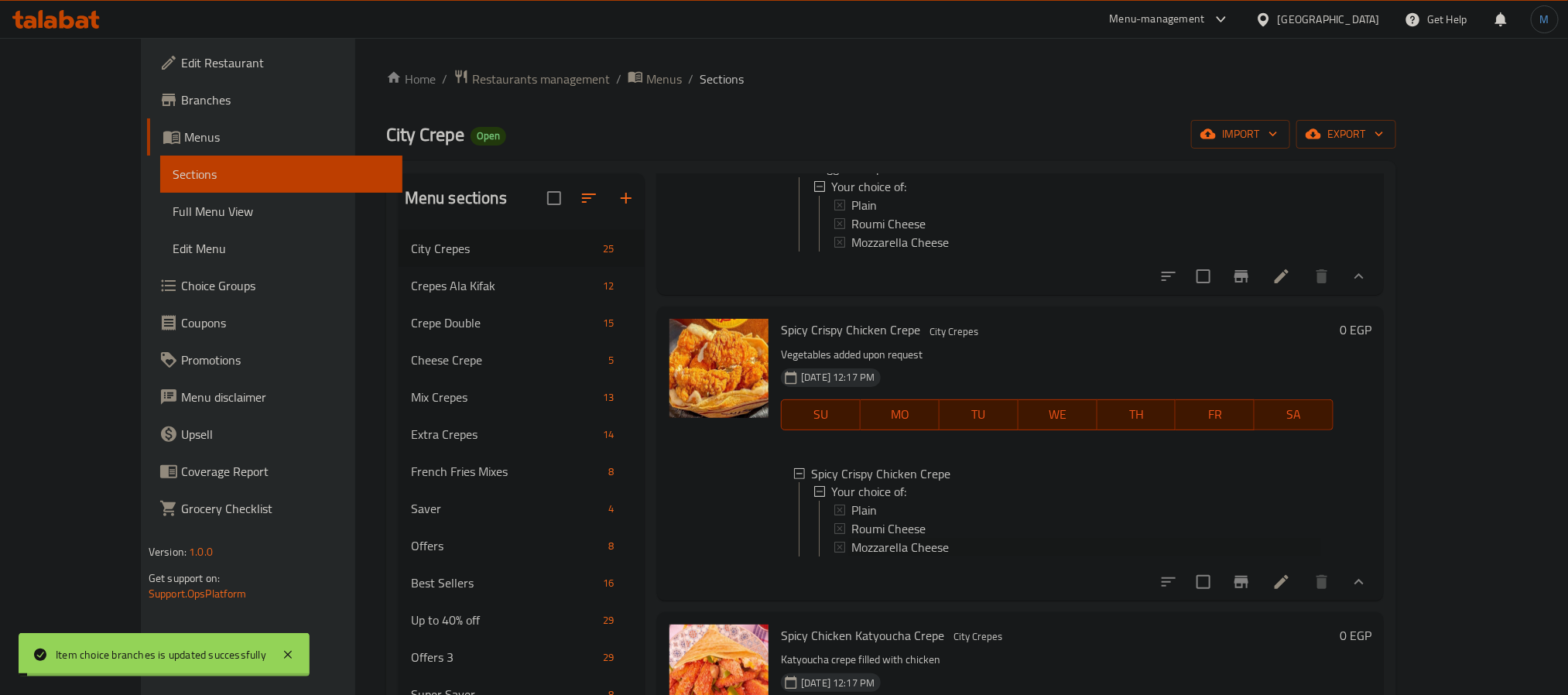
click at [857, 557] on span "Mozzarella Cheese" at bounding box center [901, 547] width 97 height 18
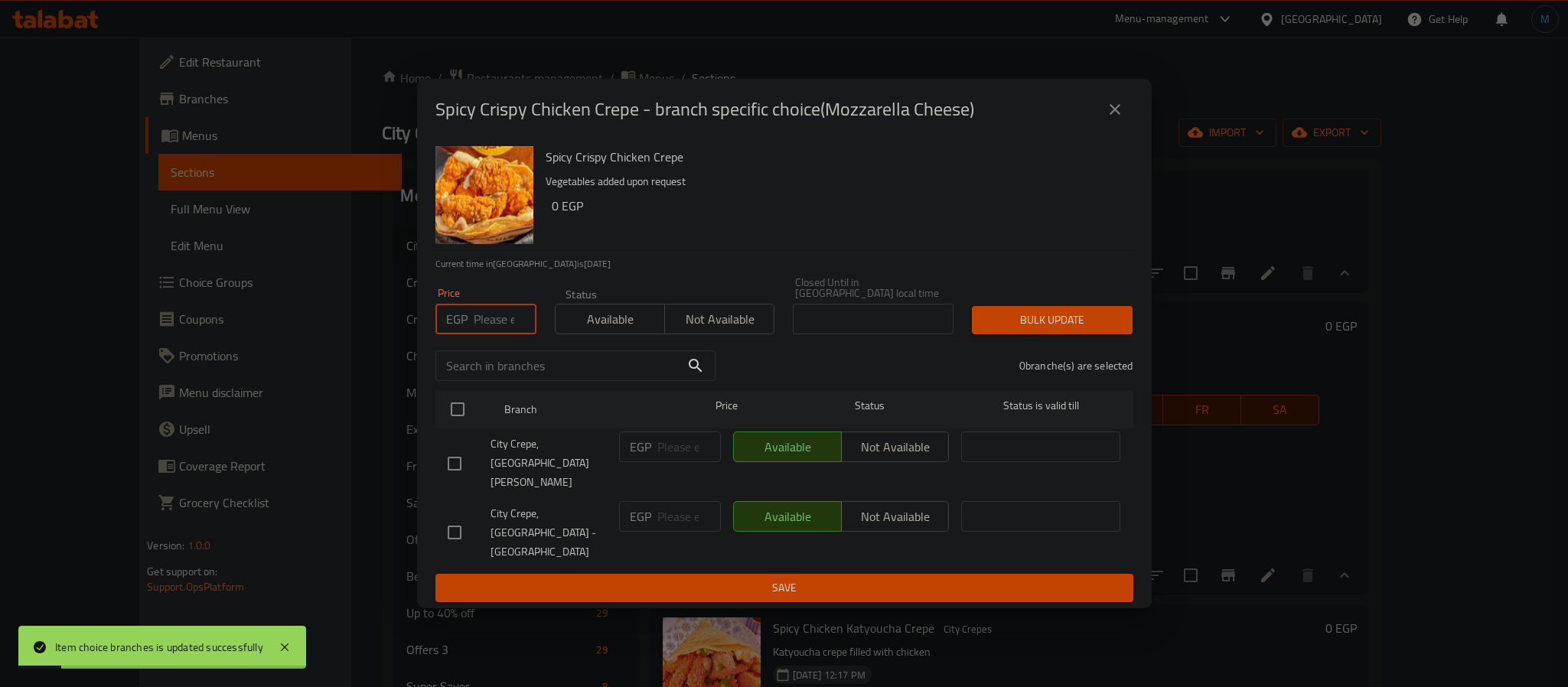
click at [510, 334] on input "number" at bounding box center [505, 319] width 63 height 31
type input "115"
click at [466, 457] on input "checkbox" at bounding box center [455, 463] width 32 height 32
checkbox input "true"
click at [1095, 326] on button "Bulk update" at bounding box center [1052, 320] width 161 height 28
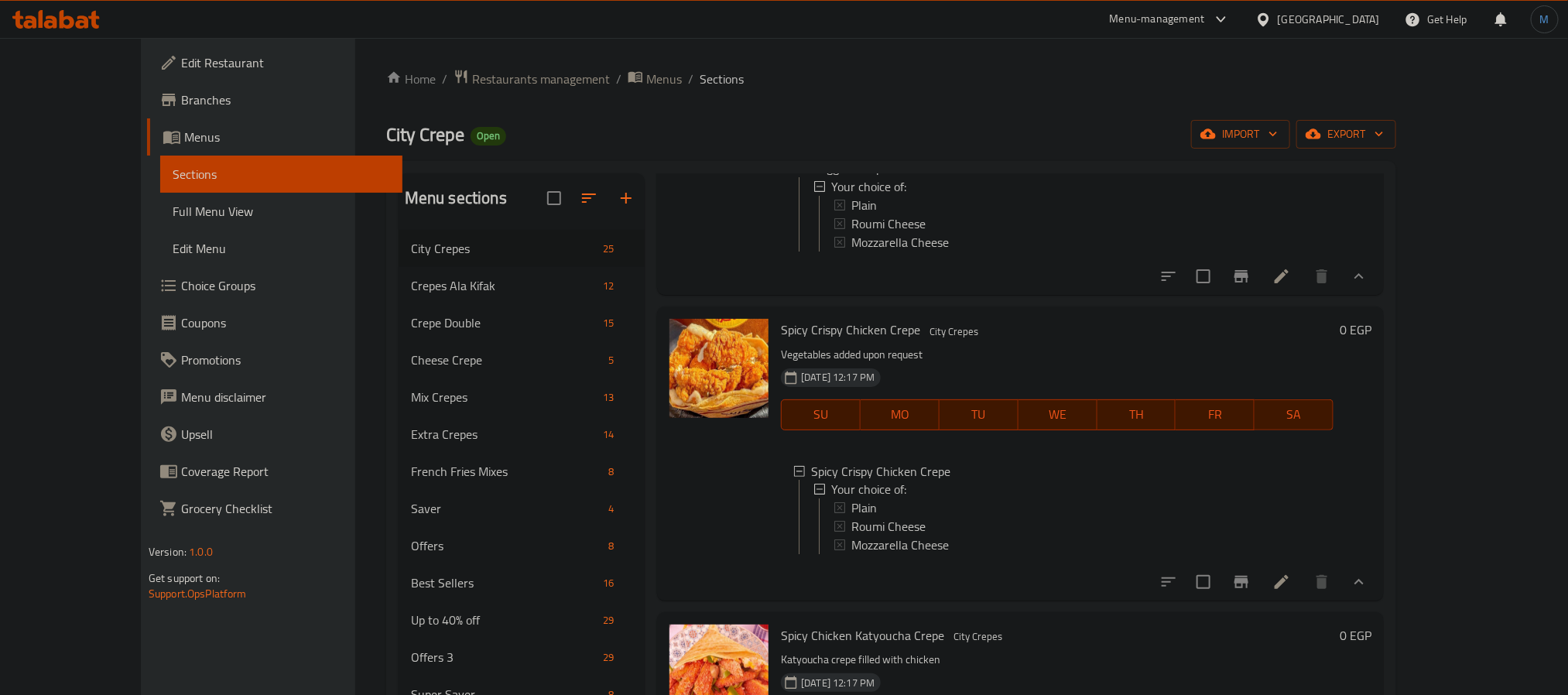
click at [1291, 591] on icon at bounding box center [1281, 582] width 18 height 18
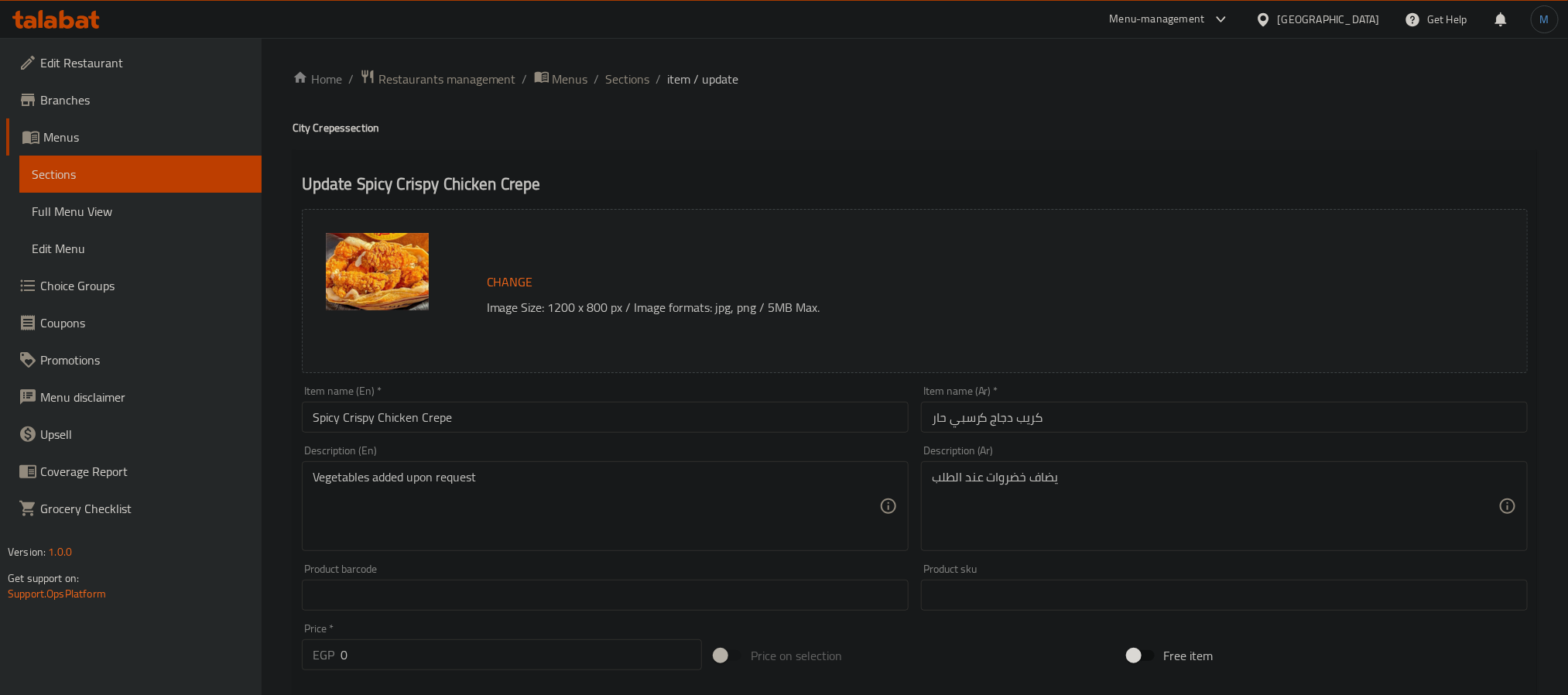
click at [1113, 435] on div "Item name (Ar)   * كريب دجاج كرسبي حار Item name (Ar) *" at bounding box center [1225, 409] width 620 height 60
click at [1124, 428] on input "كريب دجاج كرسبي حار" at bounding box center [1225, 417] width 607 height 31
click at [1465, 419] on input "كريب دجاج كرسبي حار" at bounding box center [1225, 417] width 607 height 31
click at [1487, 421] on input "كريب دجاج كرسبي حار" at bounding box center [1225, 417] width 607 height 31
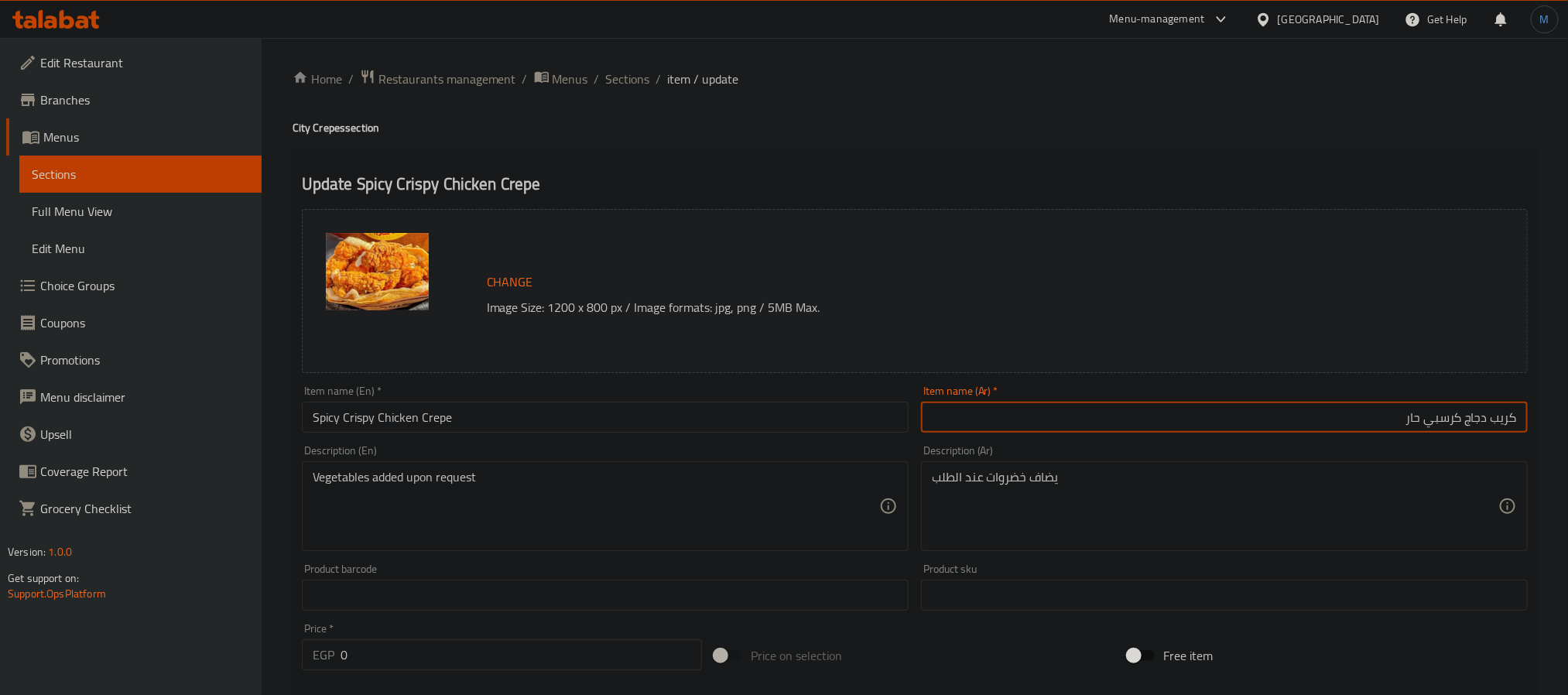
click at [1487, 421] on input "كريب دجاج كرسبي حار" at bounding box center [1225, 417] width 607 height 31
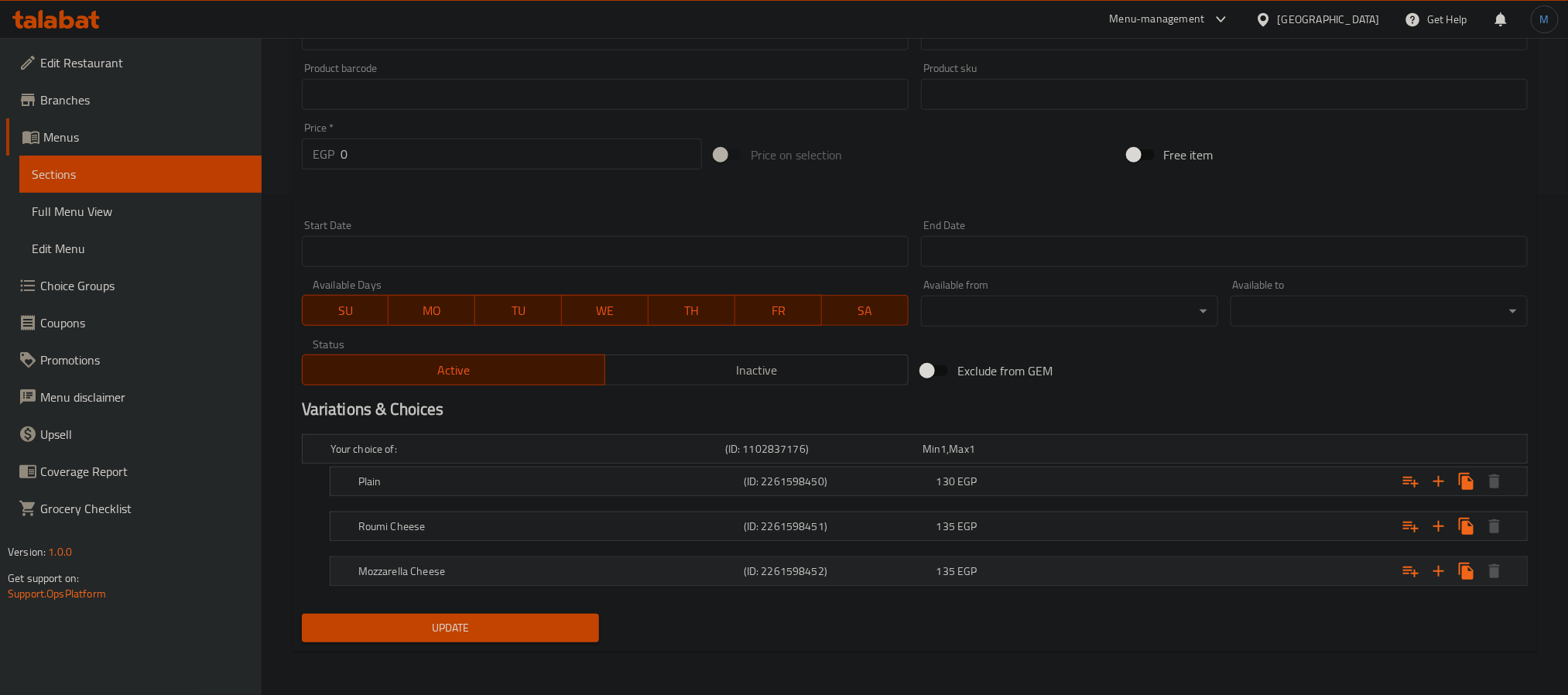
scroll to position [502, 0]
type input "كريب فراخ كرسبي حار"
click at [445, 650] on div "Update Spicy Crispy Chicken Crepe Change Image Size: 1200 x 800 px / Image form…" at bounding box center [915, 151] width 1245 height 1002
click at [509, 637] on span "Update" at bounding box center [450, 628] width 272 height 19
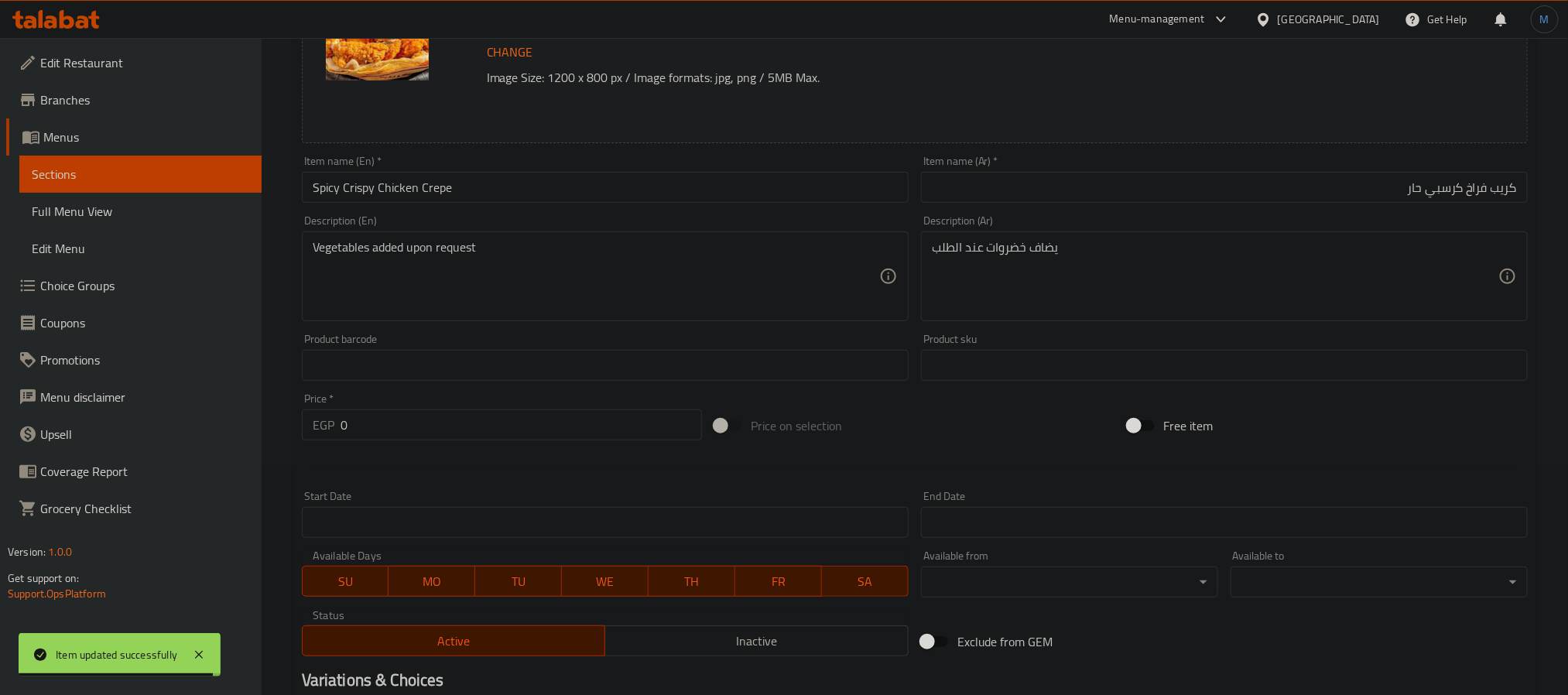
scroll to position [0, 0]
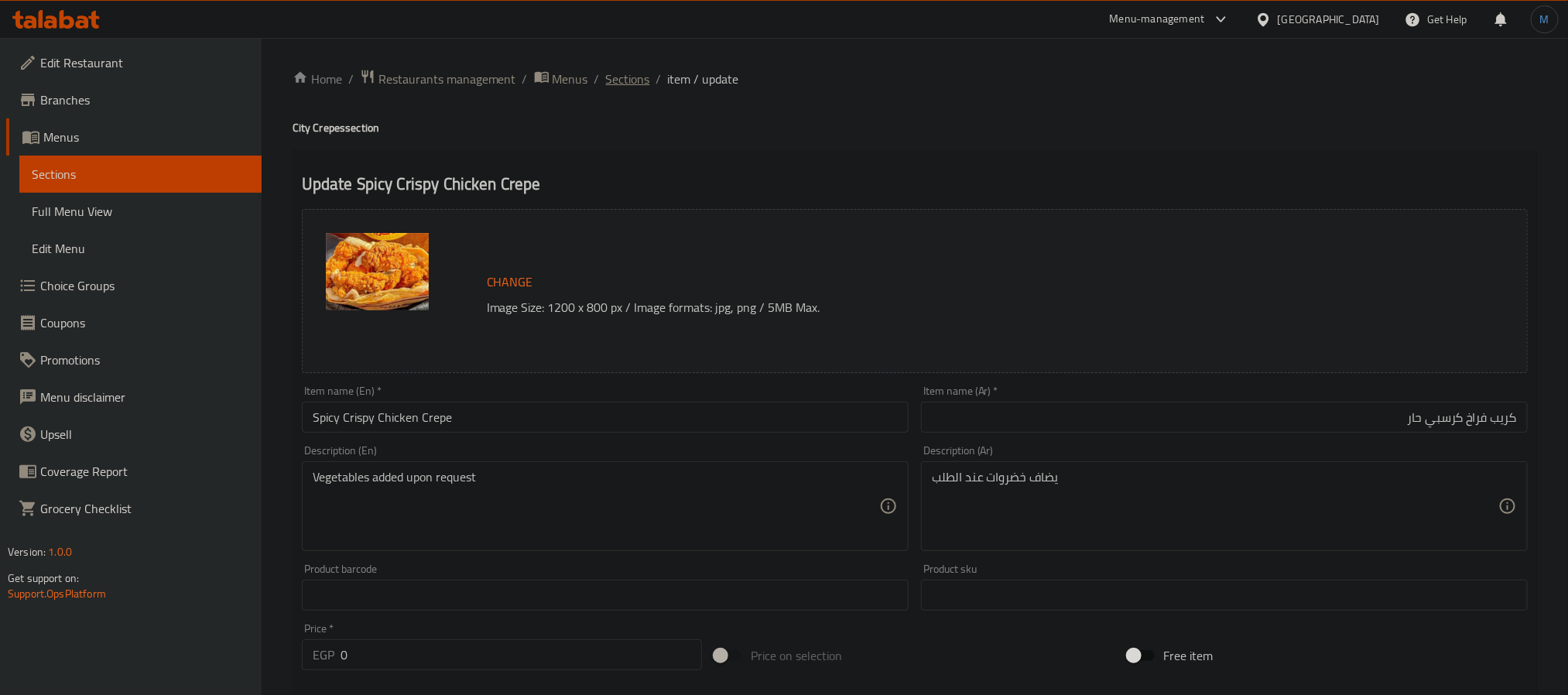
click at [636, 84] on span "Sections" at bounding box center [628, 78] width 44 height 18
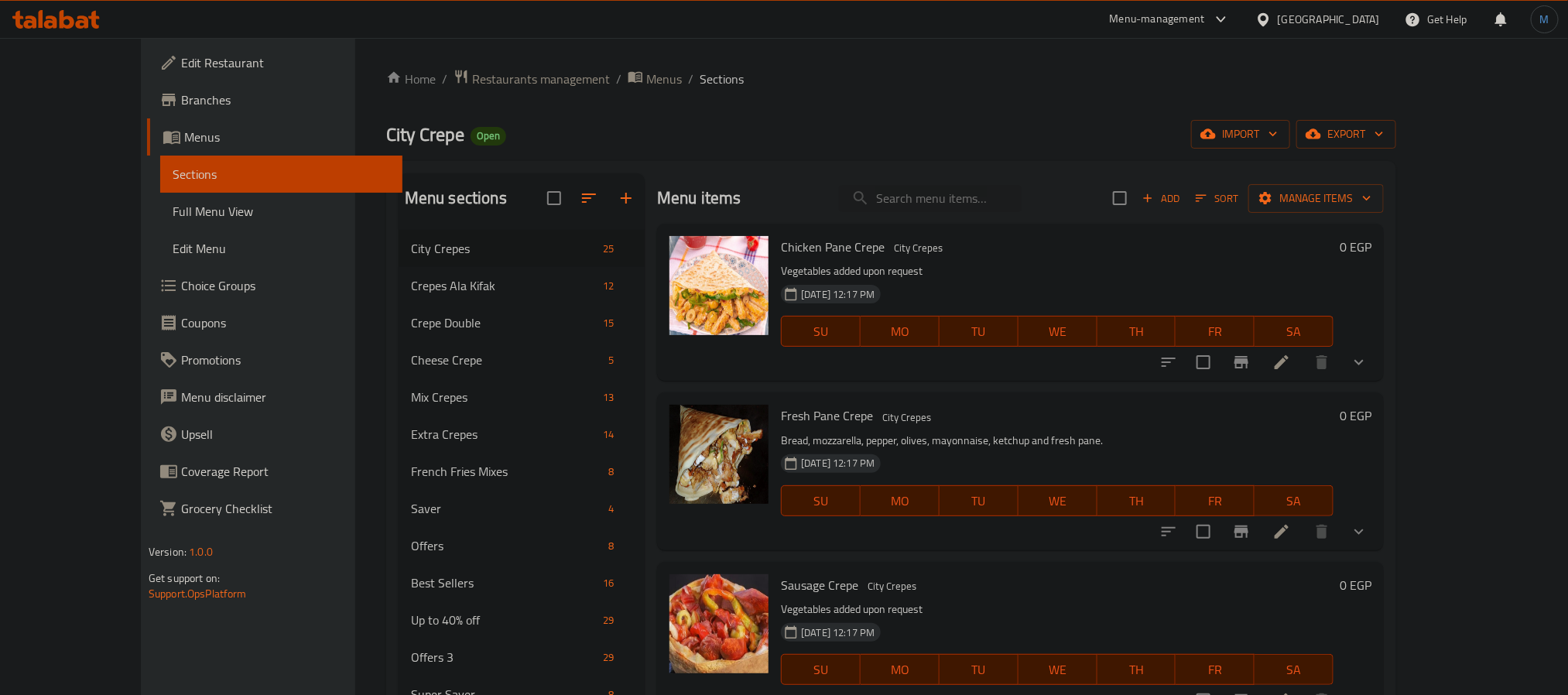
click at [1178, 574] on h6 "Sausage Crepe City Crepes" at bounding box center [1057, 584] width 552 height 22
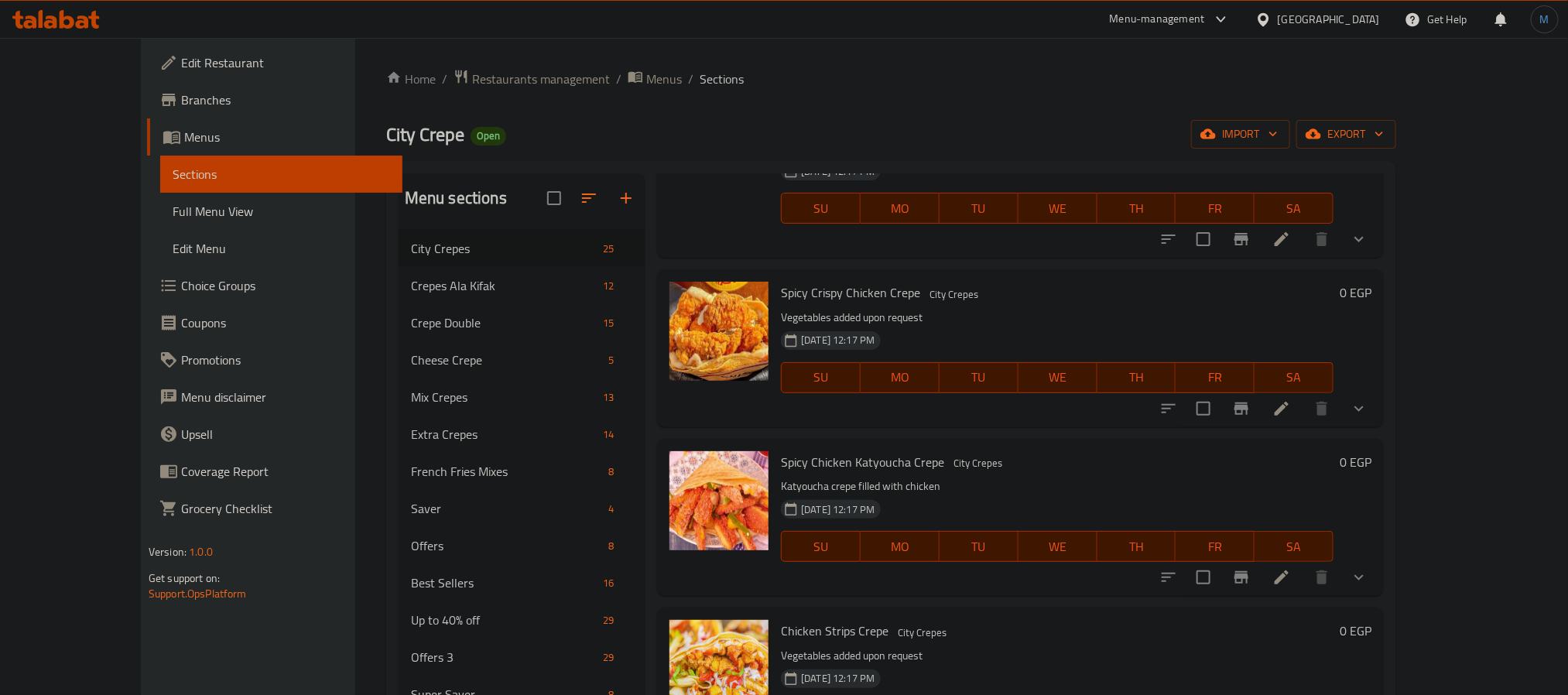
scroll to position [1193, 0]
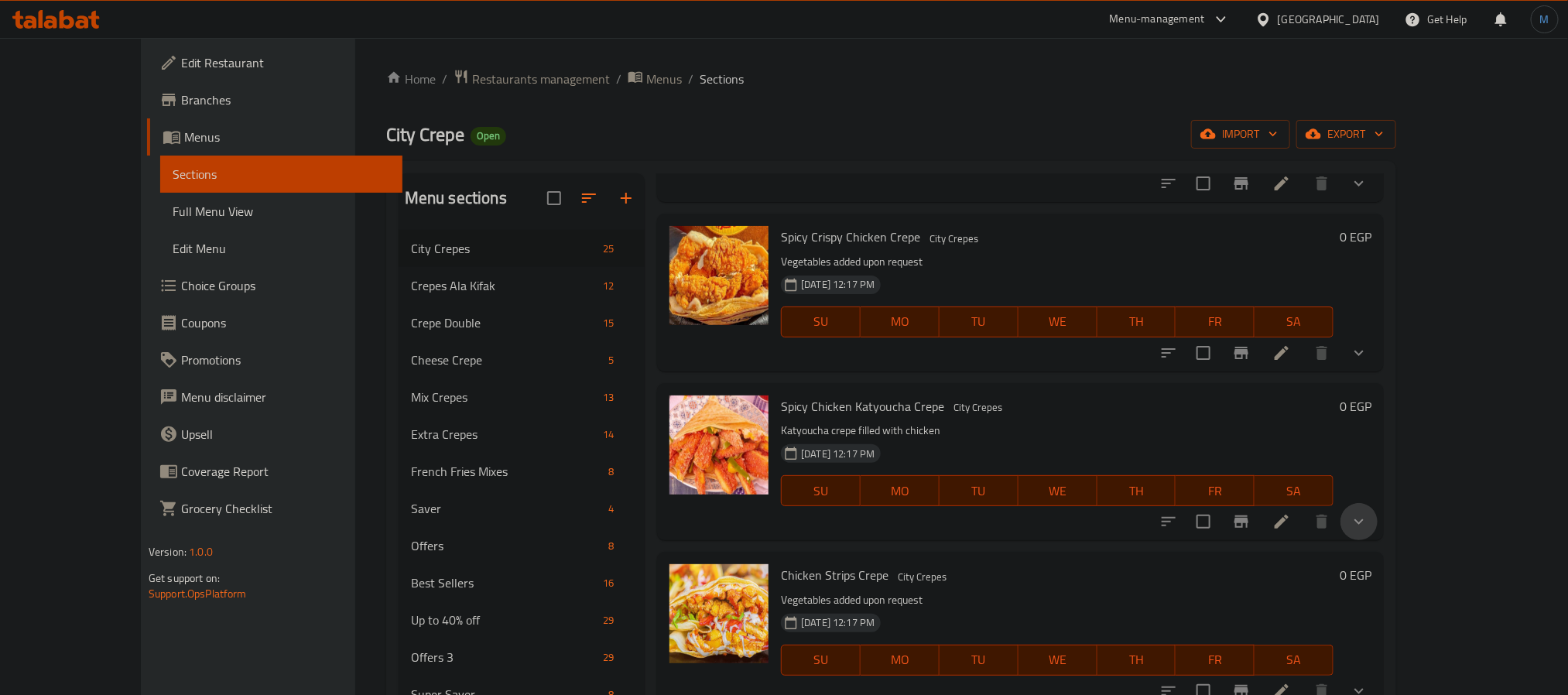
click at [1378, 532] on button "show more" at bounding box center [1359, 521] width 38 height 38
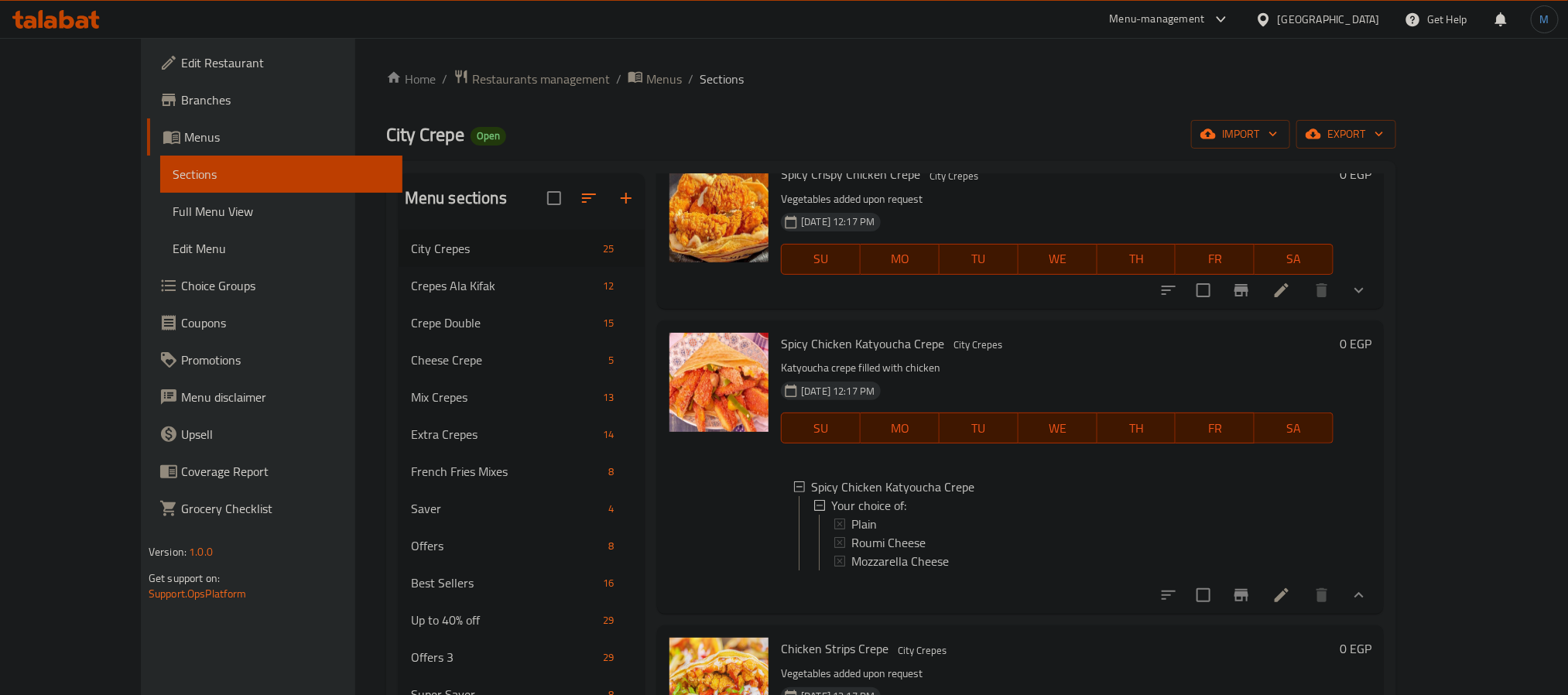
scroll to position [1309, 0]
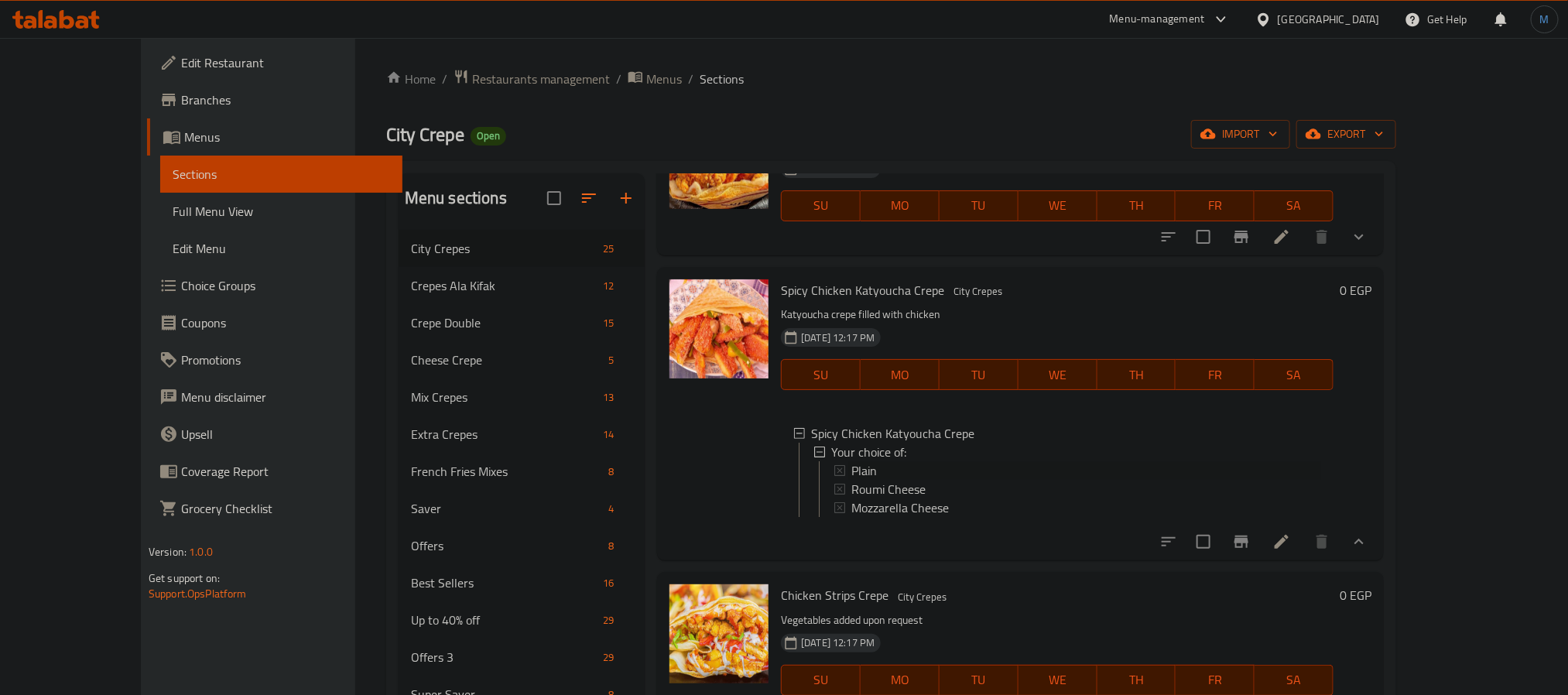
click at [871, 464] on div "Plain" at bounding box center [1087, 470] width 470 height 18
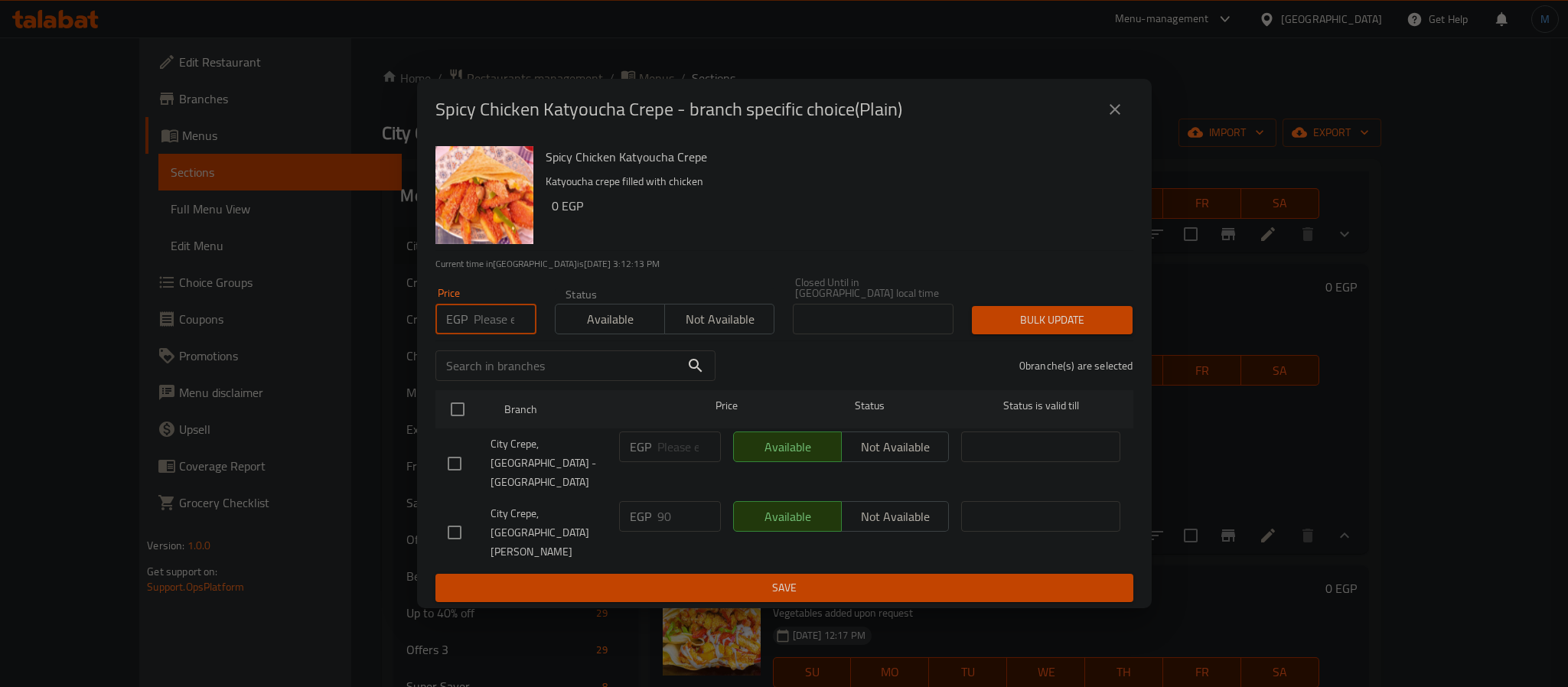
click at [496, 330] on input "number" at bounding box center [505, 319] width 63 height 31
type input "95"
click at [450, 528] on input "checkbox" at bounding box center [455, 532] width 32 height 32
checkbox input "true"
drag, startPoint x: 979, startPoint y: 349, endPoint x: 994, endPoint y: 340, distance: 17.5
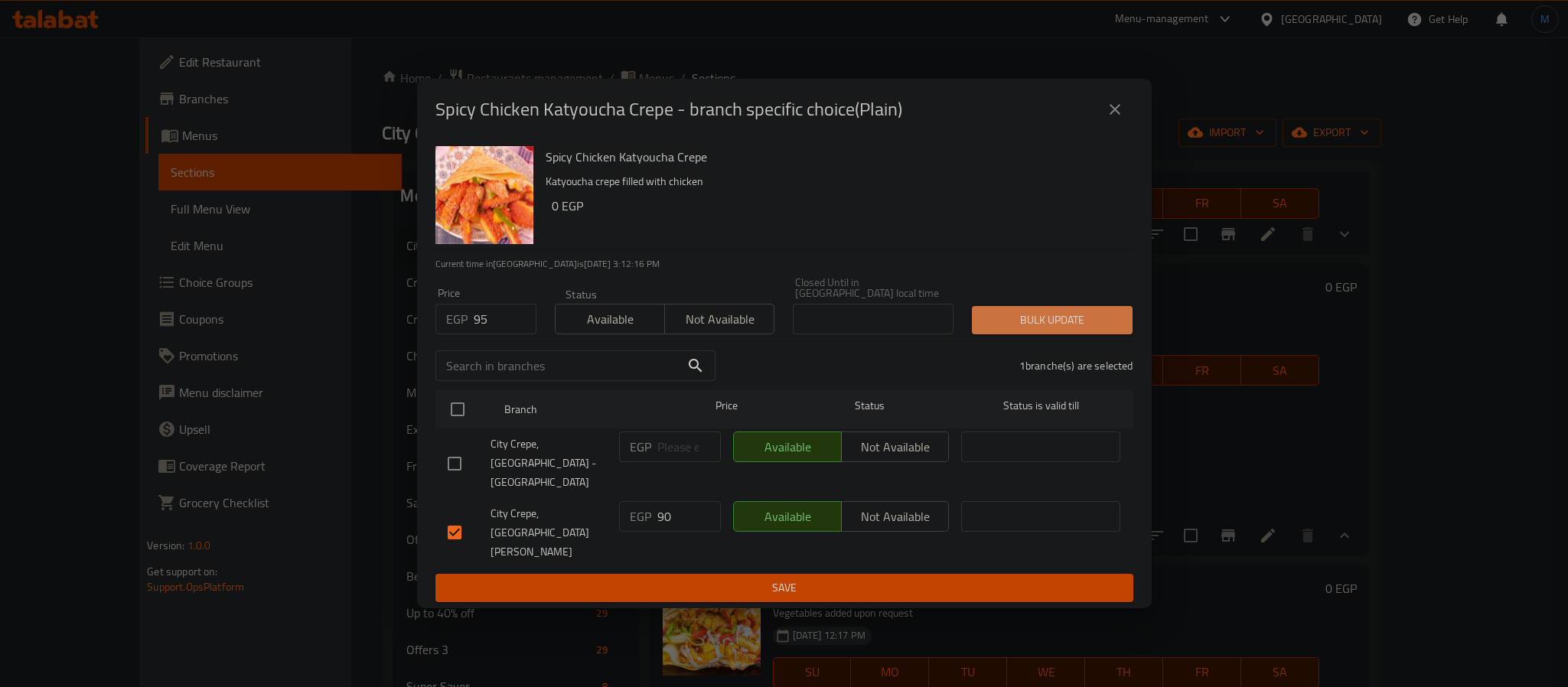
click at [994, 334] on button "Bulk update" at bounding box center [1052, 320] width 161 height 28
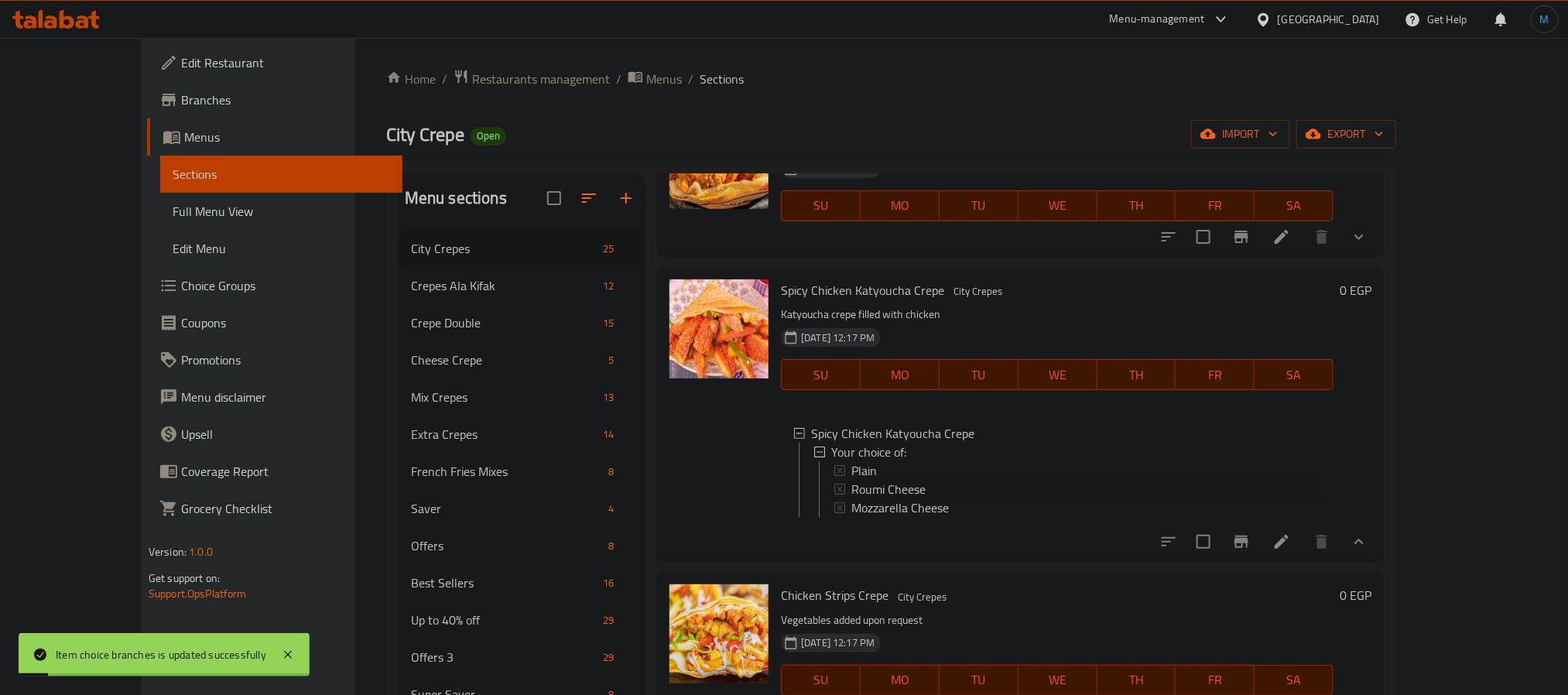
click at [852, 484] on span "Roumi Cheese" at bounding box center [889, 488] width 74 height 18
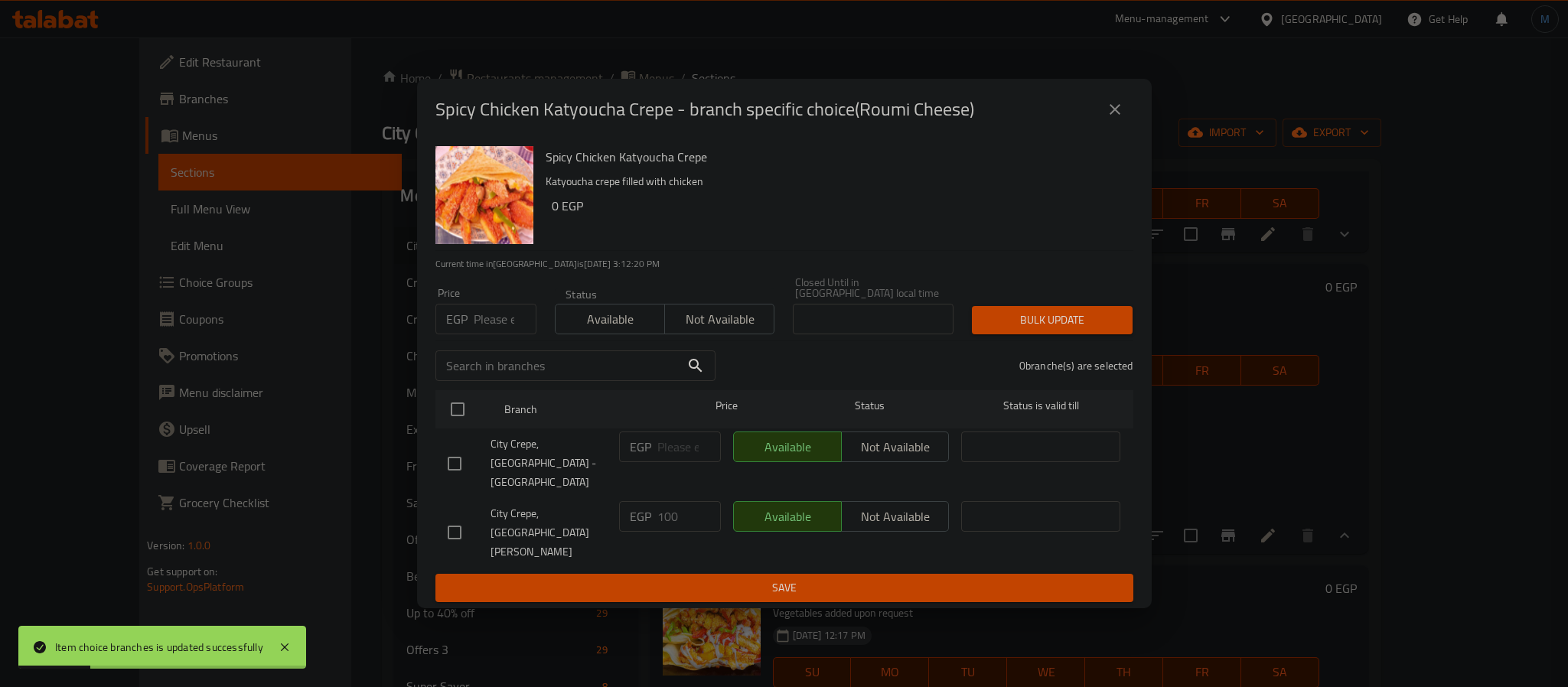
click at [501, 319] on div "Price EGP Price" at bounding box center [486, 311] width 101 height 47
click at [496, 324] on input "number" at bounding box center [505, 319] width 63 height 31
type input "100"
drag, startPoint x: 470, startPoint y: 491, endPoint x: 468, endPoint y: 501, distance: 10.2
click at [468, 501] on ul "Branch Price Status Status is valid till City Crepe, [GEOGRAPHIC_DATA] - [GEOGR…" at bounding box center [784, 479] width 698 height 189
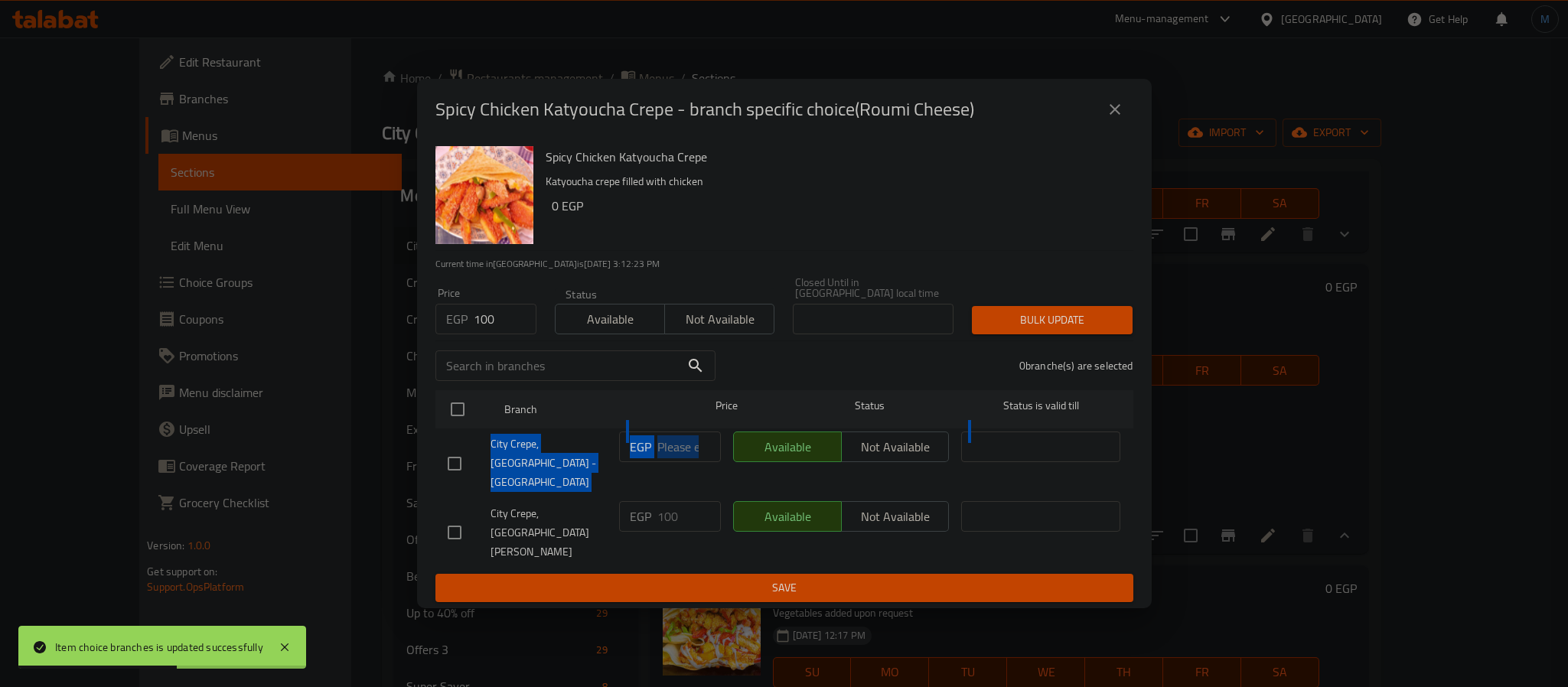
click at [468, 516] on input "checkbox" at bounding box center [455, 532] width 32 height 32
checkbox input "true"
click at [1018, 359] on div "1 branche(s) are selected" at bounding box center [933, 366] width 417 height 55
click at [1033, 330] on span "Bulk update" at bounding box center [1052, 320] width 137 height 19
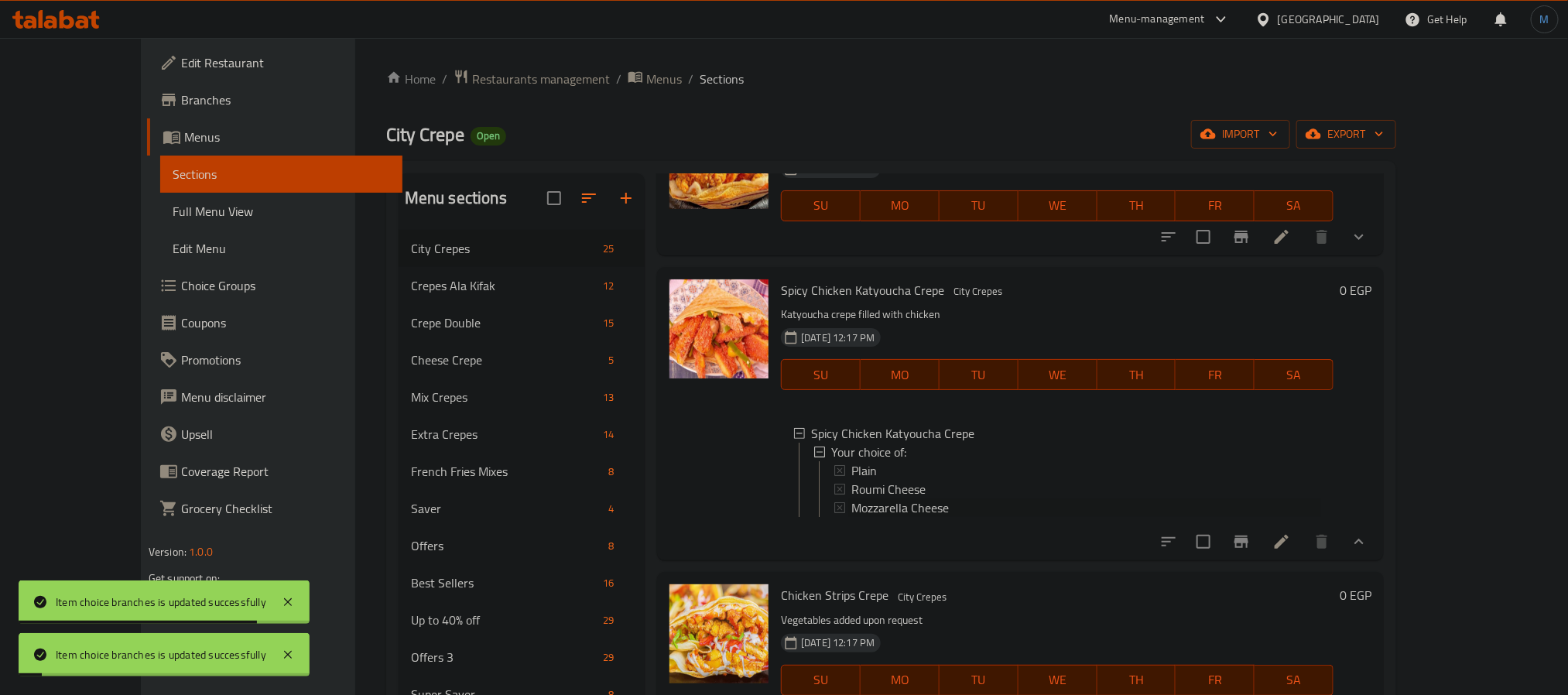
click at [853, 513] on span "Mozzarella Cheese" at bounding box center [901, 507] width 97 height 18
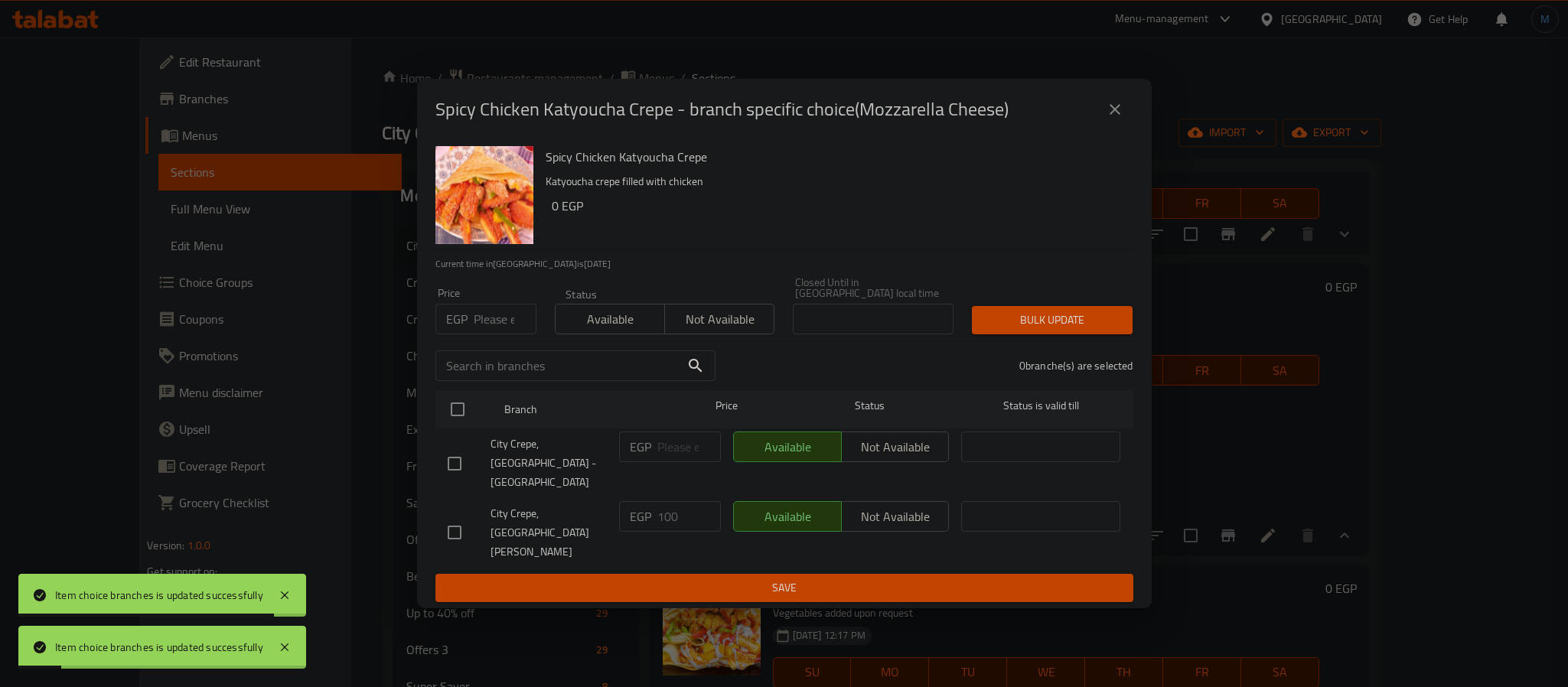
click at [493, 334] on input "number" at bounding box center [505, 319] width 63 height 31
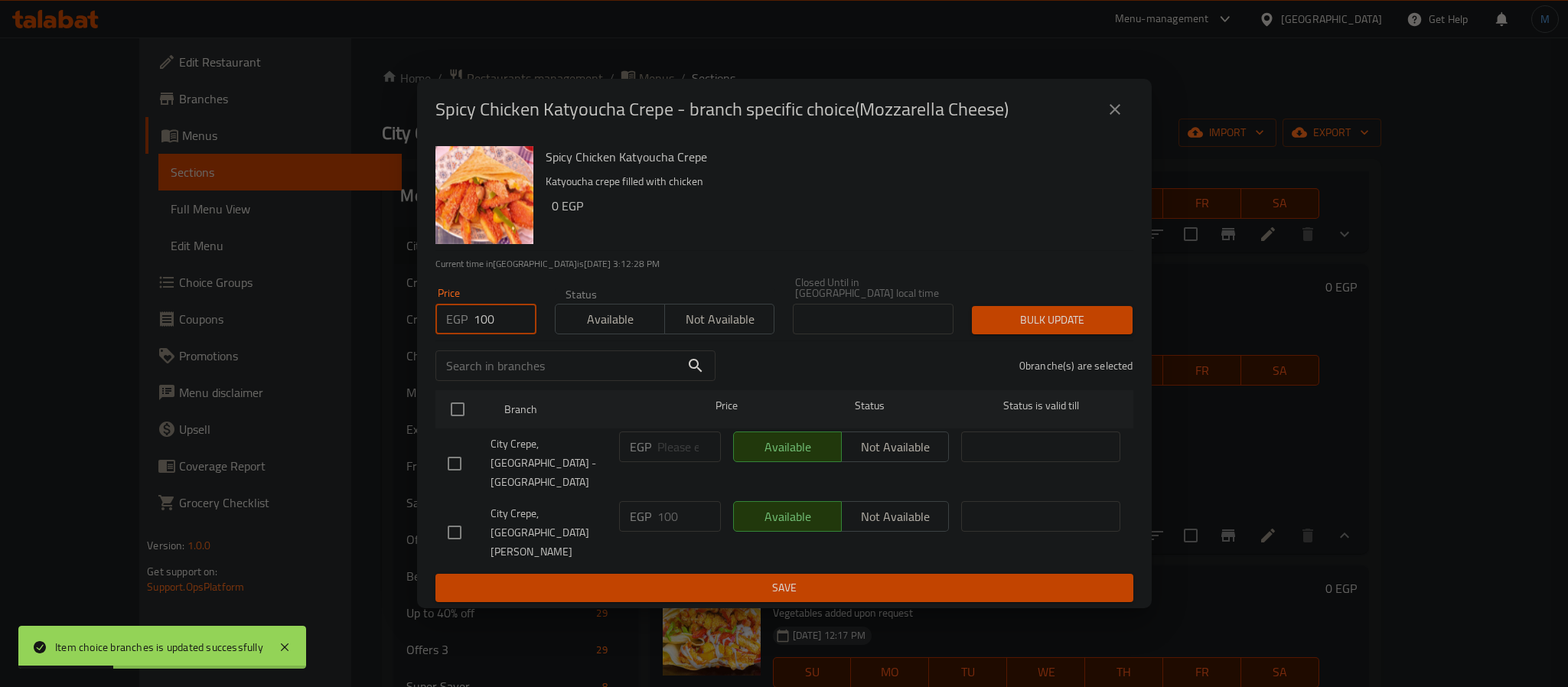
type input "100"
click at [464, 516] on input "checkbox" at bounding box center [455, 532] width 32 height 32
checkbox input "true"
click at [1010, 330] on span "Bulk update" at bounding box center [1052, 320] width 137 height 19
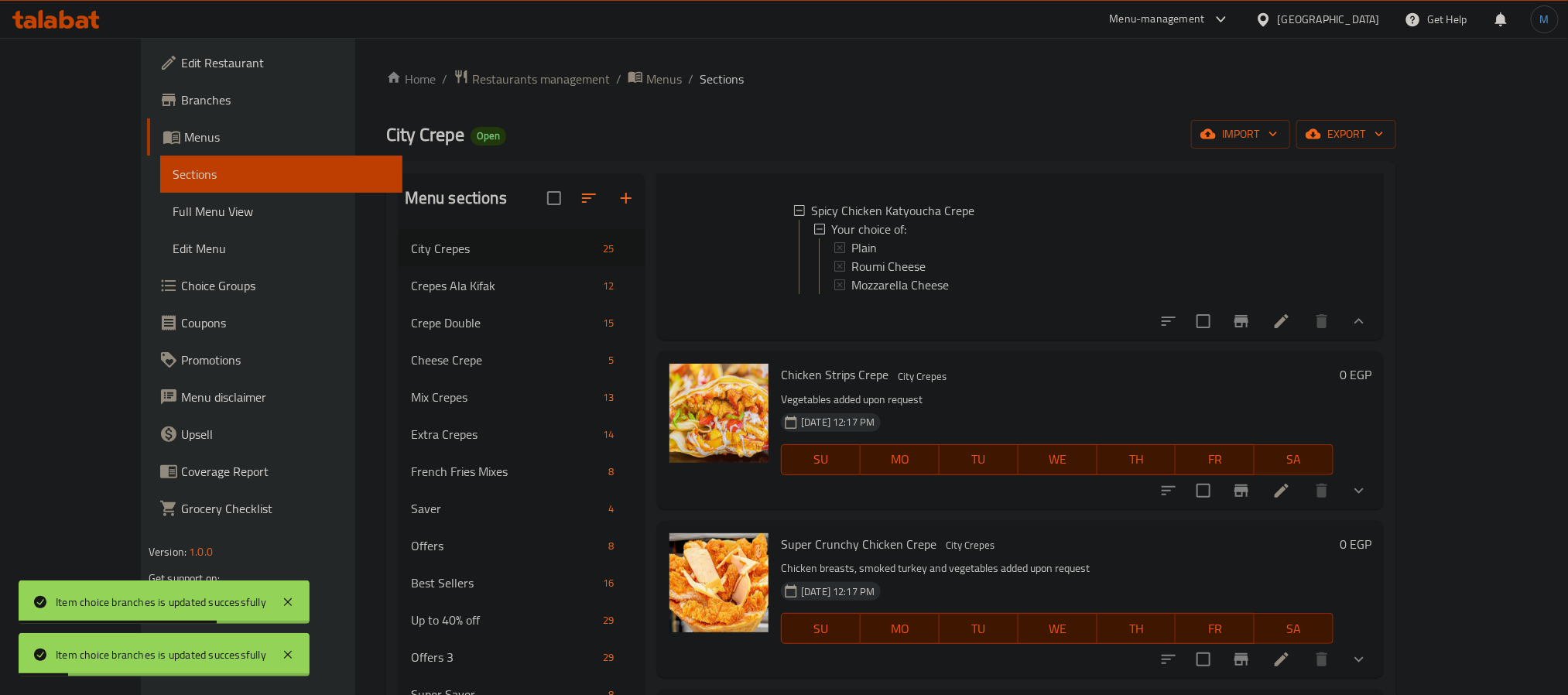
scroll to position [1541, 0]
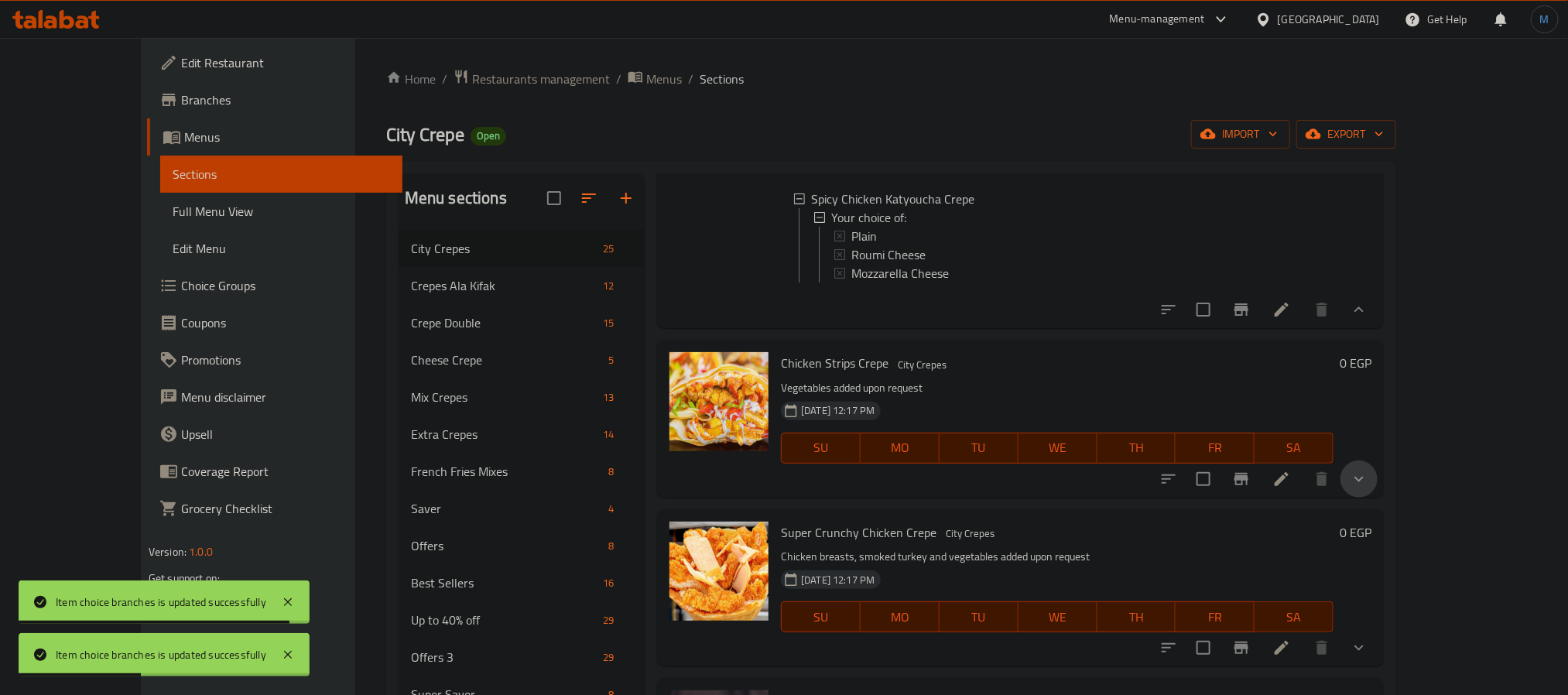
click at [1378, 478] on button "show more" at bounding box center [1359, 479] width 38 height 38
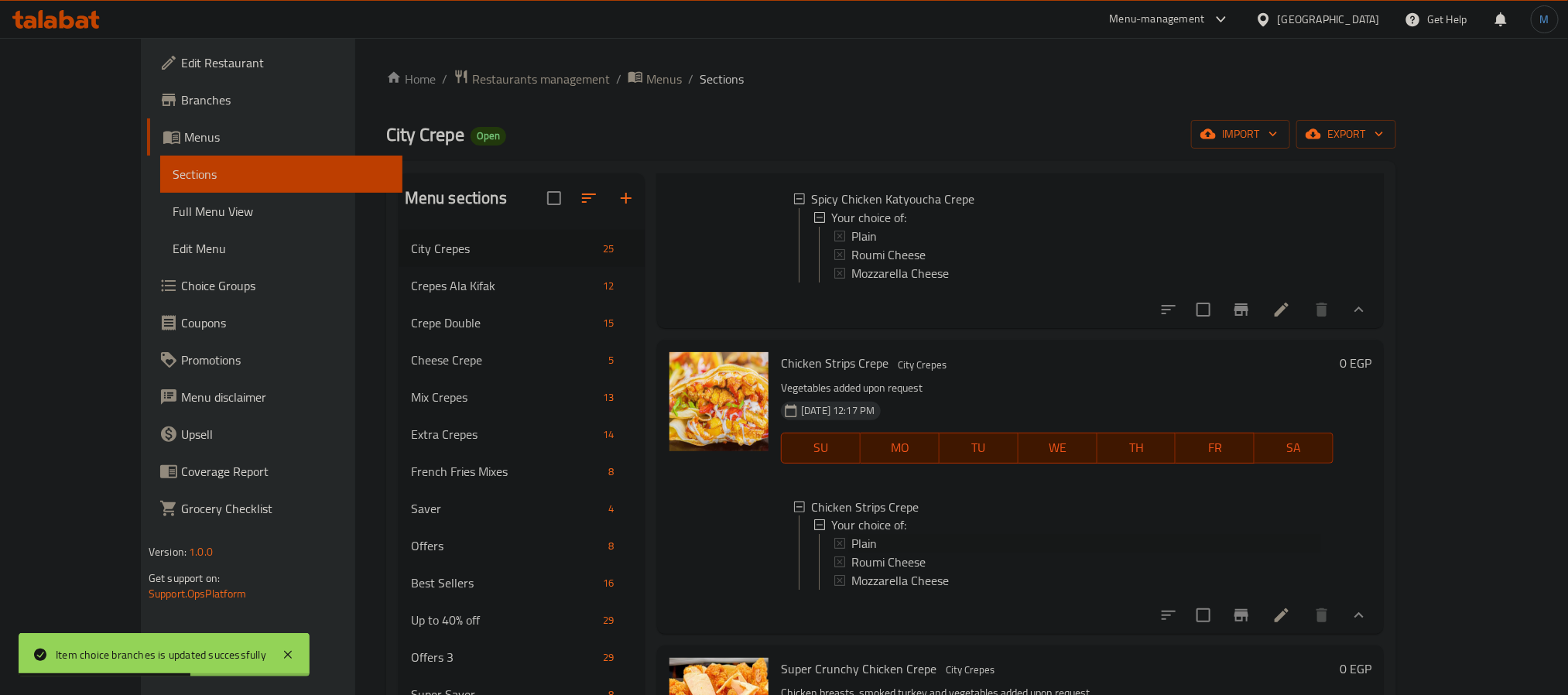
click at [852, 553] on span "Plain" at bounding box center [865, 543] width 26 height 18
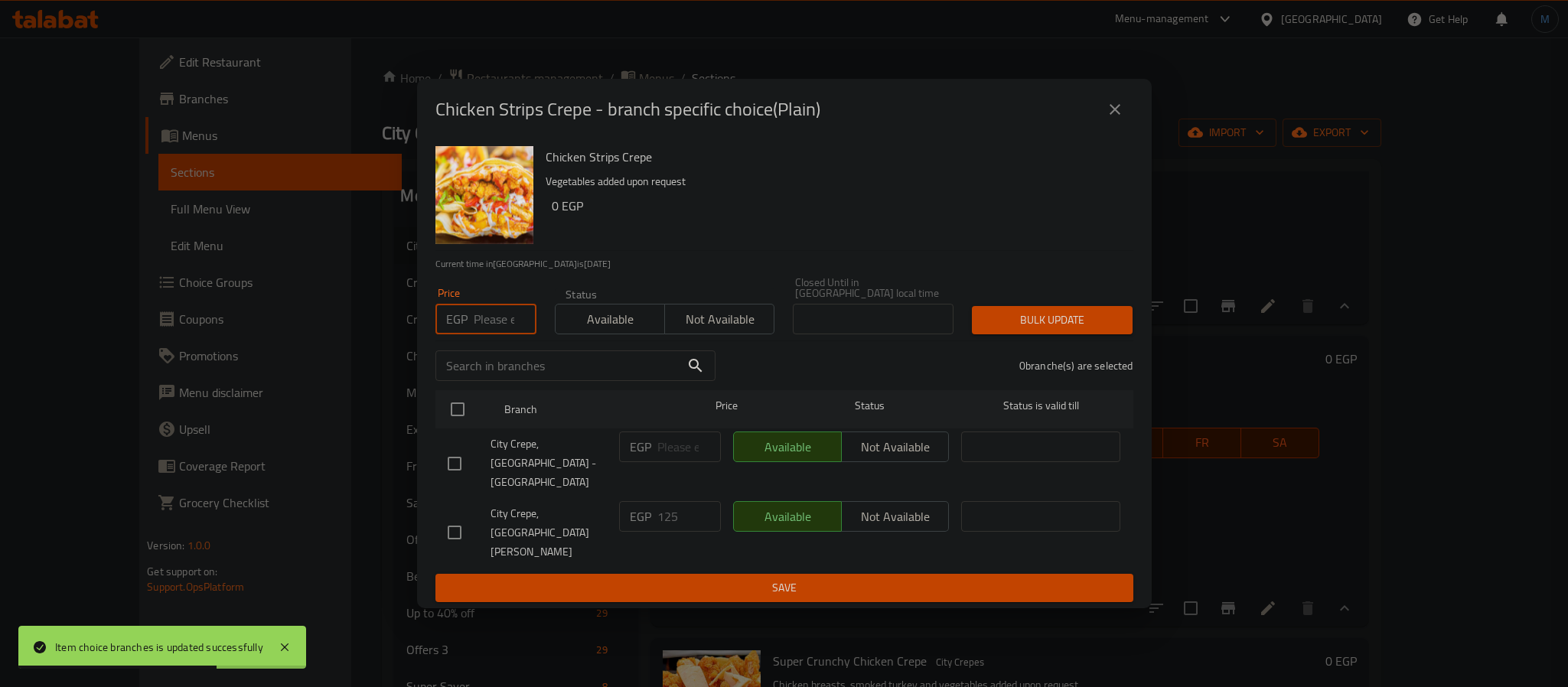
click at [480, 334] on input "number" at bounding box center [505, 319] width 63 height 31
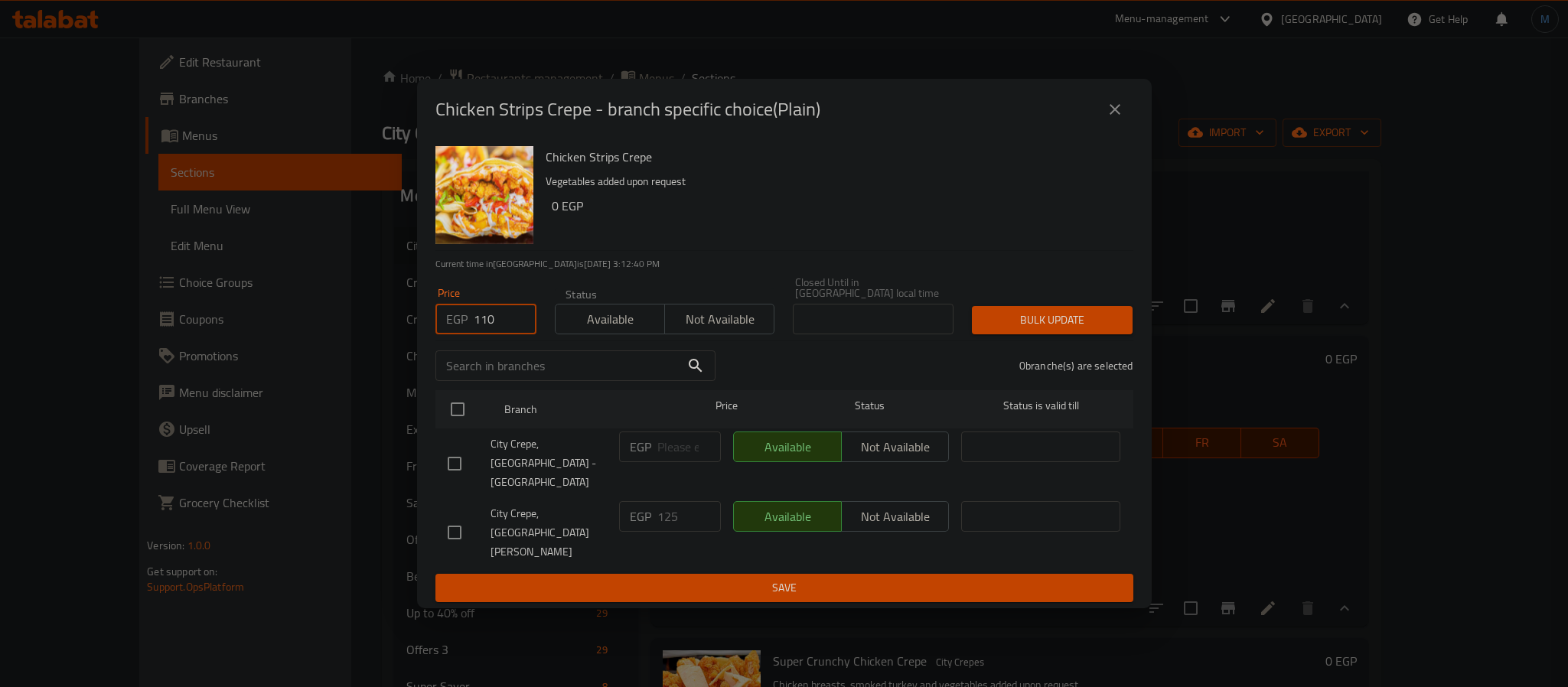
type input "110"
click at [448, 516] on input "checkbox" at bounding box center [455, 532] width 32 height 32
checkbox input "true"
click at [990, 330] on span "Bulk update" at bounding box center [1052, 320] width 137 height 19
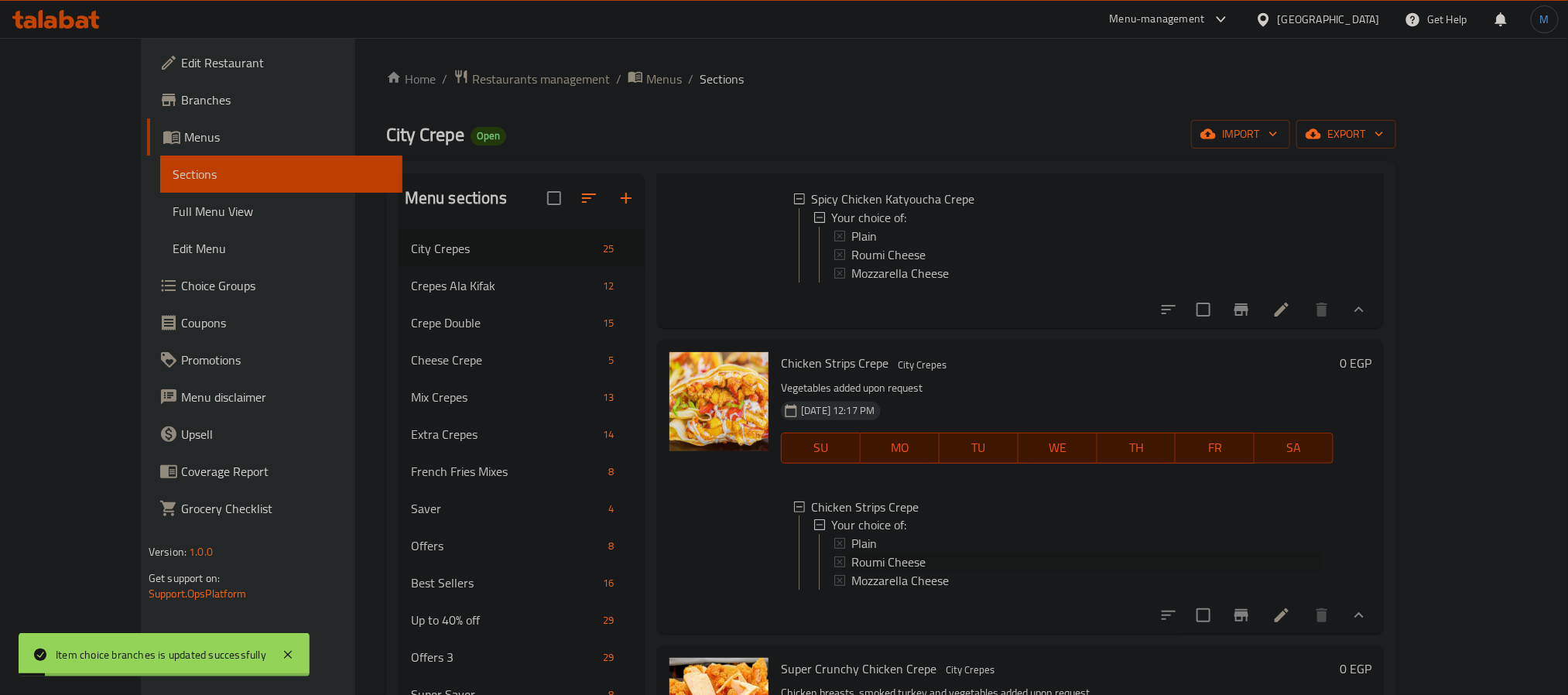
click at [852, 571] on span "Roumi Cheese" at bounding box center [889, 562] width 74 height 18
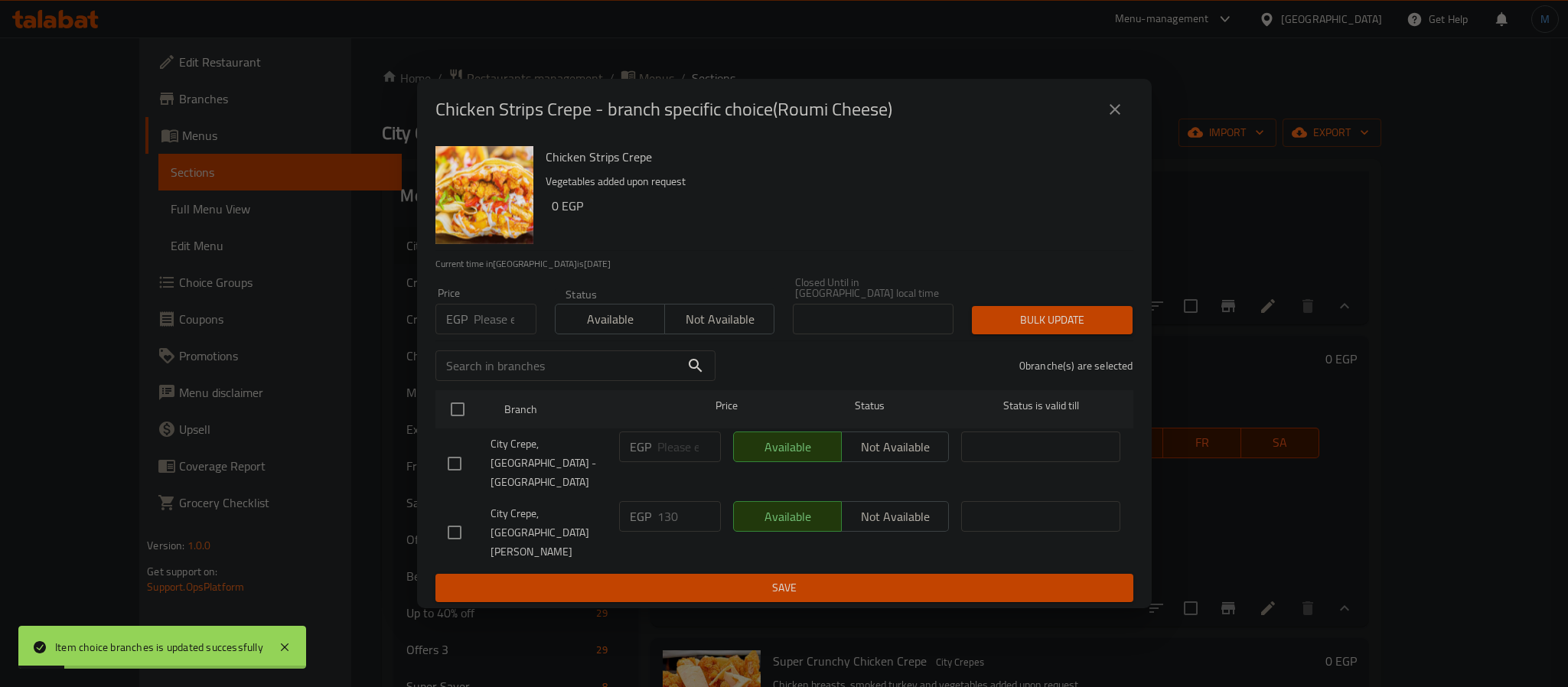
click at [505, 331] on input "number" at bounding box center [505, 319] width 63 height 31
type input "115"
click at [464, 516] on input "checkbox" at bounding box center [455, 532] width 32 height 32
click at [452, 516] on input "checkbox" at bounding box center [455, 532] width 32 height 32
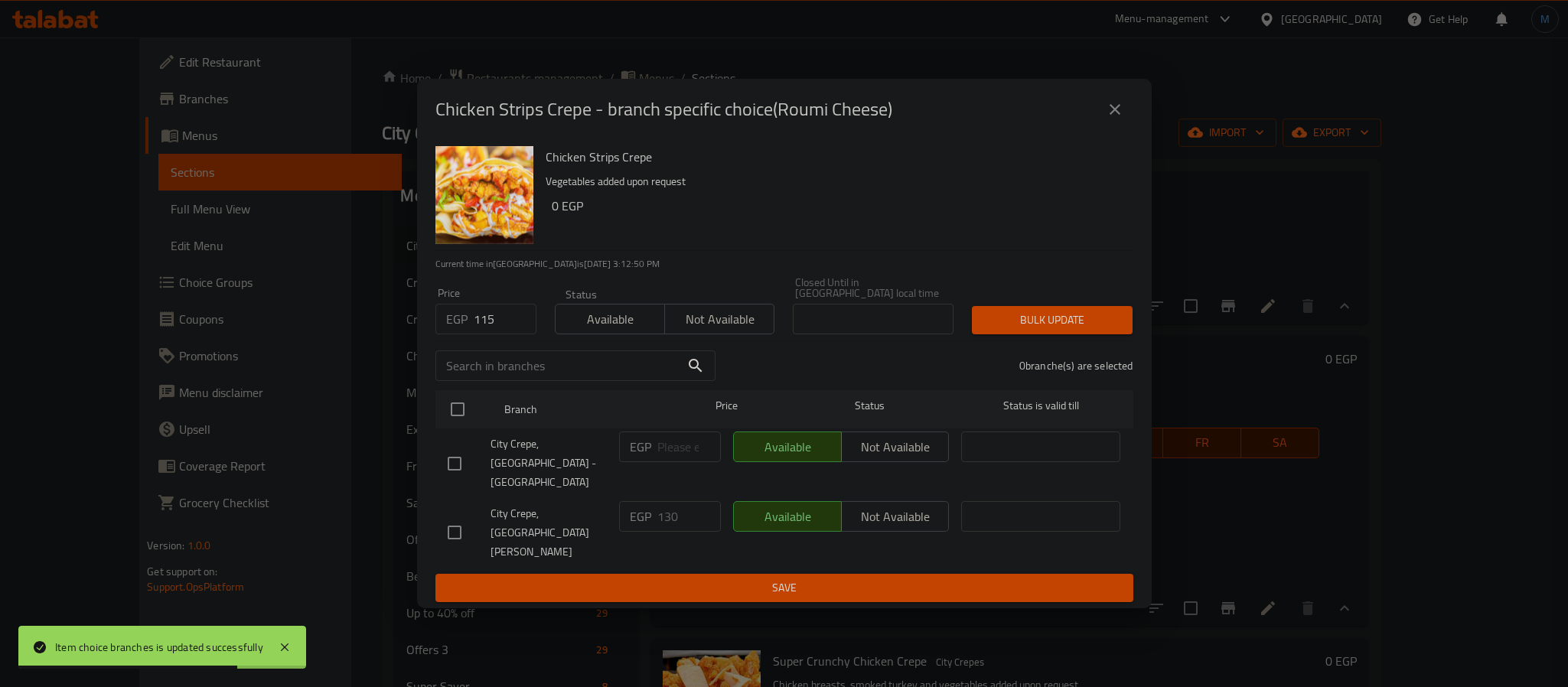
checkbox input "true"
click at [1079, 330] on span "Bulk update" at bounding box center [1052, 320] width 137 height 19
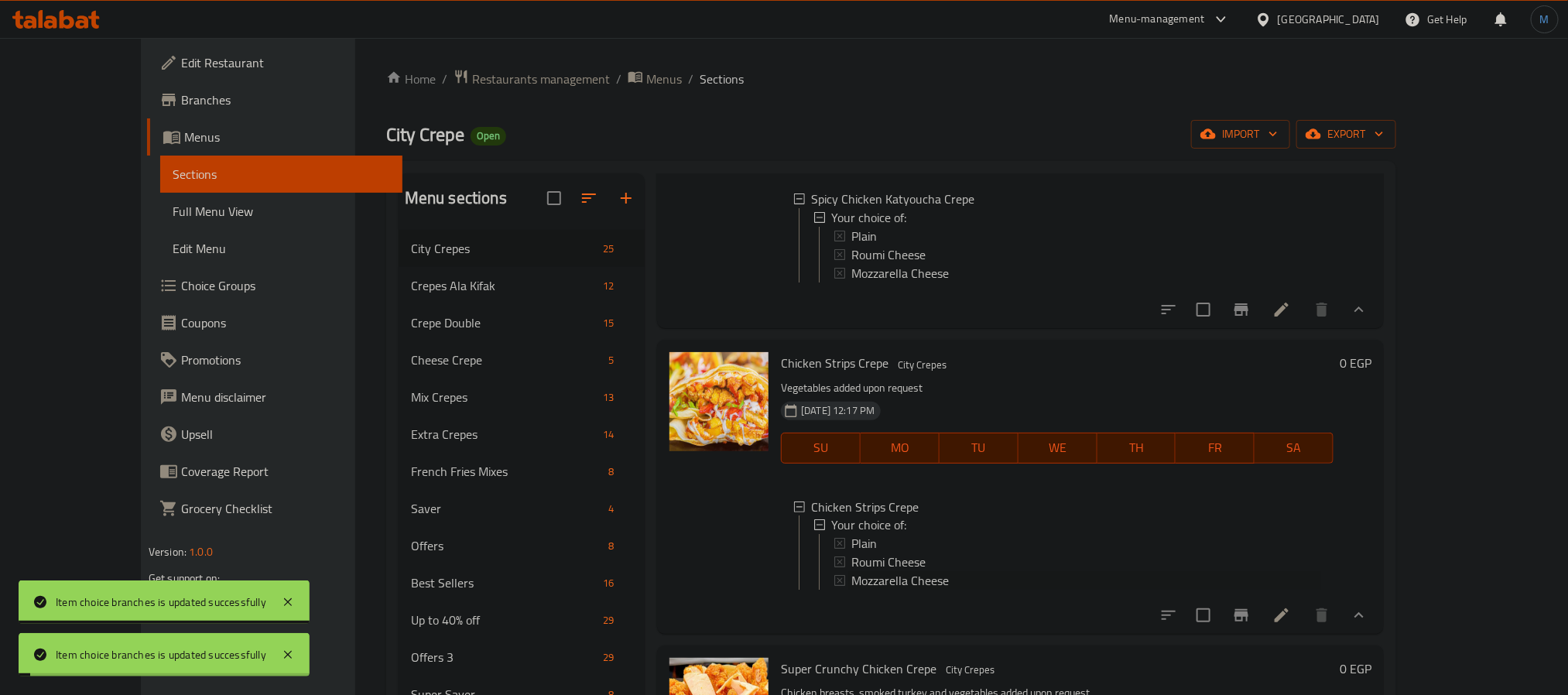
click at [855, 590] on span "Mozzarella Cheese" at bounding box center [901, 581] width 97 height 18
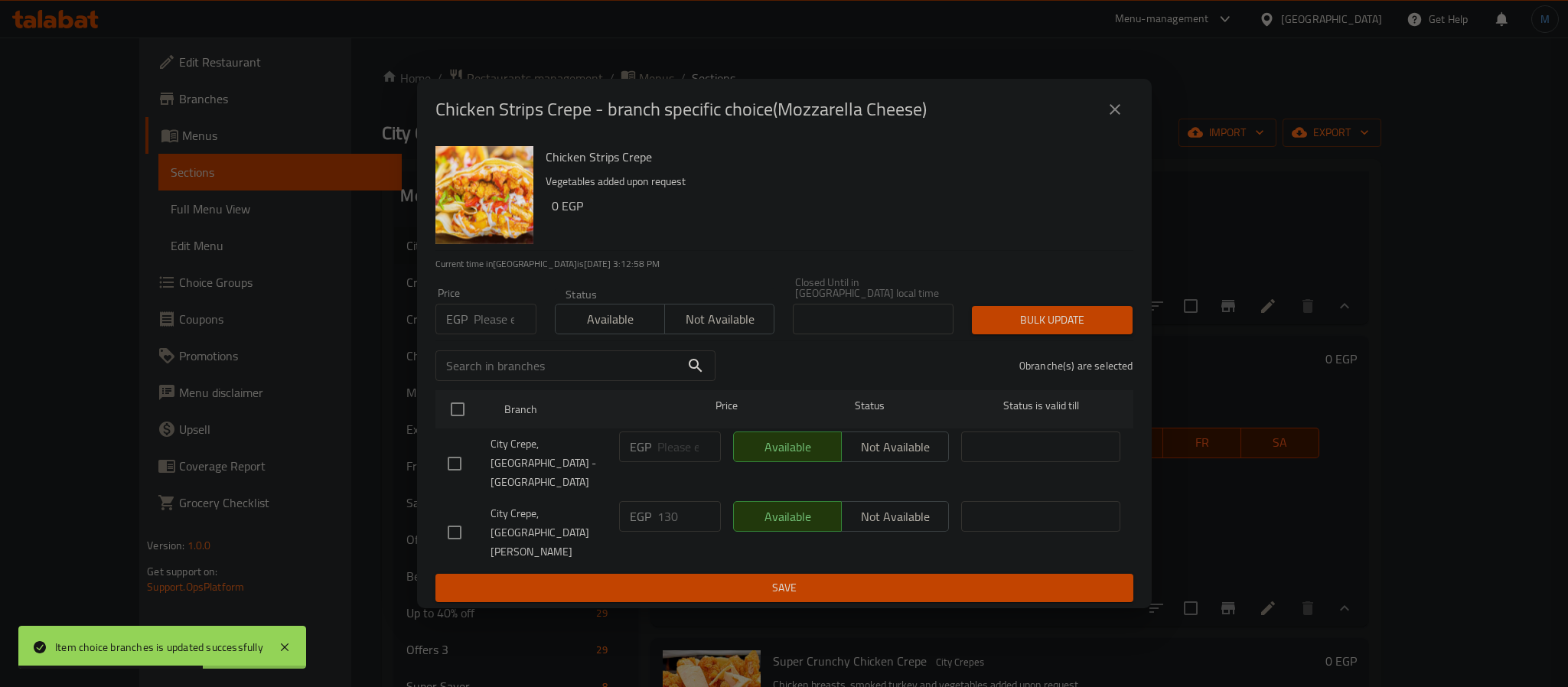
click at [485, 324] on input "number" at bounding box center [505, 319] width 63 height 31
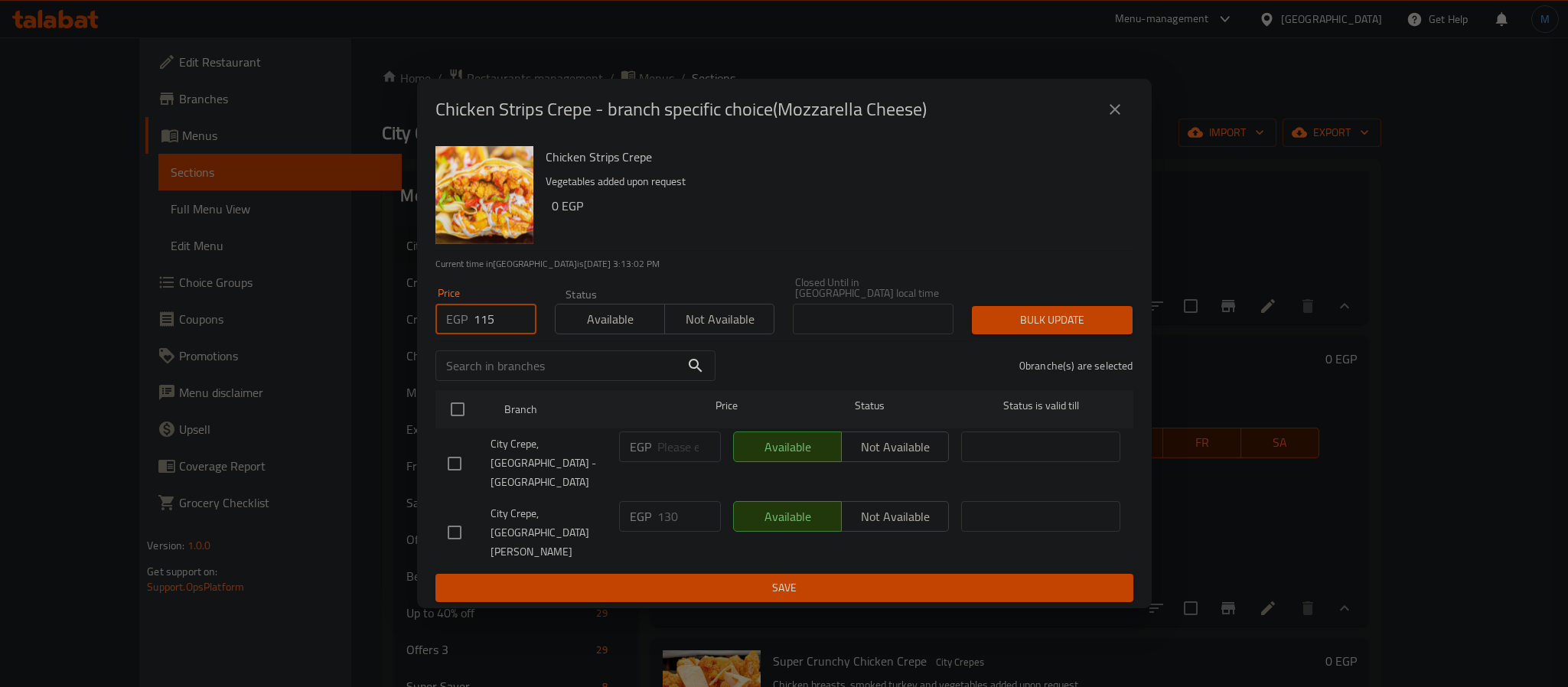
type input "115"
click at [450, 521] on input "checkbox" at bounding box center [455, 532] width 32 height 32
checkbox input "true"
click at [1112, 368] on div "1 branche(s) are selected" at bounding box center [933, 366] width 417 height 55
click at [1106, 330] on span "Bulk update" at bounding box center [1052, 320] width 137 height 19
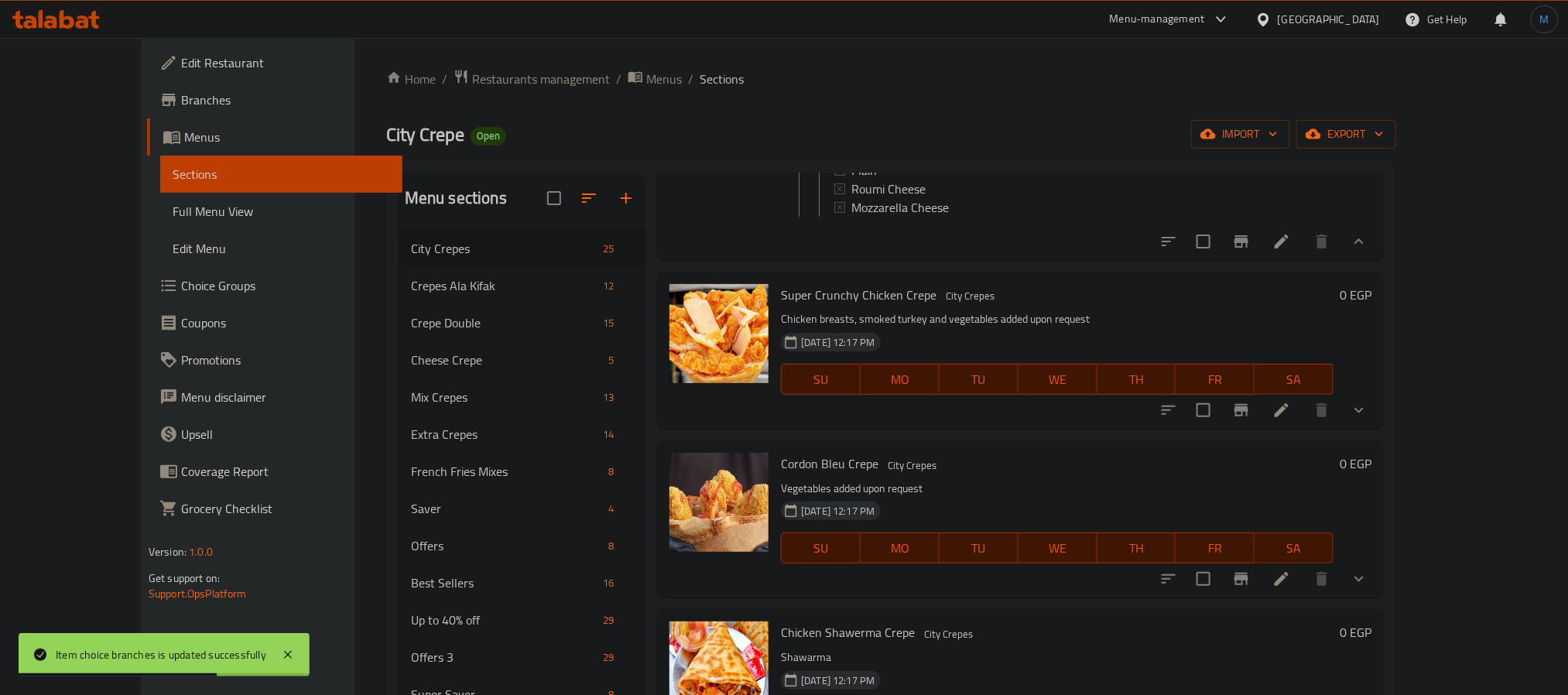
scroll to position [1890, 0]
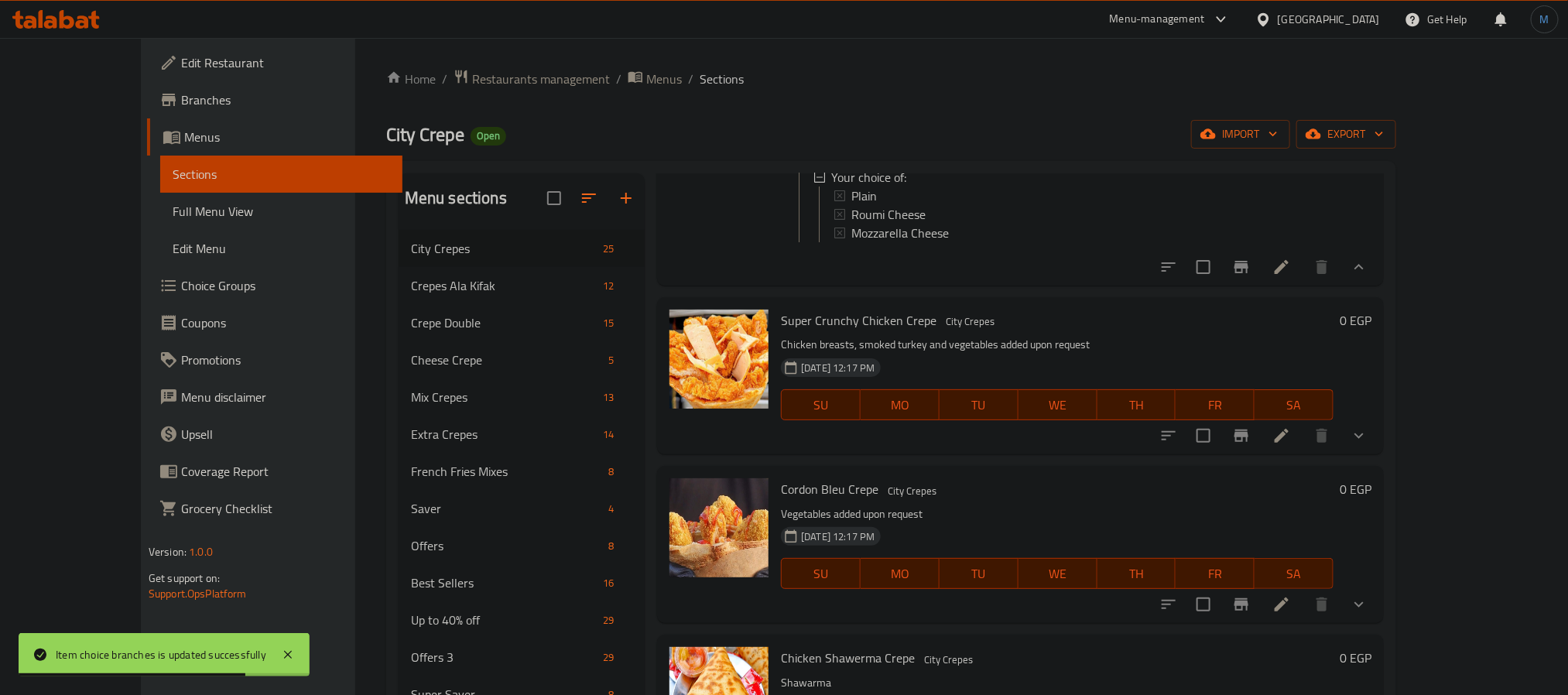
click at [1368, 445] on icon "show more" at bounding box center [1359, 435] width 18 height 18
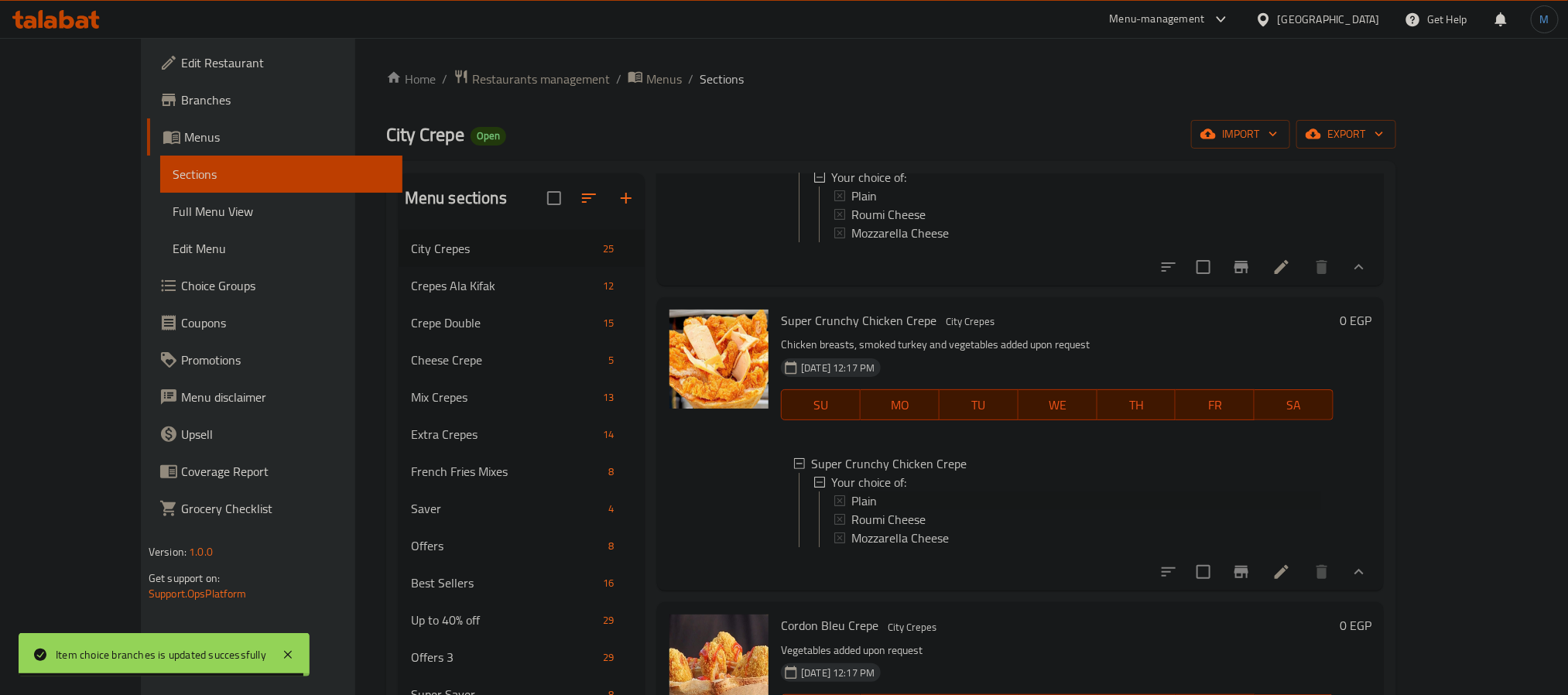
click at [852, 510] on span "Plain" at bounding box center [865, 500] width 26 height 18
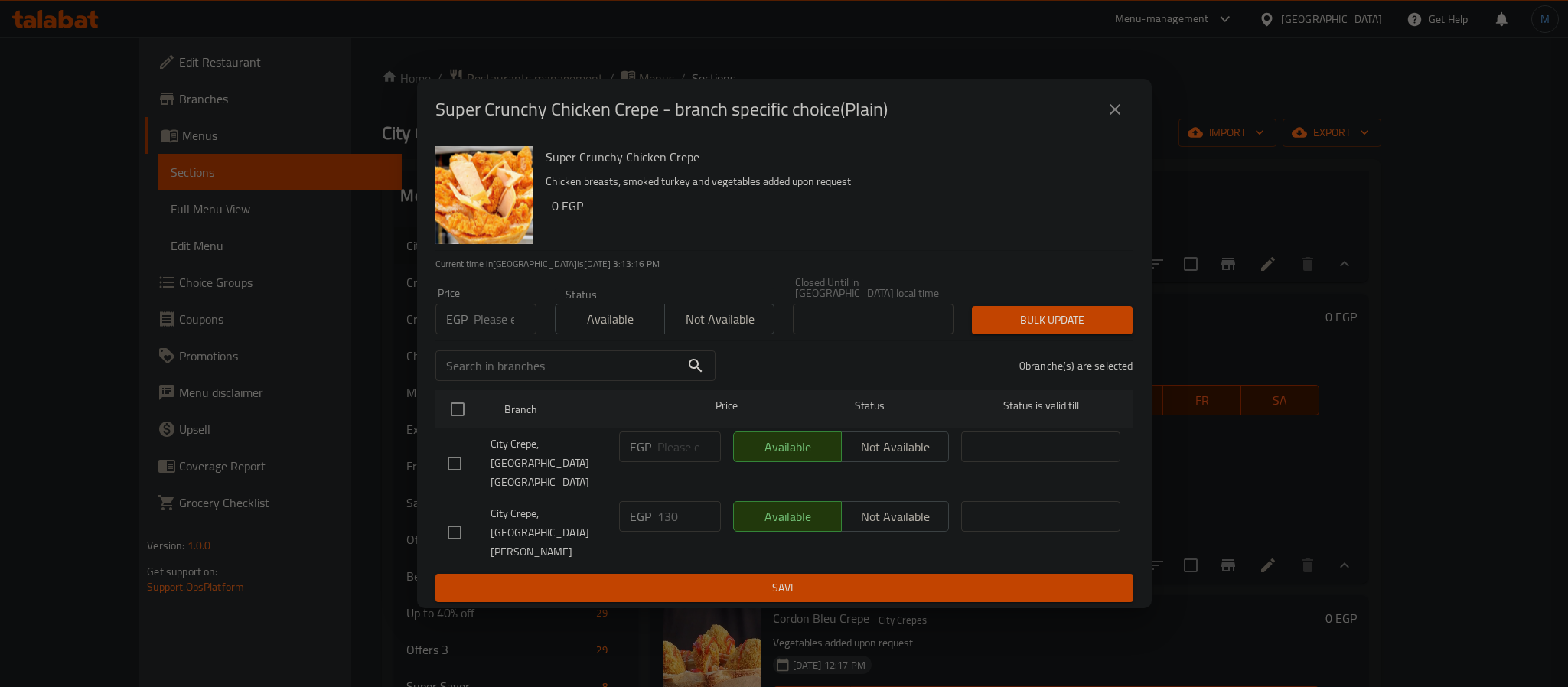
click at [507, 329] on input "number" at bounding box center [505, 319] width 63 height 31
type input "115"
click at [455, 494] on div "City Crepe, [GEOGRAPHIC_DATA] - [GEOGRAPHIC_DATA]" at bounding box center [526, 463] width 171 height 76
click at [455, 498] on div "City Crepe, [GEOGRAPHIC_DATA][PERSON_NAME]" at bounding box center [526, 532] width 171 height 76
click at [453, 516] on input "checkbox" at bounding box center [455, 532] width 32 height 32
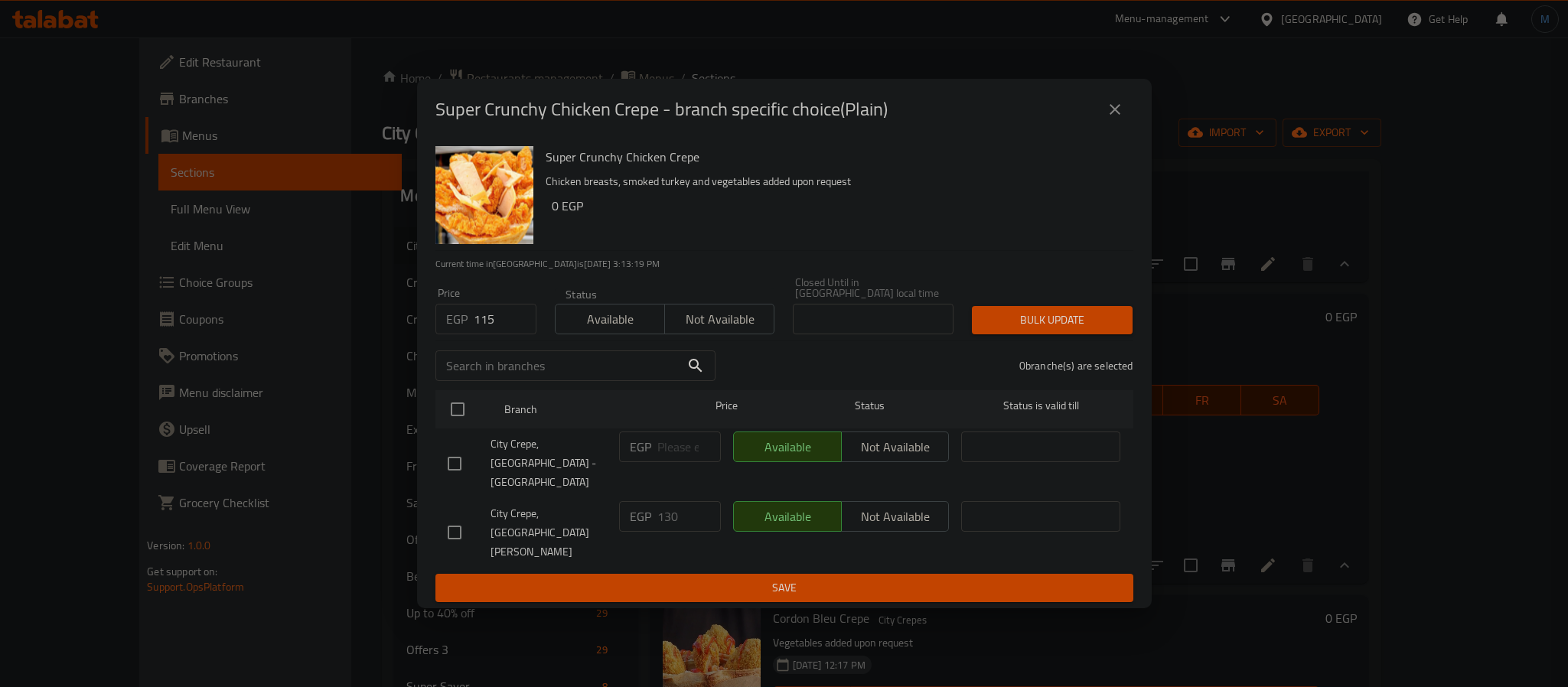
checkbox input "true"
click at [998, 327] on button "Bulk update" at bounding box center [1052, 320] width 161 height 28
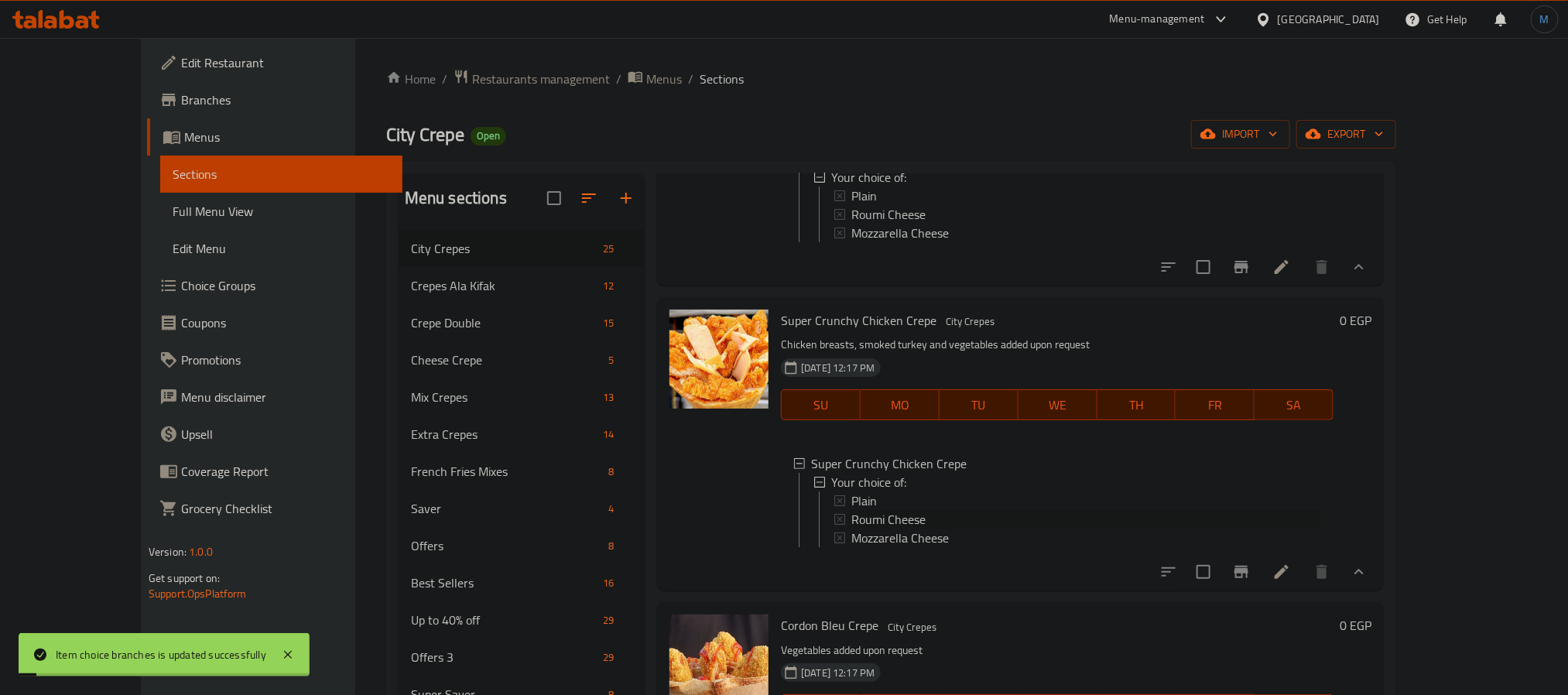
click at [852, 528] on span "Roumi Cheese" at bounding box center [889, 519] width 74 height 18
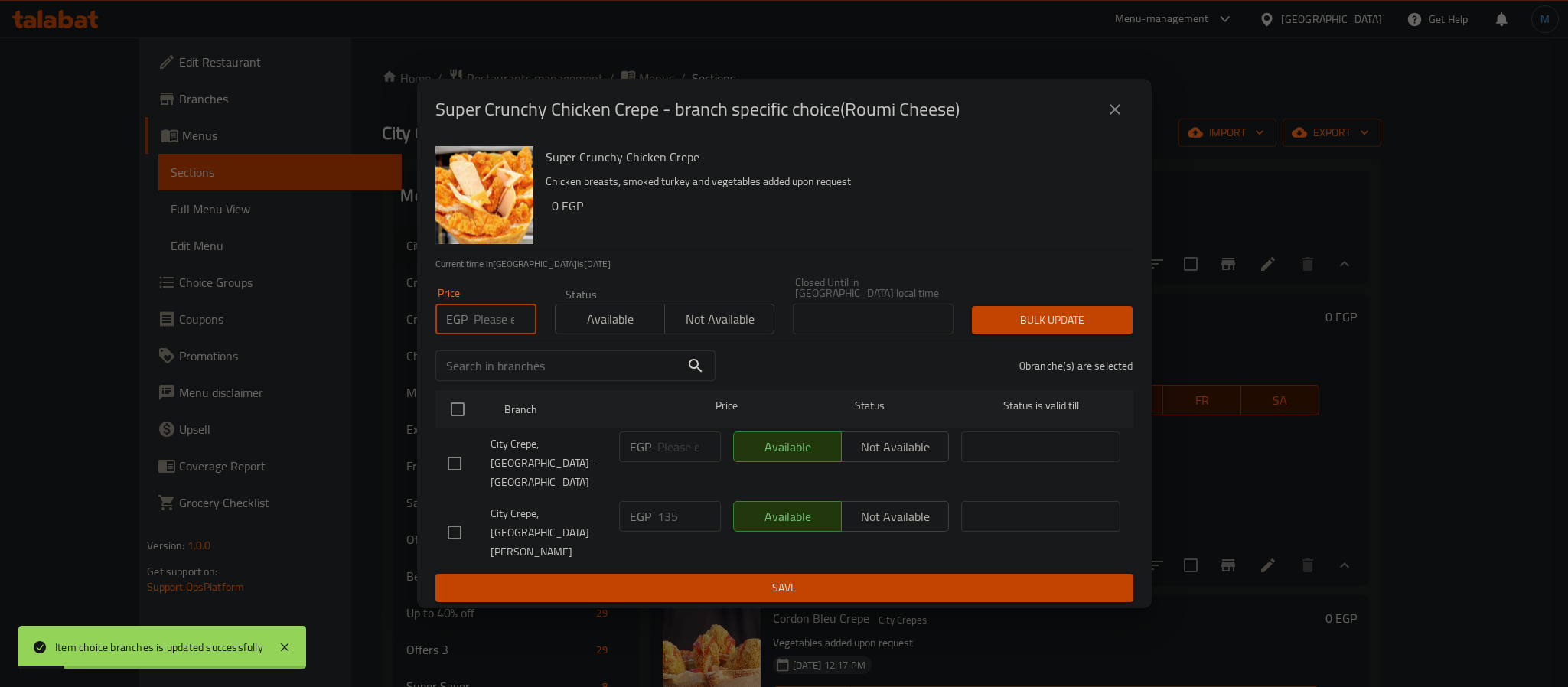
click at [511, 334] on input "number" at bounding box center [505, 319] width 63 height 31
type input "120"
click at [443, 521] on input "checkbox" at bounding box center [455, 532] width 32 height 32
checkbox input "true"
click at [1041, 330] on span "Bulk update" at bounding box center [1052, 320] width 137 height 19
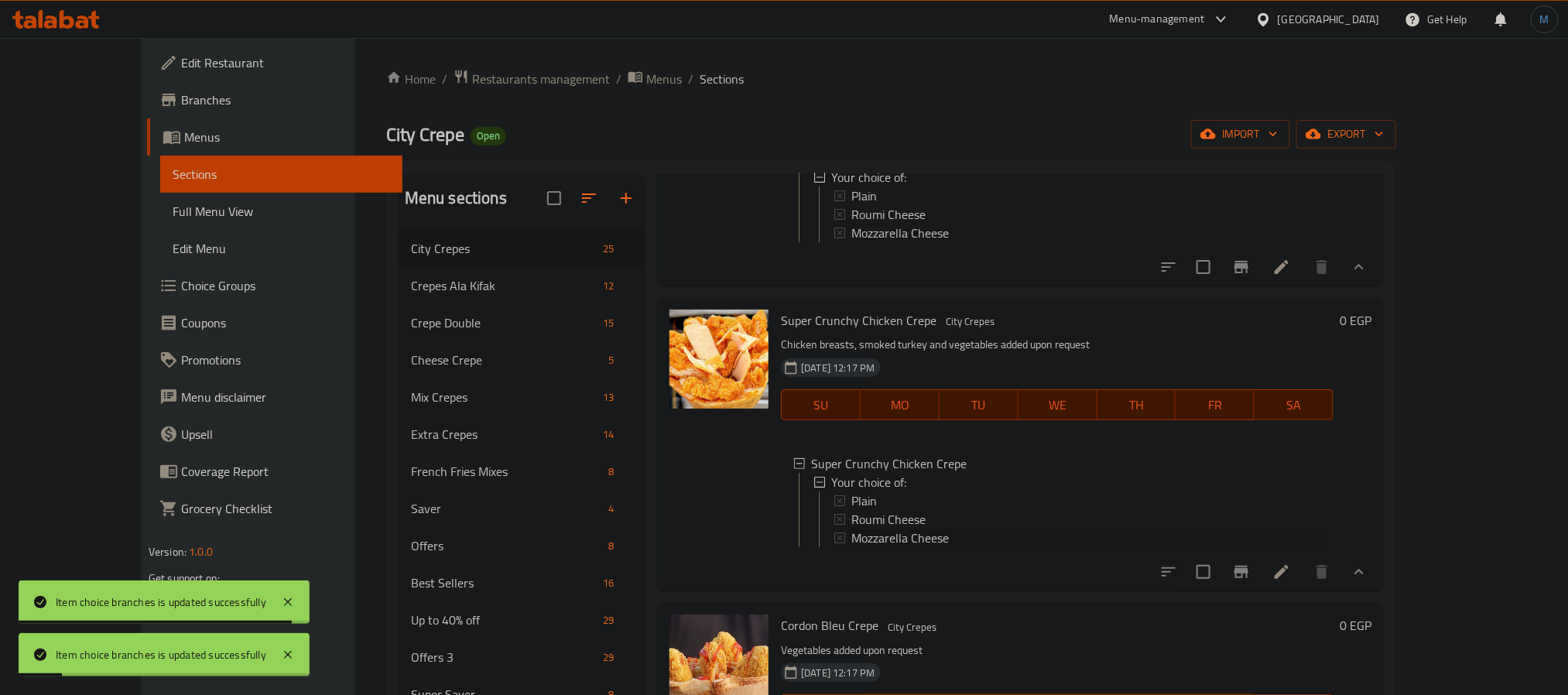
click at [917, 547] on div "Mozzarella Cheese" at bounding box center [1087, 537] width 470 height 18
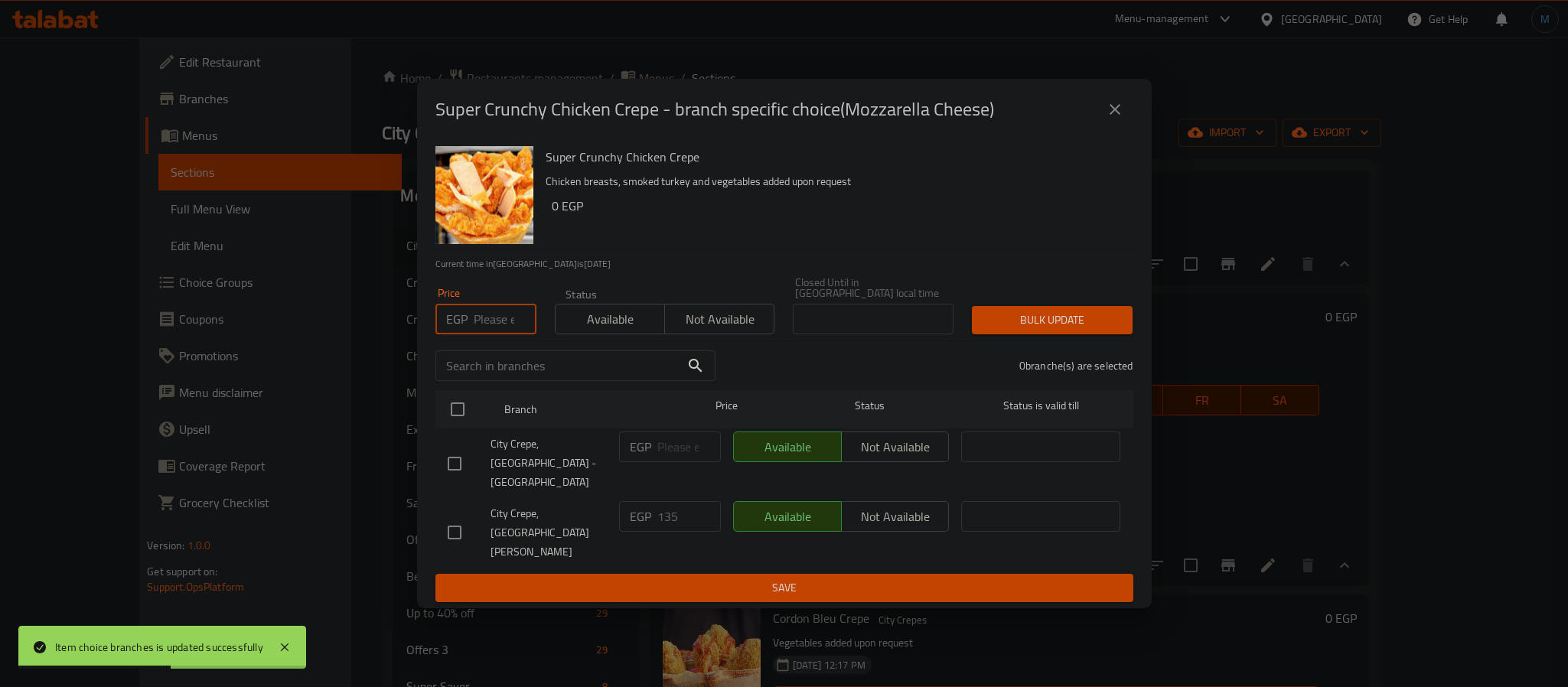
click at [491, 328] on input "number" at bounding box center [505, 319] width 63 height 31
type input "120"
drag, startPoint x: 451, startPoint y: 506, endPoint x: 477, endPoint y: 494, distance: 28.6
click at [451, 516] on input "checkbox" at bounding box center [455, 532] width 32 height 32
checkbox input "true"
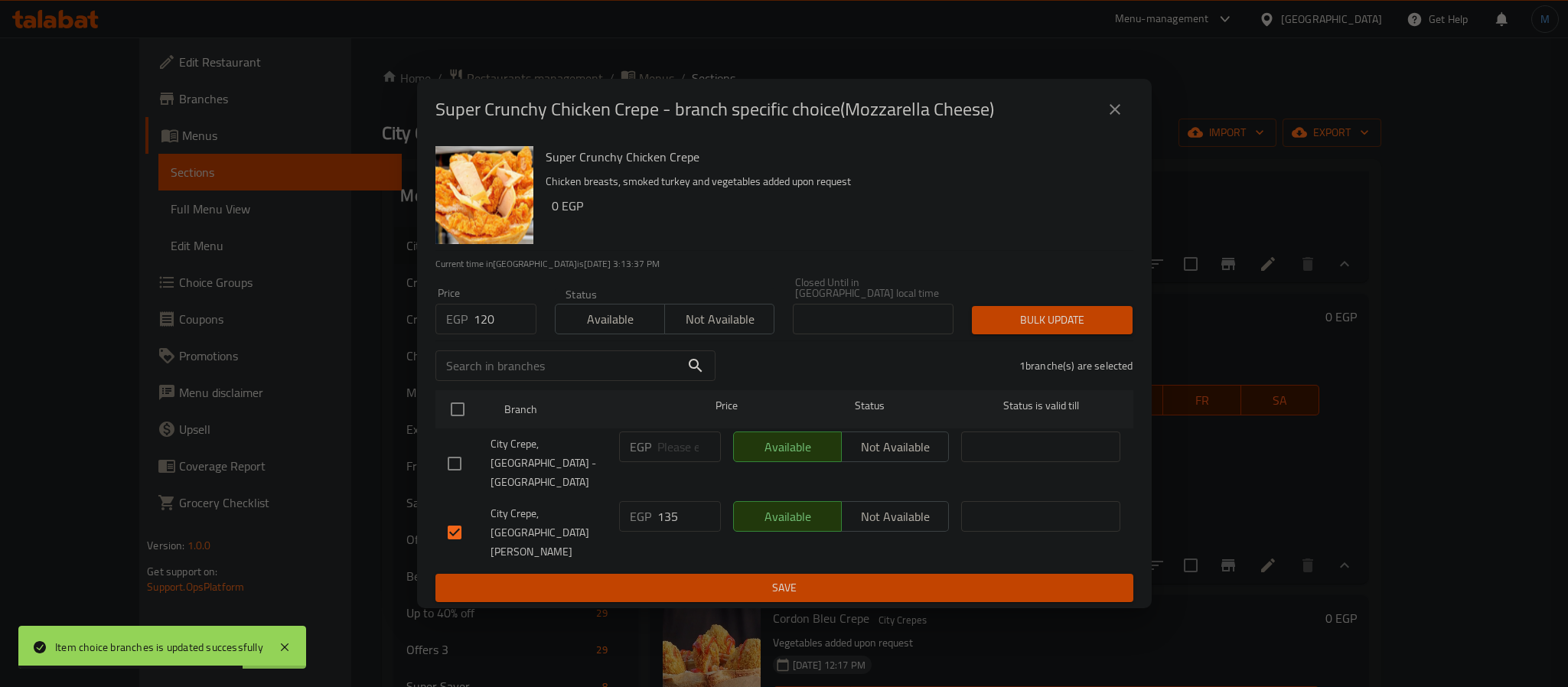
click at [1045, 330] on span "Bulk update" at bounding box center [1052, 320] width 137 height 19
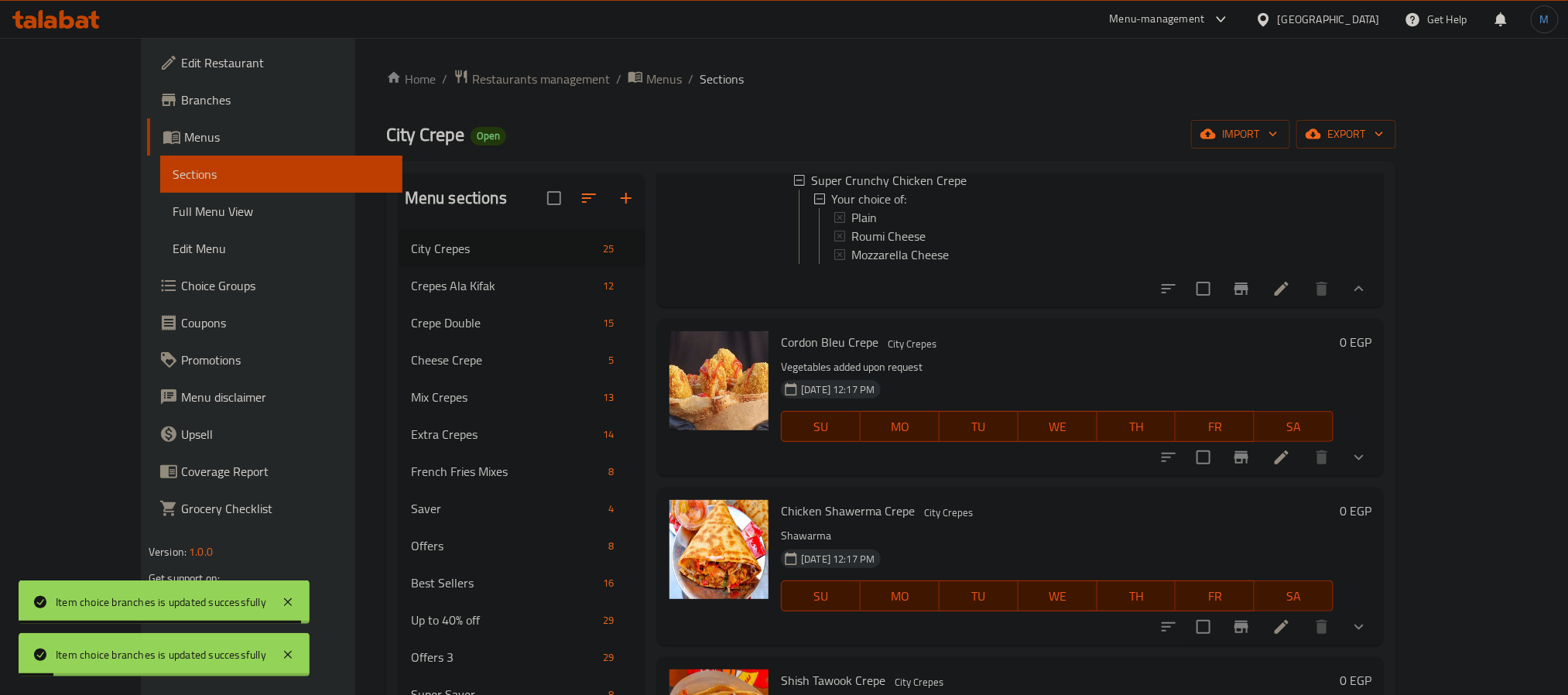
scroll to position [2237, 0]
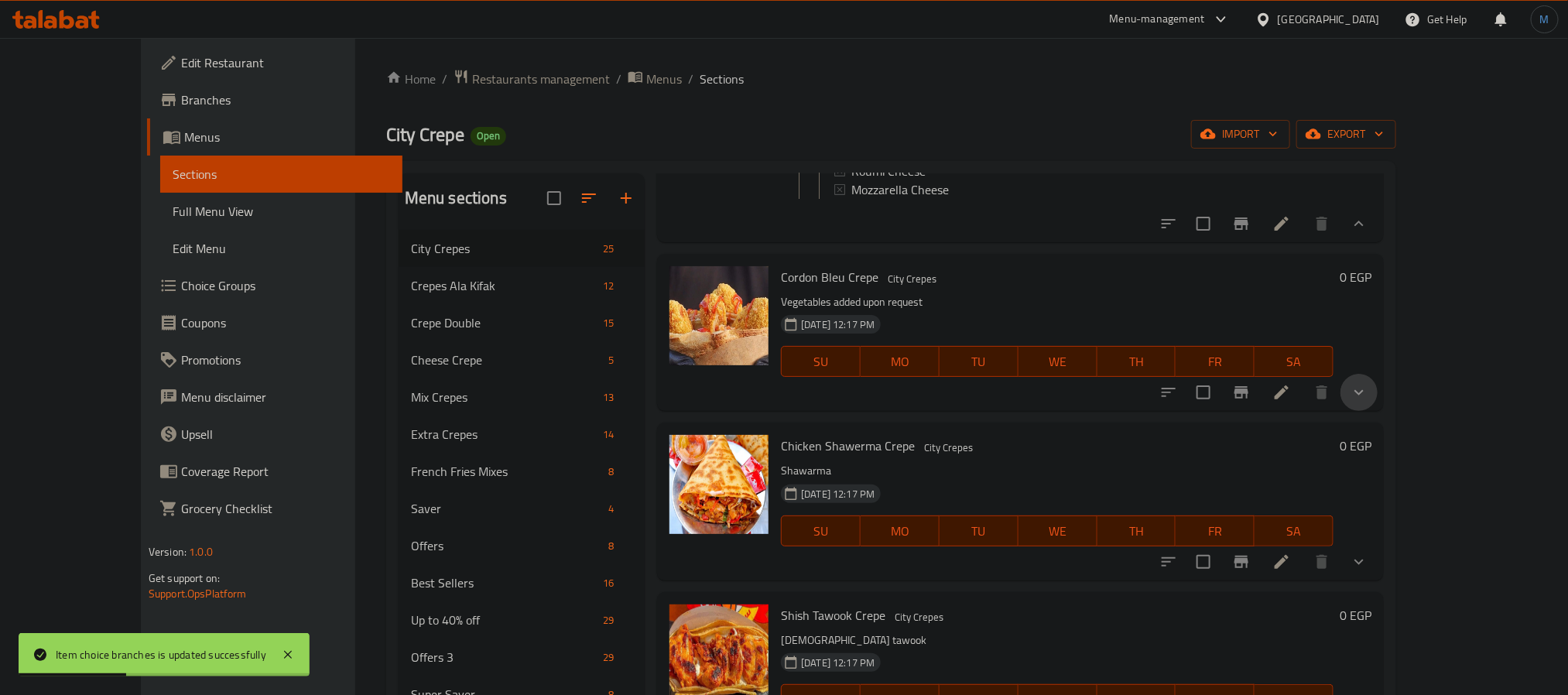
click at [1378, 411] on button "show more" at bounding box center [1359, 392] width 38 height 38
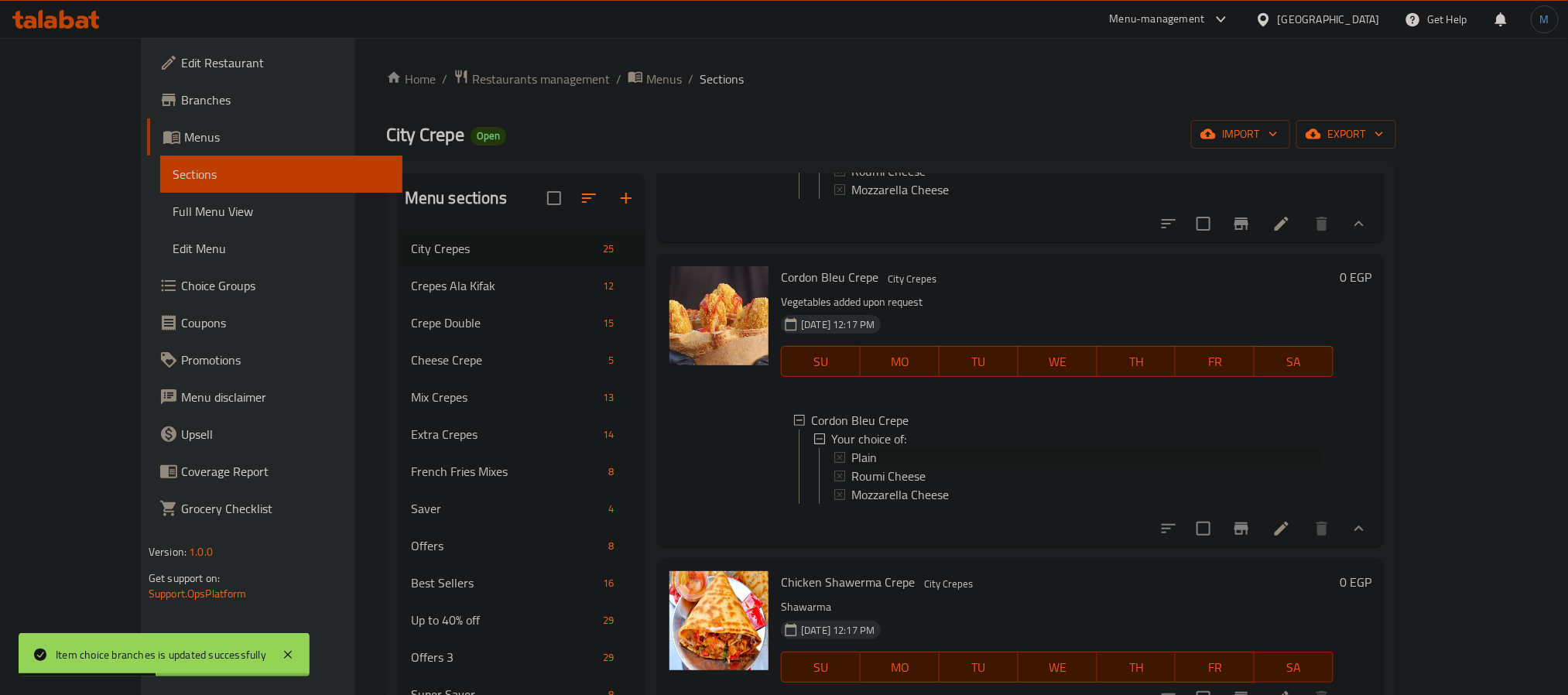
click at [852, 467] on span "Plain" at bounding box center [865, 456] width 26 height 18
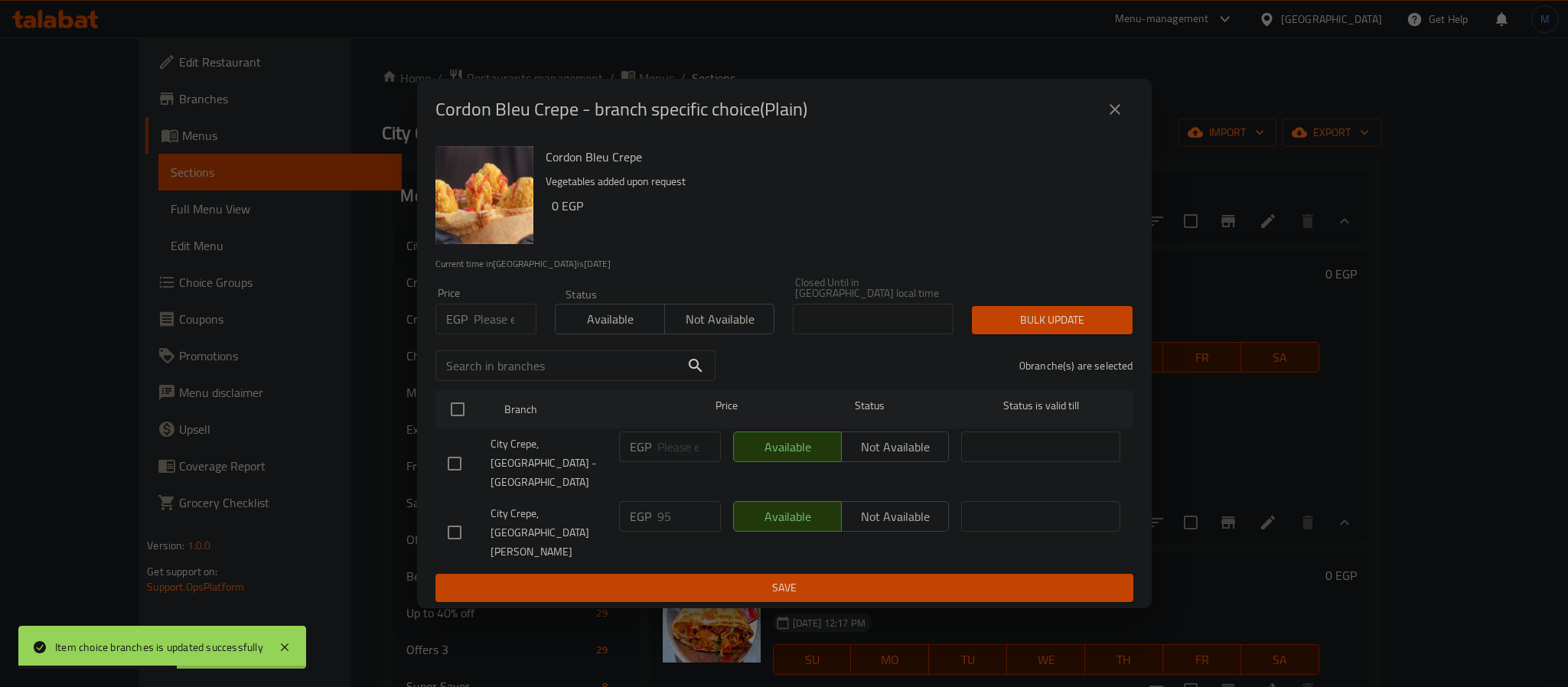
click at [462, 328] on p "EGP" at bounding box center [456, 319] width 21 height 18
click at [492, 334] on input "number" at bounding box center [505, 319] width 63 height 31
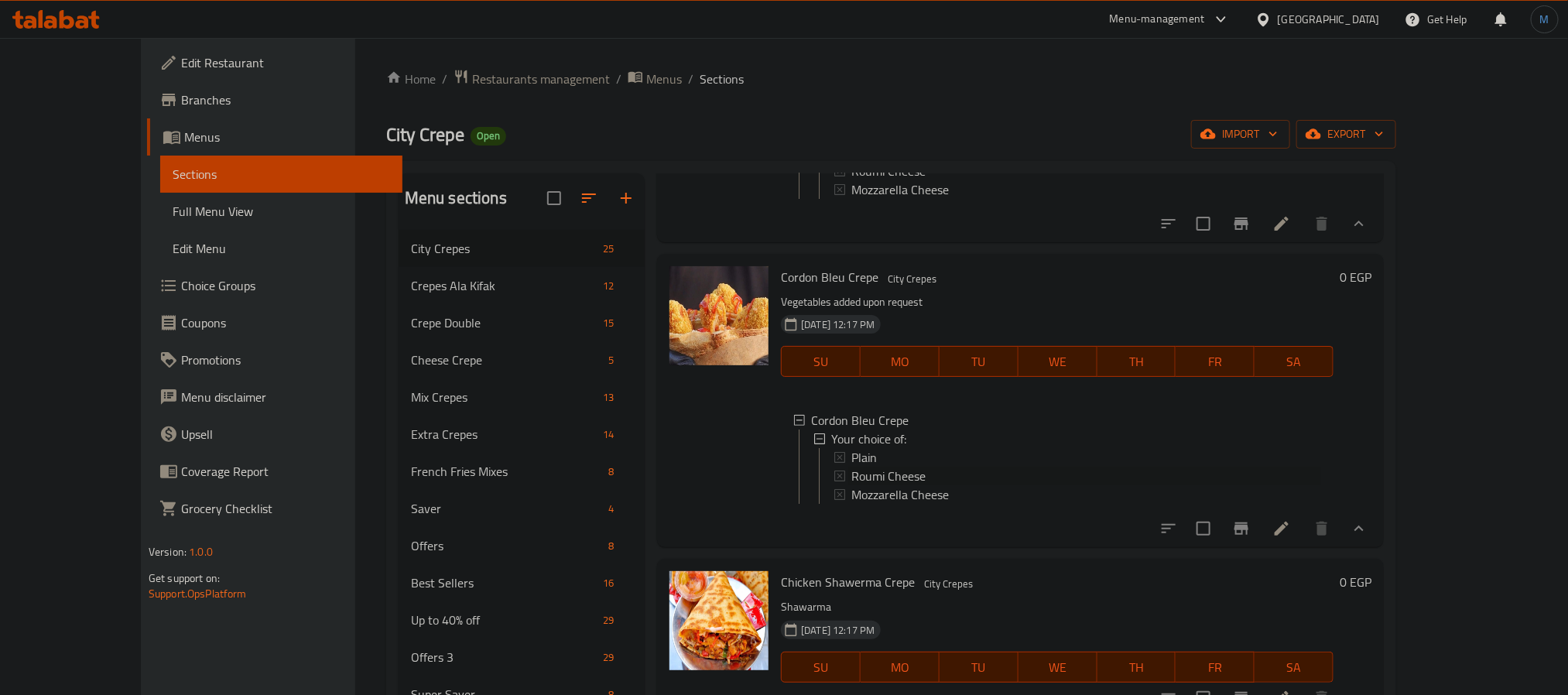
click at [897, 485] on div "Roumi Cheese" at bounding box center [1087, 476] width 470 height 18
drag, startPoint x: 894, startPoint y: 508, endPoint x: 908, endPoint y: 520, distance: 18.4
click at [908, 503] on div "Plain Roumi Cheese Mozzarella Cheese" at bounding box center [1077, 476] width 488 height 56
click at [908, 485] on div "Roumi Cheese" at bounding box center [1087, 476] width 470 height 18
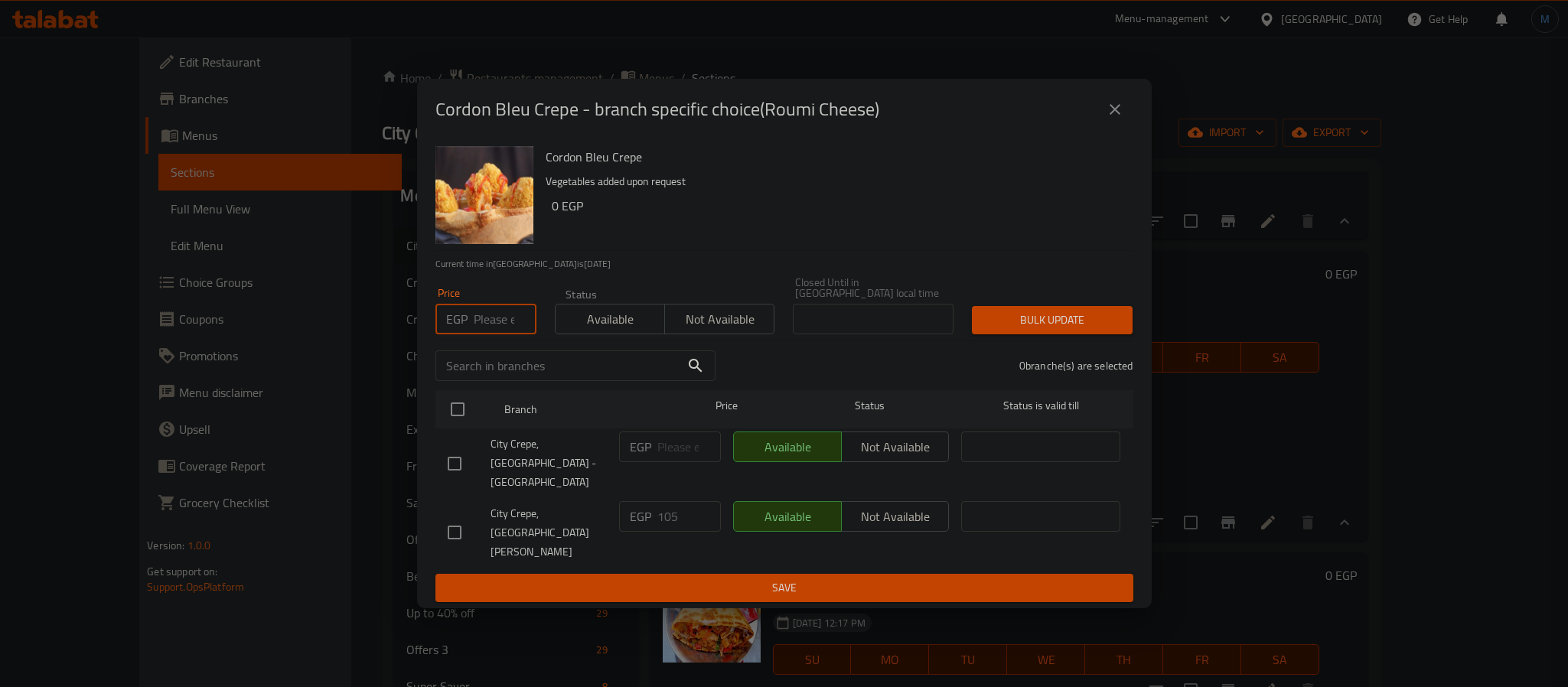
click at [492, 334] on input "number" at bounding box center [505, 319] width 63 height 31
type input "100"
click at [451, 507] on ul "Branch Price Status Status is valid till City Crepe, [GEOGRAPHIC_DATA] - [GEOGR…" at bounding box center [784, 479] width 698 height 189
click at [455, 535] on div "City Crepe, [GEOGRAPHIC_DATA][PERSON_NAME]" at bounding box center [526, 532] width 171 height 76
click at [457, 528] on input "checkbox" at bounding box center [455, 532] width 32 height 32
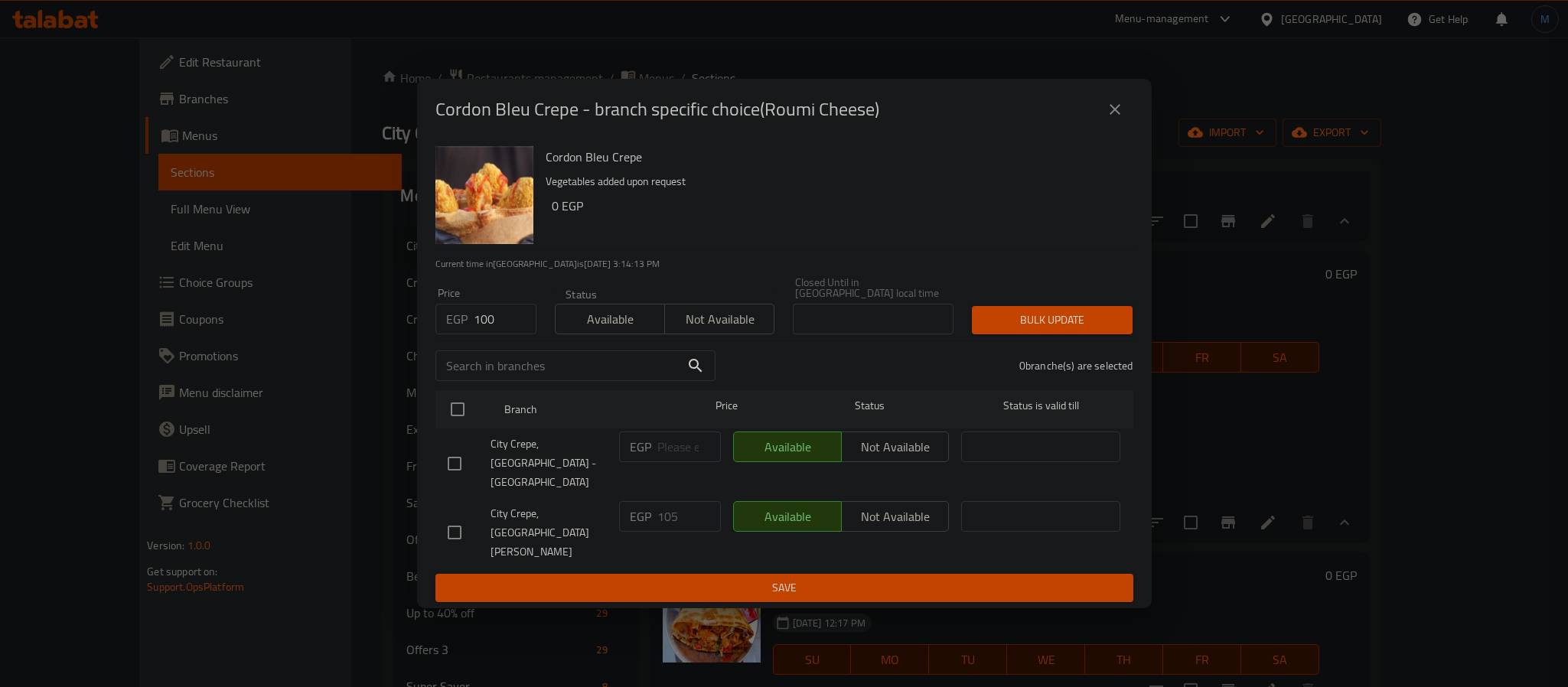
checkbox input "true"
click at [1046, 330] on span "Bulk update" at bounding box center [1052, 320] width 137 height 19
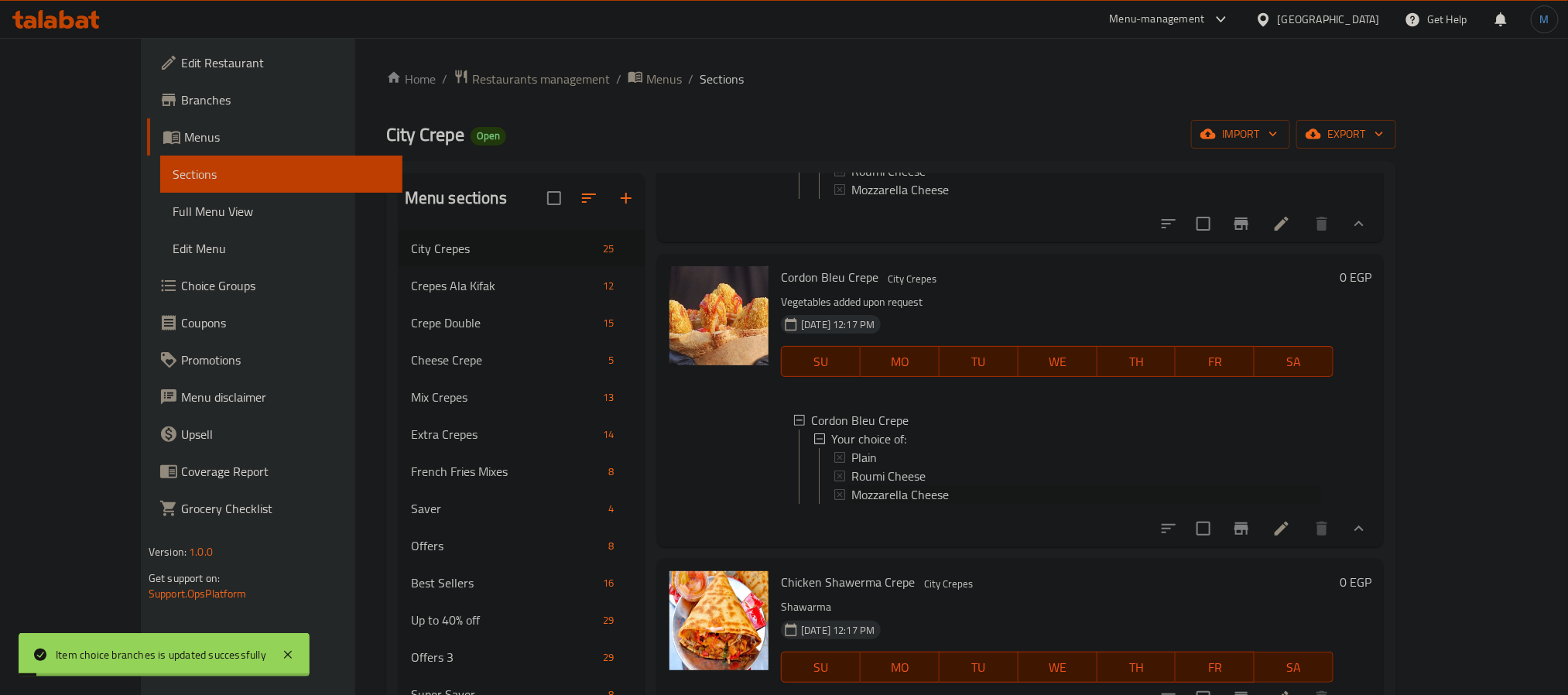
click at [852, 503] on span "Mozzarella Cheese" at bounding box center [901, 494] width 97 height 18
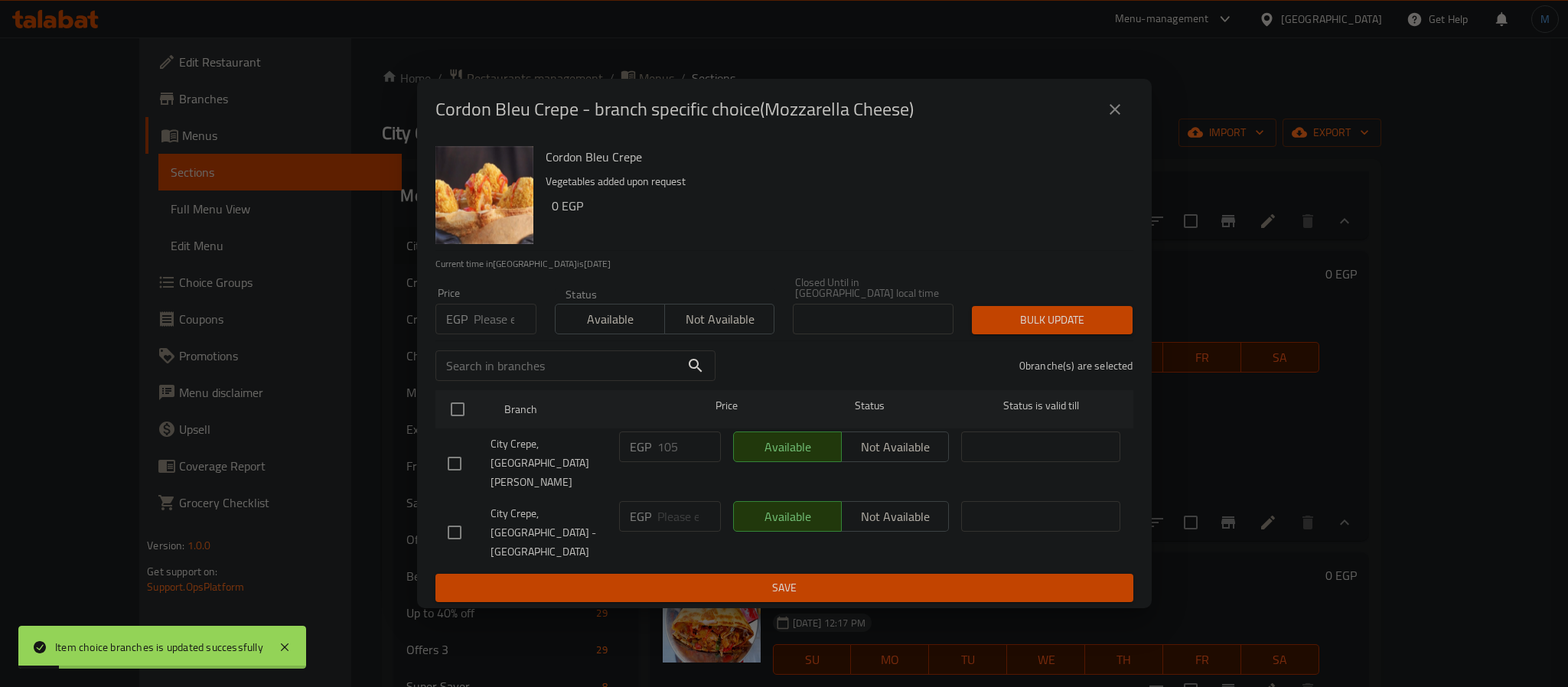
click at [455, 315] on div "Price EGP Price" at bounding box center [486, 311] width 101 height 47
click at [473, 326] on input "number" at bounding box center [505, 319] width 63 height 31
type input "100"
click at [443, 464] on input "checkbox" at bounding box center [455, 463] width 32 height 32
checkbox input "true"
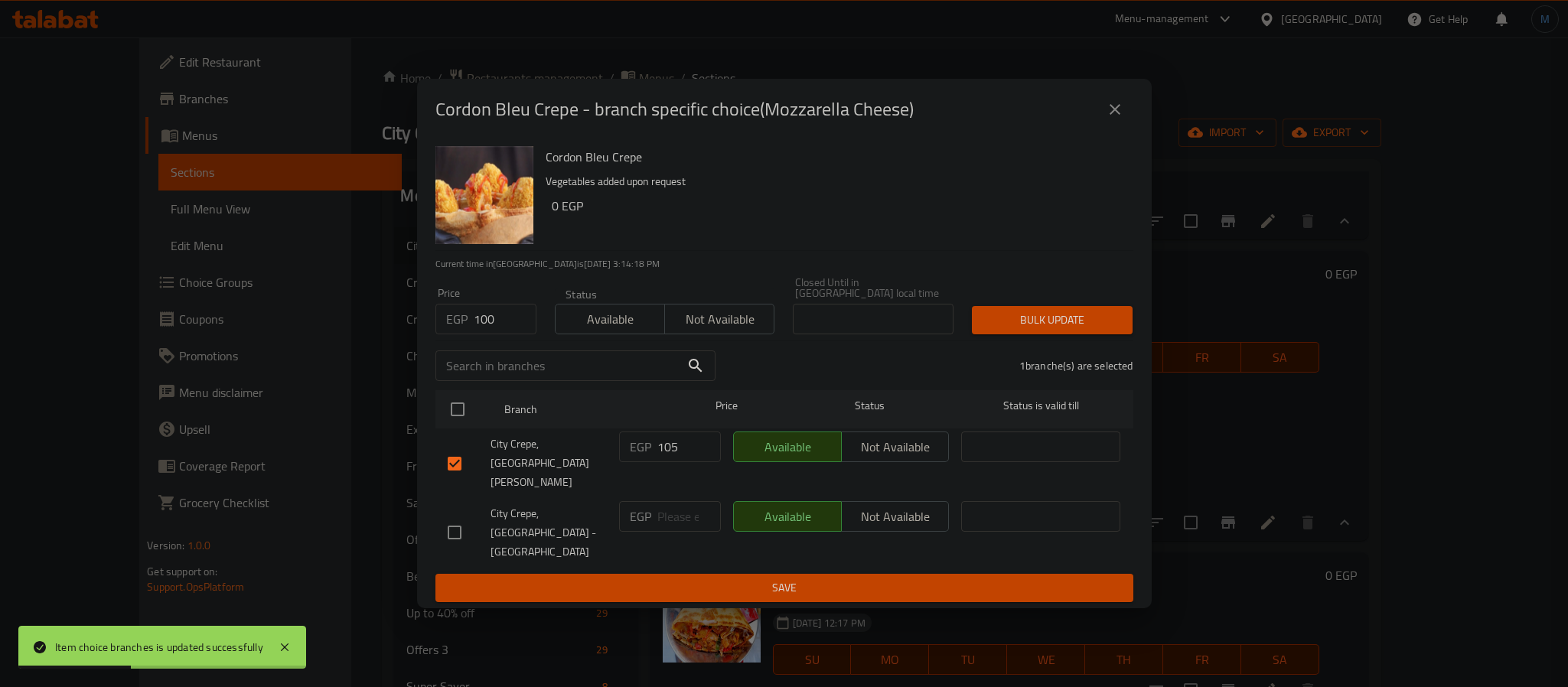
click at [1099, 358] on div "1 branche(s) are selected" at bounding box center [933, 366] width 417 height 55
click at [1112, 330] on span "Bulk update" at bounding box center [1052, 320] width 137 height 19
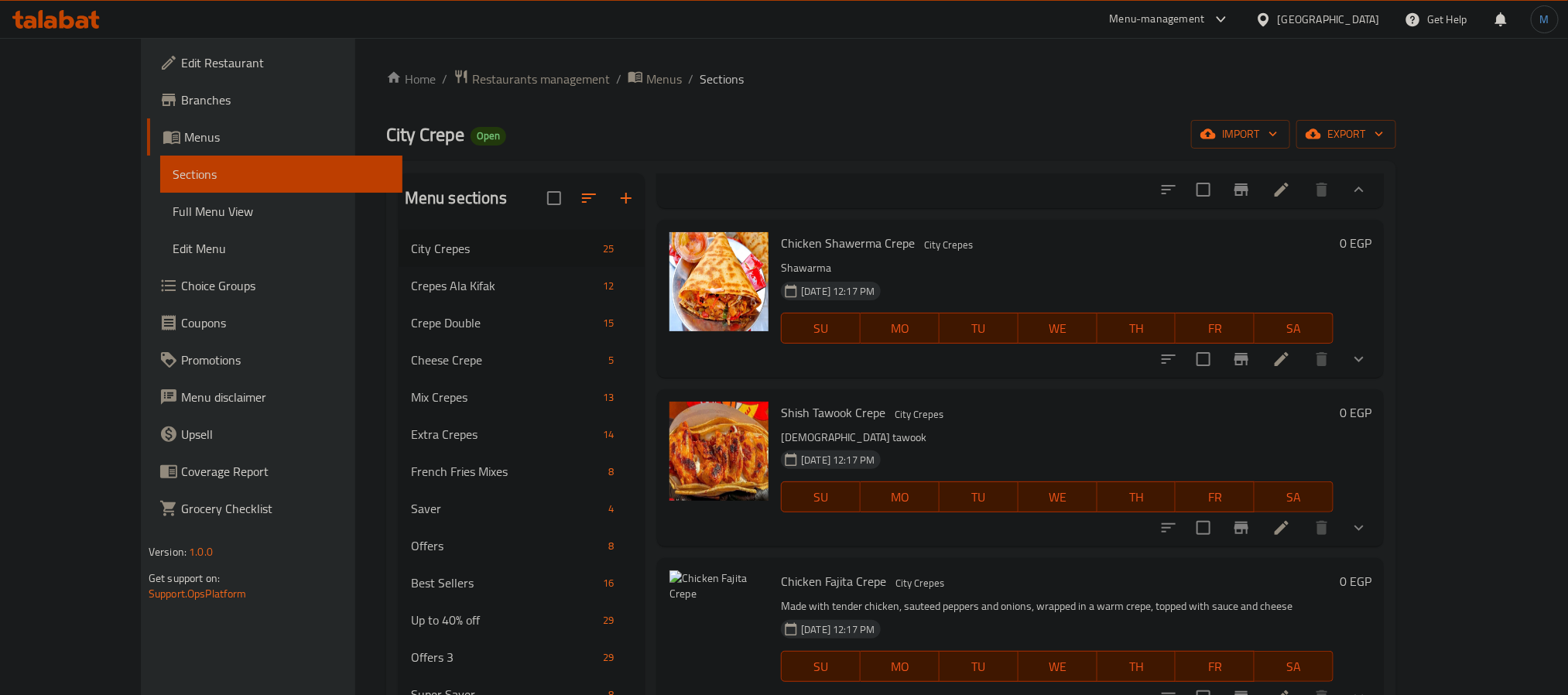
scroll to position [2585, 0]
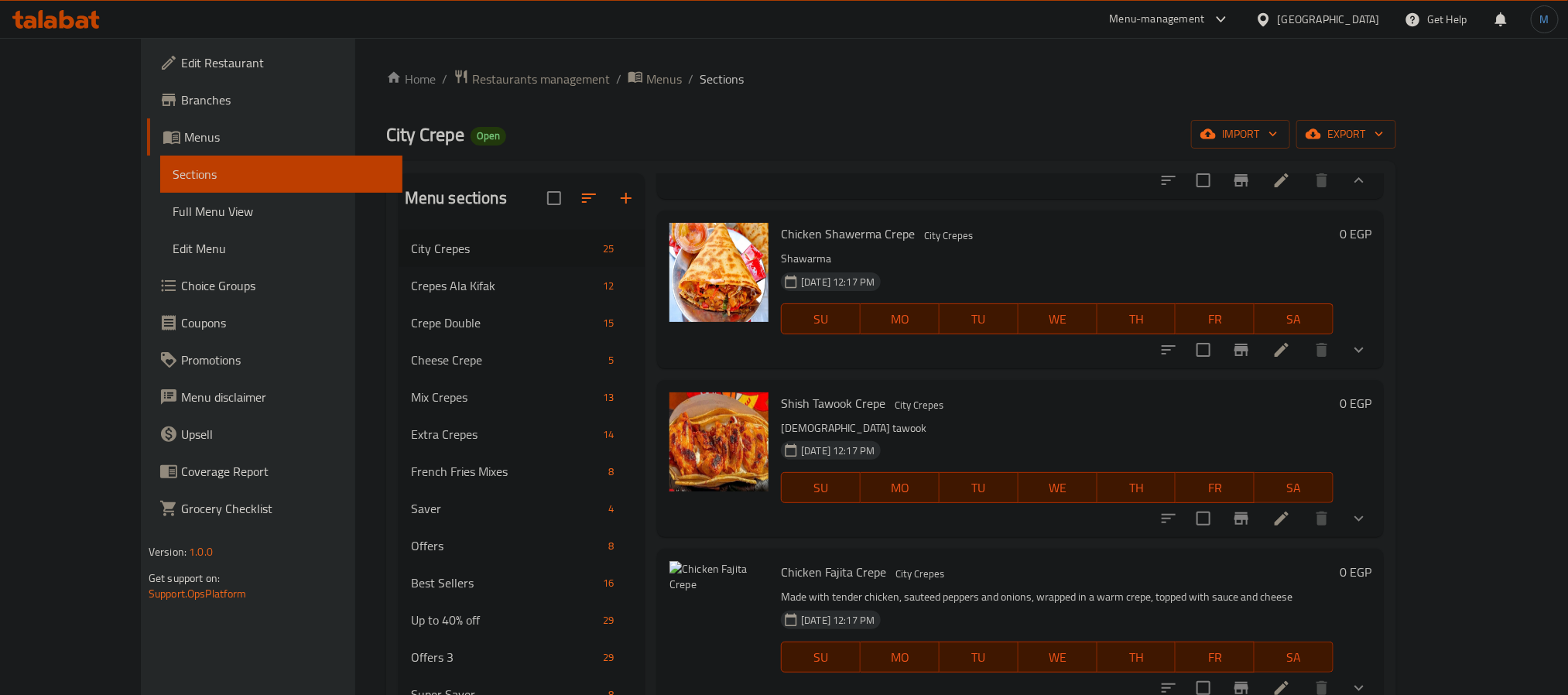
click at [1378, 369] on button "show more" at bounding box center [1359, 349] width 38 height 38
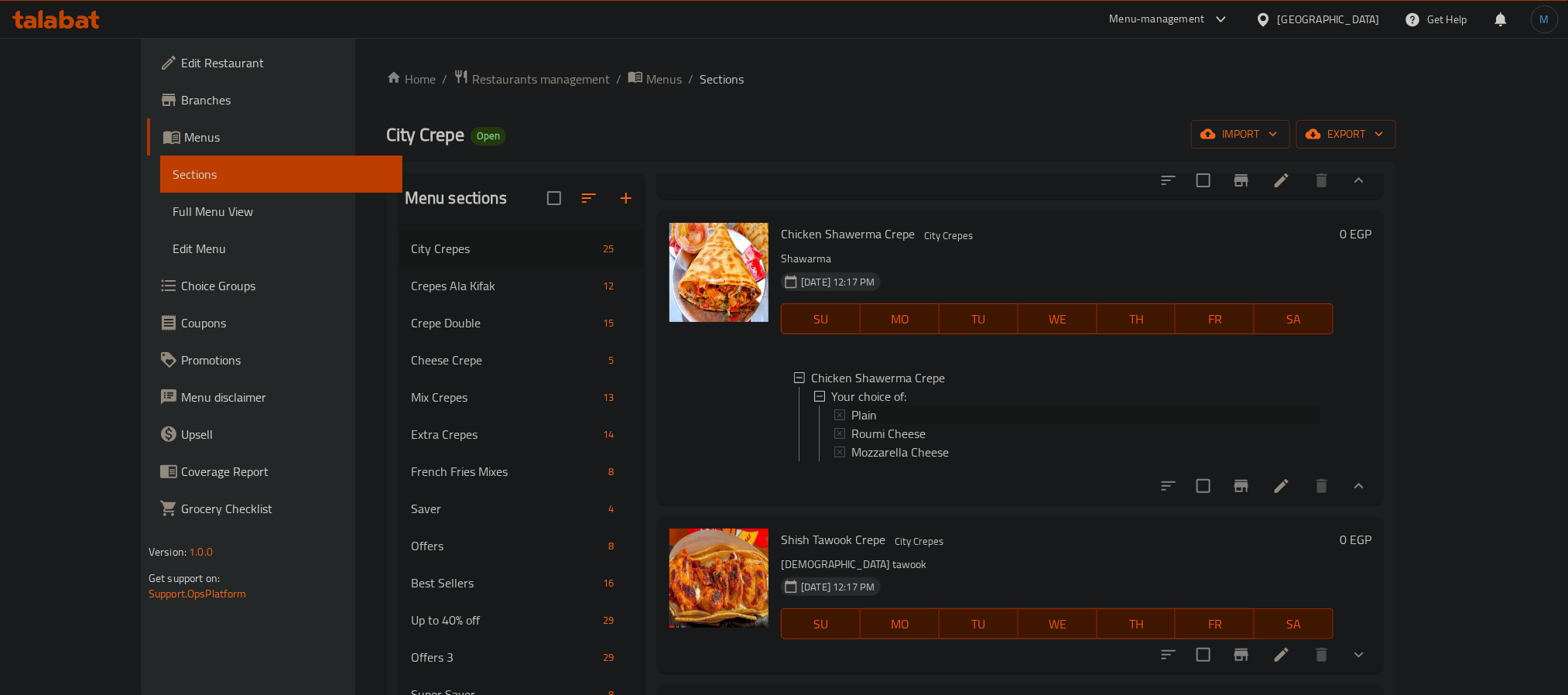
click at [852, 424] on span "Plain" at bounding box center [865, 414] width 26 height 18
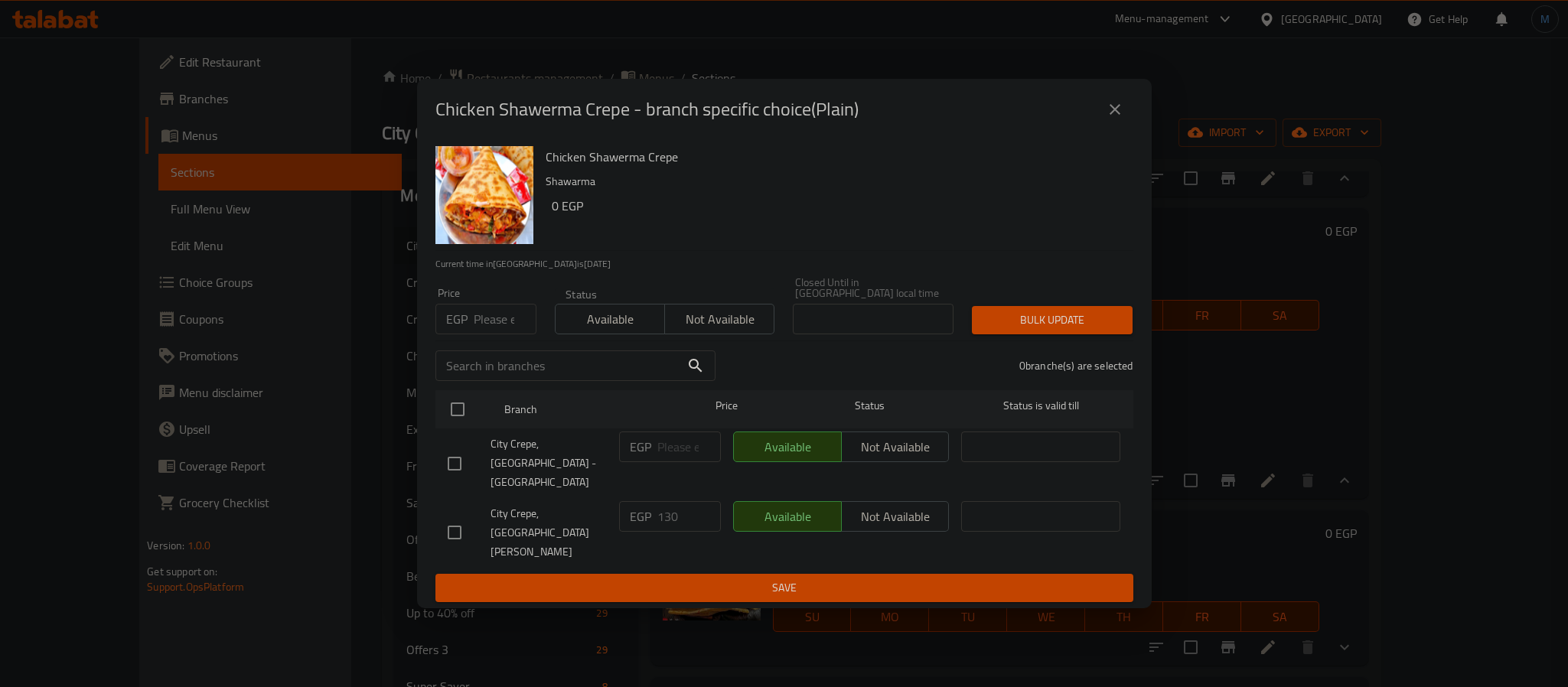
click at [494, 330] on input "number" at bounding box center [505, 319] width 63 height 31
type input "120"
click at [465, 516] on input "checkbox" at bounding box center [455, 532] width 32 height 32
checkbox input "true"
click at [981, 334] on button "Bulk update" at bounding box center [1052, 320] width 161 height 28
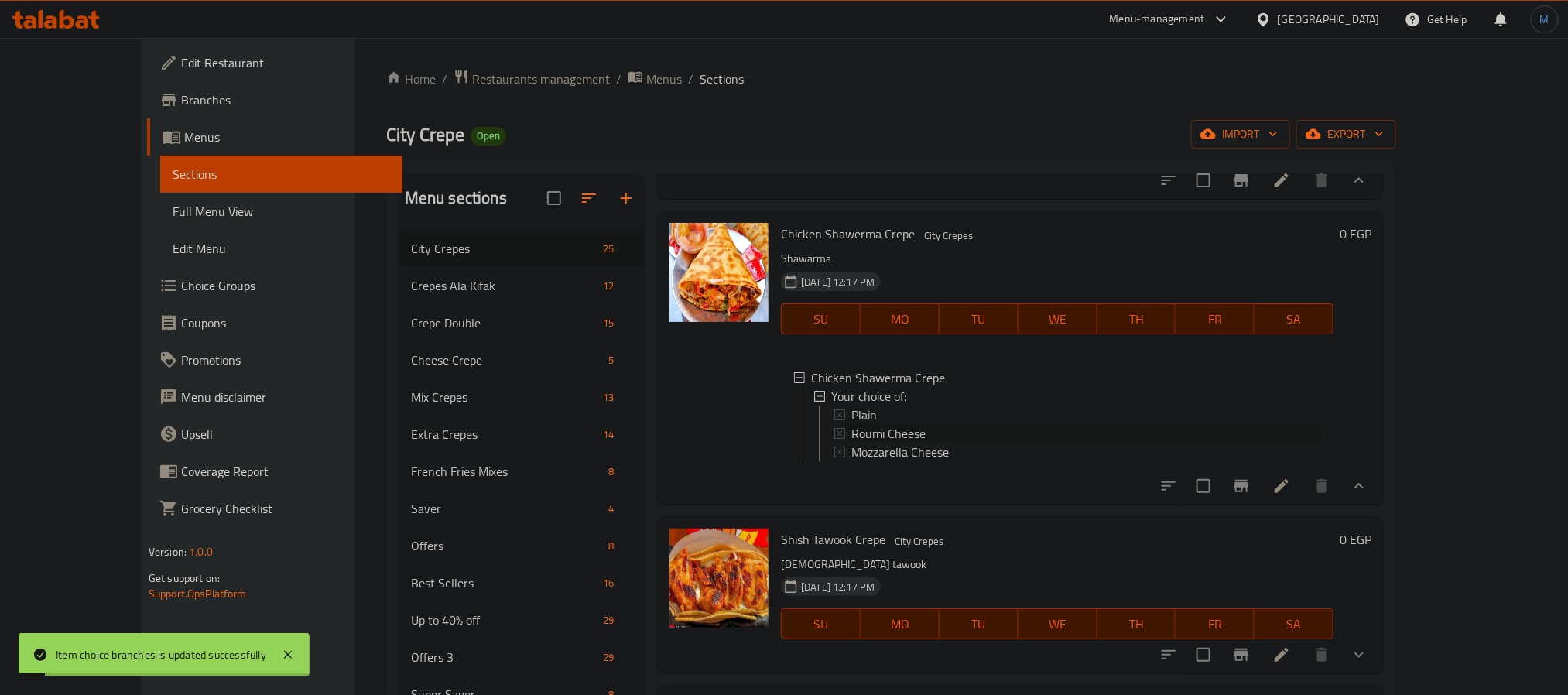
click at [852, 443] on span "Roumi Cheese" at bounding box center [889, 432] width 74 height 18
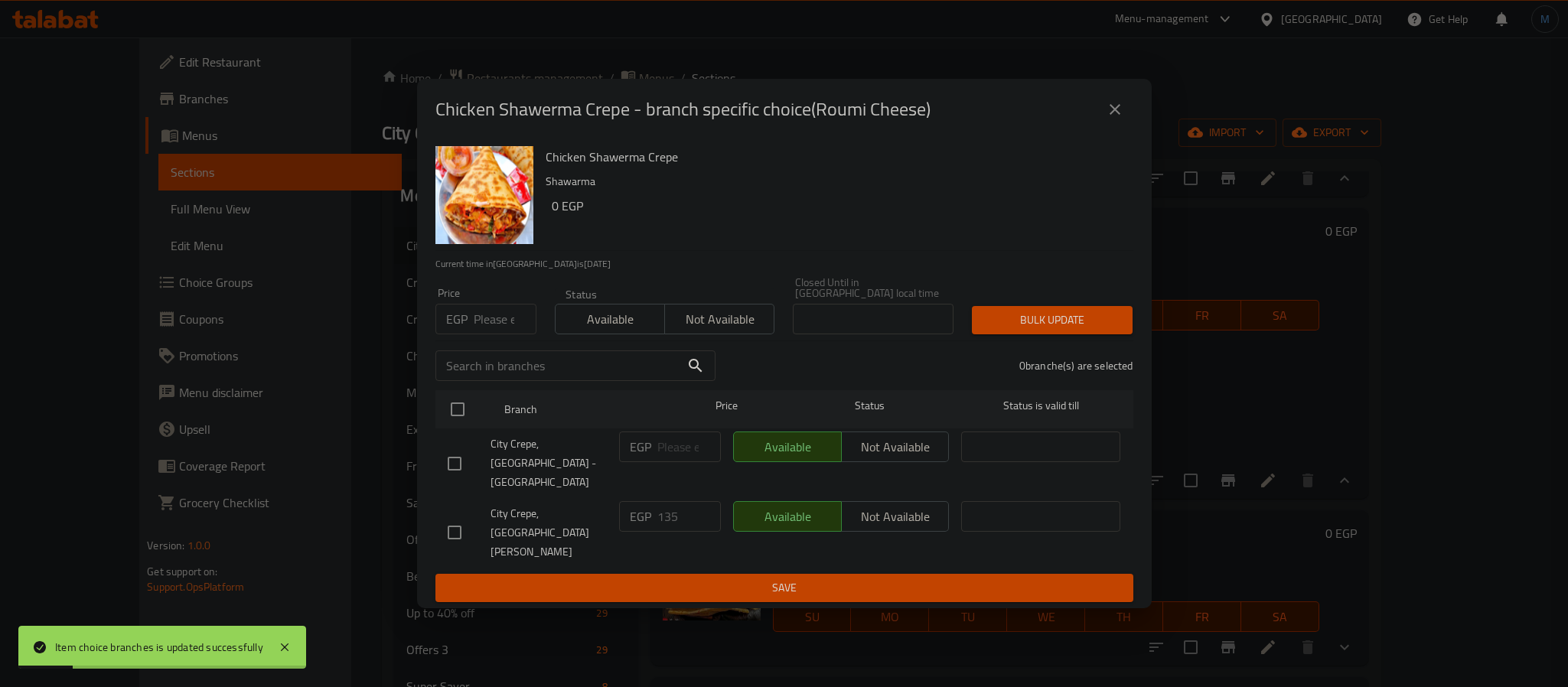
click at [482, 334] on input "number" at bounding box center [505, 319] width 63 height 31
type input "125"
click at [455, 516] on input "checkbox" at bounding box center [455, 532] width 32 height 32
checkbox input "true"
click at [1010, 317] on div "Bulk update" at bounding box center [1052, 319] width 179 height 47
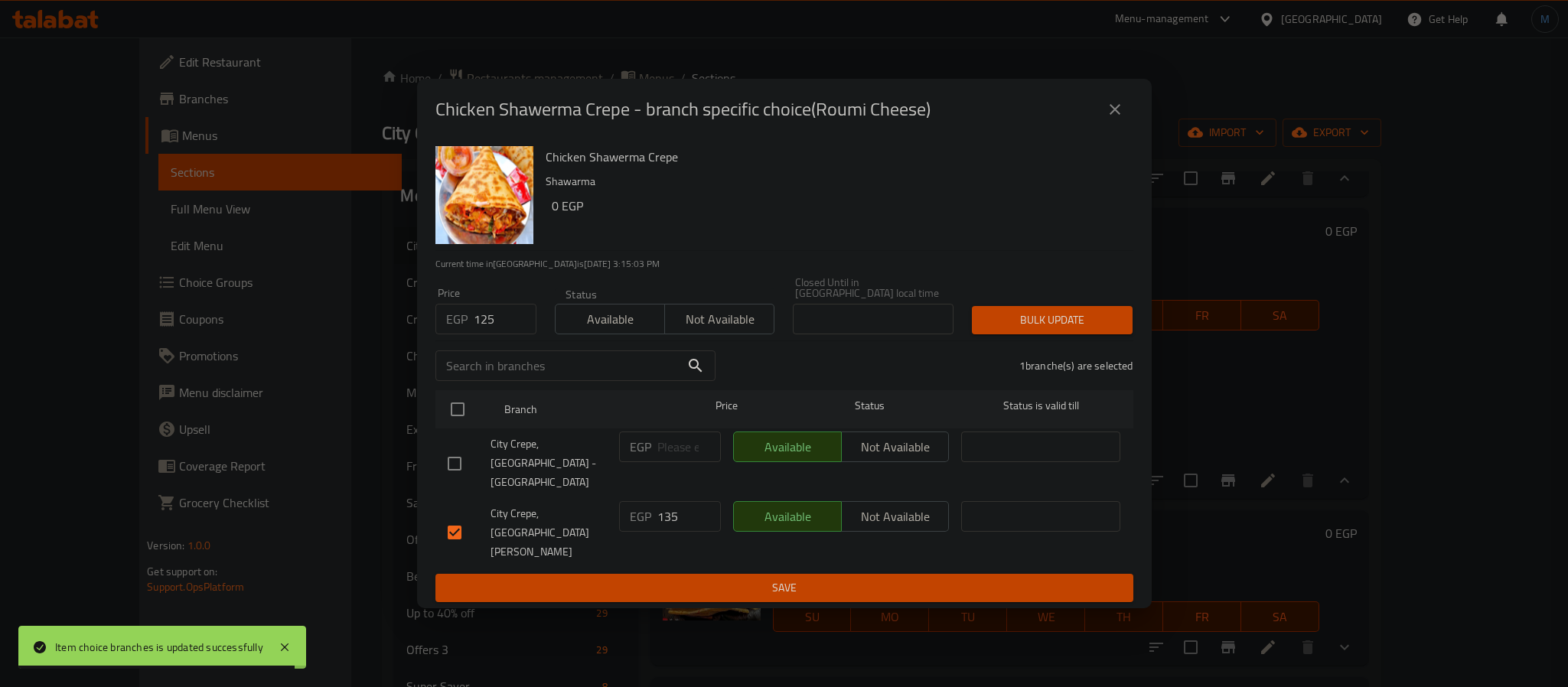
click at [1066, 308] on div "Price EGP 125 Price Status Available Not available Closed Until in [GEOGRAPHIC_…" at bounding box center [784, 305] width 717 height 76
click at [1070, 319] on div "Bulk update" at bounding box center [1052, 319] width 179 height 47
click at [1070, 330] on span "Bulk update" at bounding box center [1052, 320] width 137 height 19
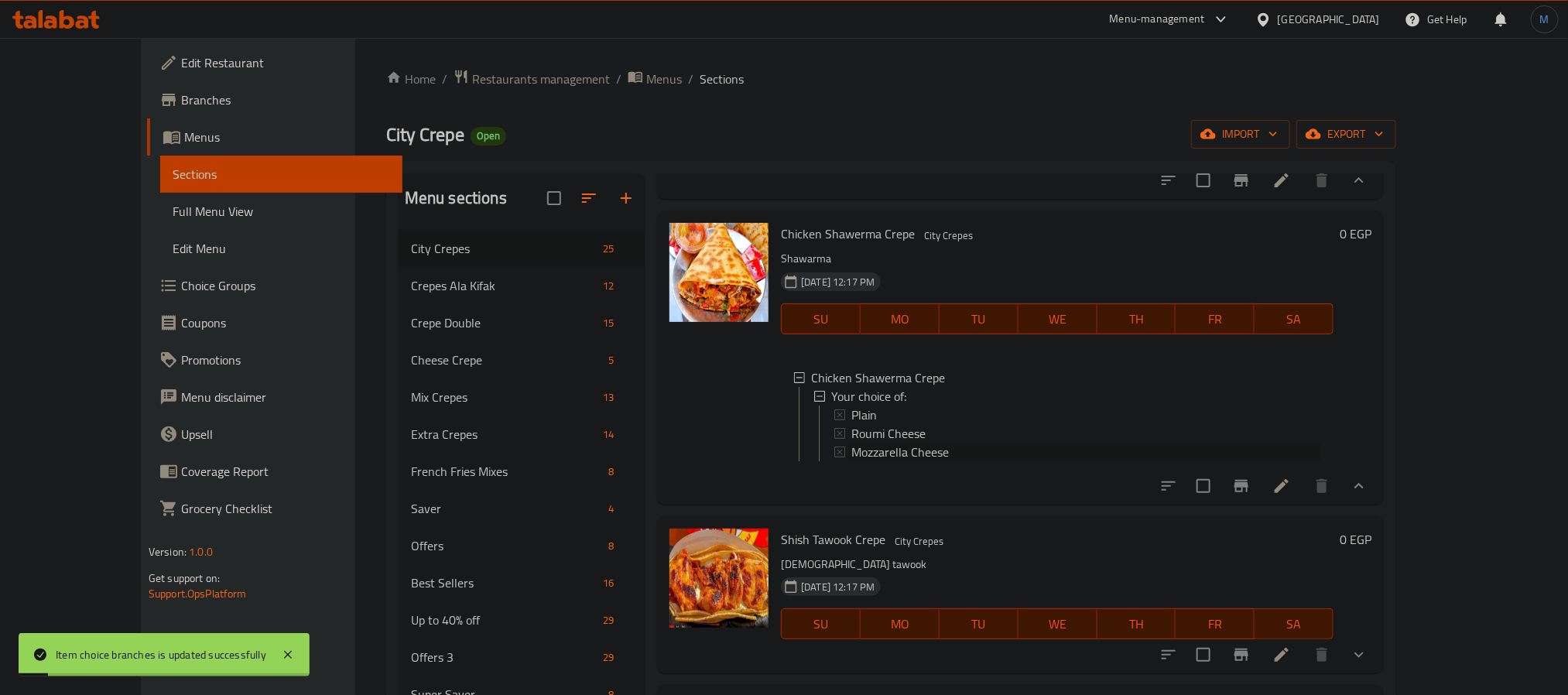
click at [869, 461] on span "Mozzarella Cheese" at bounding box center [901, 452] width 97 height 18
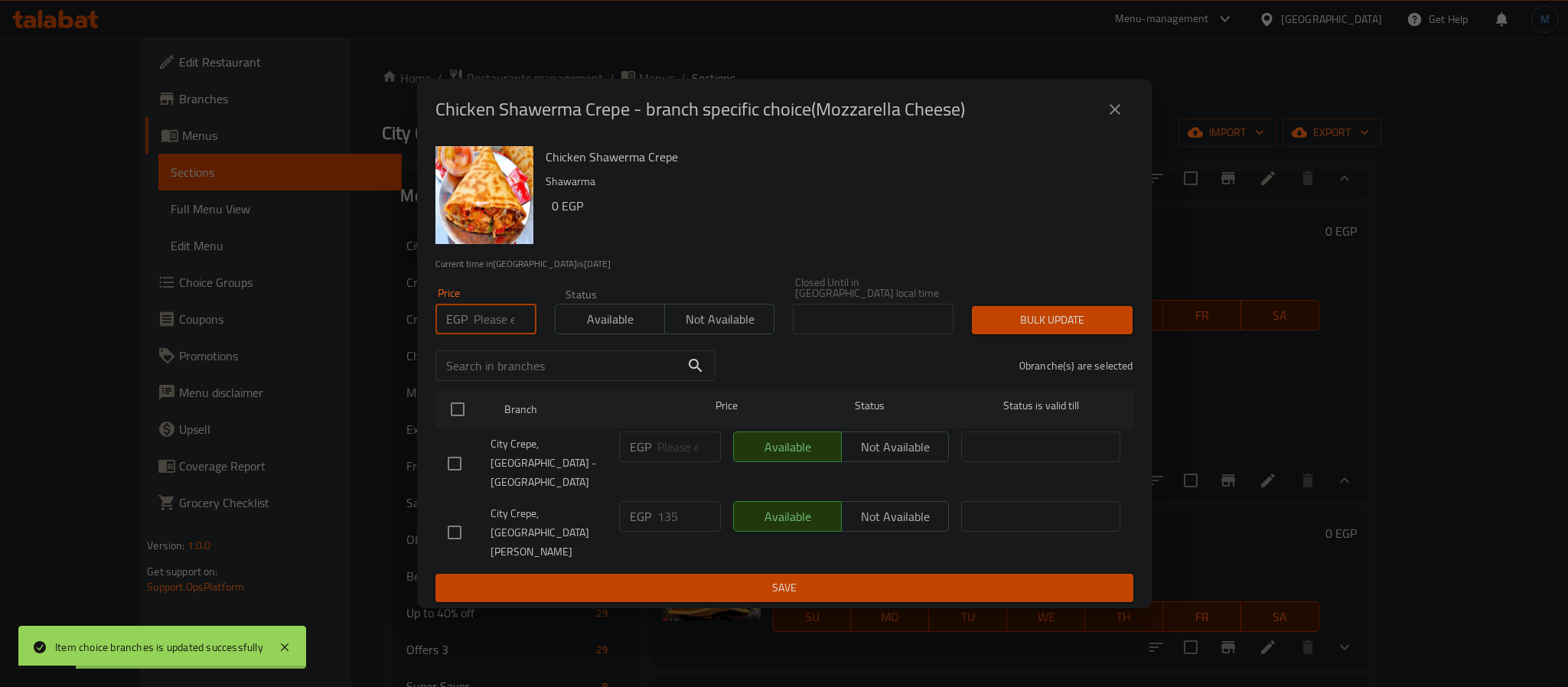
click at [492, 334] on input "number" at bounding box center [505, 319] width 63 height 31
type input "125"
click at [458, 516] on input "checkbox" at bounding box center [455, 532] width 32 height 32
checkbox input "true"
click at [1040, 330] on span "Bulk update" at bounding box center [1052, 320] width 137 height 19
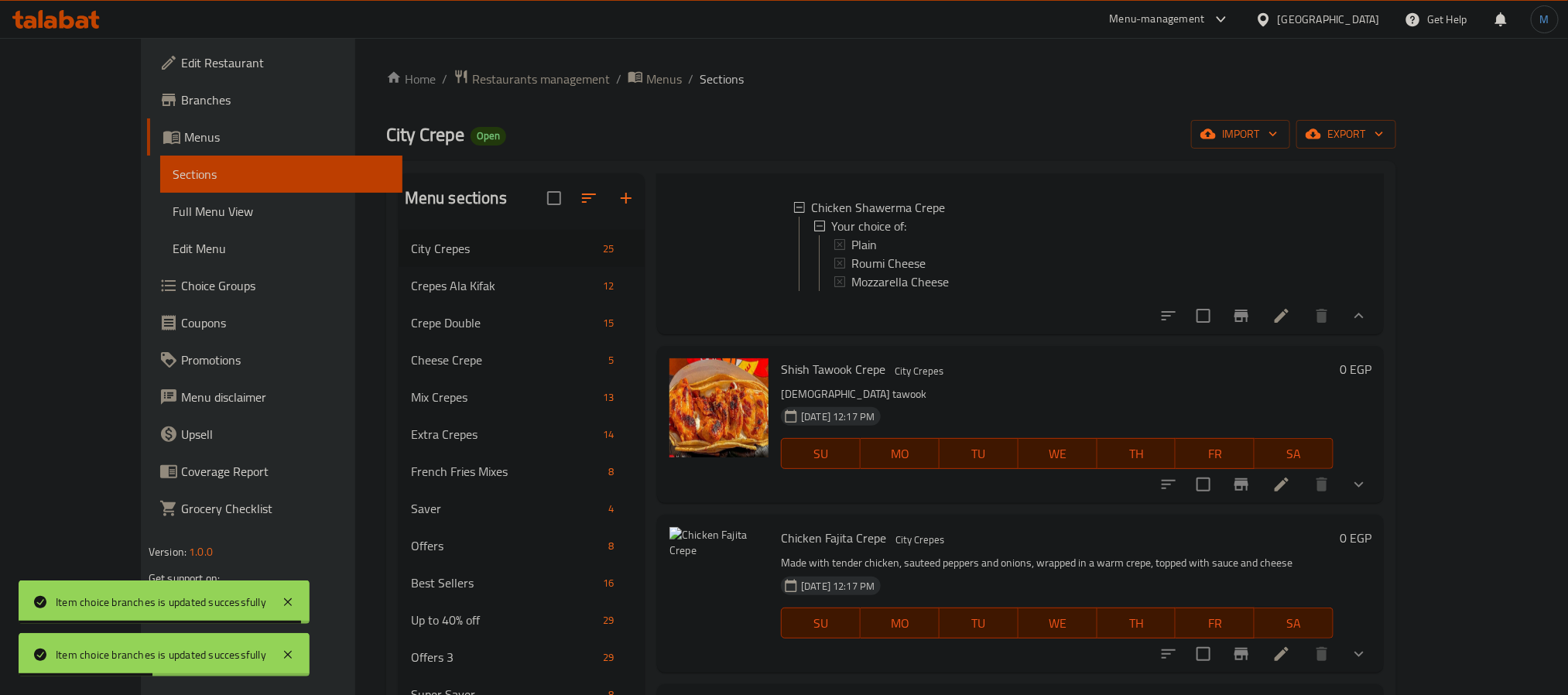
scroll to position [2818, 0]
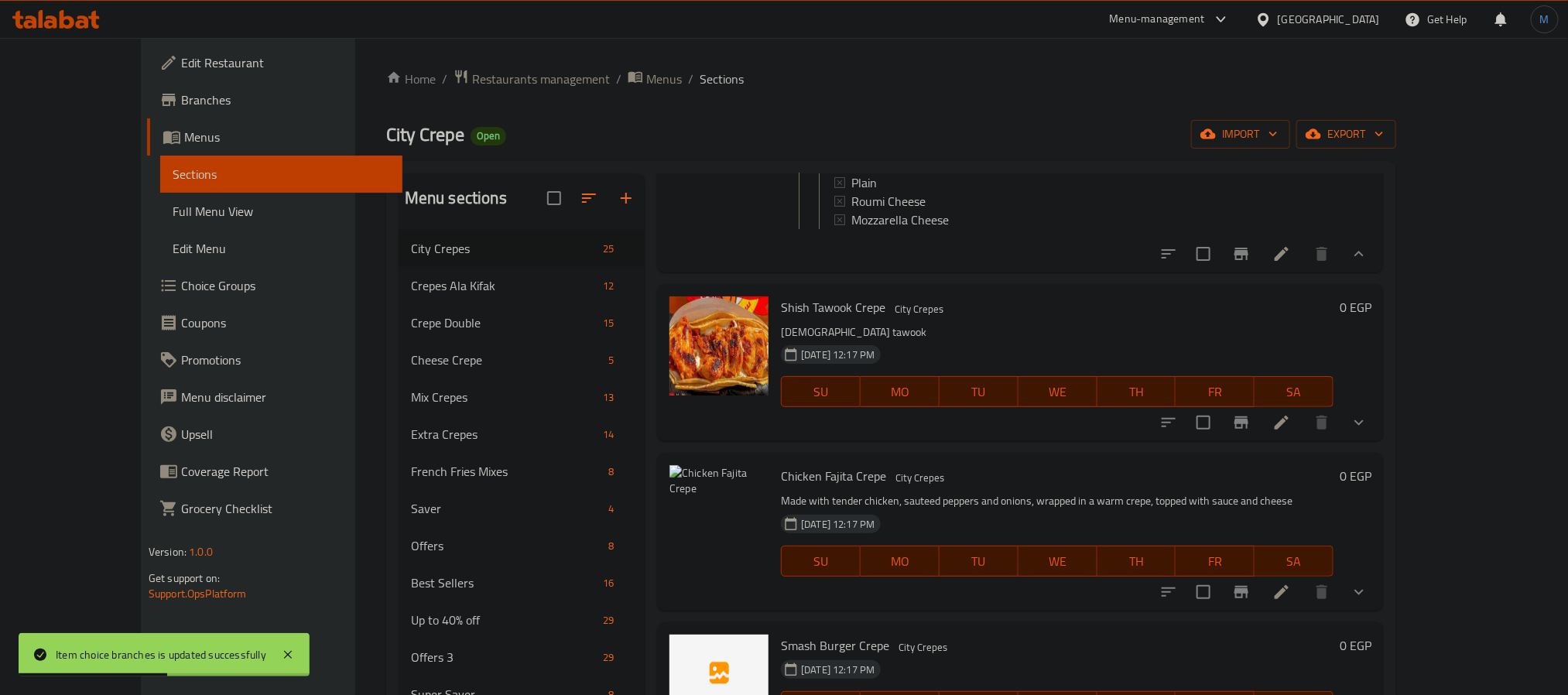
click at [1384, 527] on div "Menu items Add Sort Manage items Chicken Pane Crepe City Crepes Vegetables adde…" at bounding box center [1015, 520] width 739 height 695
click at [1368, 432] on icon "show more" at bounding box center [1359, 422] width 18 height 18
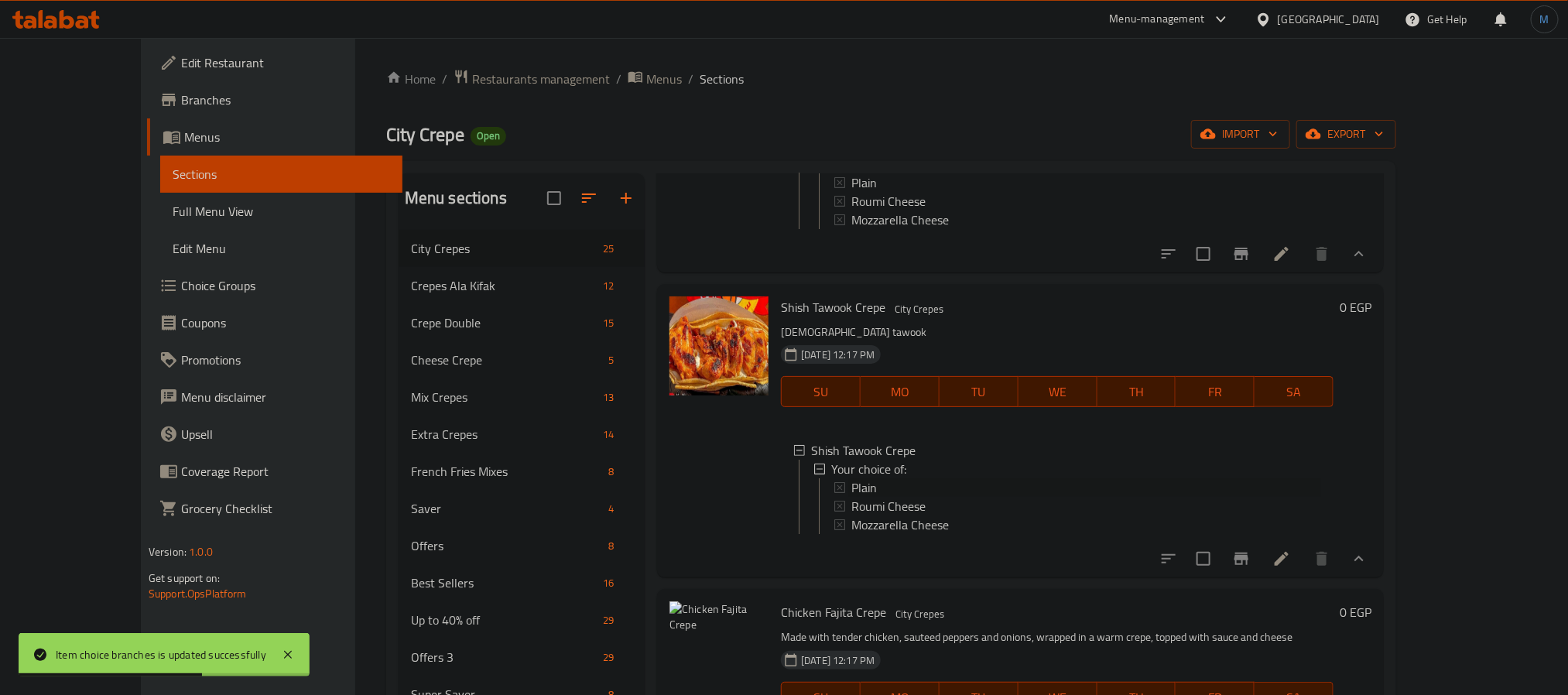
click at [852, 496] on span "Plain" at bounding box center [865, 487] width 26 height 18
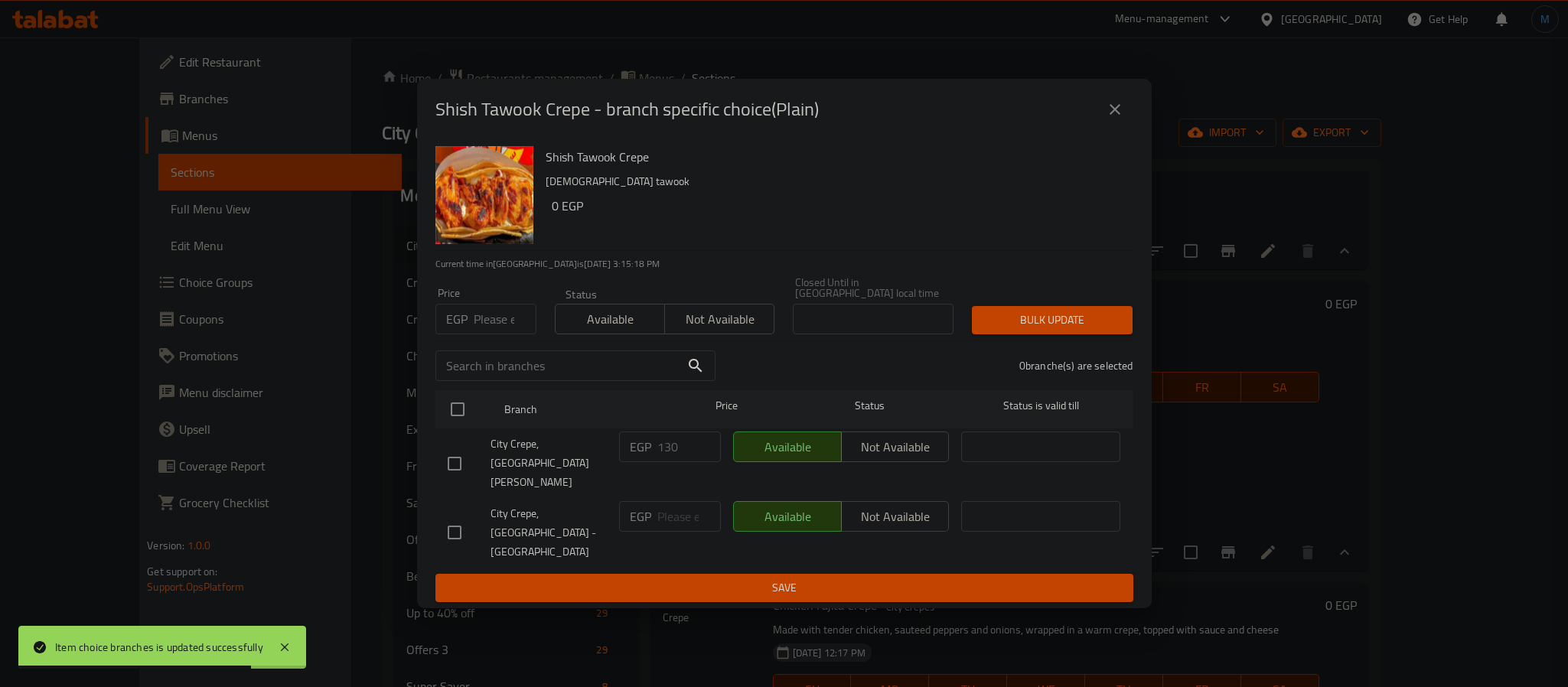
click at [485, 334] on input "number" at bounding box center [505, 319] width 63 height 31
type input "120"
click at [460, 459] on input "checkbox" at bounding box center [455, 463] width 32 height 32
checkbox input "true"
click at [1102, 358] on div "1 branche(s) are selected" at bounding box center [933, 366] width 417 height 55
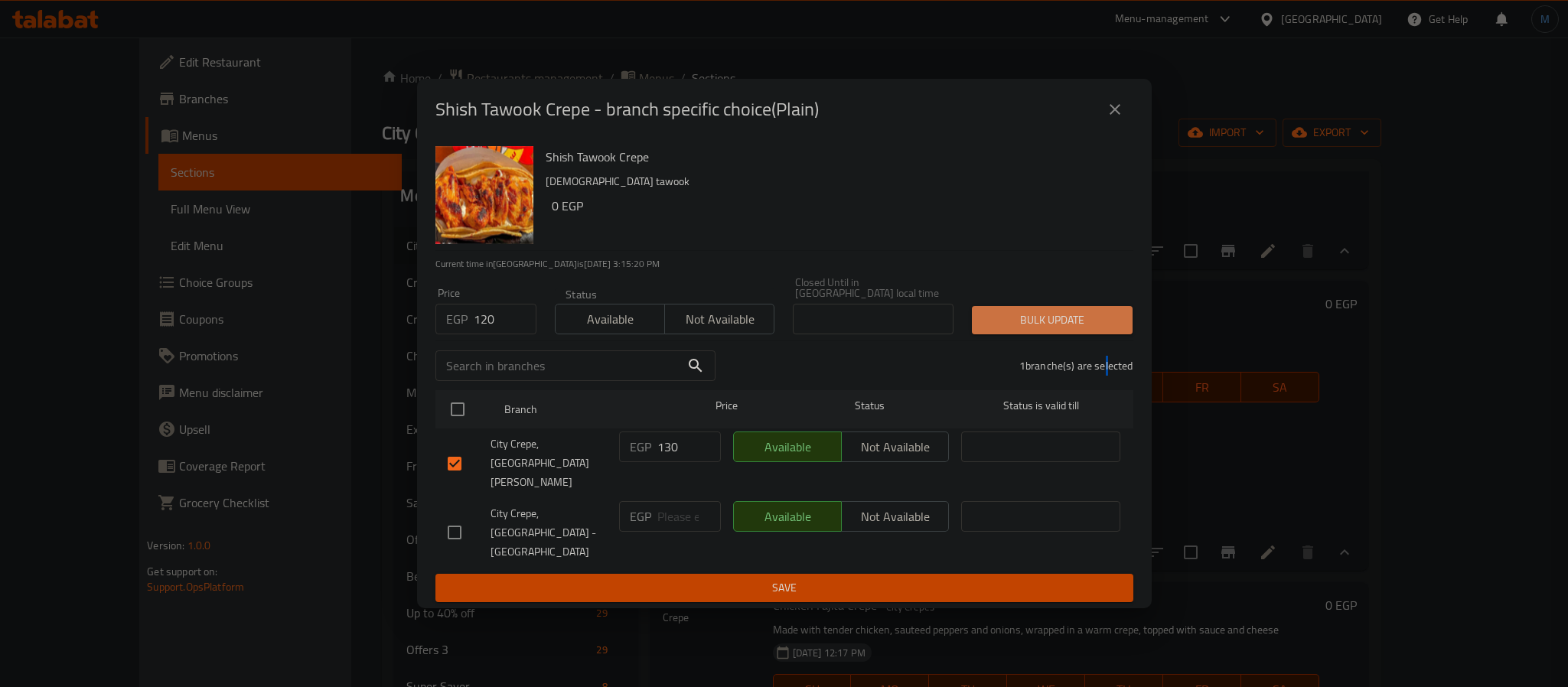
click at [1077, 330] on span "Bulk update" at bounding box center [1052, 320] width 137 height 19
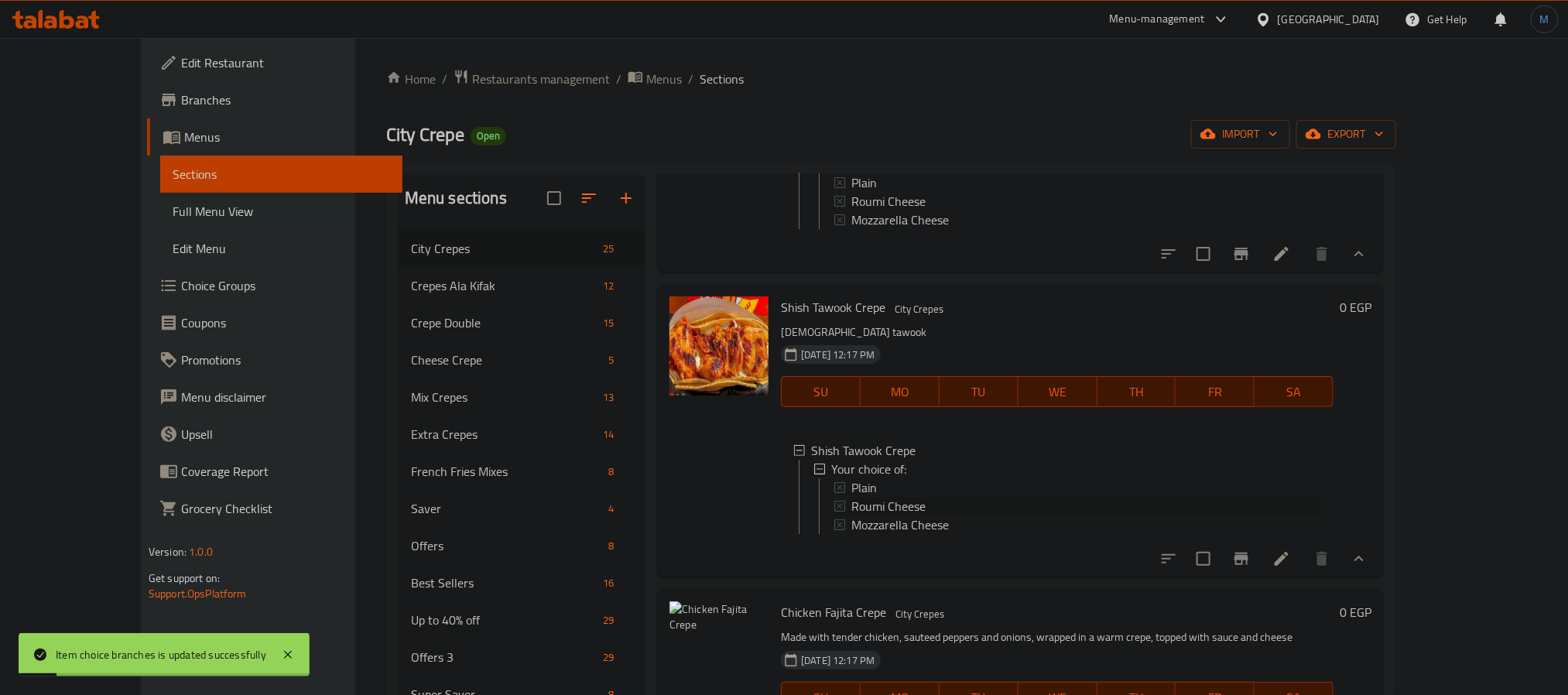
click at [889, 515] on span "Roumi Cheese" at bounding box center [889, 505] width 74 height 18
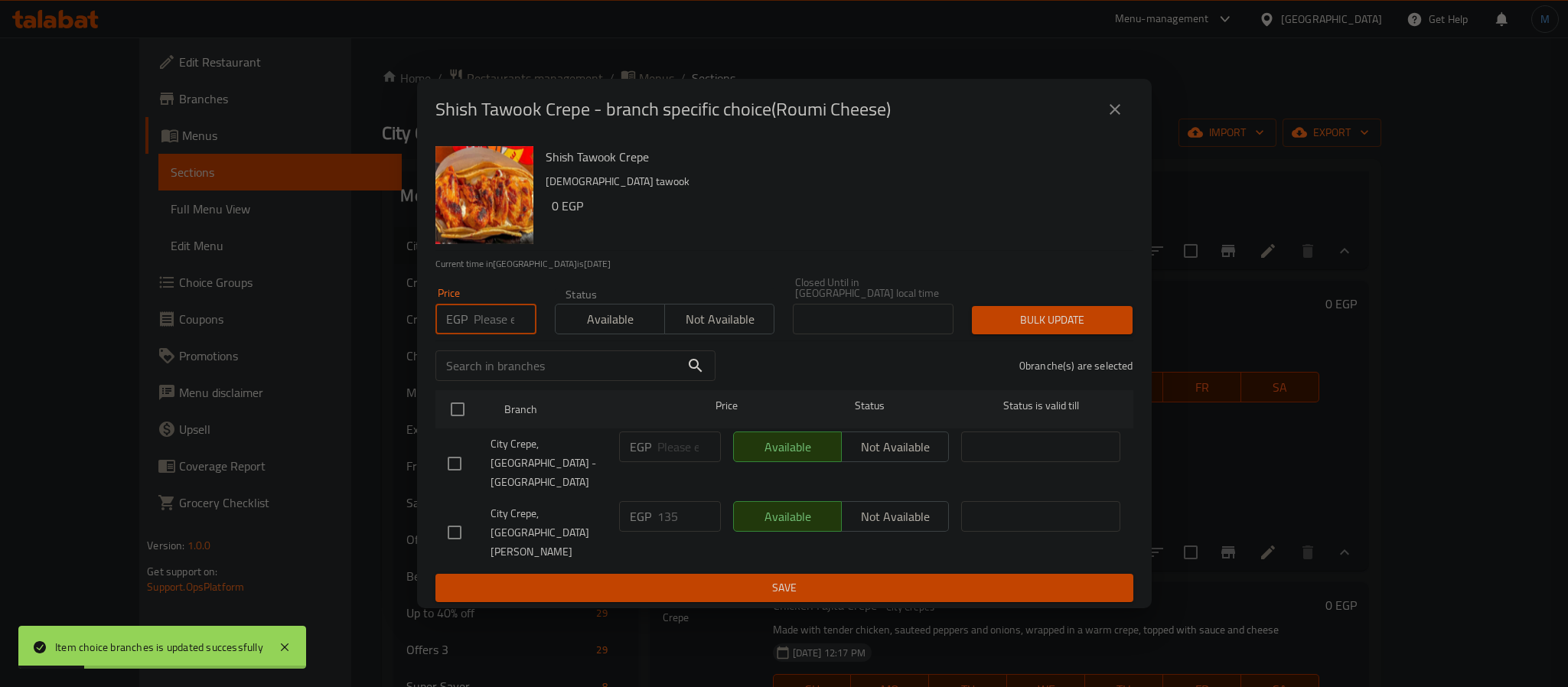
click at [477, 334] on input "number" at bounding box center [505, 319] width 63 height 31
type input "125"
click at [434, 517] on div "Shish Tawook Crepe Shish tawook 0 EGP Current time in [GEOGRAPHIC_DATA] is [DAT…" at bounding box center [784, 373] width 735 height 468
click at [446, 517] on input "checkbox" at bounding box center [455, 532] width 32 height 32
checkbox input "true"
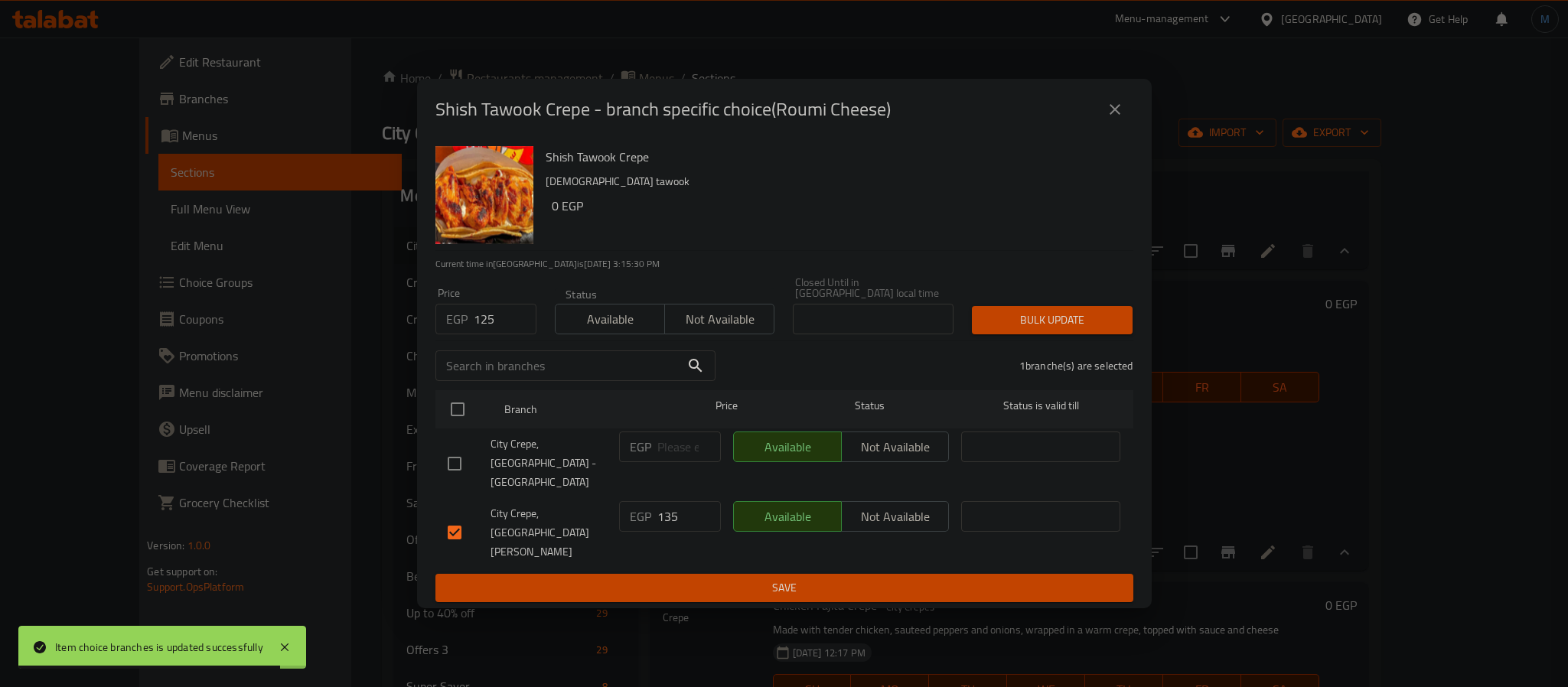
click at [1006, 324] on div "Bulk update" at bounding box center [1052, 319] width 179 height 47
click at [1024, 330] on span "Bulk update" at bounding box center [1052, 320] width 137 height 19
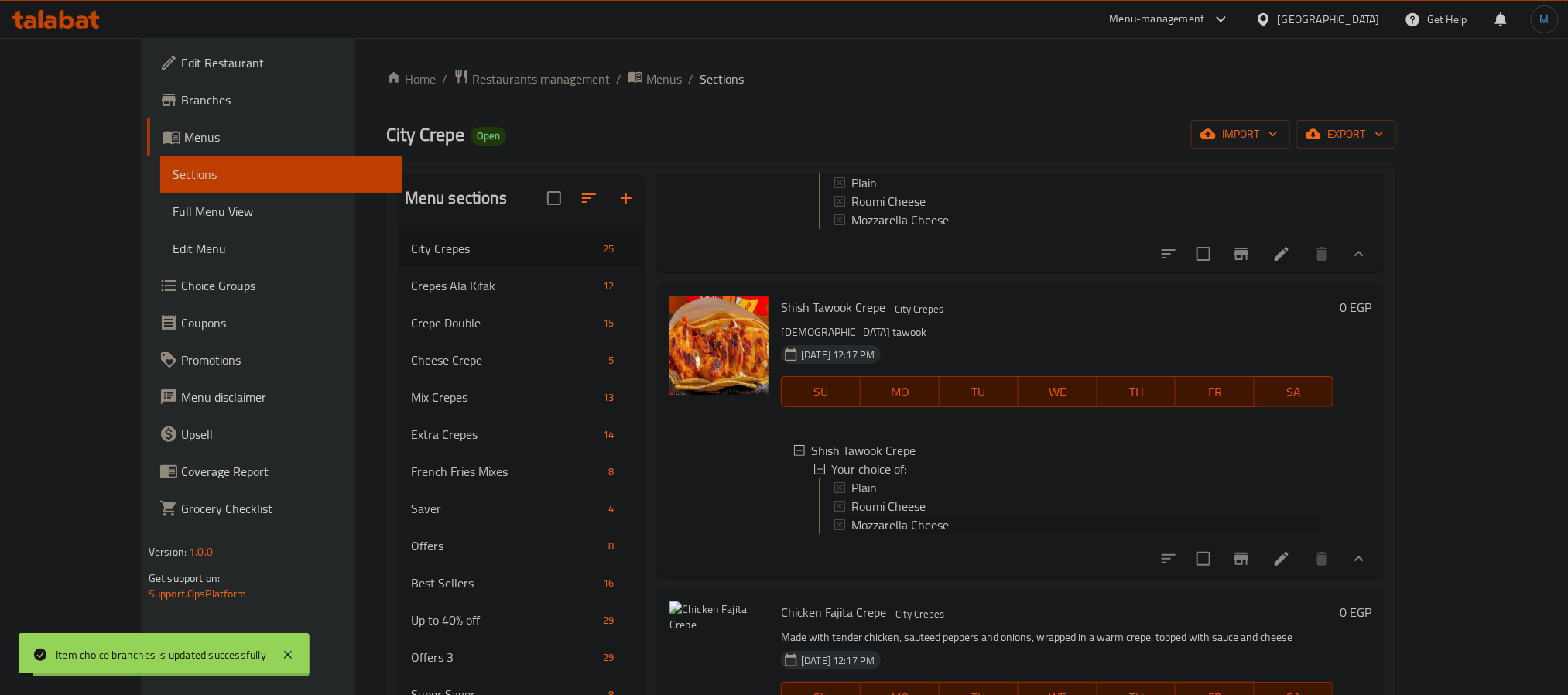
click at [866, 534] on span "Mozzarella Cheese" at bounding box center [901, 524] width 97 height 18
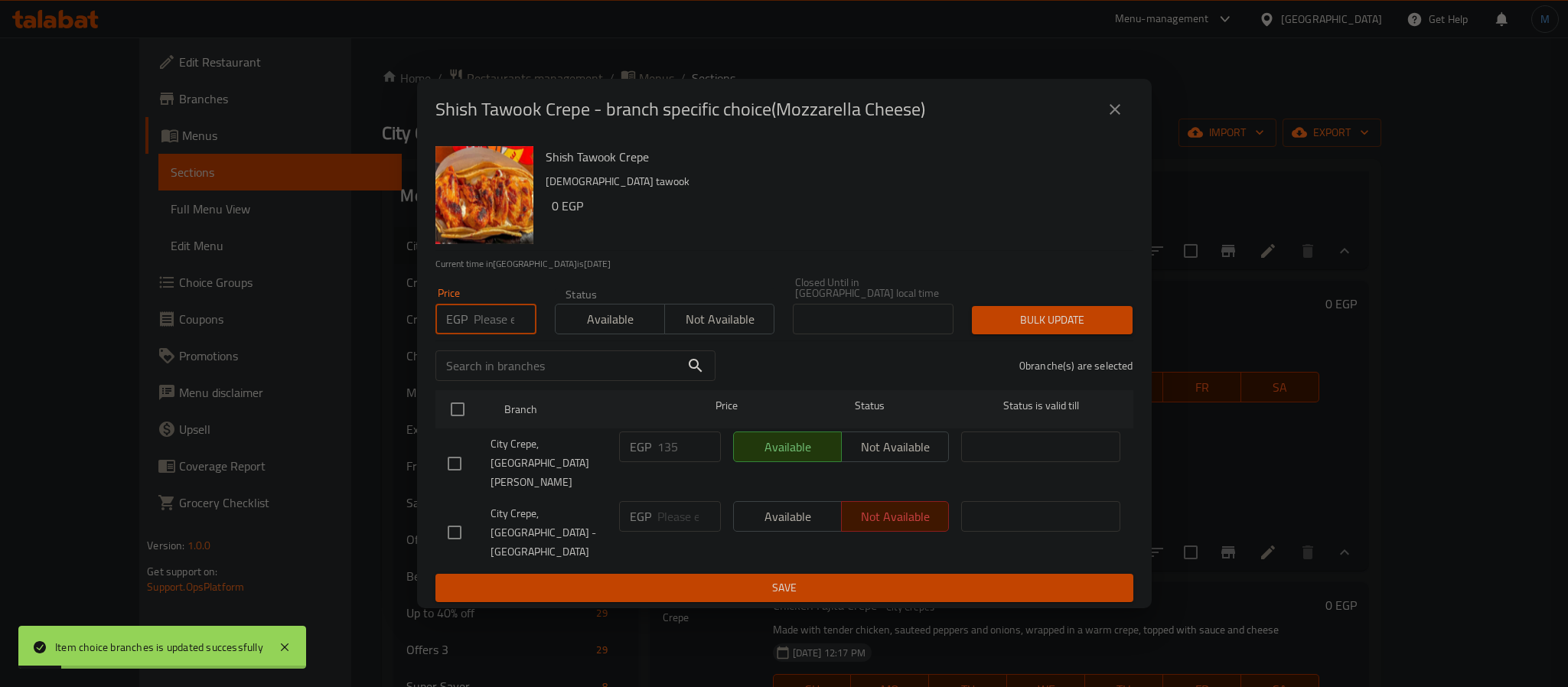
click at [491, 333] on input "number" at bounding box center [505, 319] width 63 height 31
type input "125"
click at [462, 516] on input "checkbox" at bounding box center [455, 532] width 32 height 32
click at [455, 516] on input "checkbox" at bounding box center [455, 532] width 32 height 32
checkbox input "false"
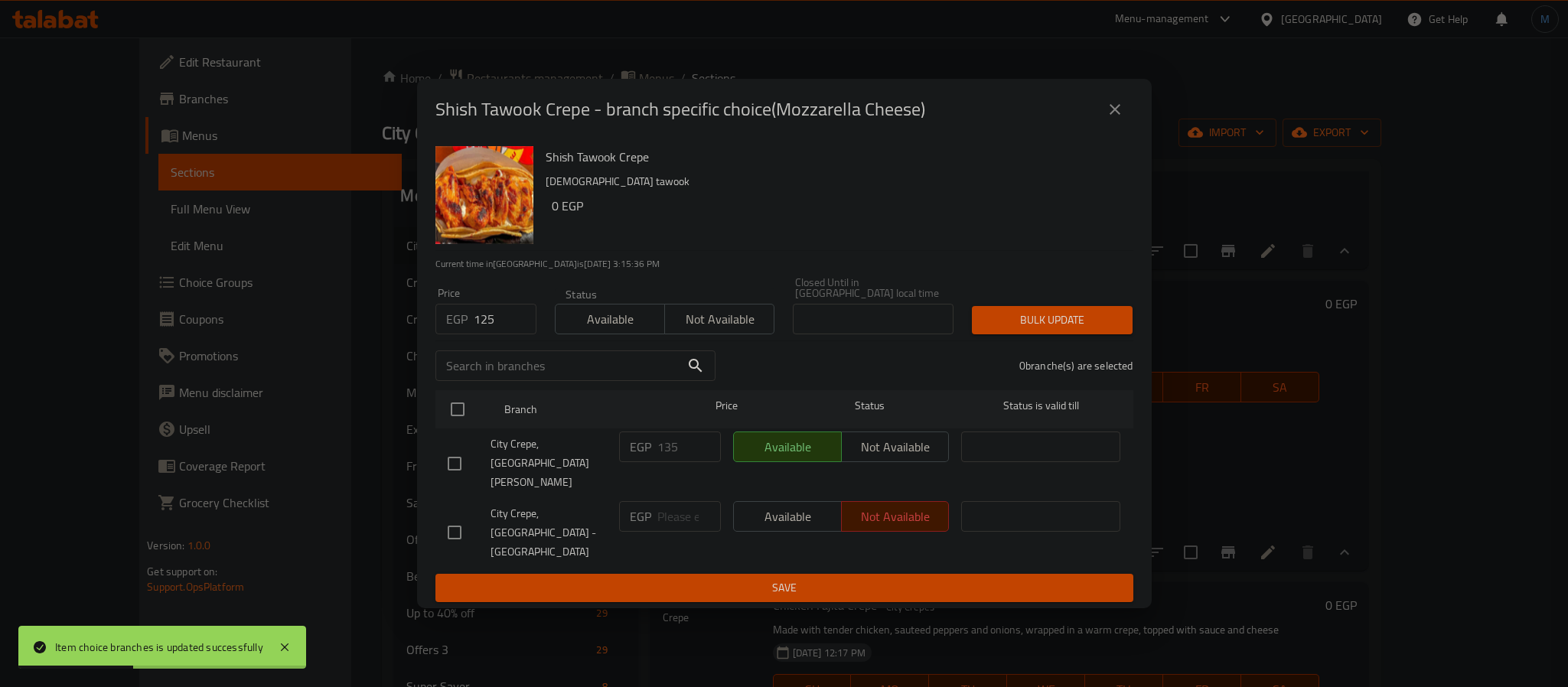
click at [457, 460] on input "checkbox" at bounding box center [455, 463] width 32 height 32
checkbox input "true"
click at [1093, 327] on button "Bulk update" at bounding box center [1052, 320] width 161 height 28
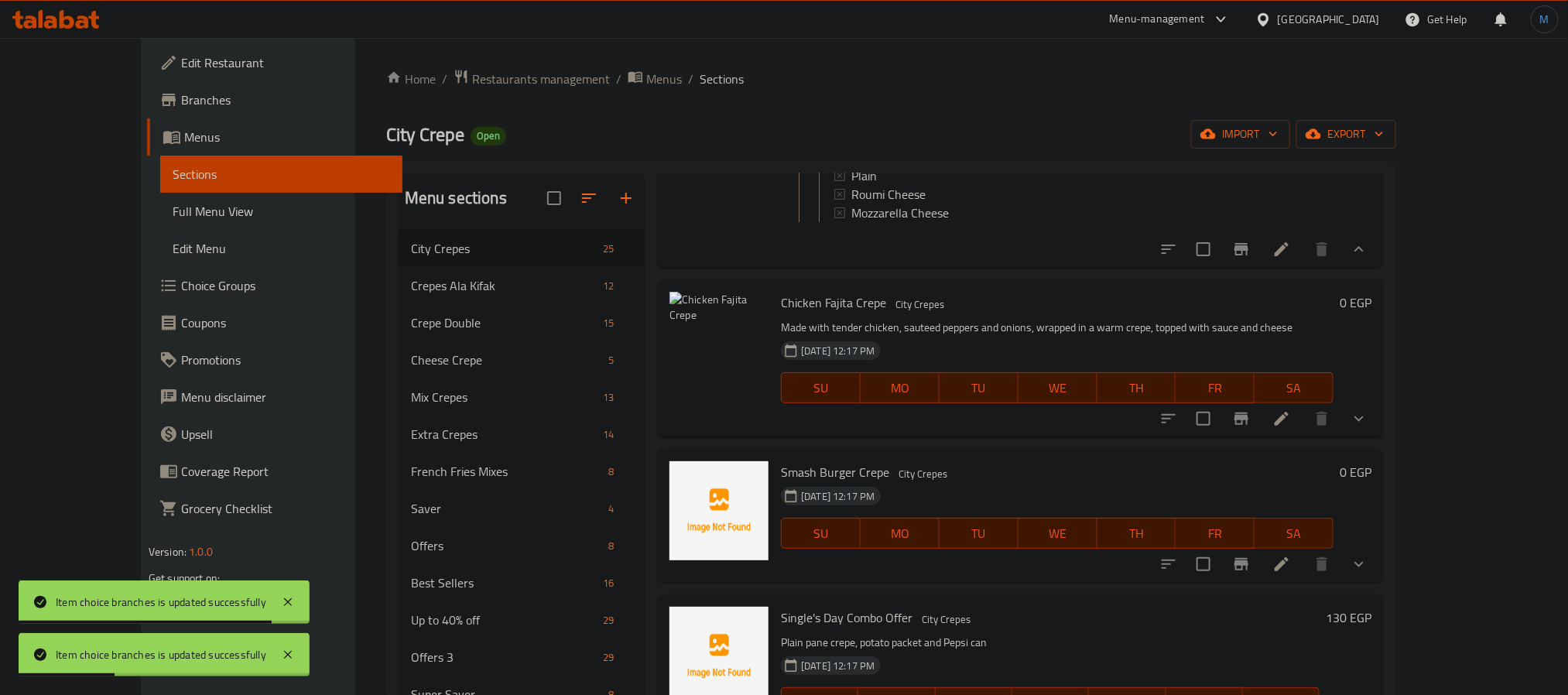
scroll to position [3166, 0]
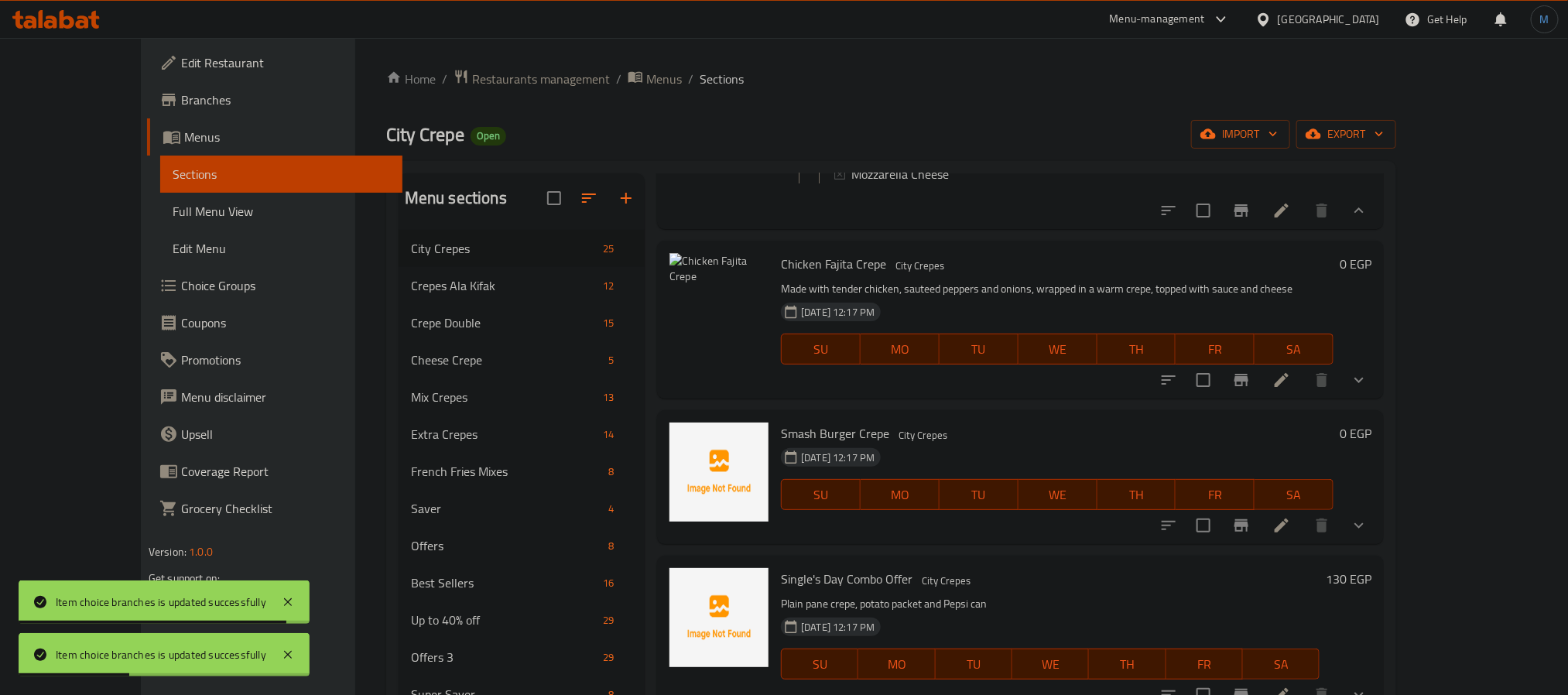
click at [1378, 398] on button "show more" at bounding box center [1359, 380] width 38 height 38
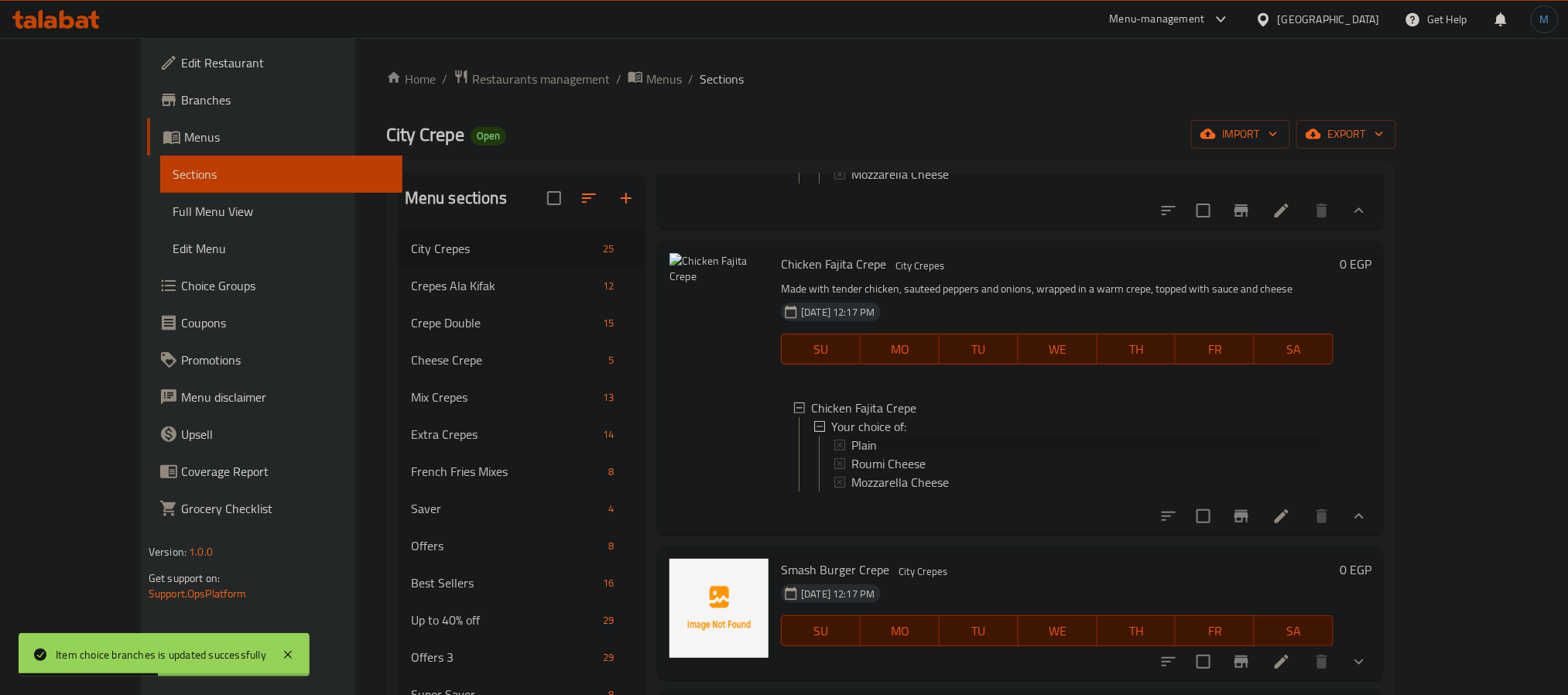
click at [852, 454] on span "Plain" at bounding box center [865, 444] width 26 height 18
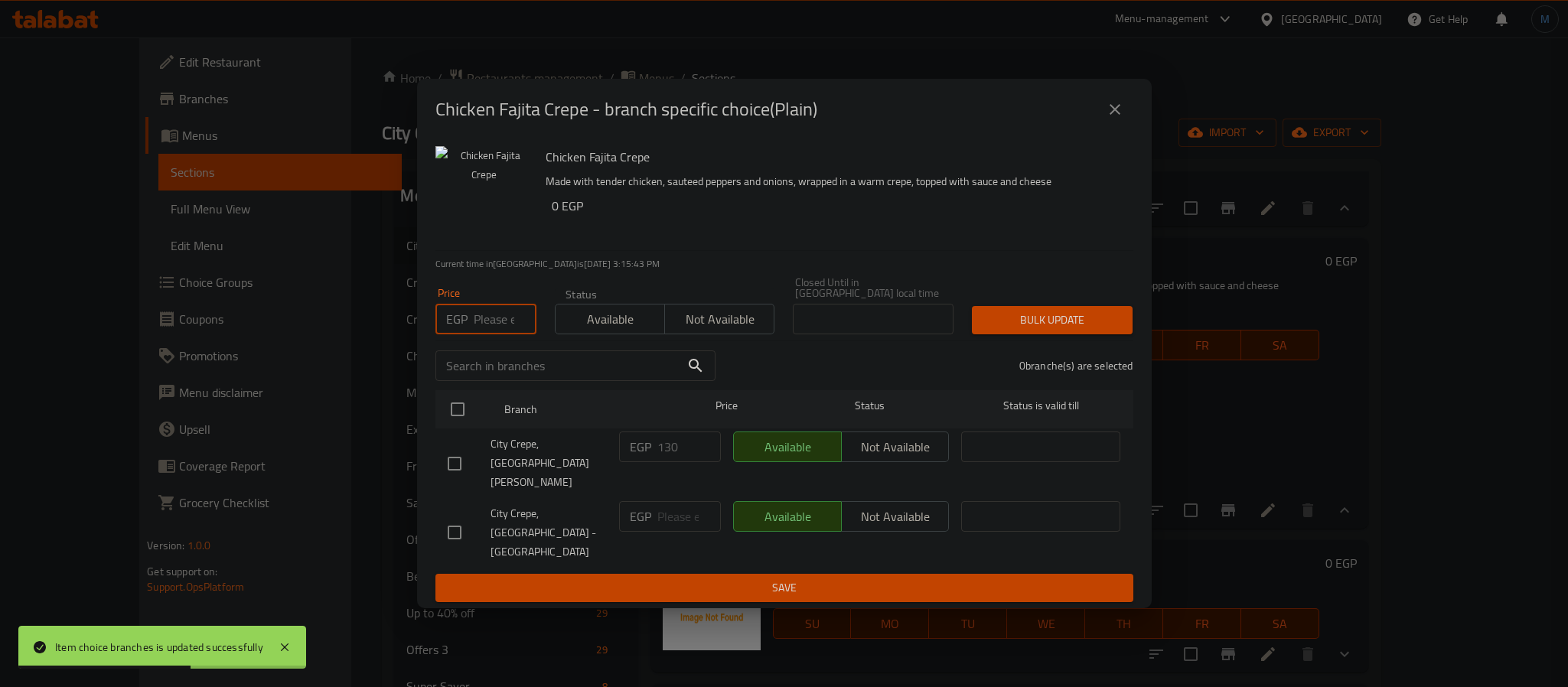
click at [485, 334] on input "number" at bounding box center [505, 319] width 63 height 31
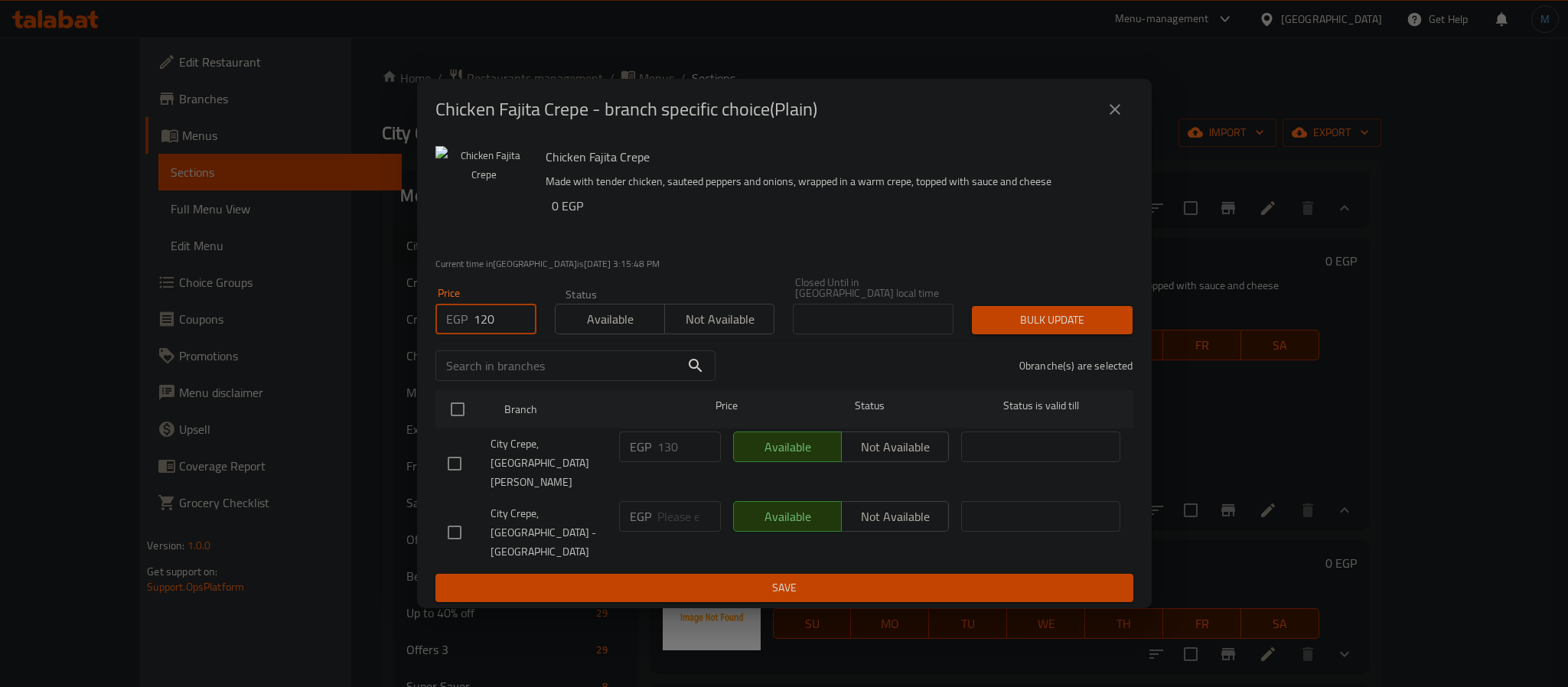
type input "120"
click at [468, 472] on input "checkbox" at bounding box center [455, 463] width 32 height 32
checkbox input "true"
click at [1049, 343] on div "Bulk update" at bounding box center [1052, 319] width 179 height 47
click at [1061, 330] on span "Bulk update" at bounding box center [1052, 320] width 137 height 19
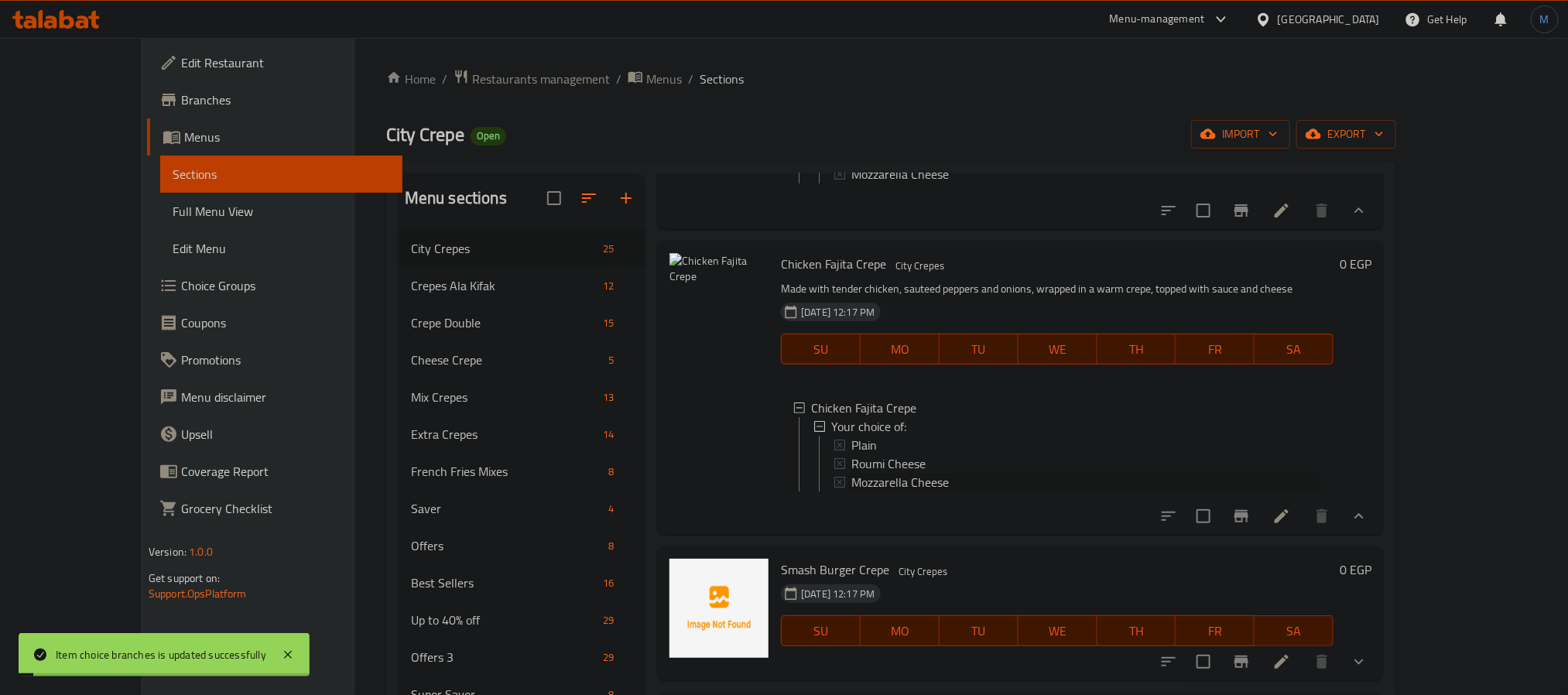
click at [852, 492] on span "Mozzarella Cheese" at bounding box center [901, 481] width 97 height 18
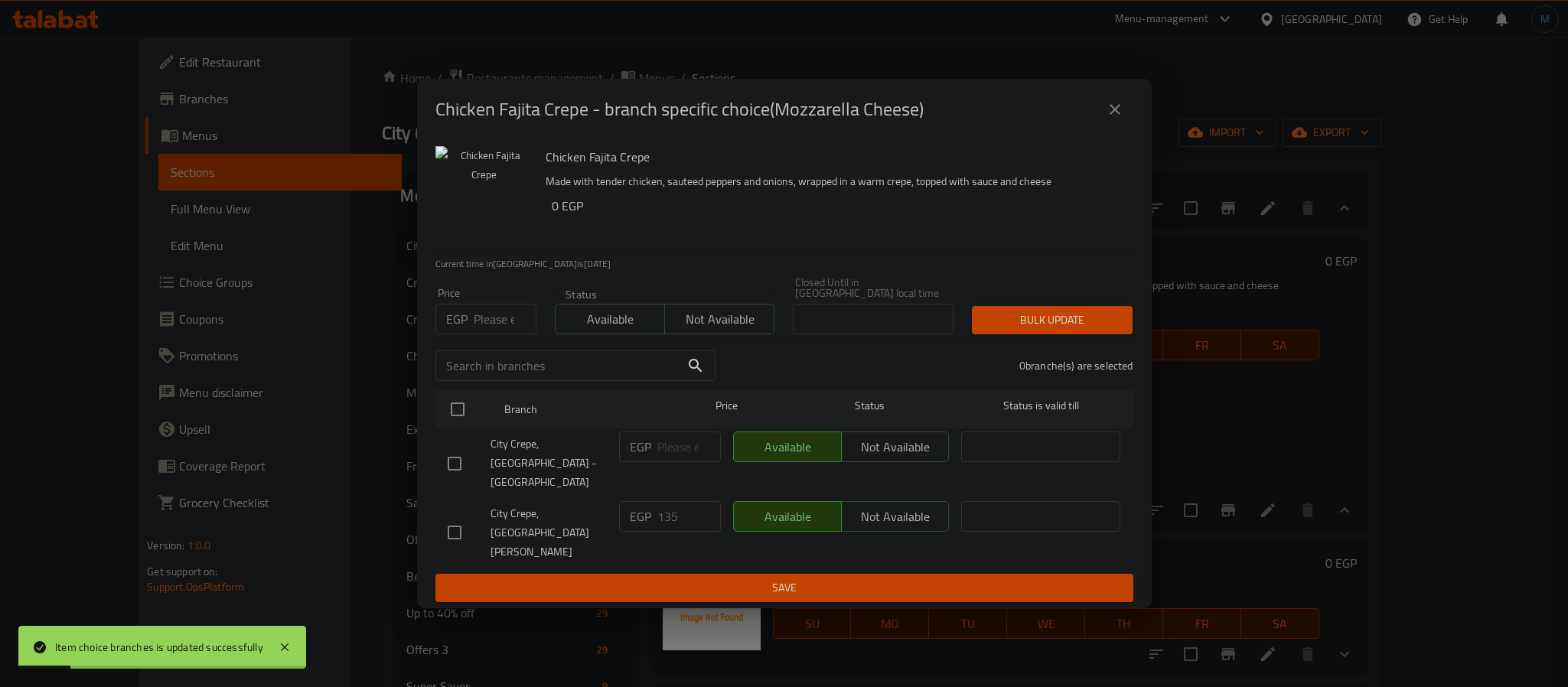
click at [500, 360] on div "​" at bounding box center [575, 365] width 298 height 49
click at [493, 334] on input "number" at bounding box center [505, 319] width 63 height 31
type input "125"
click at [460, 468] on input "checkbox" at bounding box center [455, 463] width 32 height 32
click at [460, 480] on input "checkbox" at bounding box center [455, 463] width 32 height 32
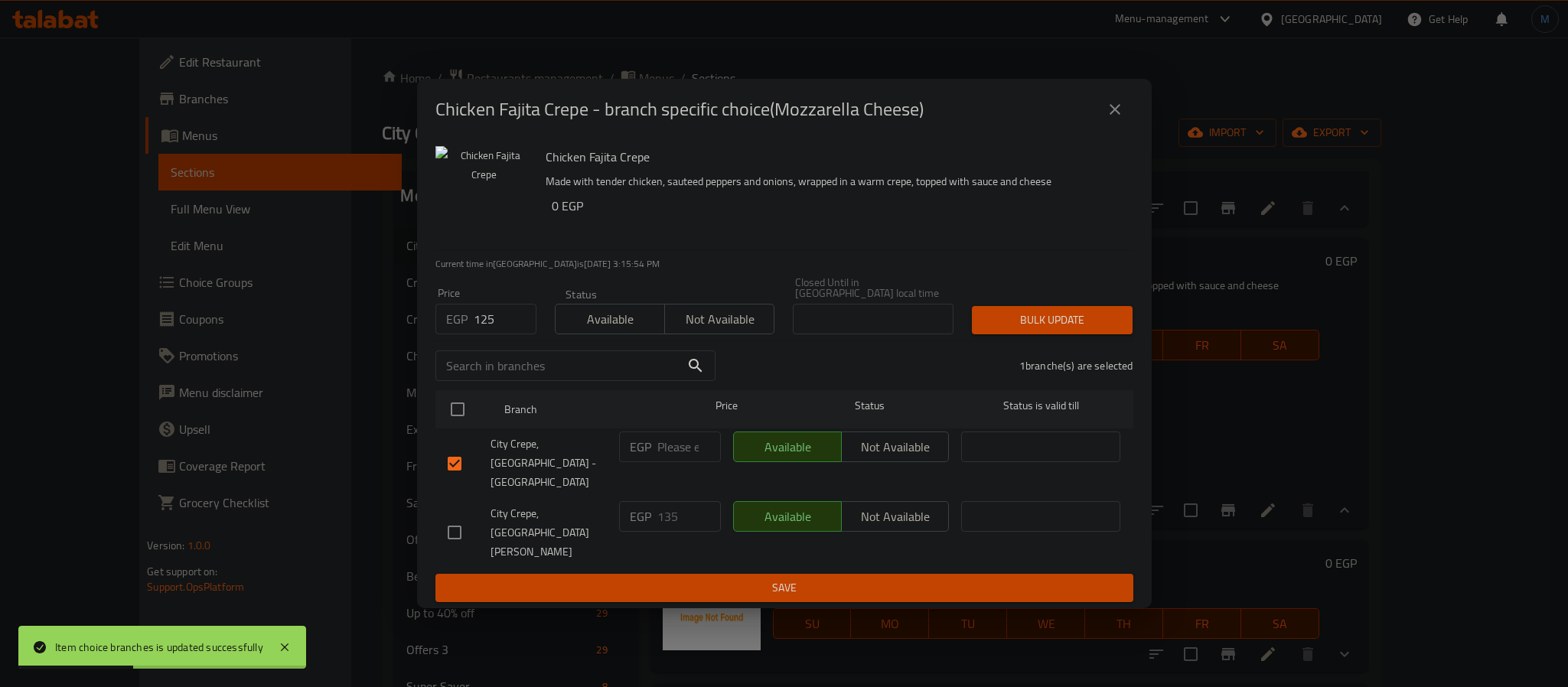
checkbox input "false"
click at [460, 516] on input "checkbox" at bounding box center [455, 532] width 32 height 32
checkbox input "true"
click at [1043, 330] on span "Bulk update" at bounding box center [1052, 320] width 137 height 19
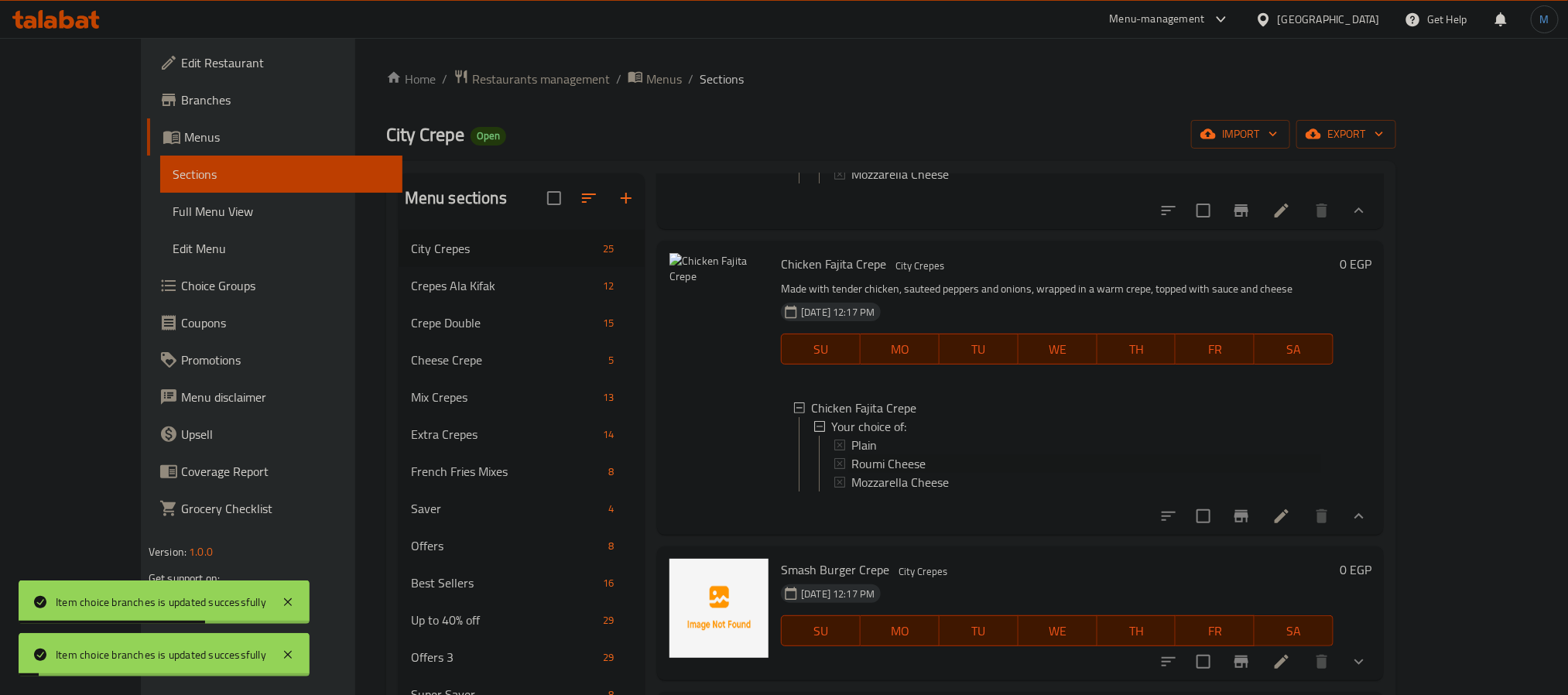
click at [866, 472] on span "Roumi Cheese" at bounding box center [889, 463] width 74 height 18
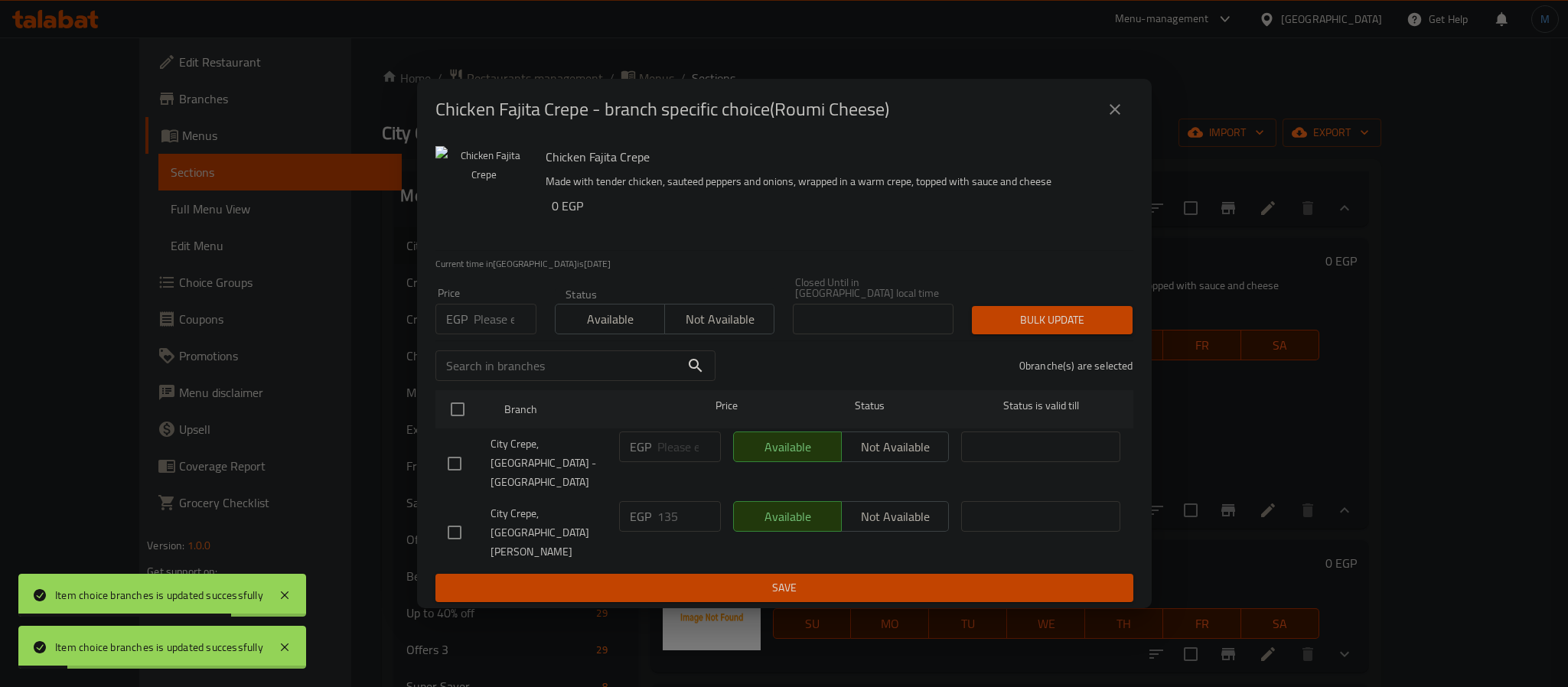
click at [473, 343] on div "Price EGP Price" at bounding box center [485, 311] width 119 height 65
click at [477, 334] on input "number" at bounding box center [505, 319] width 63 height 31
type input "125"
click at [450, 498] on div "City Crepe, [GEOGRAPHIC_DATA][PERSON_NAME]" at bounding box center [526, 532] width 171 height 76
click at [455, 516] on input "checkbox" at bounding box center [455, 532] width 32 height 32
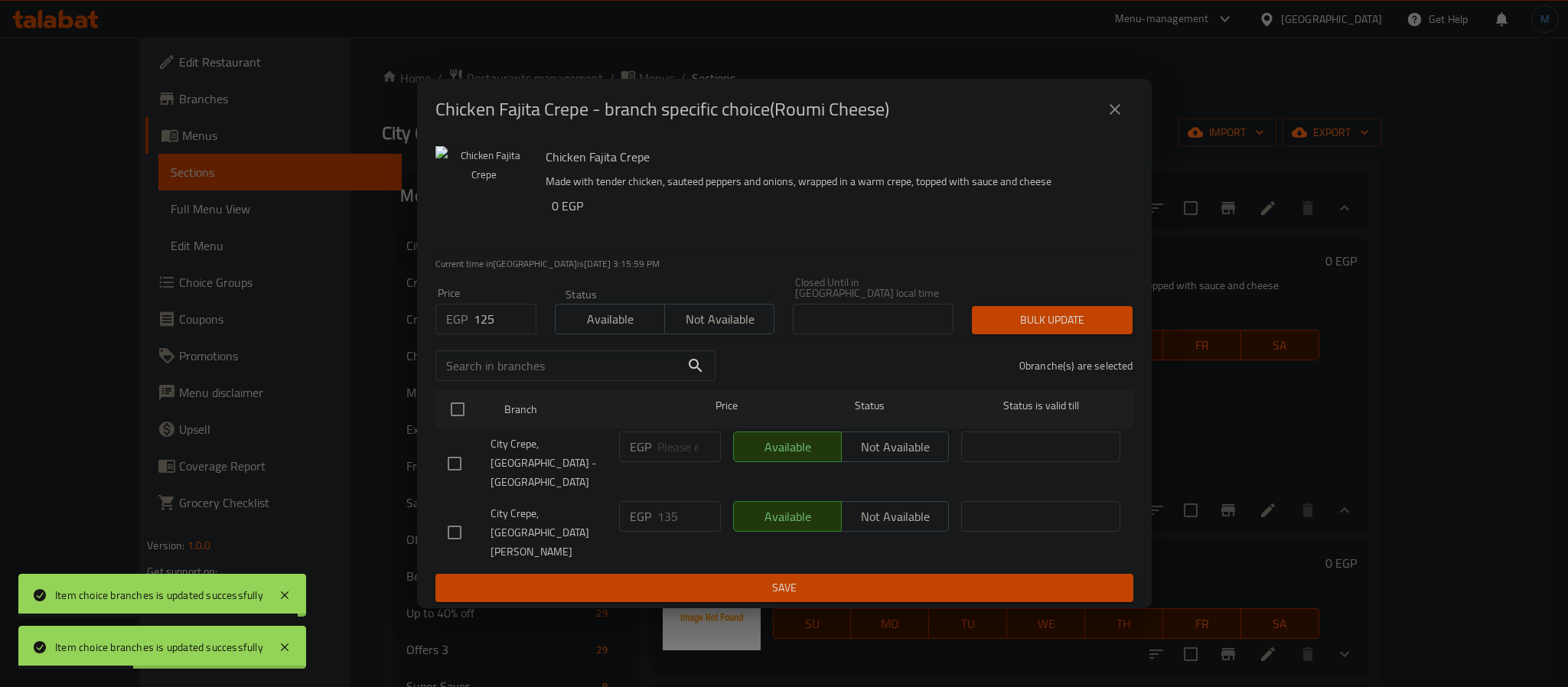
checkbox input "true"
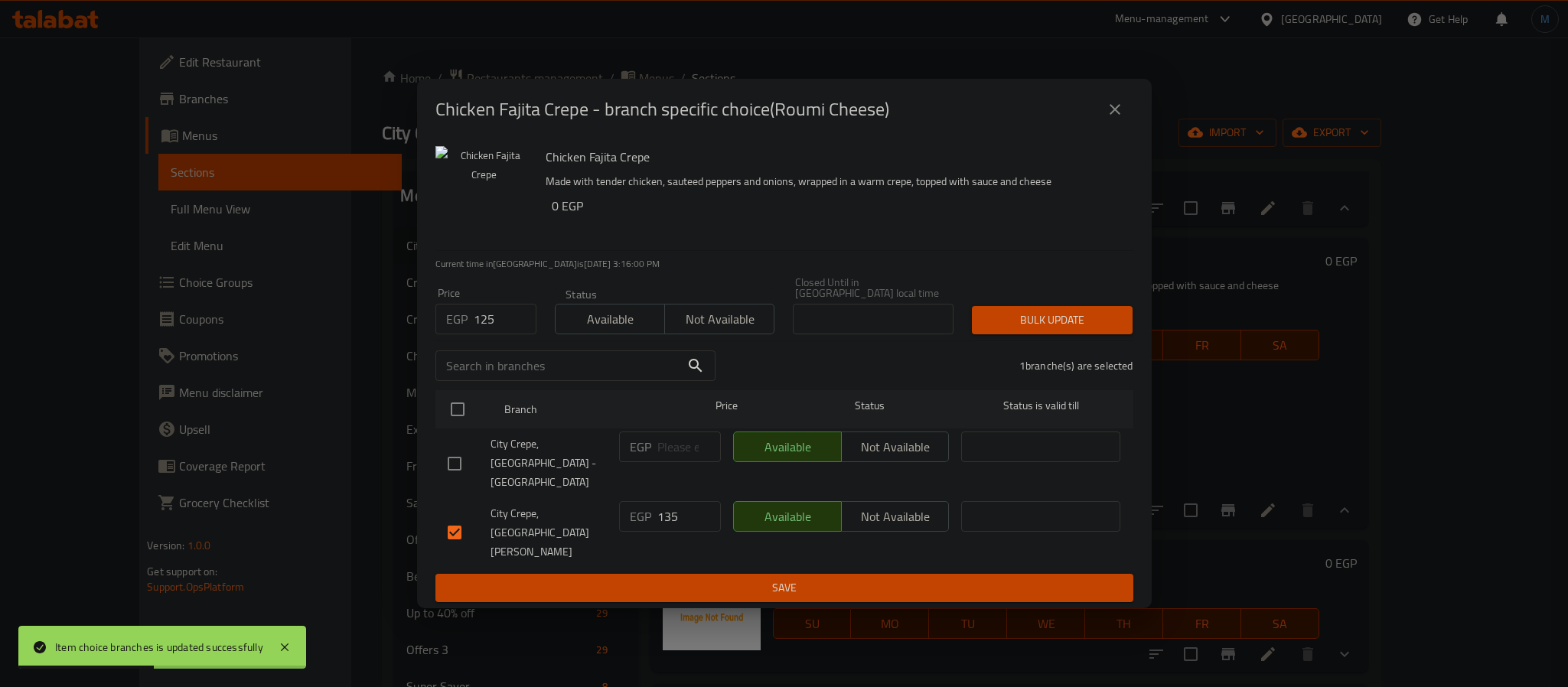
click at [971, 334] on div "Bulk update" at bounding box center [1052, 319] width 179 height 47
click at [1001, 330] on span "Bulk update" at bounding box center [1052, 320] width 137 height 19
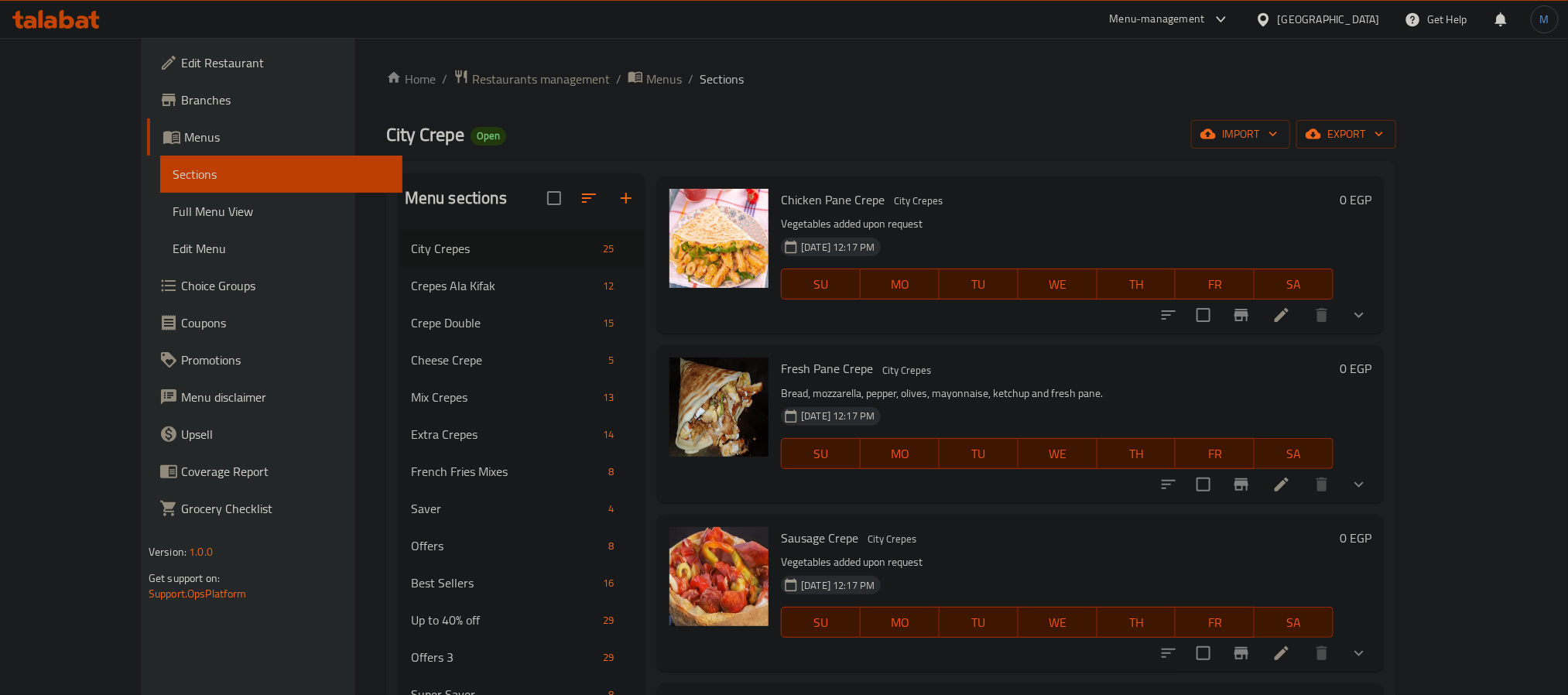
scroll to position [0, 0]
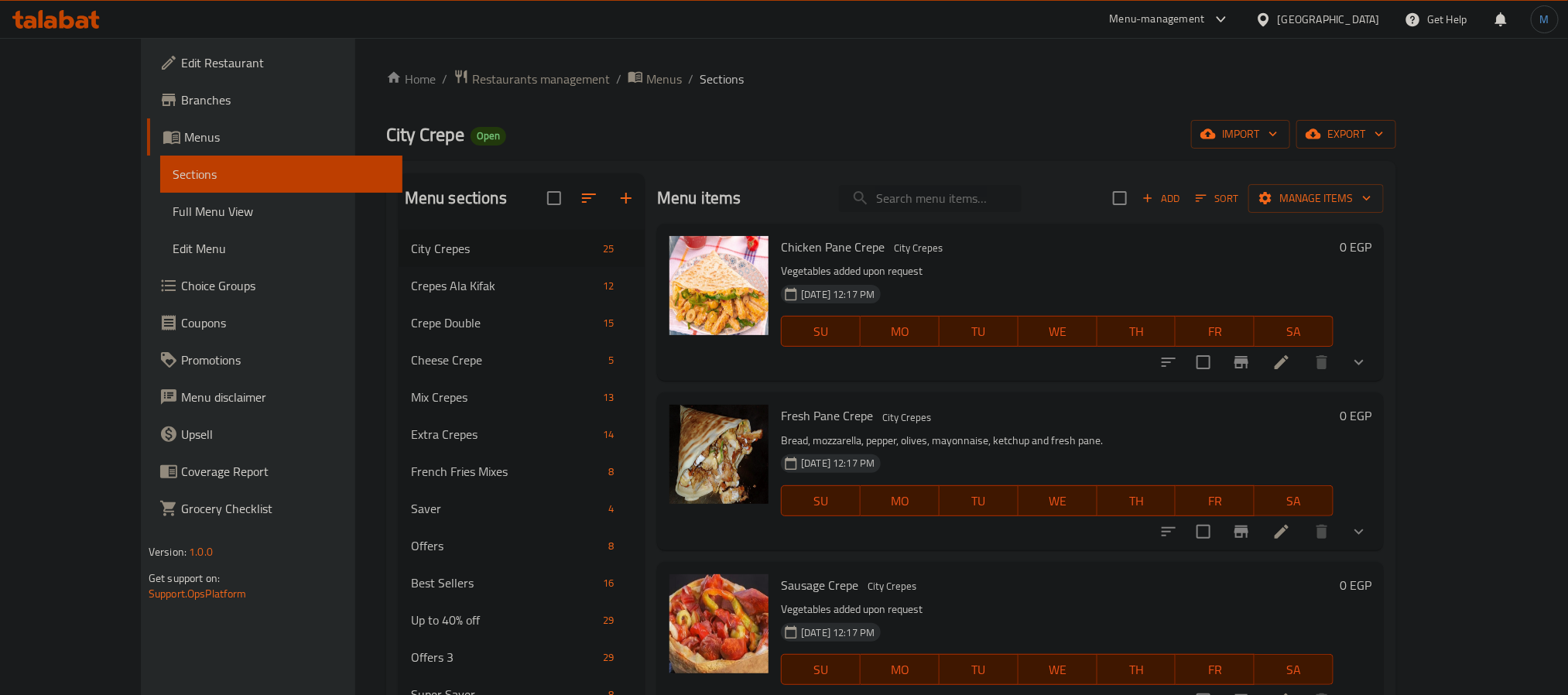
click at [928, 191] on input "search" at bounding box center [930, 199] width 183 height 27
type input "zinger"
click at [1186, 188] on button "Add" at bounding box center [1161, 199] width 49 height 24
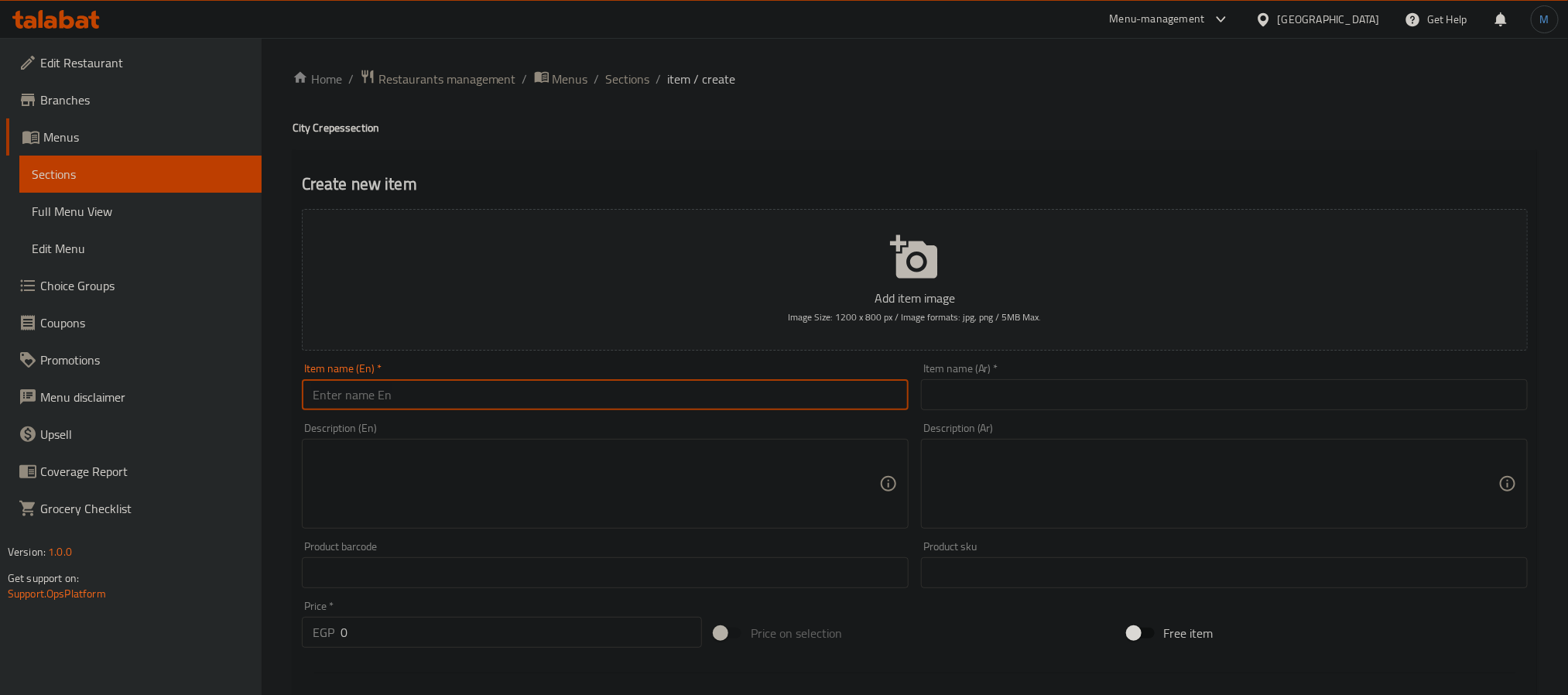
click at [455, 394] on input "text" at bounding box center [605, 394] width 607 height 31
type input "Zinger Crepe"
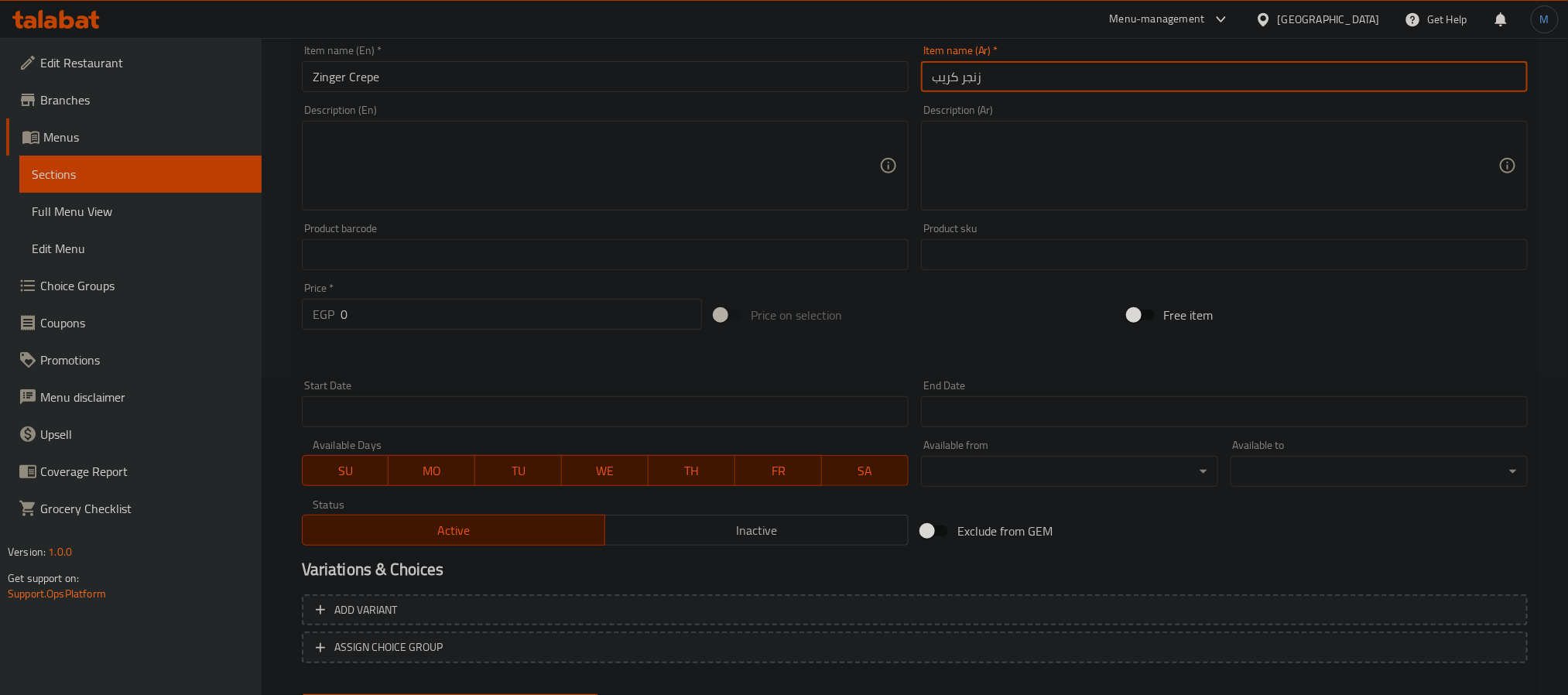
scroll to position [397, 0]
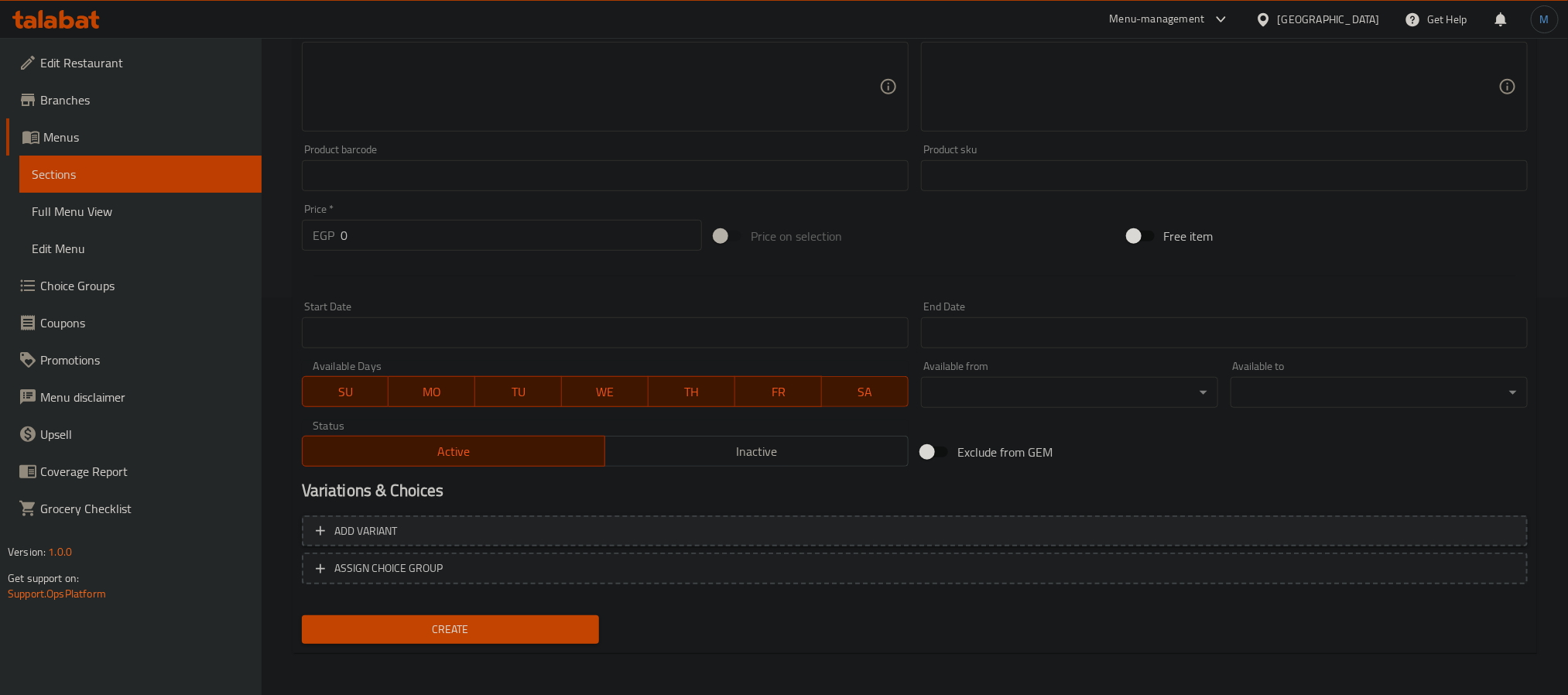
type input "زنجر كريب"
click at [478, 527] on span "Add variant" at bounding box center [915, 531] width 1198 height 19
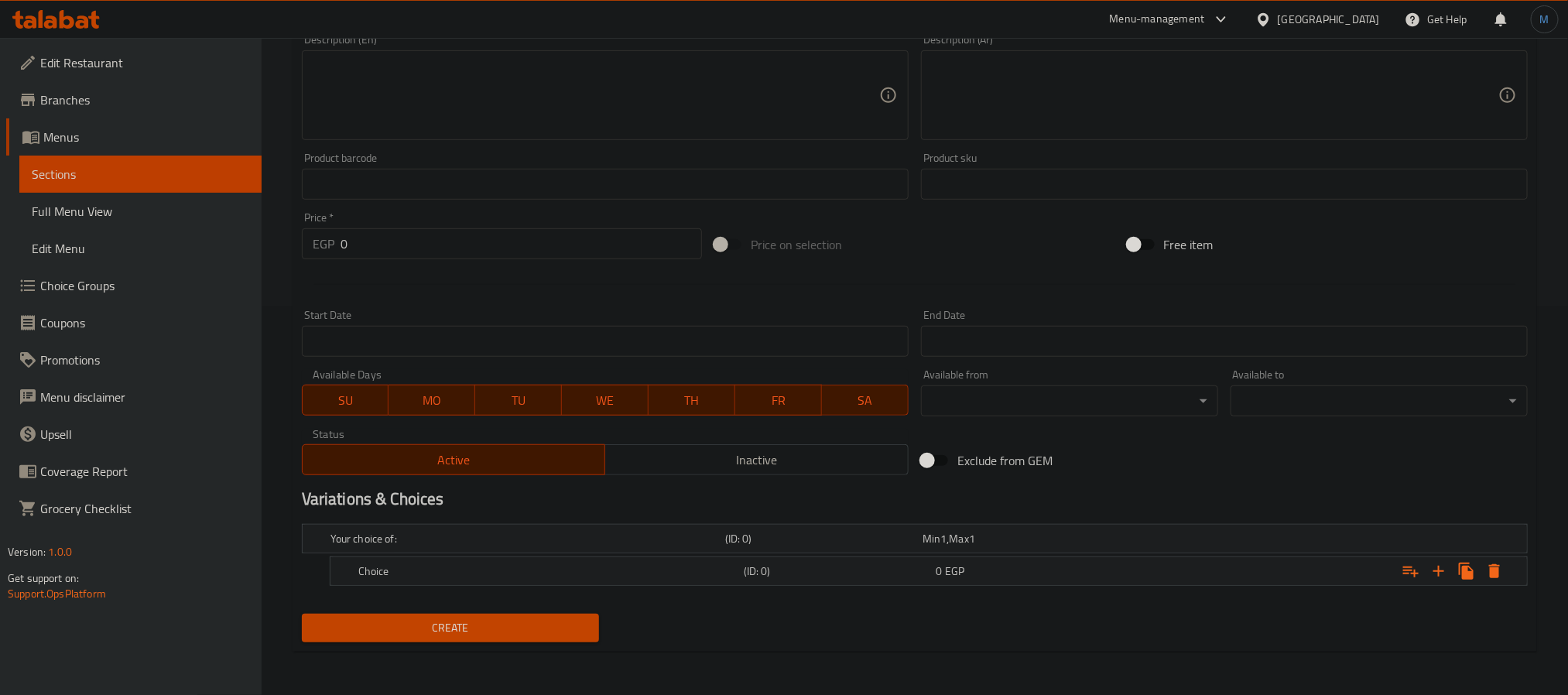
scroll to position [390, 0]
click at [1439, 567] on icon "Expand" at bounding box center [1439, 571] width 11 height 11
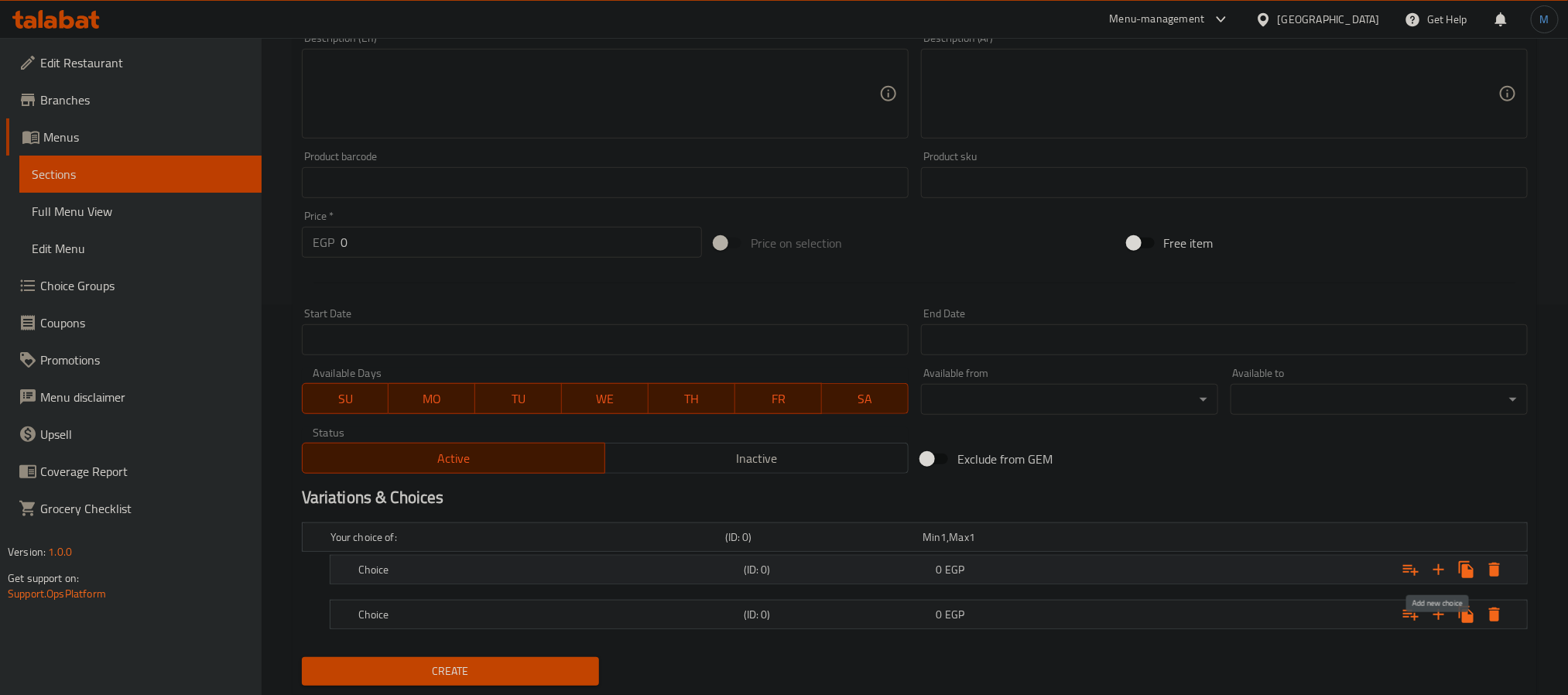
click at [1439, 567] on icon "Expand" at bounding box center [1439, 570] width 11 height 11
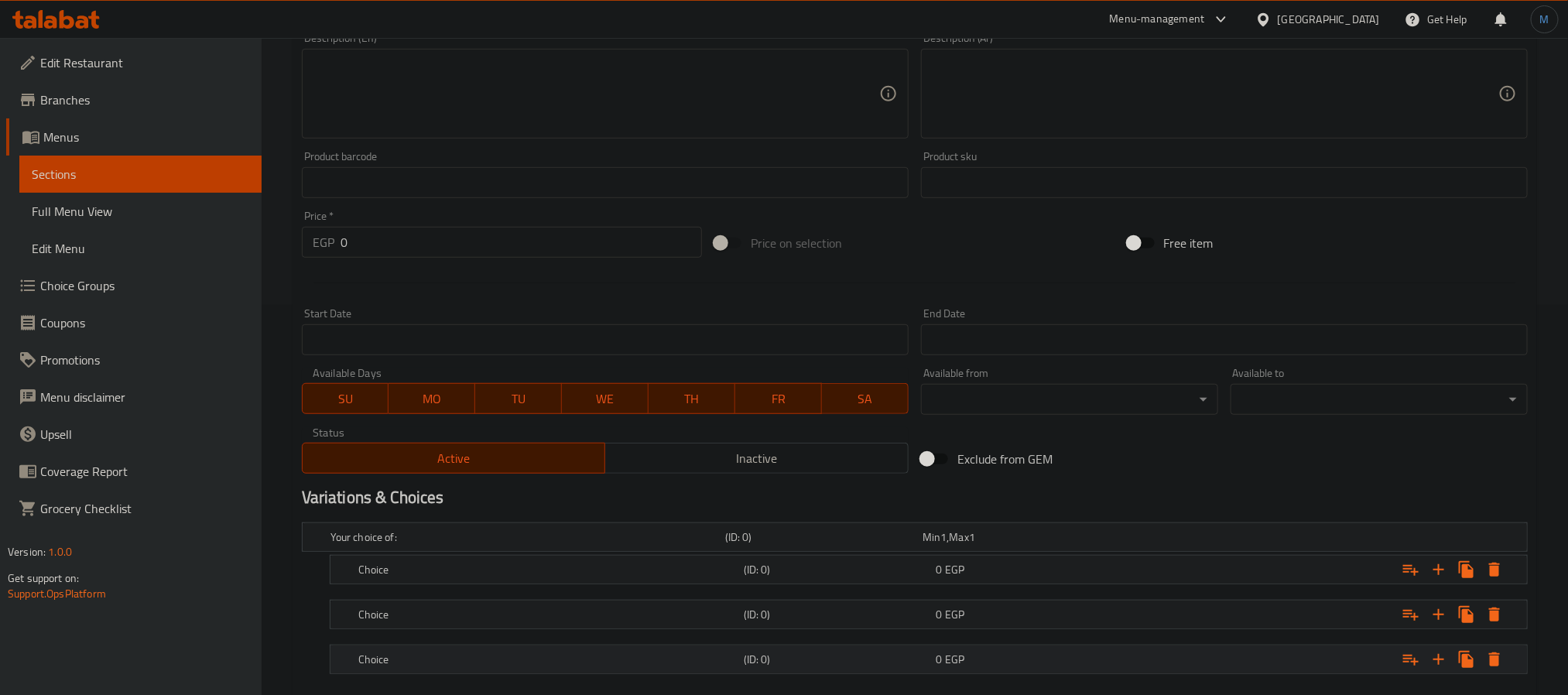
click at [534, 649] on div "Choice (ID: 0) 0 EGP" at bounding box center [933, 659] width 1157 height 34
click at [544, 616] on h5 "Choice" at bounding box center [548, 614] width 379 height 15
click at [548, 601] on div "Choice (ID: 0) 0 EGP" at bounding box center [933, 614] width 1157 height 34
click at [562, 588] on nav at bounding box center [915, 594] width 1226 height 13
drag, startPoint x: 562, startPoint y: 614, endPoint x: 572, endPoint y: 580, distance: 35.4
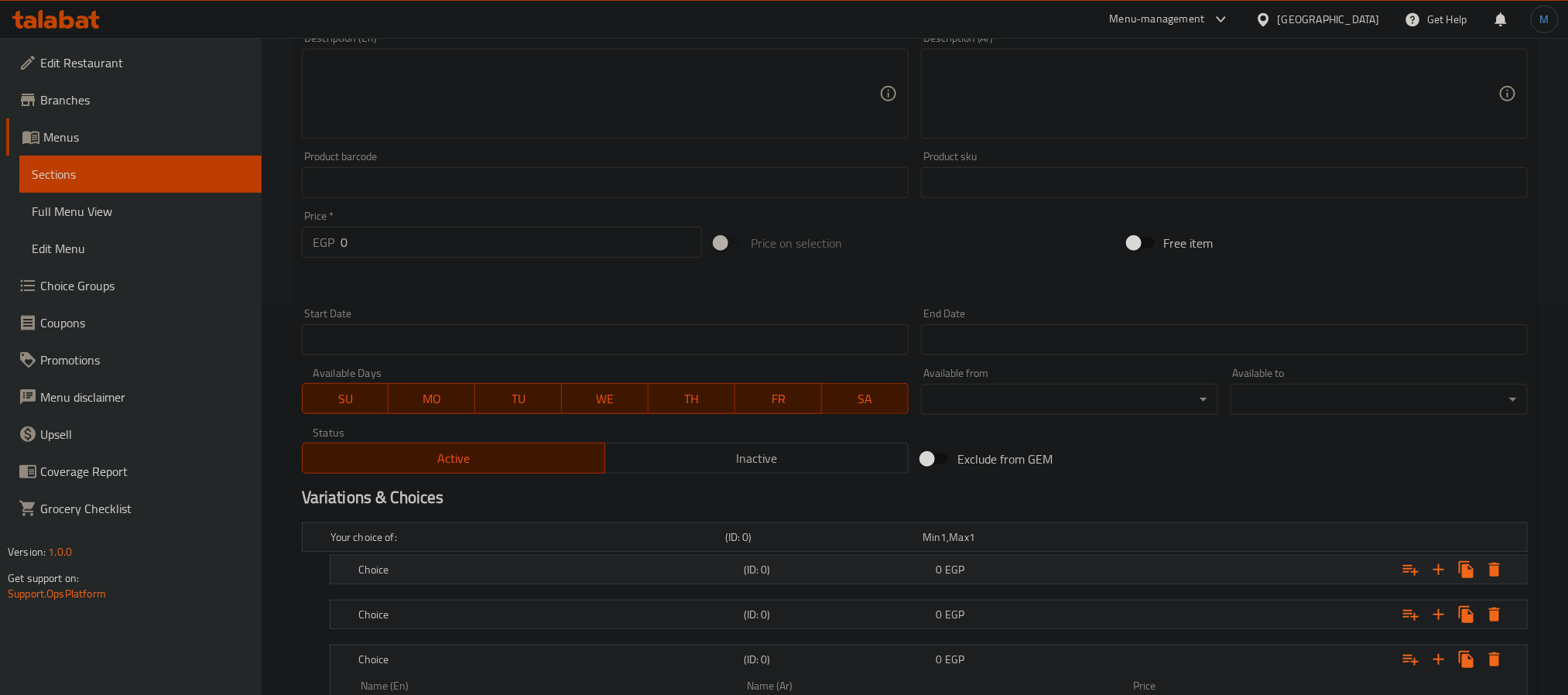
click at [562, 615] on h5 "Choice" at bounding box center [548, 614] width 379 height 15
click at [576, 570] on h5 "Choice" at bounding box center [548, 569] width 379 height 15
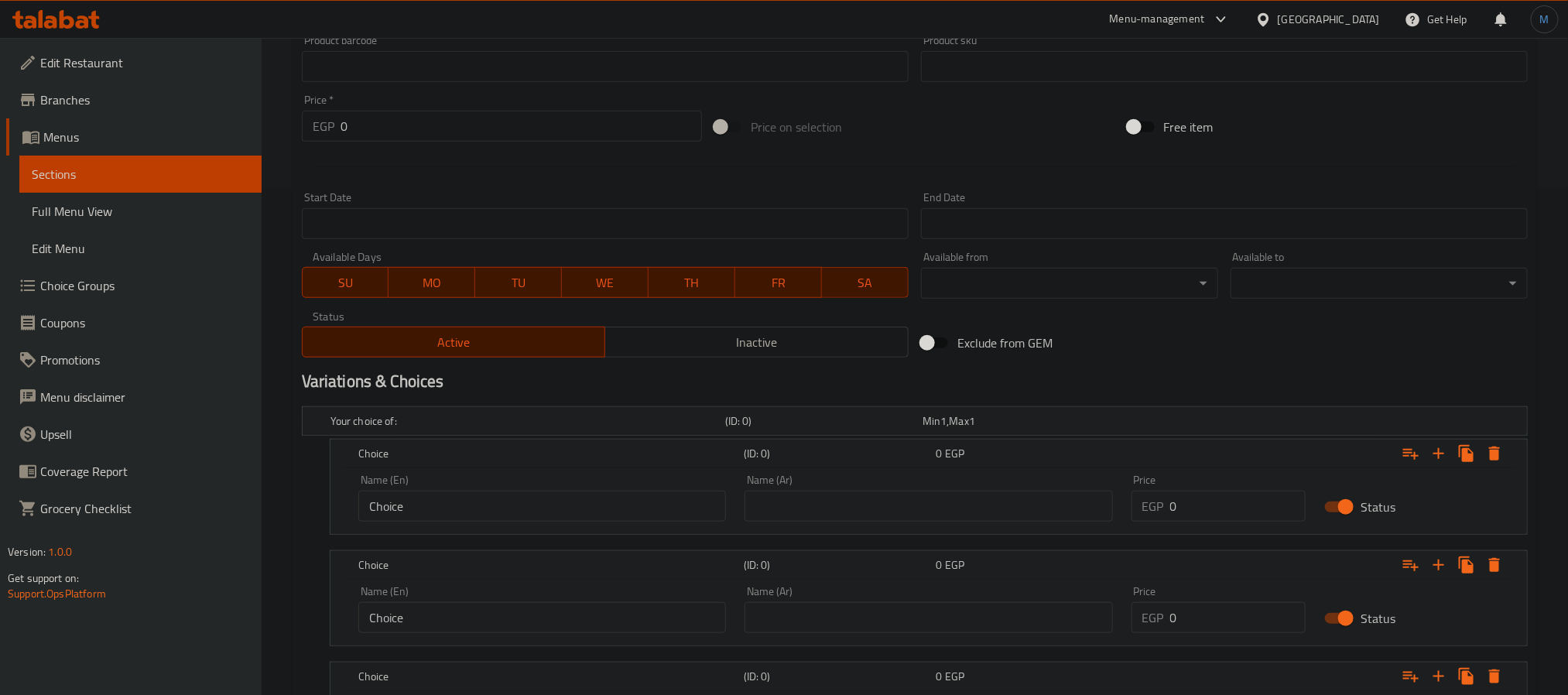
click at [539, 521] on input "Choice" at bounding box center [542, 506] width 368 height 31
type input "Plain"
click at [481, 587] on div "Name (En) Choice Name (En)" at bounding box center [542, 609] width 368 height 47
click at [481, 595] on div "Name (En) Choice Name (En)" at bounding box center [542, 609] width 368 height 47
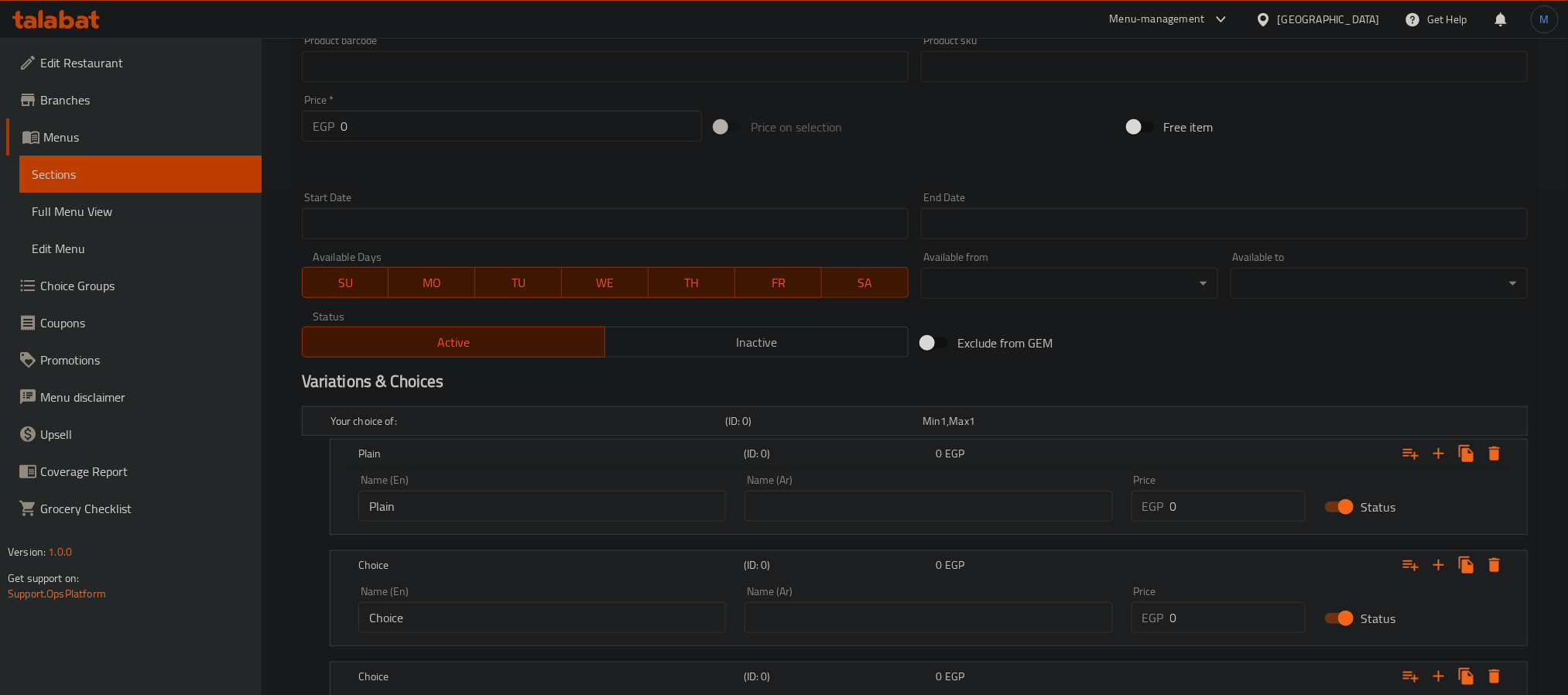
click at [481, 595] on div "Name (En) Choice Name (En)" at bounding box center [542, 609] width 368 height 47
click at [476, 613] on input "Choice" at bounding box center [542, 617] width 368 height 31
type input "Roumi"
click at [419, 599] on div "Name (En) Roumi Name (En)" at bounding box center [542, 609] width 368 height 47
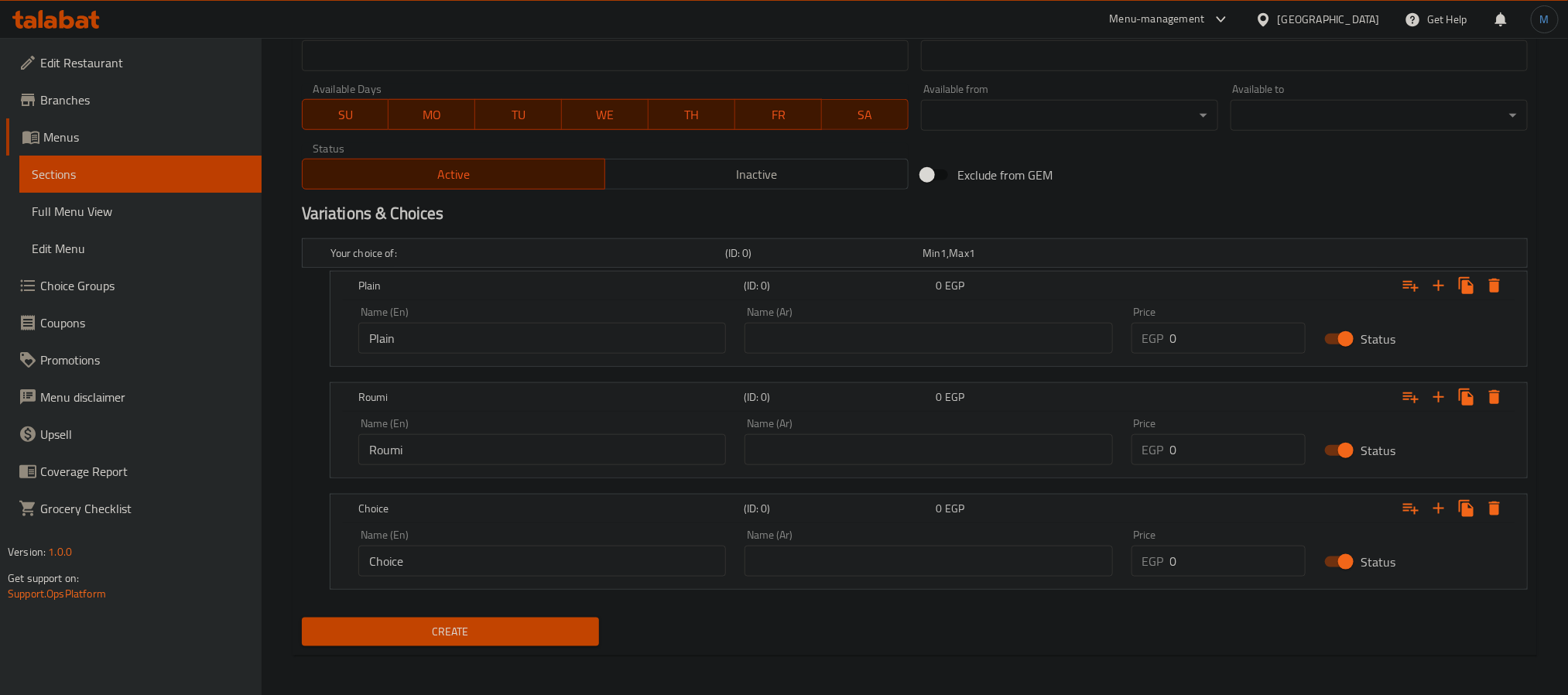
scroll to position [680, 0]
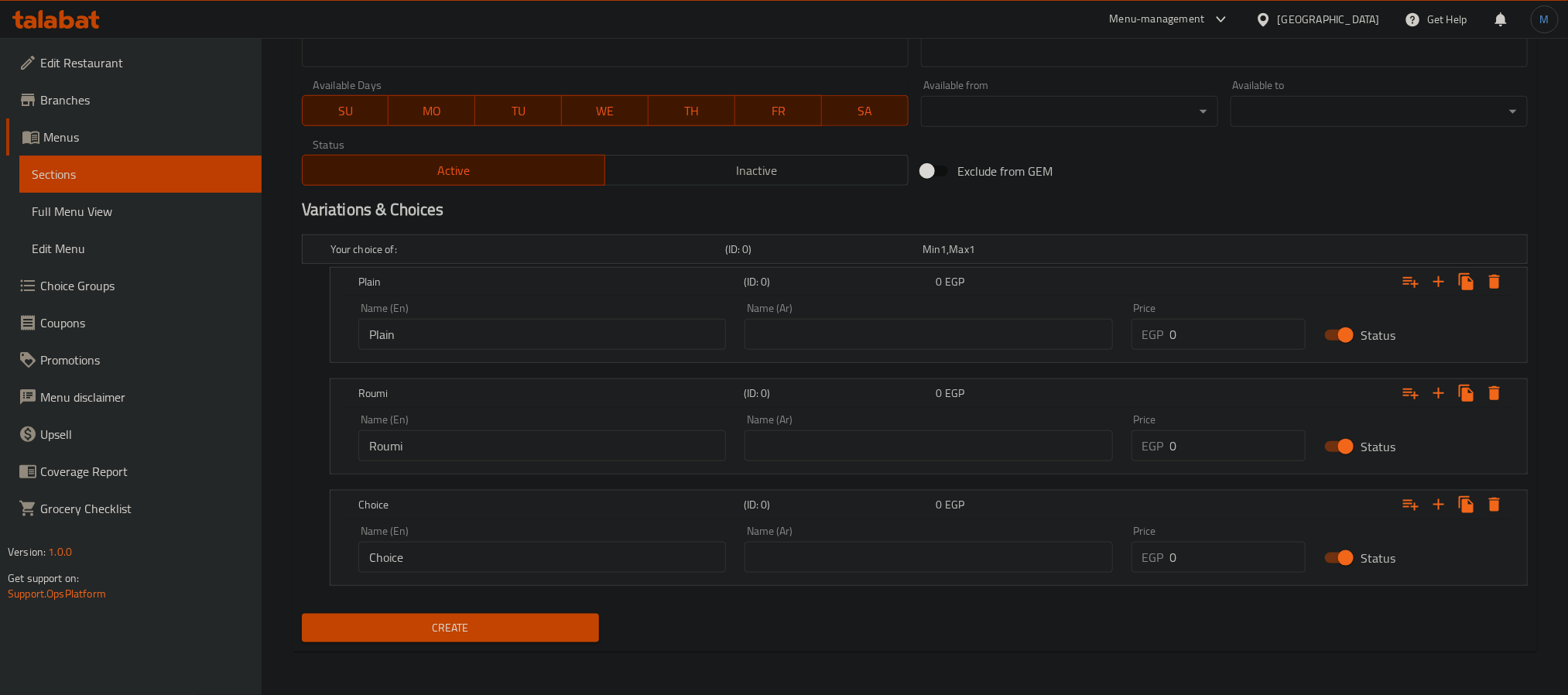
click at [465, 570] on input "Choice" at bounding box center [542, 557] width 368 height 31
click at [556, 563] on input "Mozzerella" at bounding box center [542, 557] width 368 height 31
paste input "arella"
type input "Mozzarella"
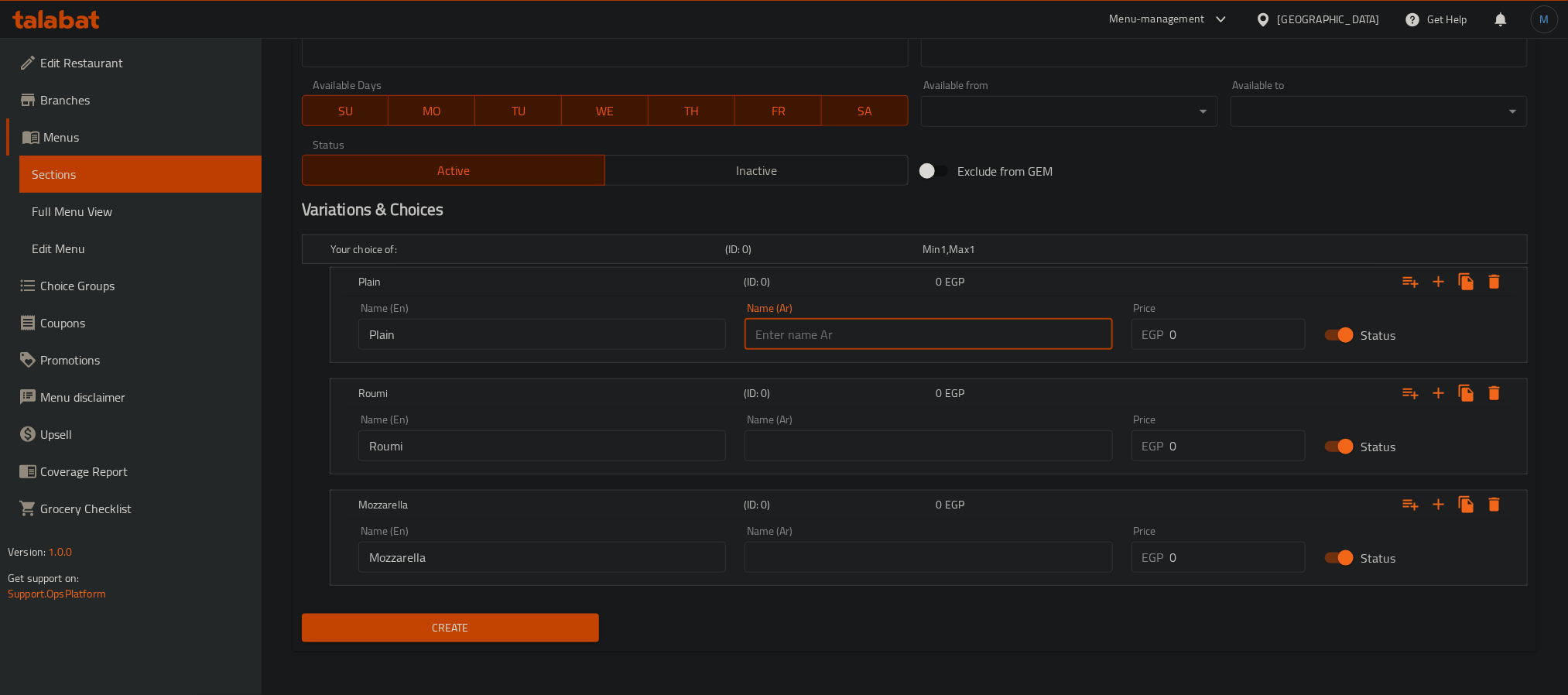
click at [808, 335] on input "text" at bounding box center [929, 334] width 368 height 31
type input "ساده"
click at [795, 432] on div "Name (Ar) Name (Ar)" at bounding box center [929, 437] width 368 height 47
click at [795, 439] on input "text" at bounding box center [929, 445] width 368 height 31
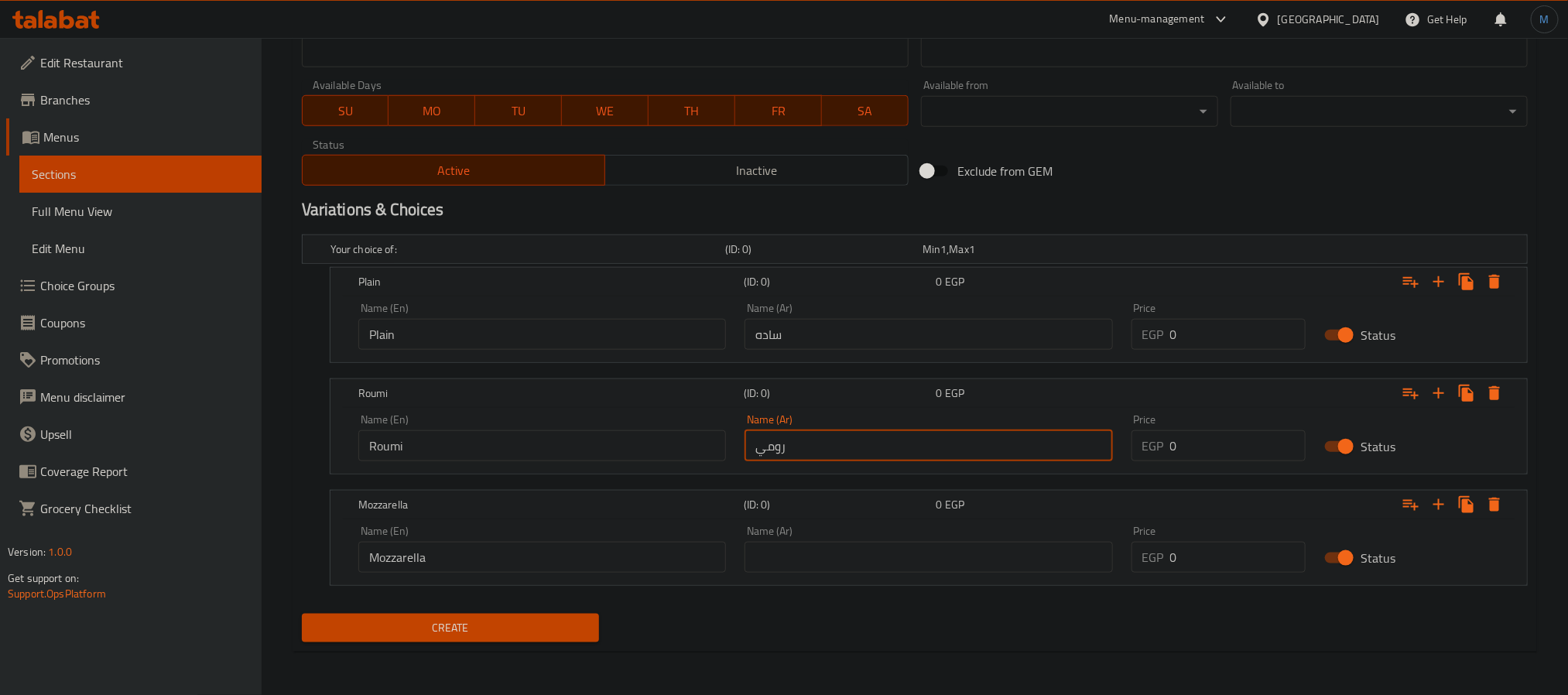
type input "رومي"
click at [786, 539] on div "Name (Ar) Name (Ar)" at bounding box center [929, 548] width 368 height 47
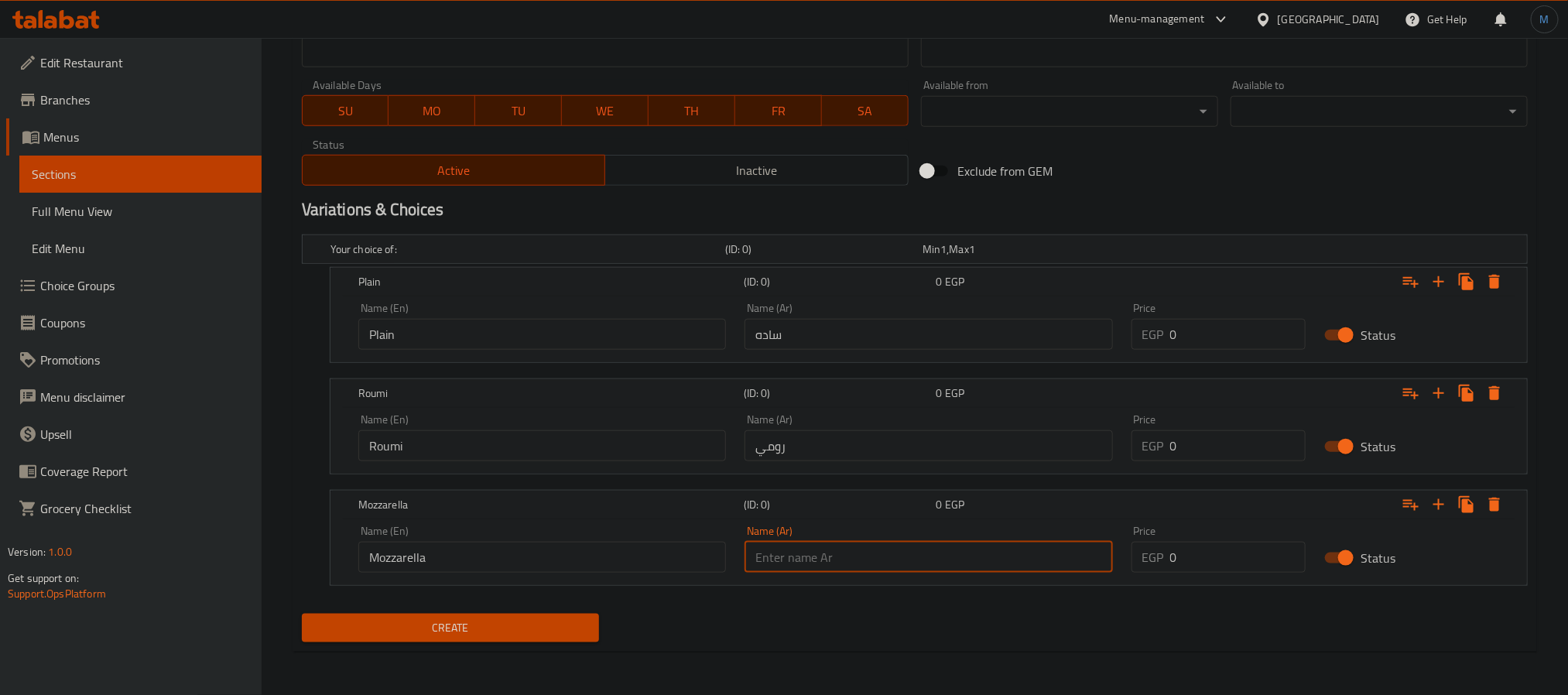
click at [786, 544] on input "text" at bounding box center [929, 557] width 368 height 31
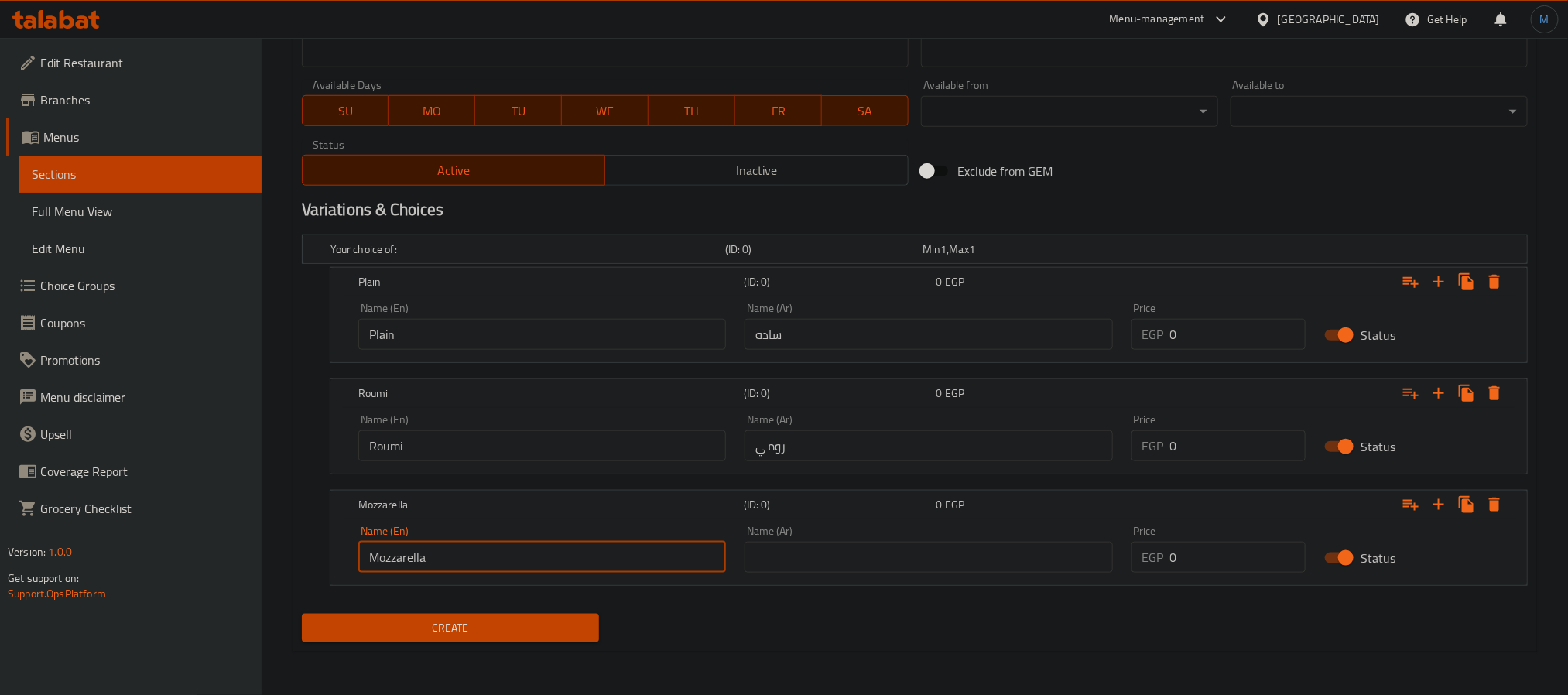
click at [389, 552] on input "Mozzarella" at bounding box center [542, 557] width 368 height 31
click at [880, 553] on input "text" at bounding box center [929, 557] width 368 height 31
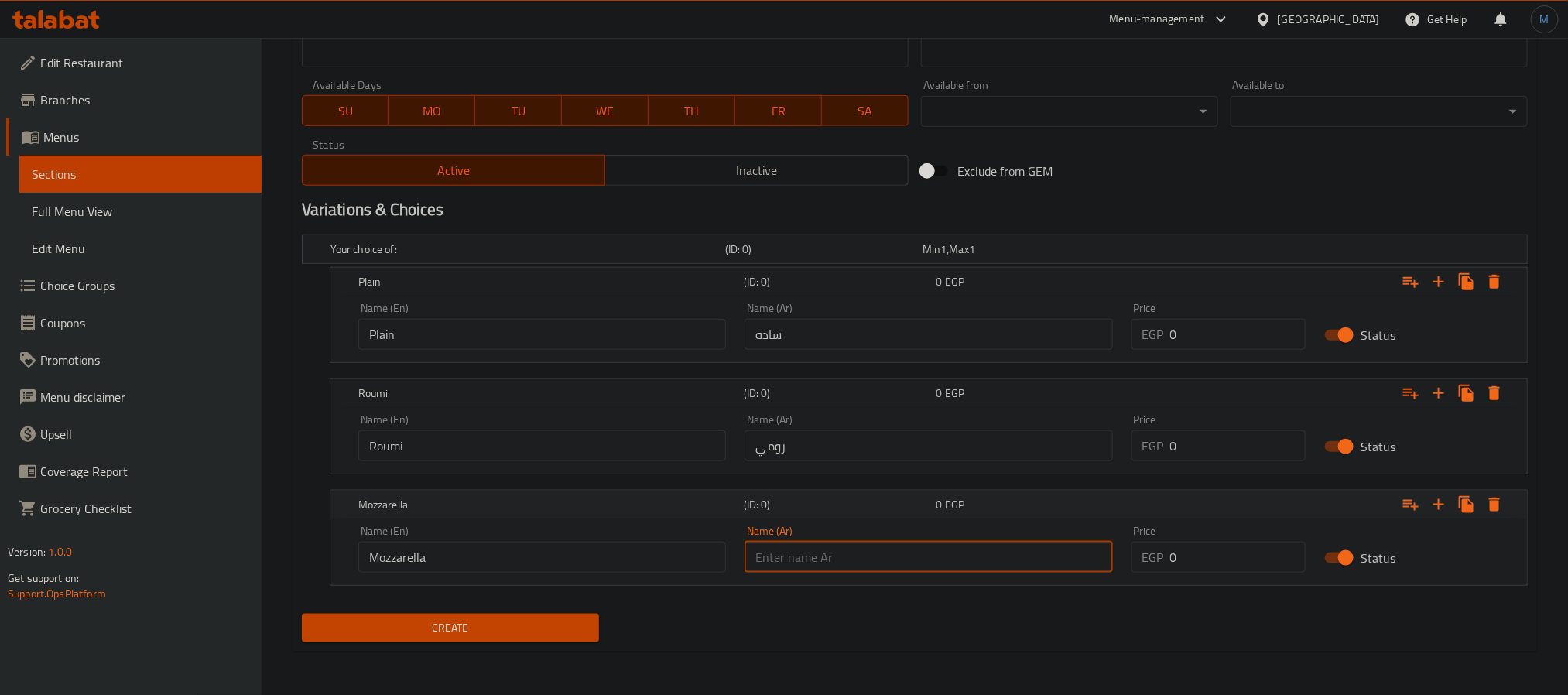
paste input "موزاريلا"
type input "موزاريلا"
click at [1225, 342] on input "0" at bounding box center [1238, 334] width 137 height 31
type input "110"
click at [1186, 440] on input "0" at bounding box center [1238, 445] width 137 height 31
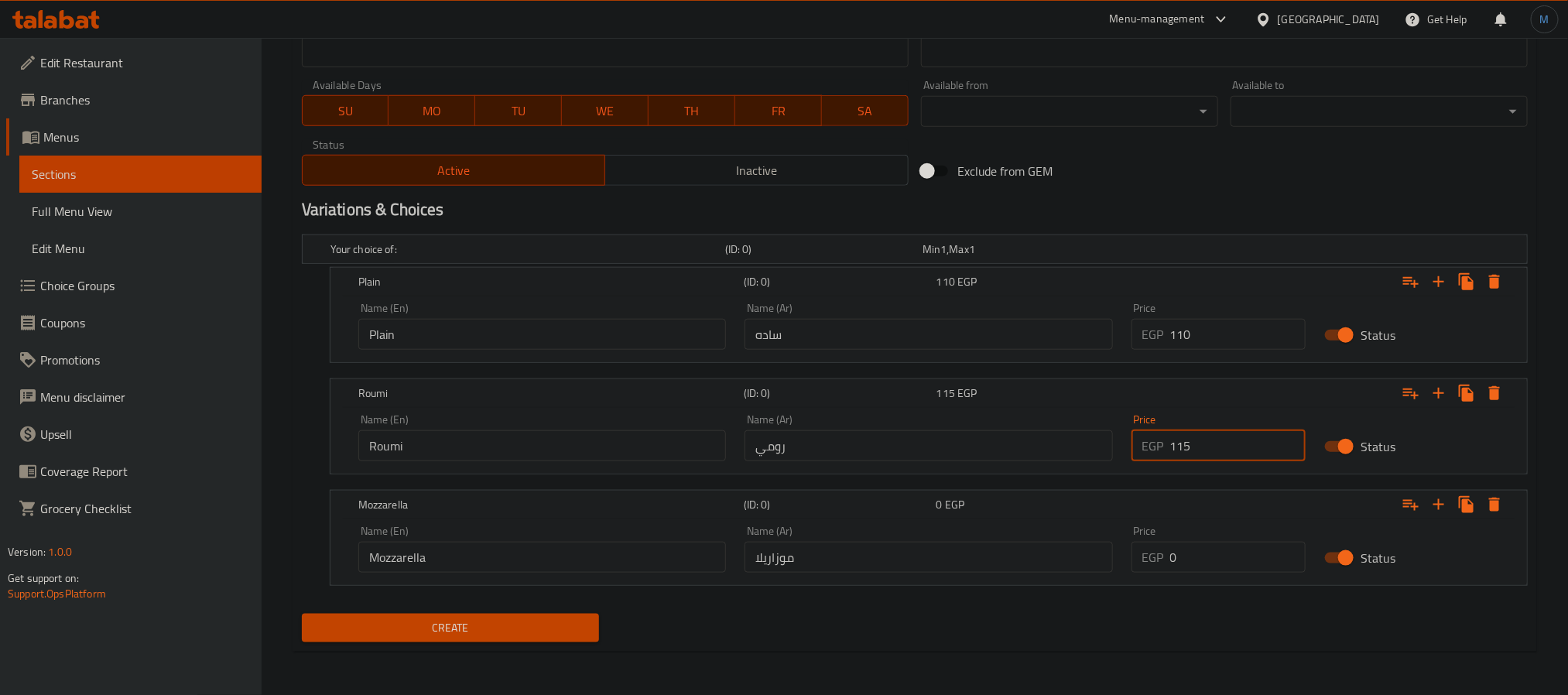
type input "115"
click at [1198, 548] on input "0" at bounding box center [1238, 557] width 137 height 31
type input "115"
click at [820, 598] on nav at bounding box center [915, 595] width 1226 height 13
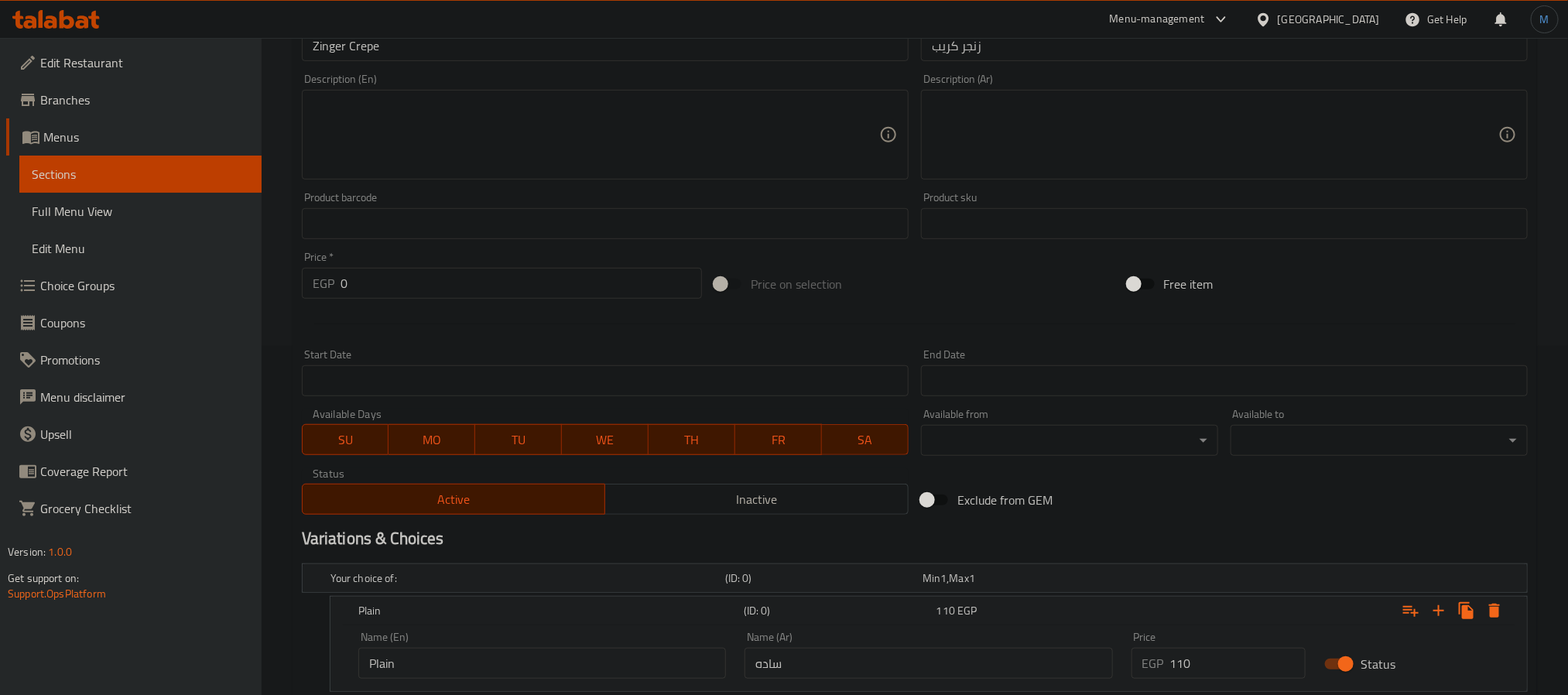
scroll to position [100, 0]
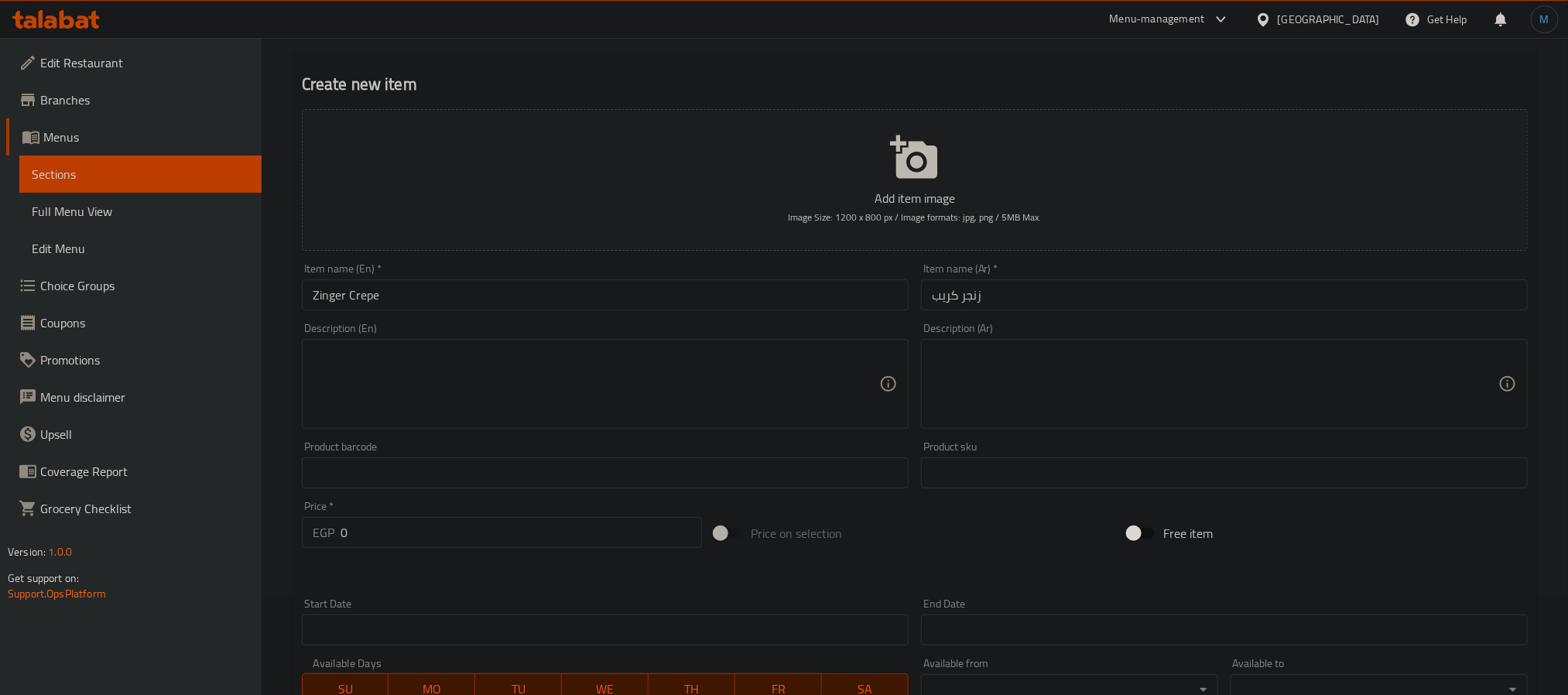
click at [497, 284] on input "Zinger Crepe" at bounding box center [605, 294] width 607 height 31
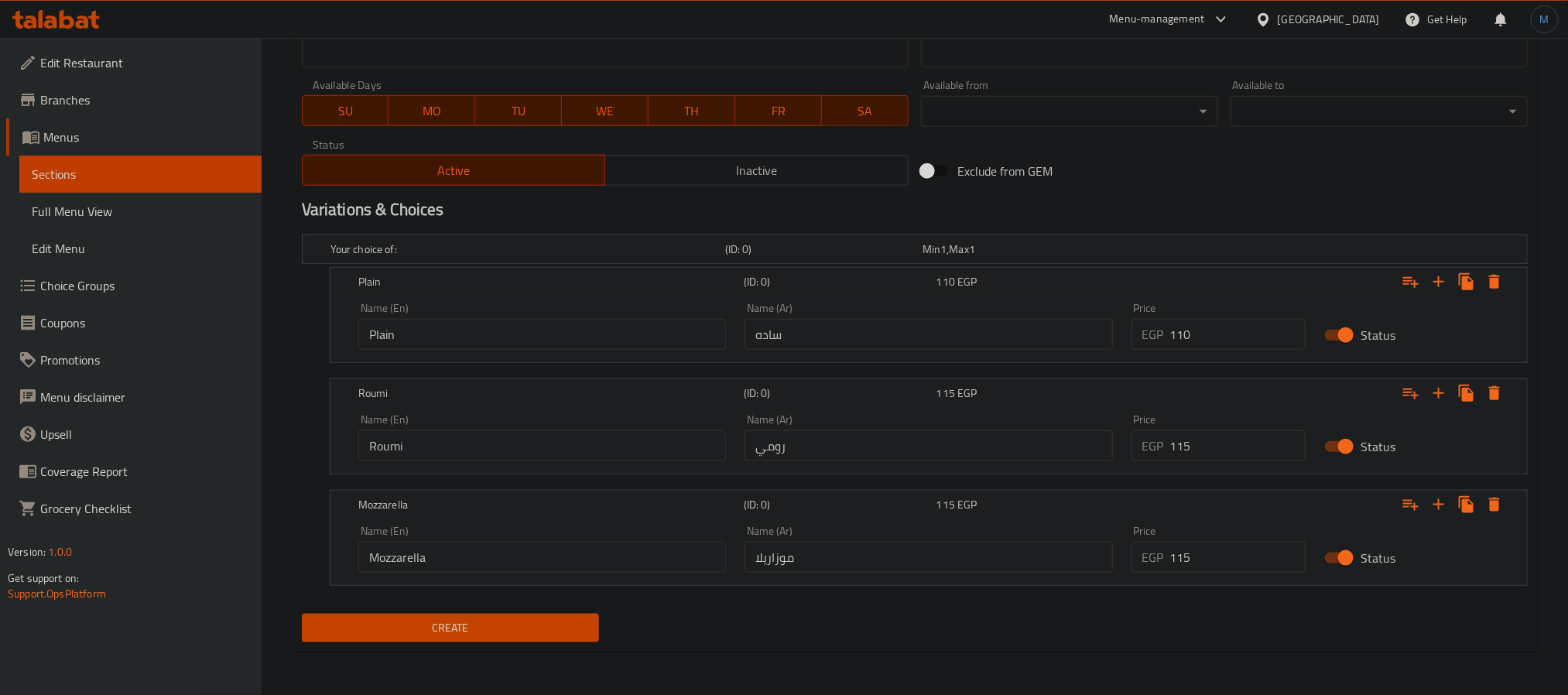
click at [474, 624] on span "Create" at bounding box center [450, 628] width 272 height 19
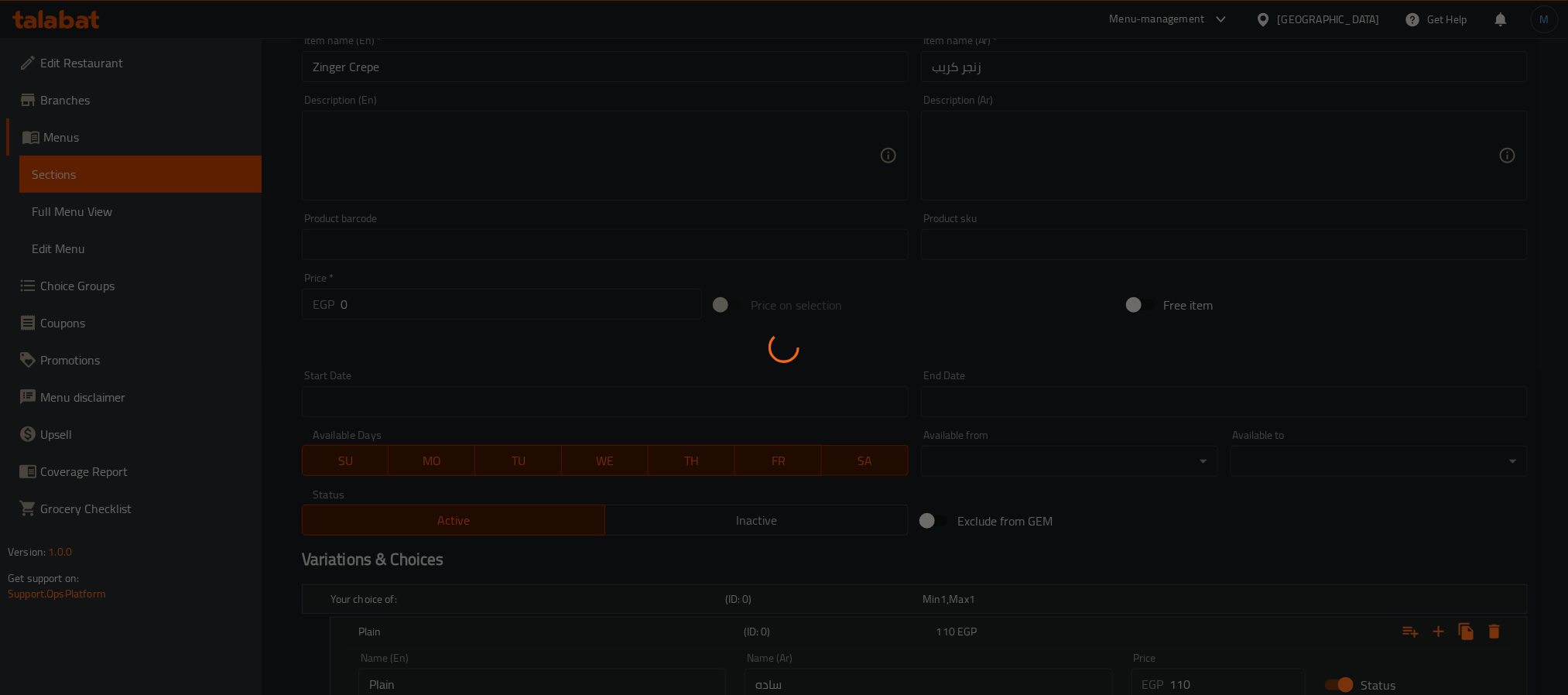
scroll to position [0, 0]
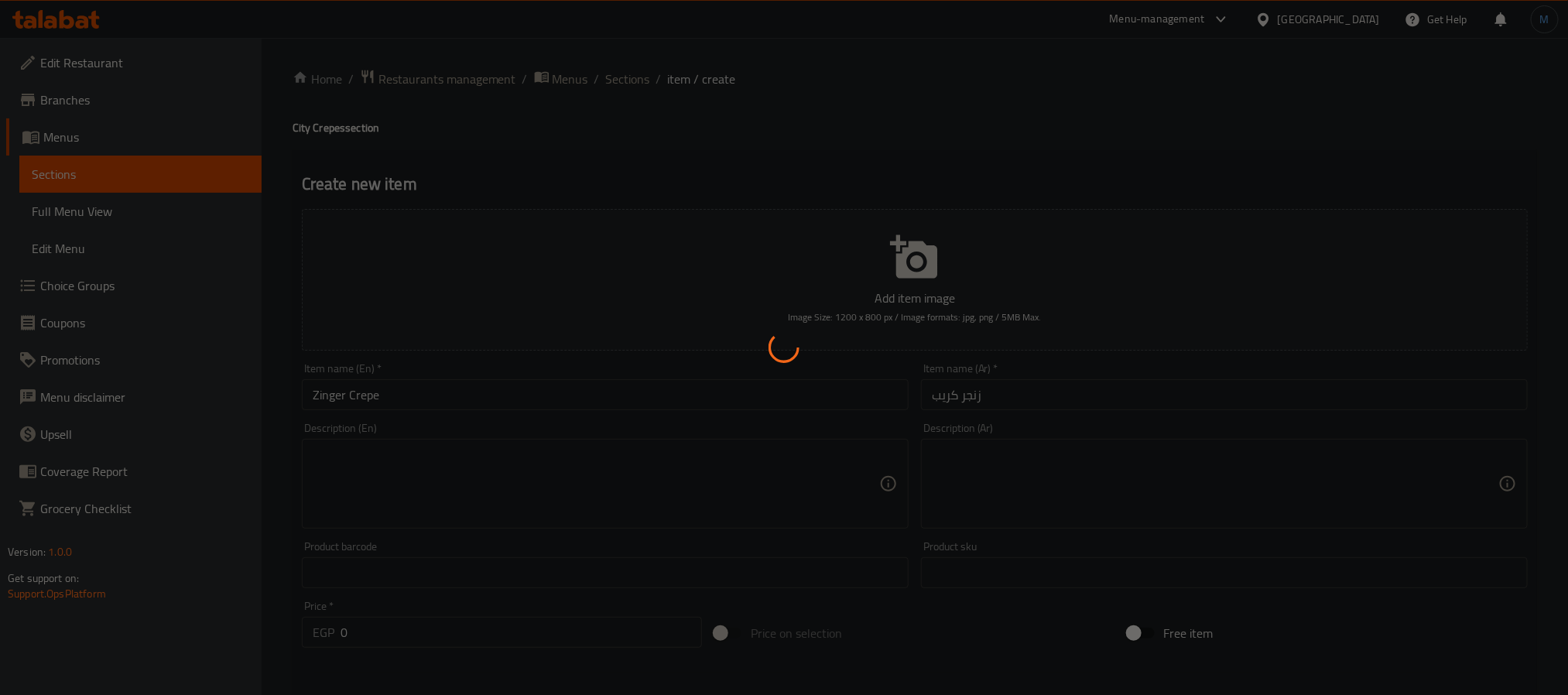
click at [624, 80] on div at bounding box center [784, 347] width 1568 height 695
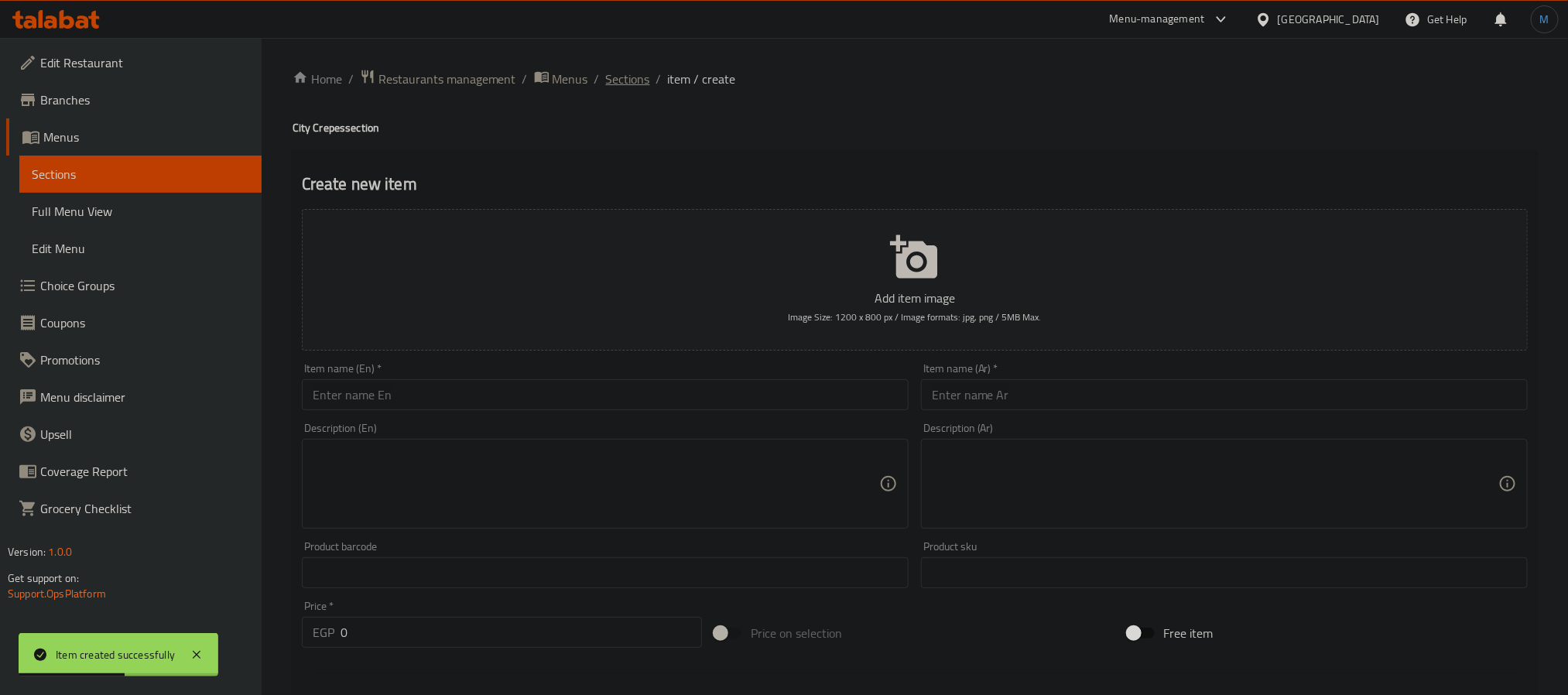
click at [624, 80] on span "Sections" at bounding box center [628, 78] width 44 height 18
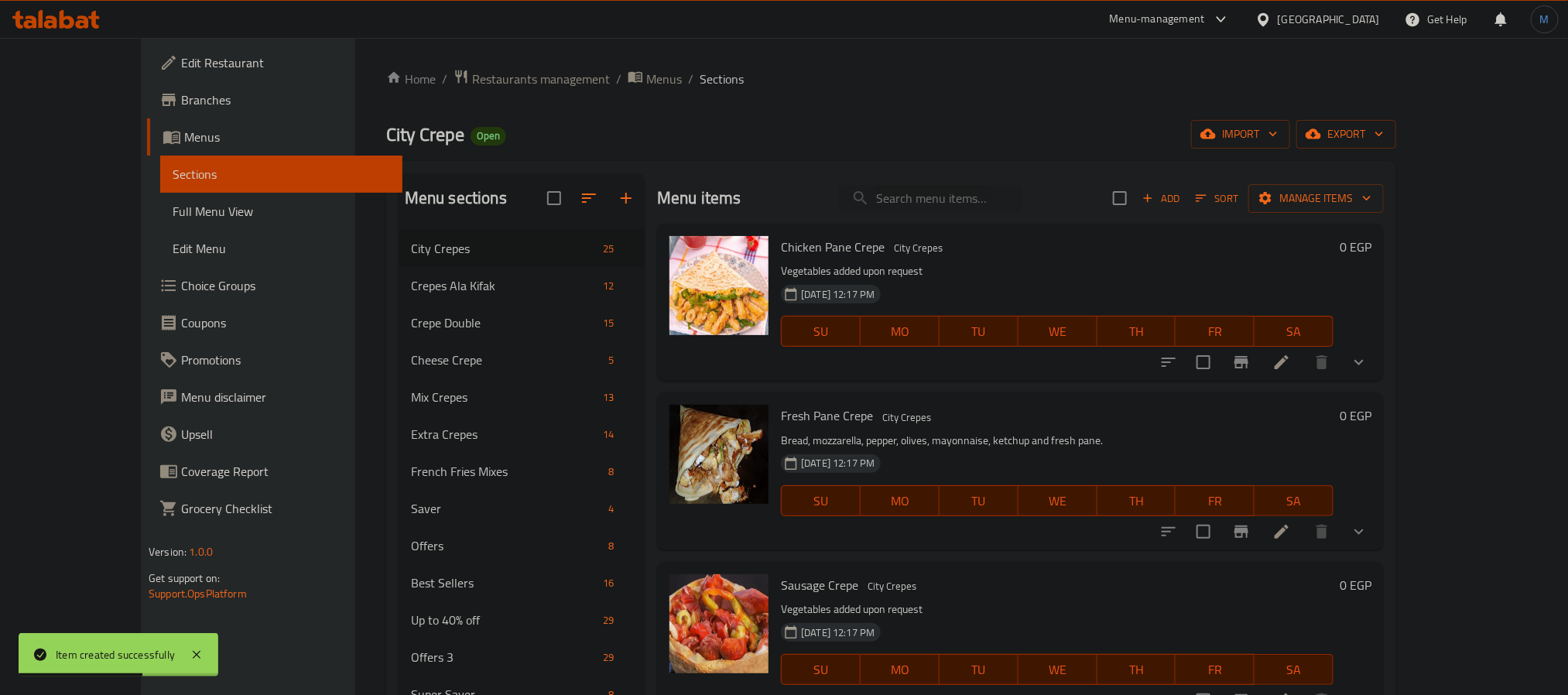
click at [971, 409] on h6 "Fresh Pane Crepe City Crepes" at bounding box center [1057, 415] width 552 height 22
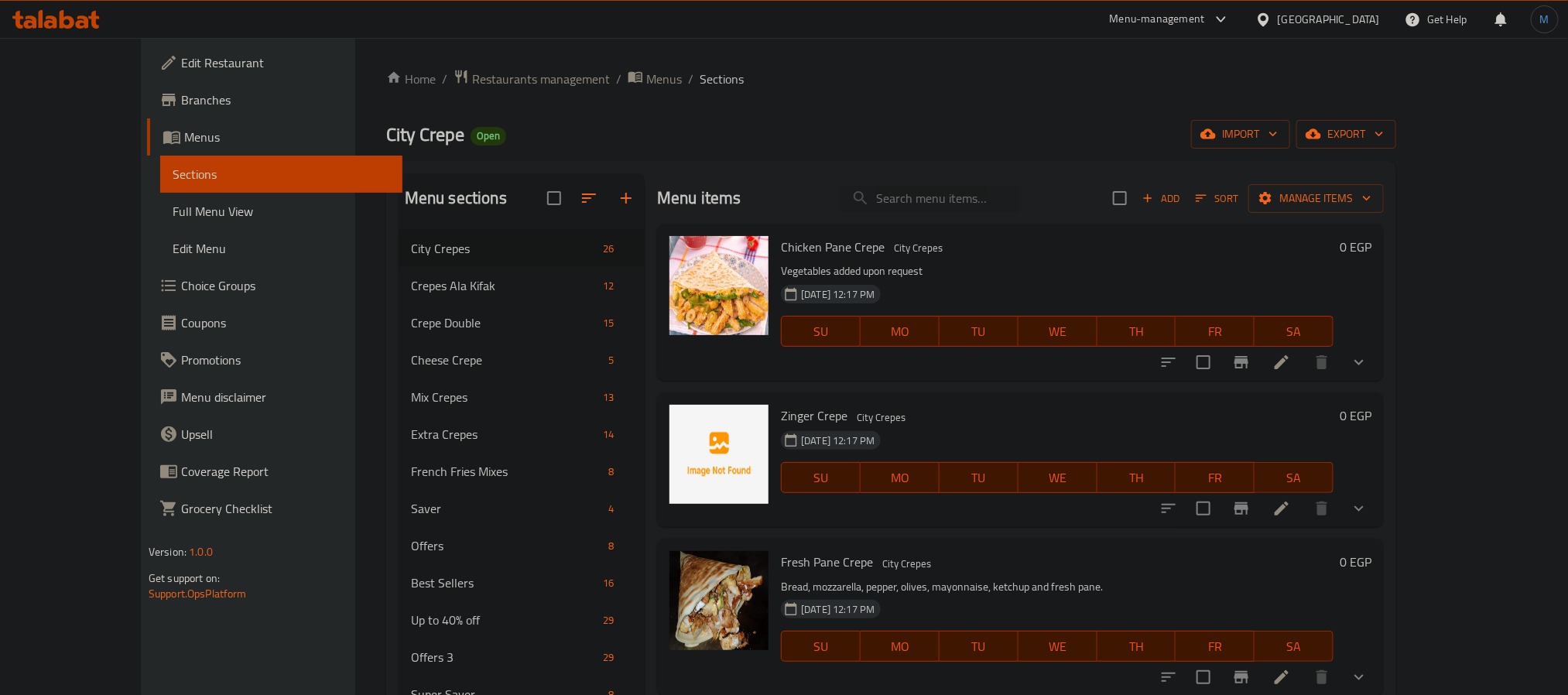
click at [1261, 507] on button "Branch-specific-item" at bounding box center [1241, 508] width 38 height 38
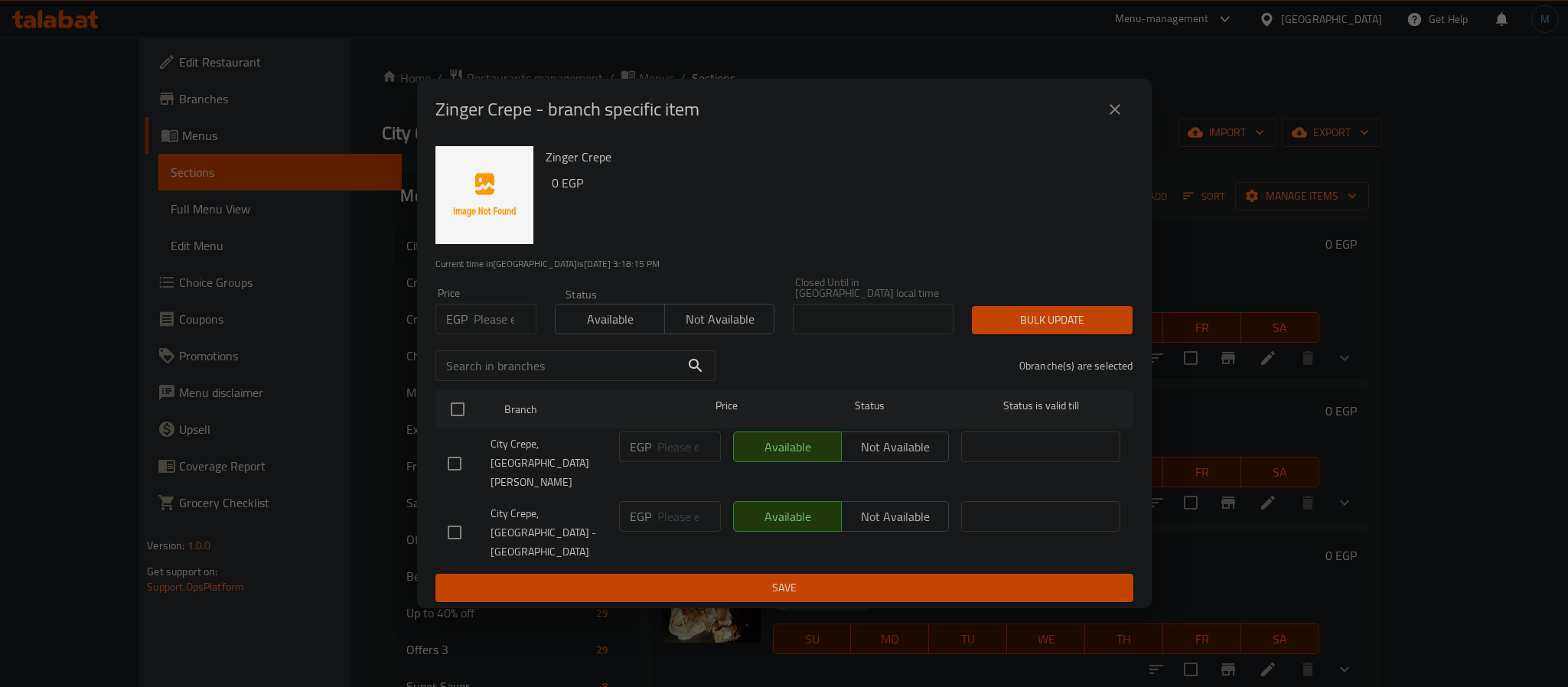
click at [466, 516] on input "checkbox" at bounding box center [455, 532] width 32 height 32
checkbox input "true"
click at [728, 359] on div "1 branche(s) are selected" at bounding box center [933, 366] width 417 height 55
click at [758, 330] on span "Not available" at bounding box center [719, 319] width 97 height 22
click at [1066, 328] on button "Bulk update" at bounding box center [1052, 320] width 161 height 28
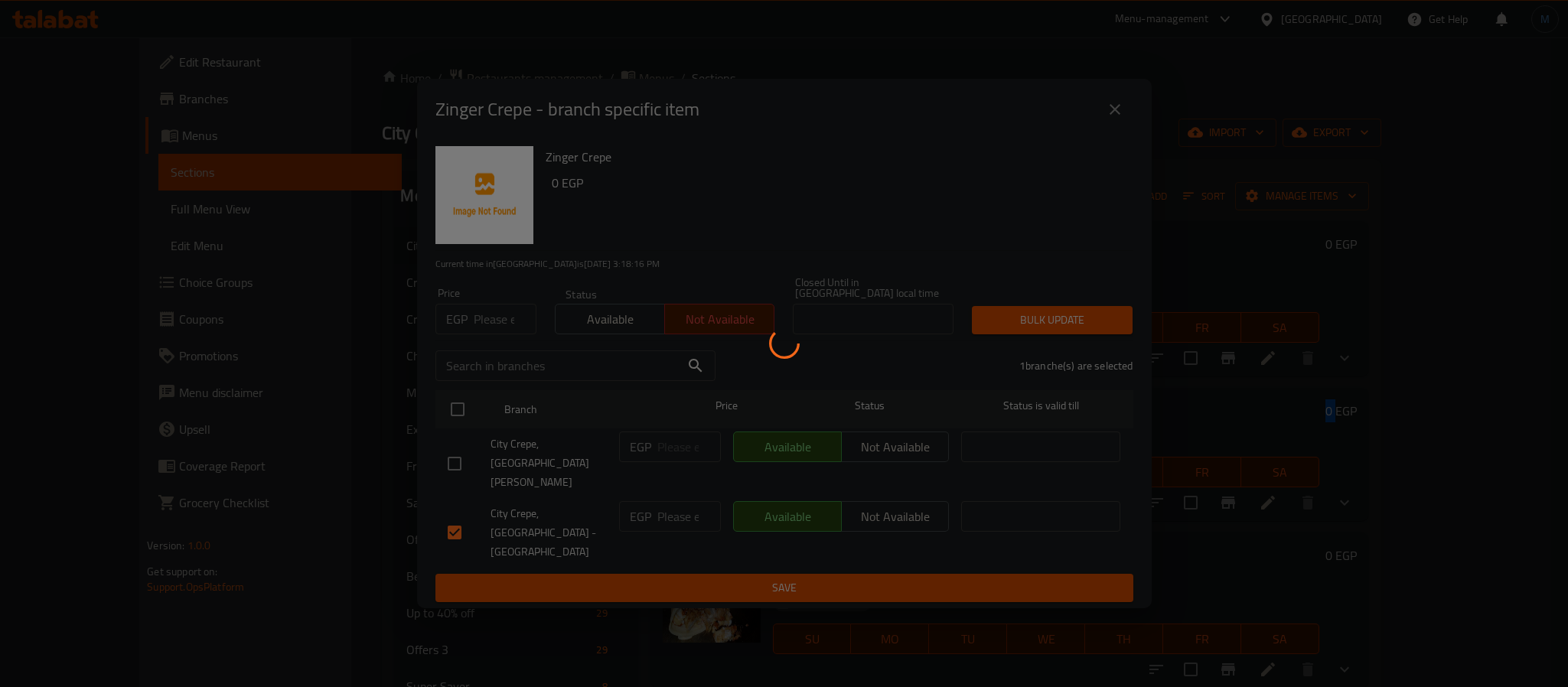
click at [1066, 328] on div at bounding box center [784, 343] width 1568 height 687
